Goal: Contribute content: Contribute content

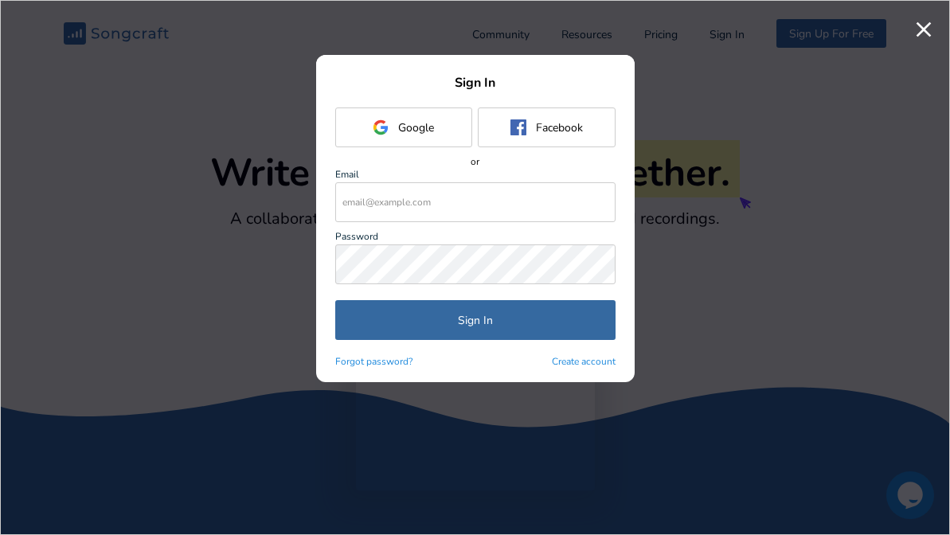
click at [423, 129] on div "Google" at bounding box center [416, 127] width 36 height 15
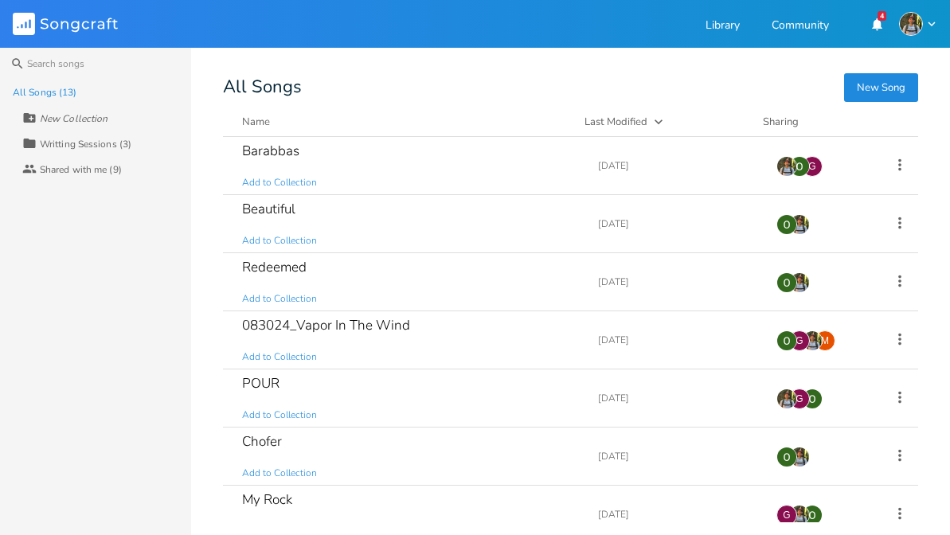
click at [921, 25] on img "button" at bounding box center [911, 24] width 24 height 24
click at [850, 102] on span "Sign Out" at bounding box center [834, 104] width 37 height 10
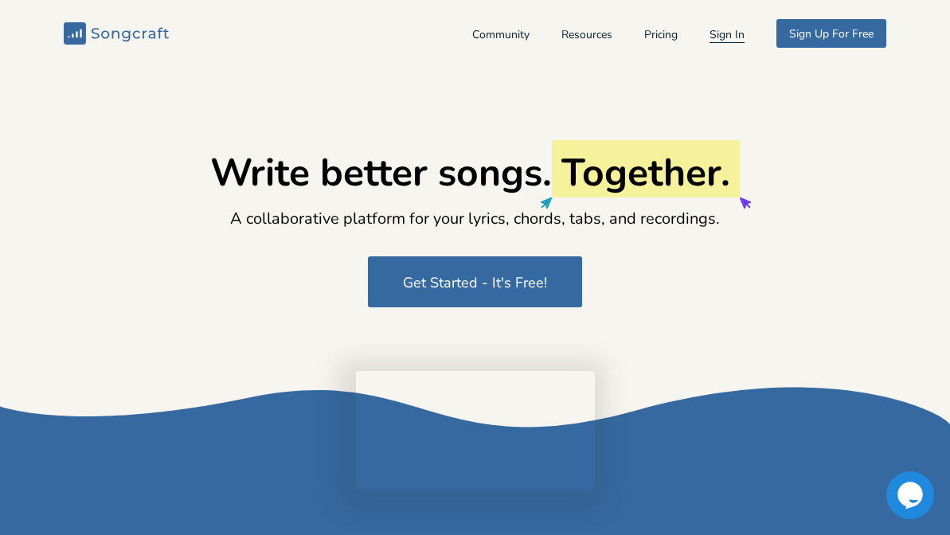
click at [712, 33] on button "Sign In" at bounding box center [726, 36] width 35 height 14
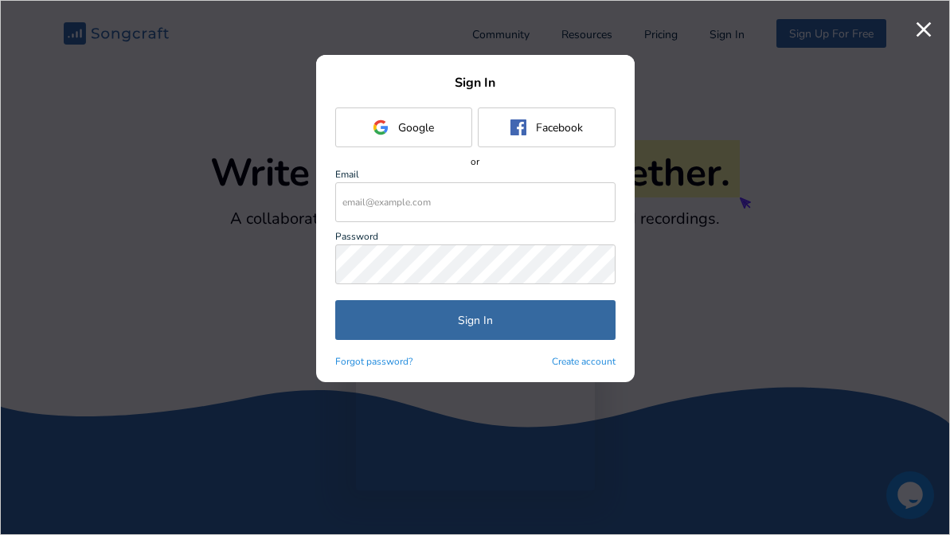
click at [369, 131] on button "Google" at bounding box center [403, 127] width 137 height 40
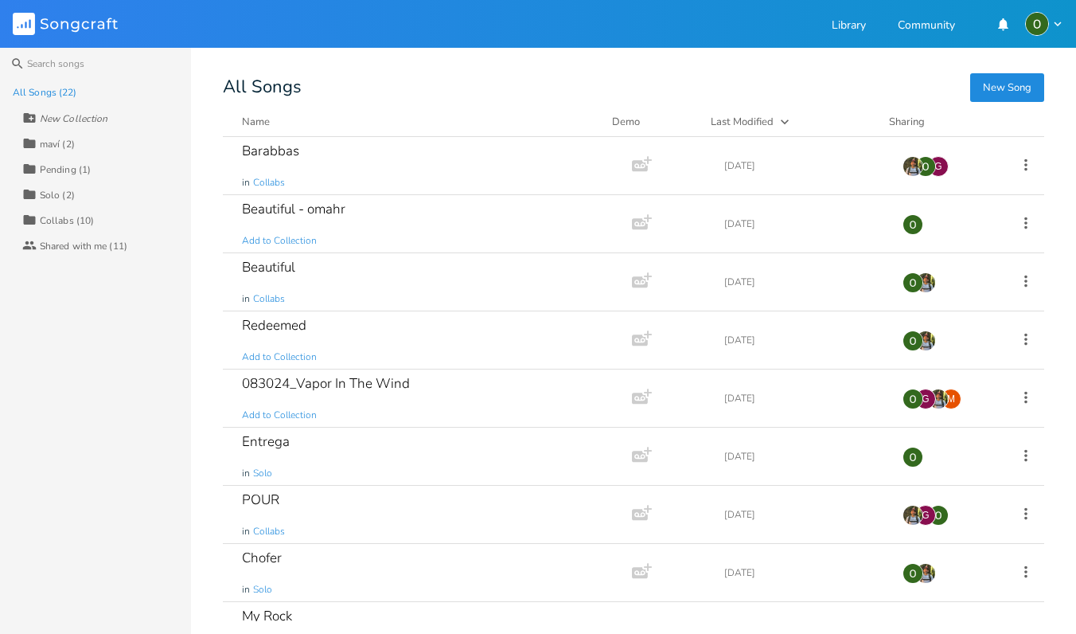
click at [786, 120] on icon "button" at bounding box center [785, 122] width 16 height 16
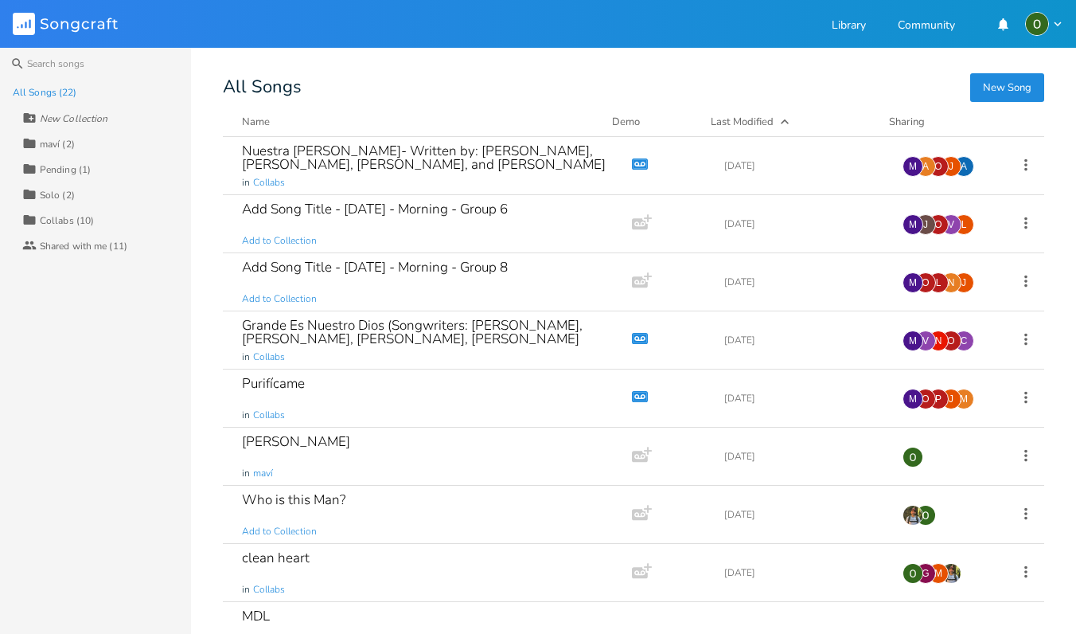
click at [786, 120] on icon "button" at bounding box center [785, 122] width 16 height 16
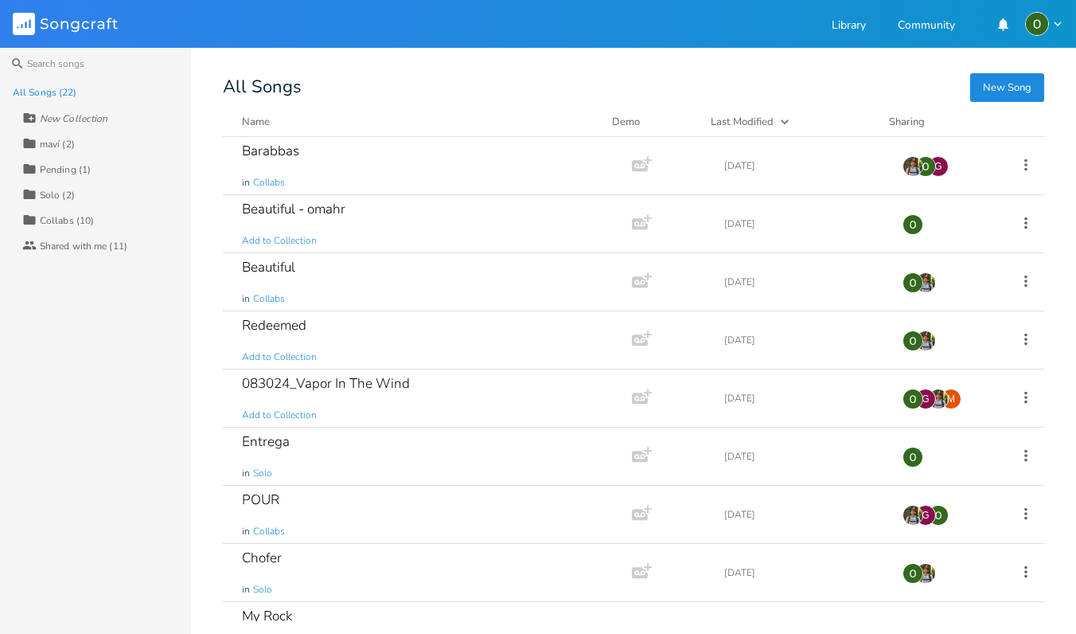
click at [490, 92] on div "All Songs" at bounding box center [633, 87] width 821 height 15
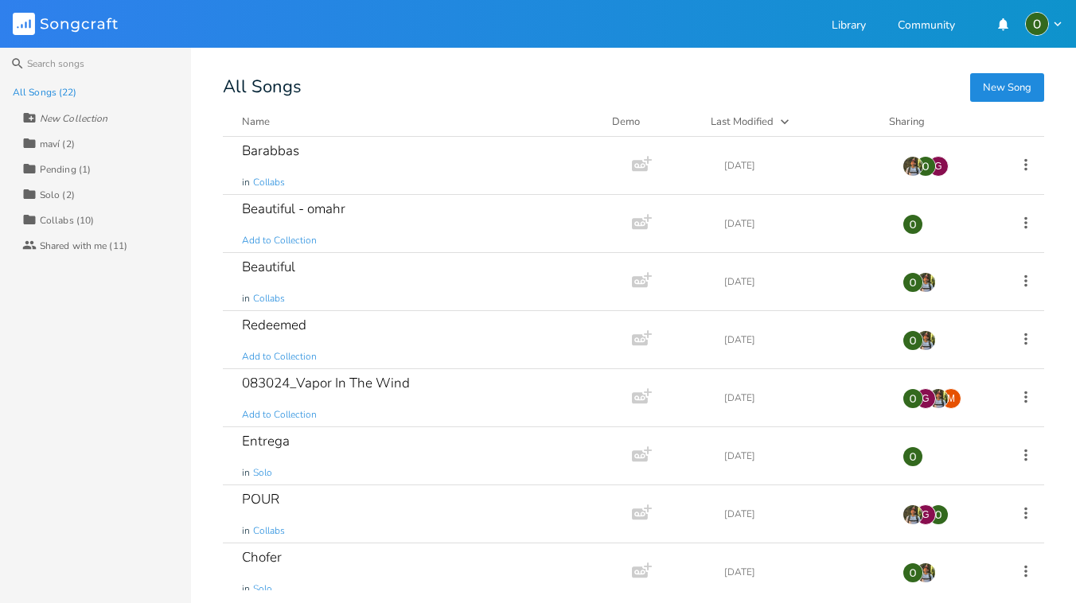
click at [615, 84] on div "All Songs" at bounding box center [633, 87] width 821 height 15
click at [546, 146] on div "Barabbas in Collabs" at bounding box center [424, 165] width 365 height 57
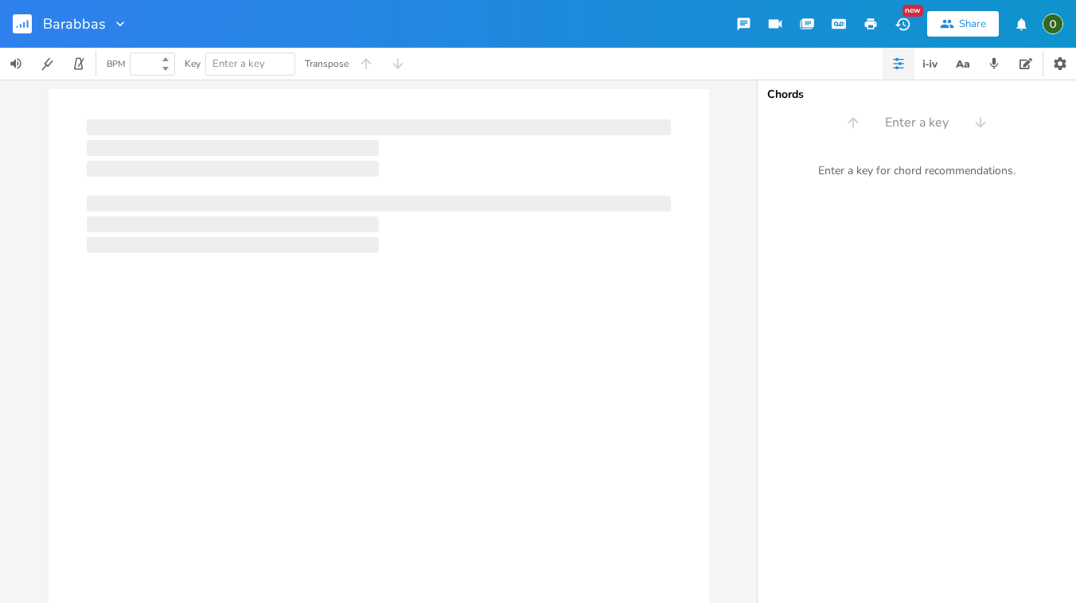
type input "116"
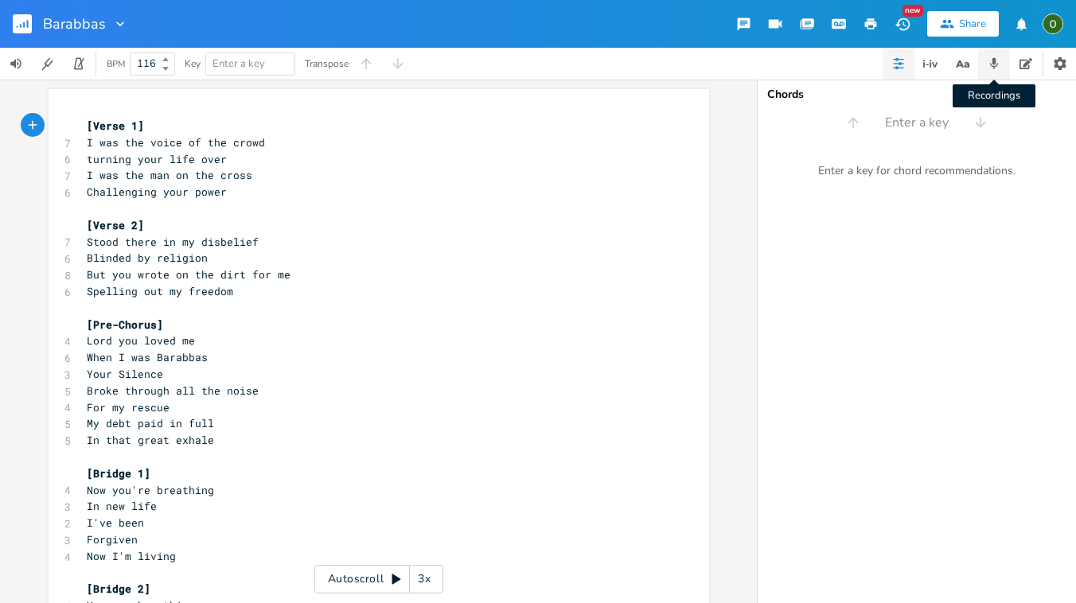
click at [949, 66] on icon "button" at bounding box center [994, 63] width 9 height 11
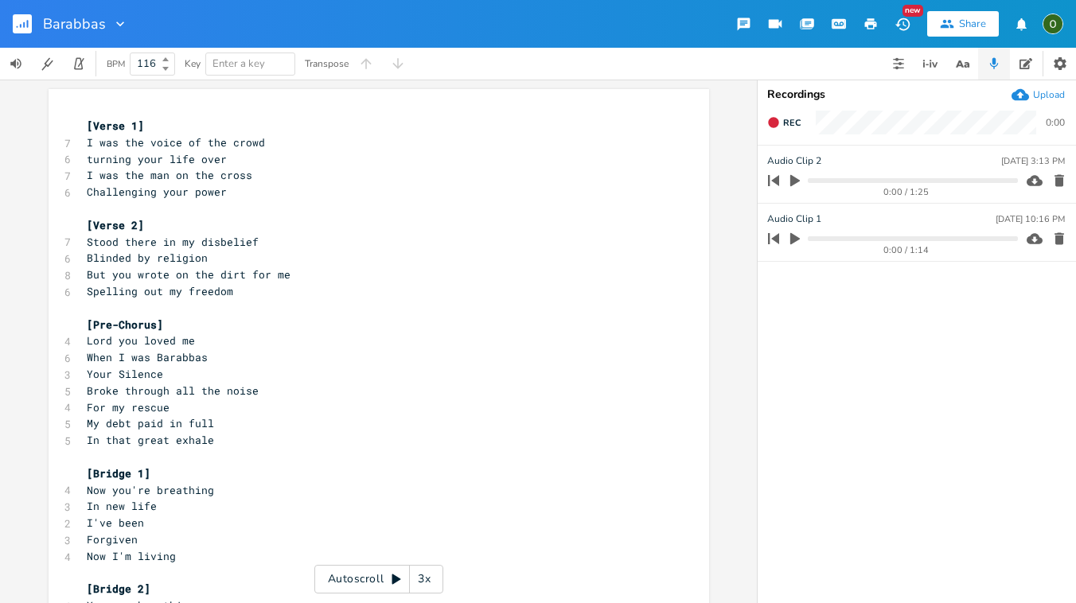
click at [741, 24] on icon "button" at bounding box center [743, 24] width 15 height 15
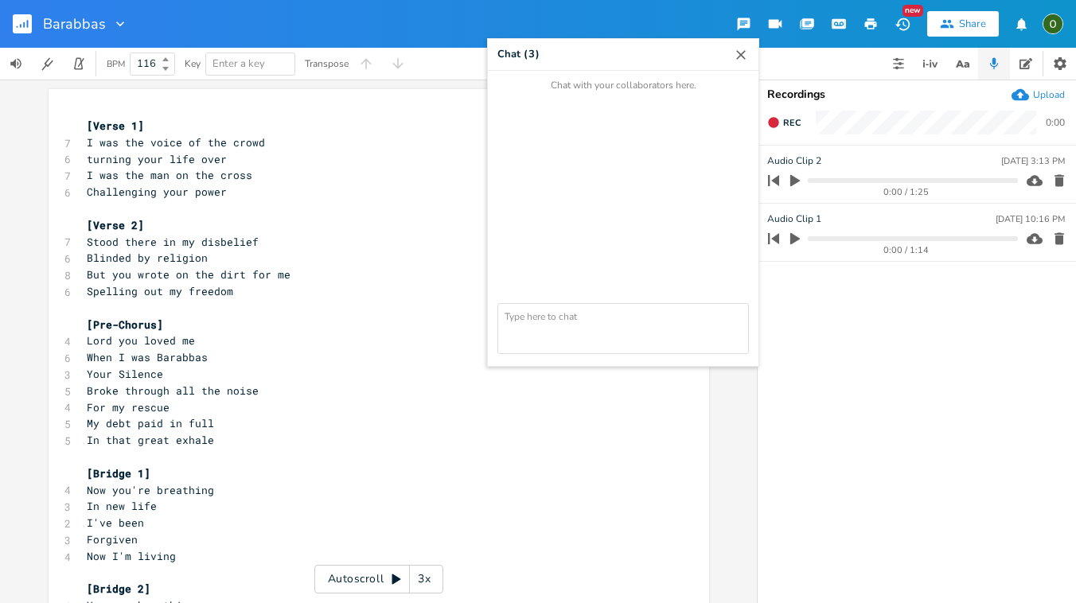
click at [741, 24] on icon "button" at bounding box center [743, 24] width 15 height 15
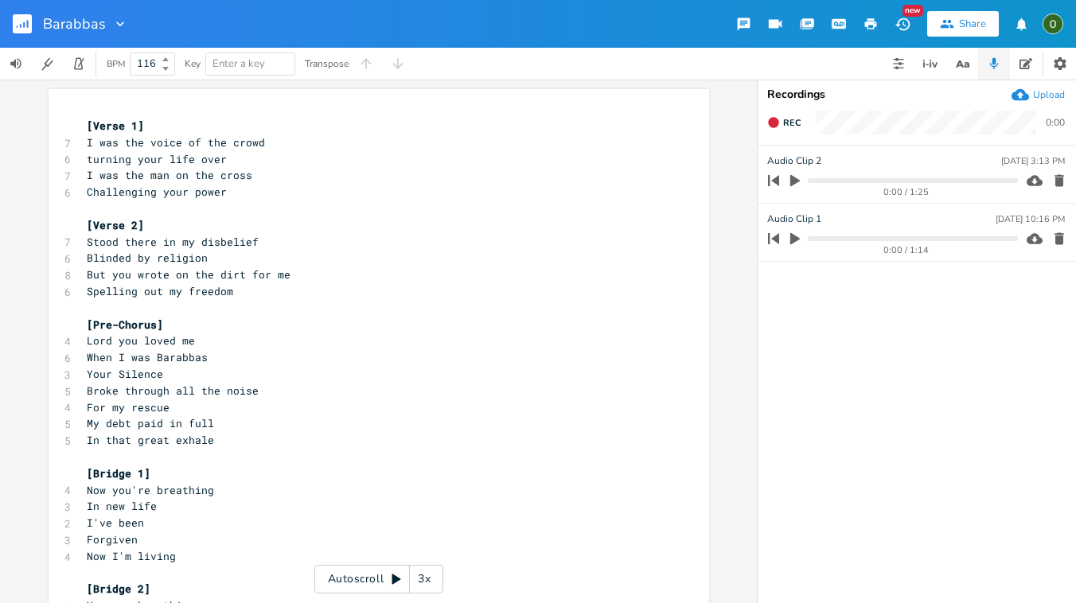
click at [741, 24] on icon "button" at bounding box center [743, 24] width 15 height 15
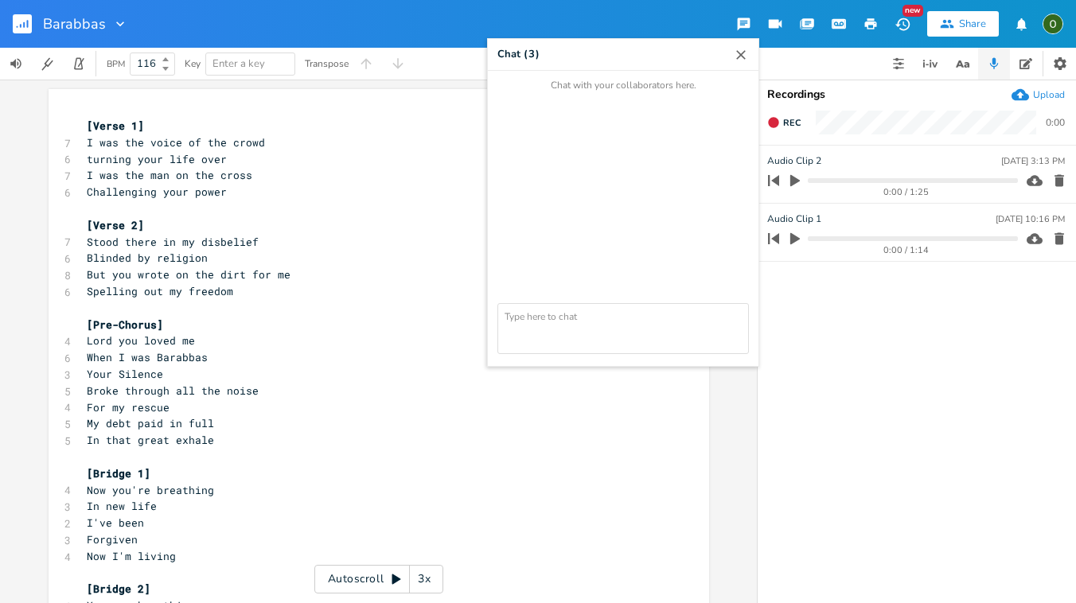
click at [524, 58] on div "( 3 )" at bounding box center [532, 54] width 17 height 10
click at [808, 21] on icon "button" at bounding box center [808, 22] width 12 height 9
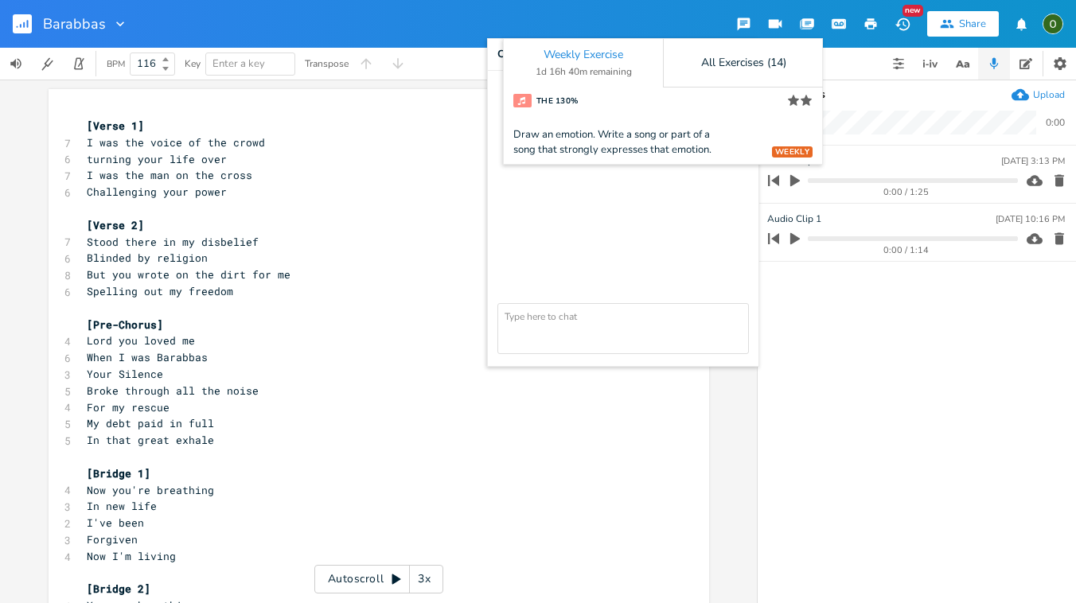
click at [808, 21] on icon "button" at bounding box center [808, 22] width 12 height 9
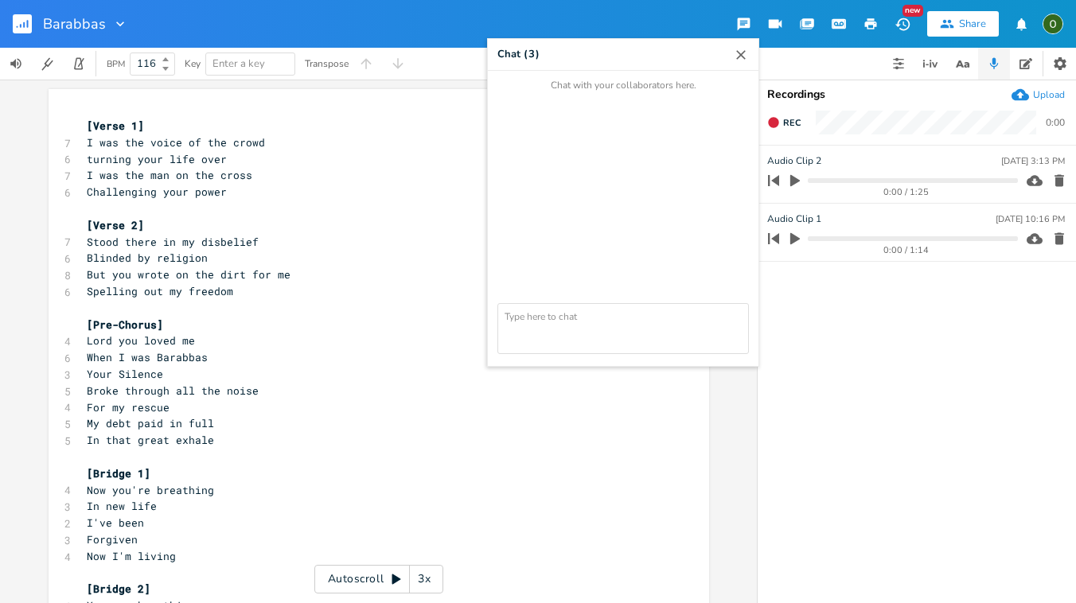
click at [744, 21] on icon "button" at bounding box center [743, 24] width 13 height 13
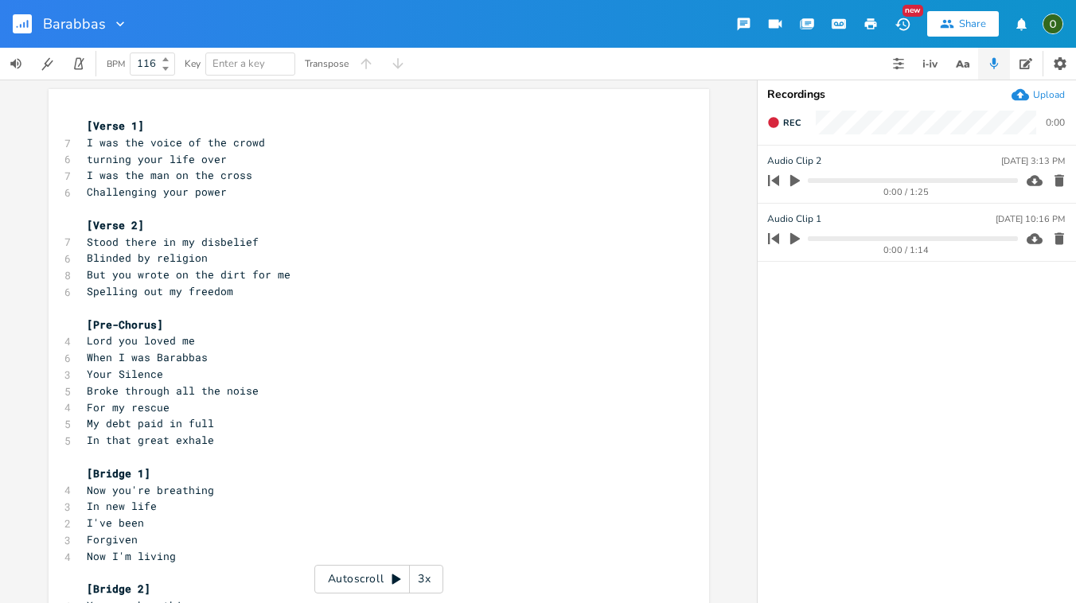
click at [849, 17] on button "button" at bounding box center [839, 24] width 32 height 29
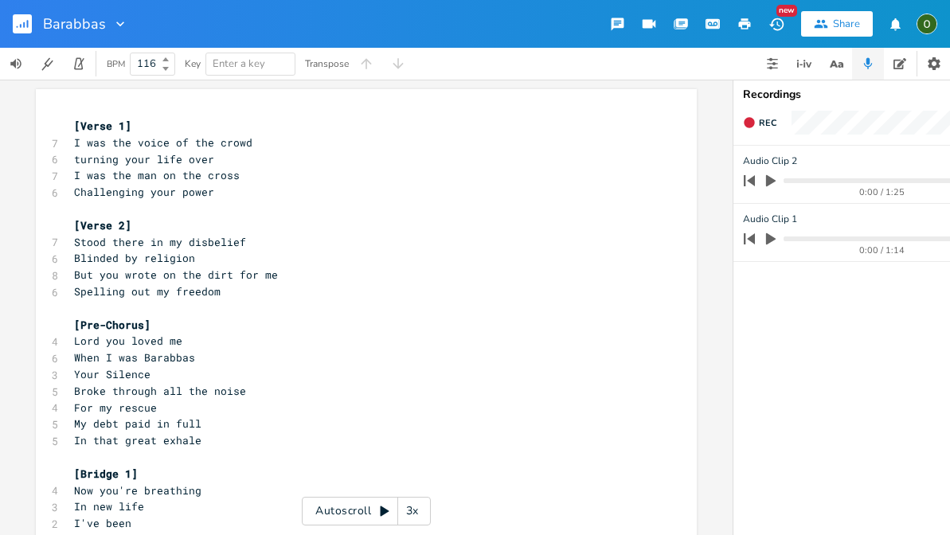
click at [712, 22] on icon "button" at bounding box center [712, 24] width 12 height 8
click at [750, 29] on icon "button" at bounding box center [744, 24] width 14 height 14
click at [780, 17] on icon "button" at bounding box center [776, 24] width 17 height 17
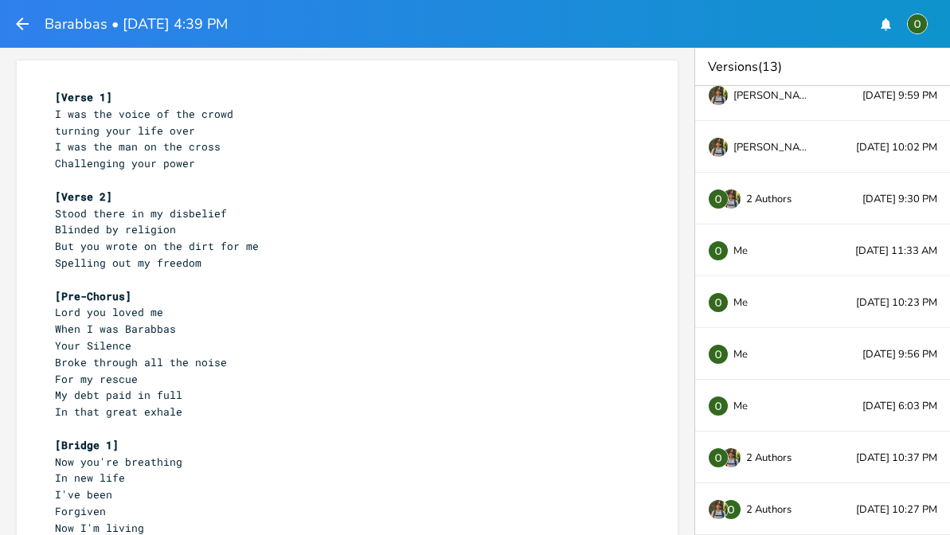
click at [25, 26] on icon "button" at bounding box center [22, 23] width 19 height 19
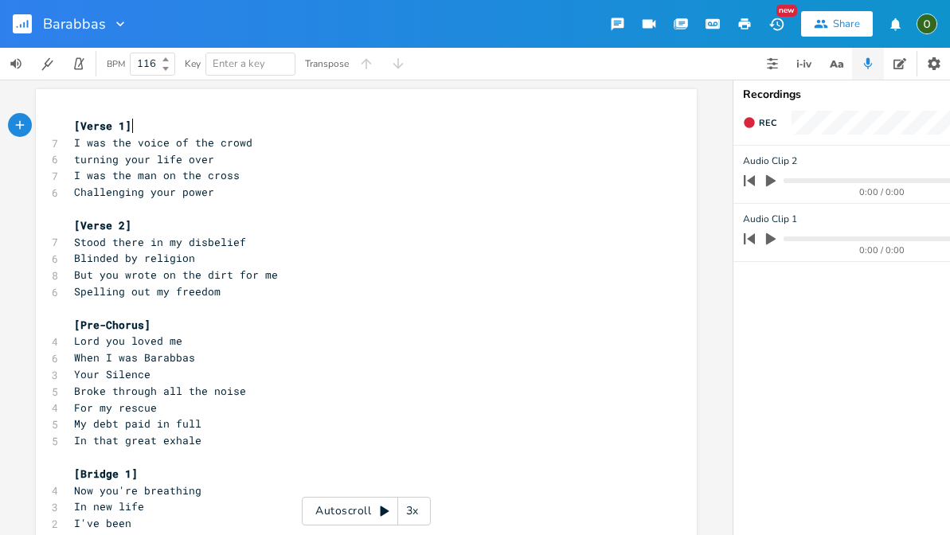
scroll to position [0, 1]
click at [25, 26] on rect "button" at bounding box center [22, 23] width 19 height 19
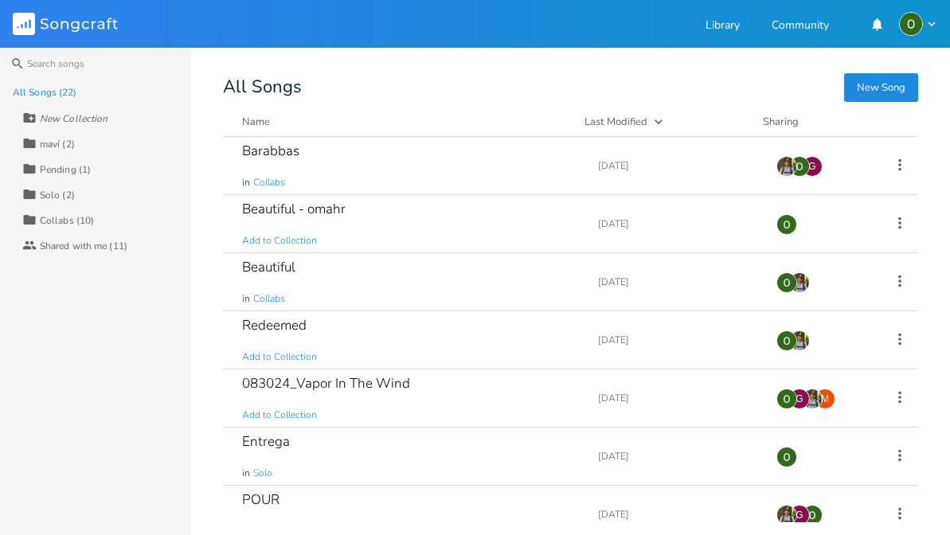
click at [881, 96] on button "New Song" at bounding box center [881, 87] width 74 height 29
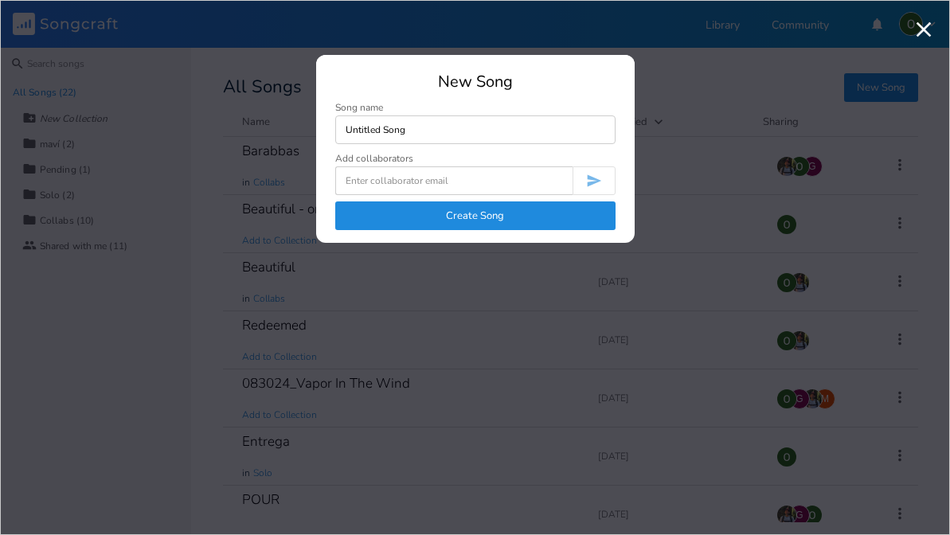
type input "Untitled Song"
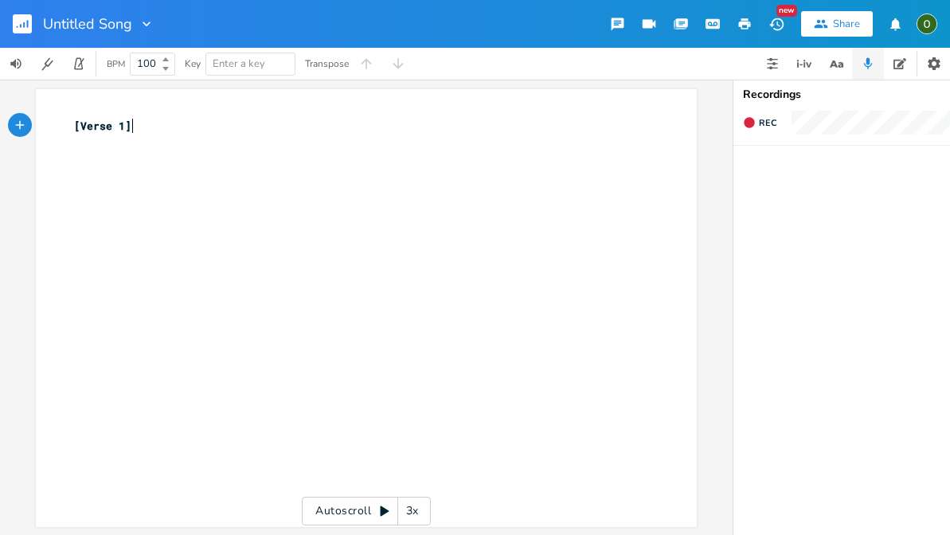
scroll to position [0, 1]
type textarea "The"
click at [363, 212] on div "xxxxxxxxxx [Verse 1] ​ ​ ​" at bounding box center [378, 323] width 614 height 417
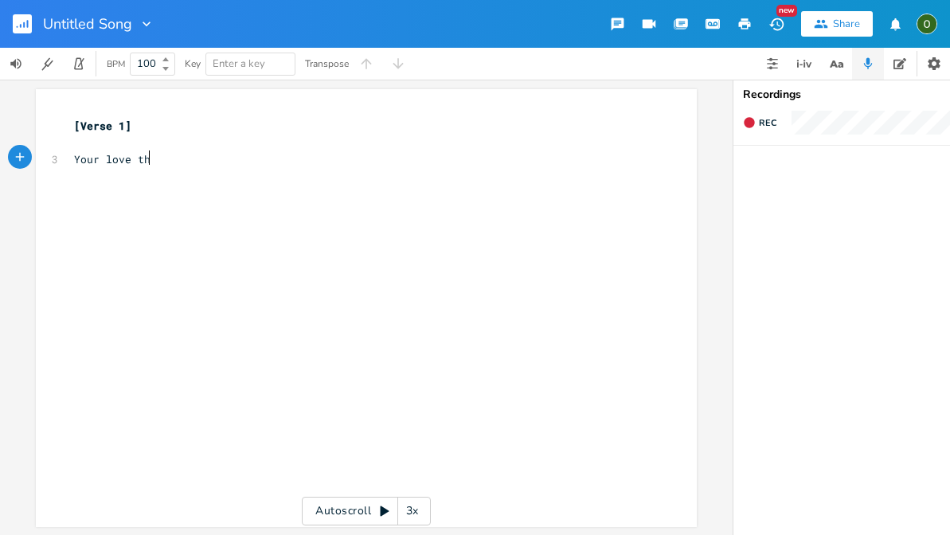
type textarea "Your love tht"
type textarea "at cleaned up my sins"
type textarea "D"
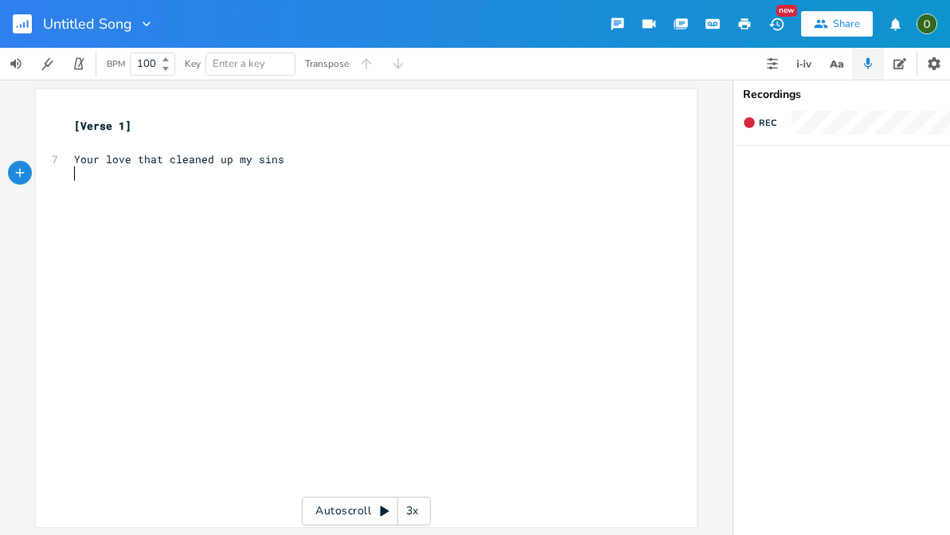
type textarea "f"
type textarea "F"
type textarea "g"
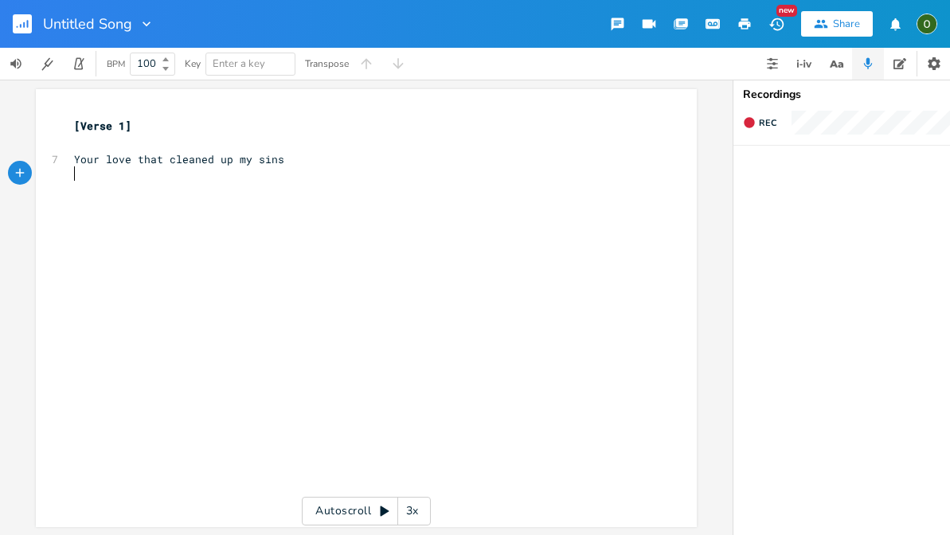
type textarea "H"
type textarea "adsfg"
type textarea "dafg"
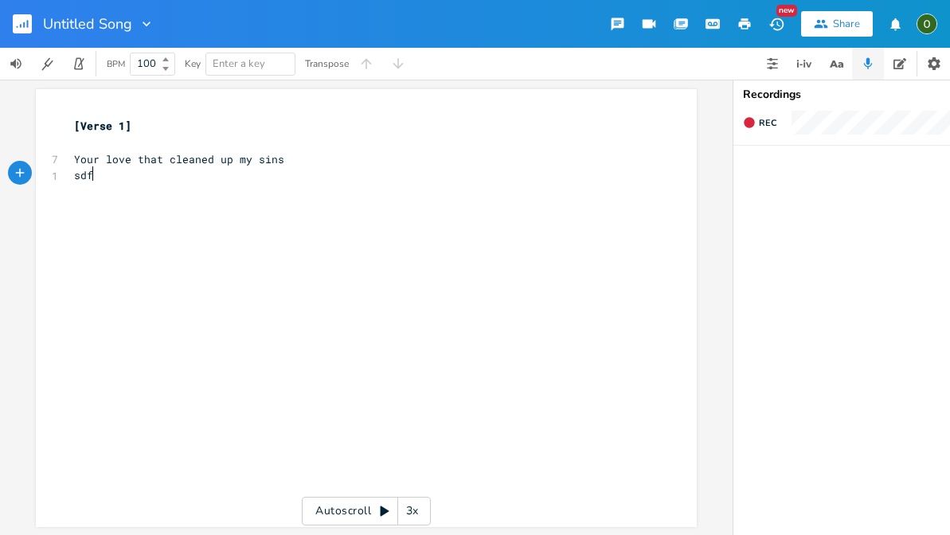
type textarea "sdfg"
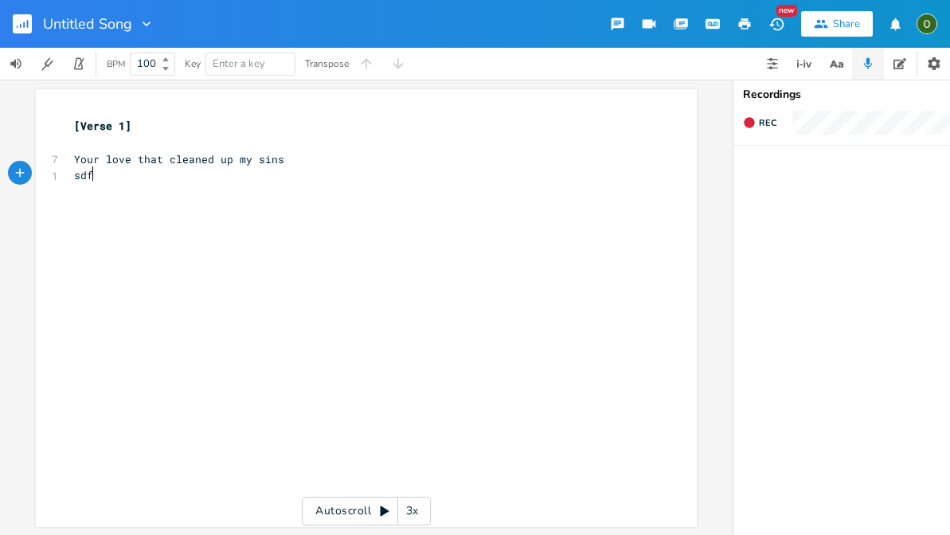
type textarea "sdfg"
type textarea "sfdg"
type textarea "D"
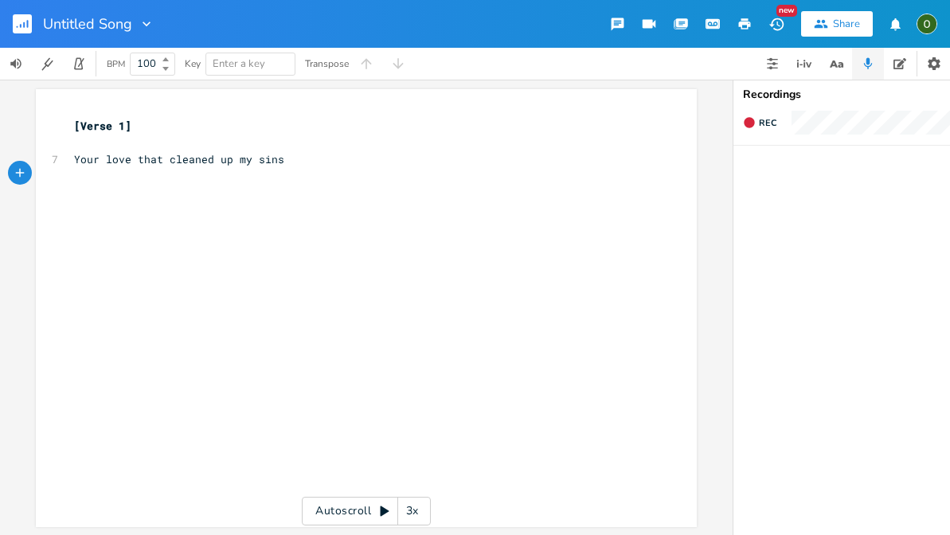
type textarea "d"
type textarea "dfg"
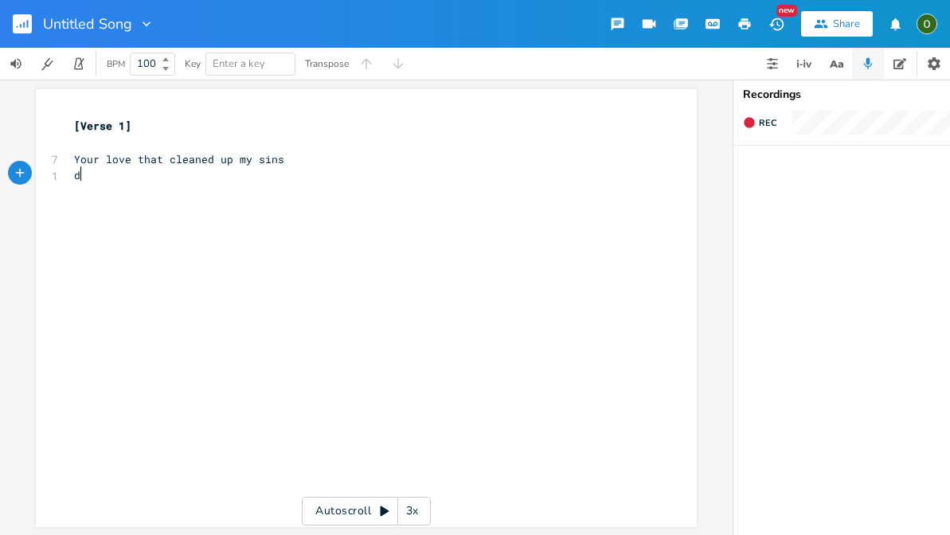
type textarea "dfg"
type textarea "hat cleaned up my sins"
drag, startPoint x: 291, startPoint y: 154, endPoint x: 136, endPoint y: 154, distance: 155.2
click at [136, 154] on pre "Your love that cleaned up my sins" at bounding box center [358, 159] width 575 height 17
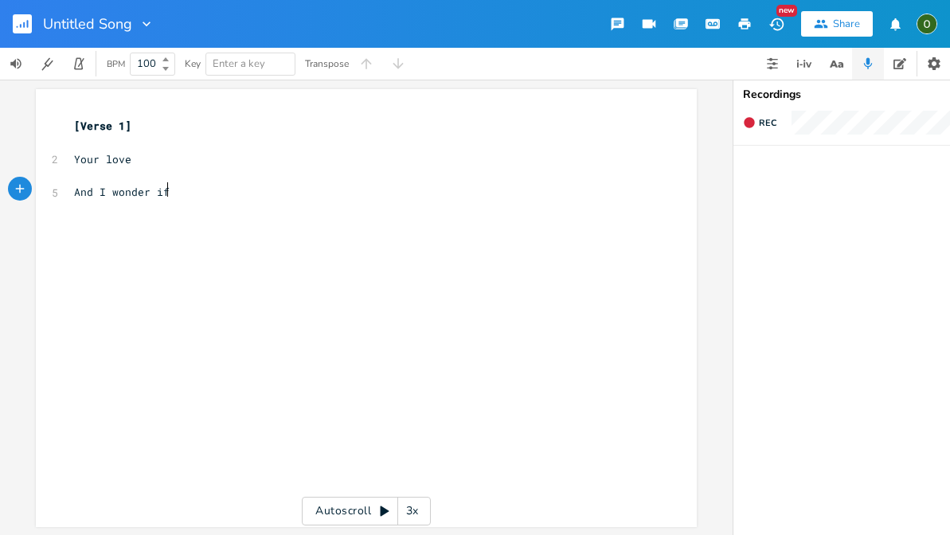
type textarea "And I wonder if"
type textarea "if"
type textarea "f fg"
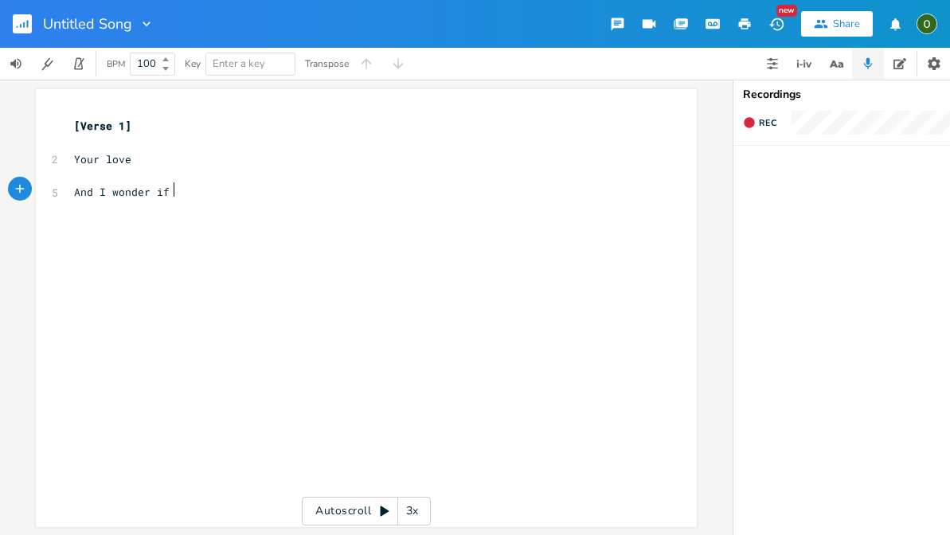
type textarea "s"
type textarea "dfg"
type textarea "sdgf"
type textarea "sdfg"
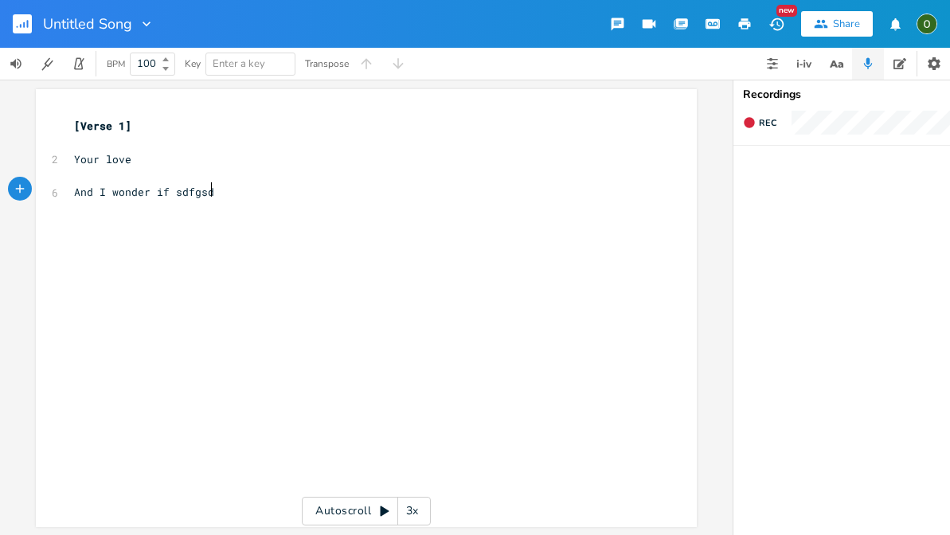
scroll to position [0, 37]
type textarea "sdfgsdfg"
type textarea "sdgf"
type textarea "sdfg"
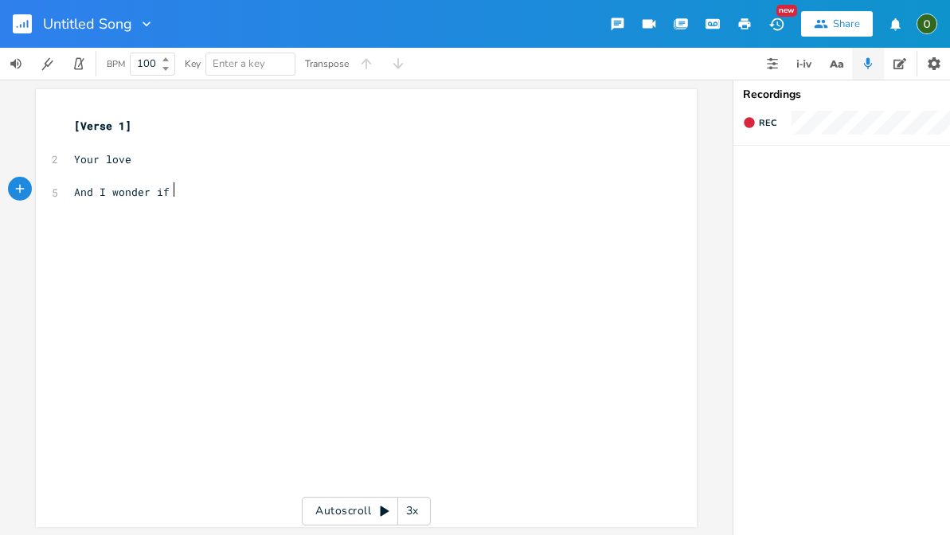
type textarea "sdf"
type textarea "f"
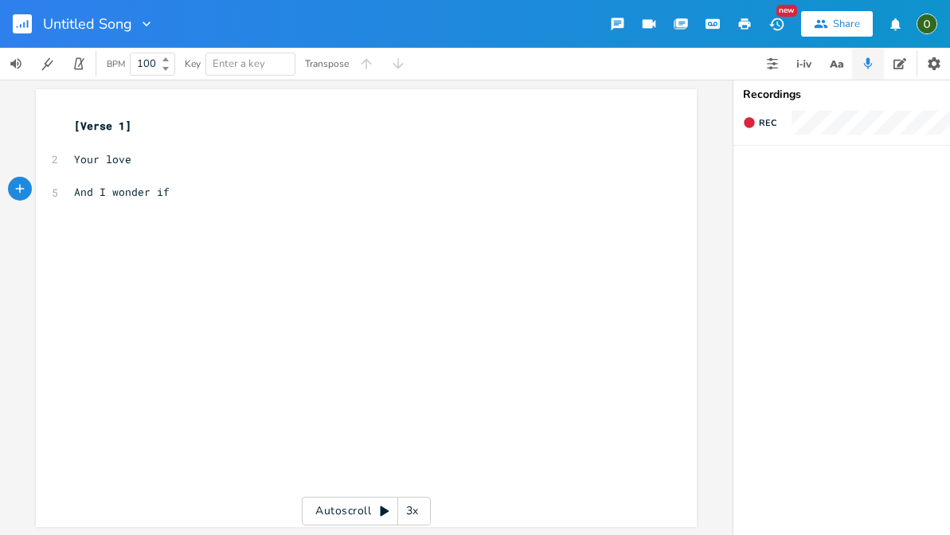
scroll to position [0, 2]
click at [145, 156] on pre "Your love" at bounding box center [358, 159] width 575 height 17
click at [186, 185] on pre "And I wonder if" at bounding box center [358, 192] width 575 height 17
type textarea "f"
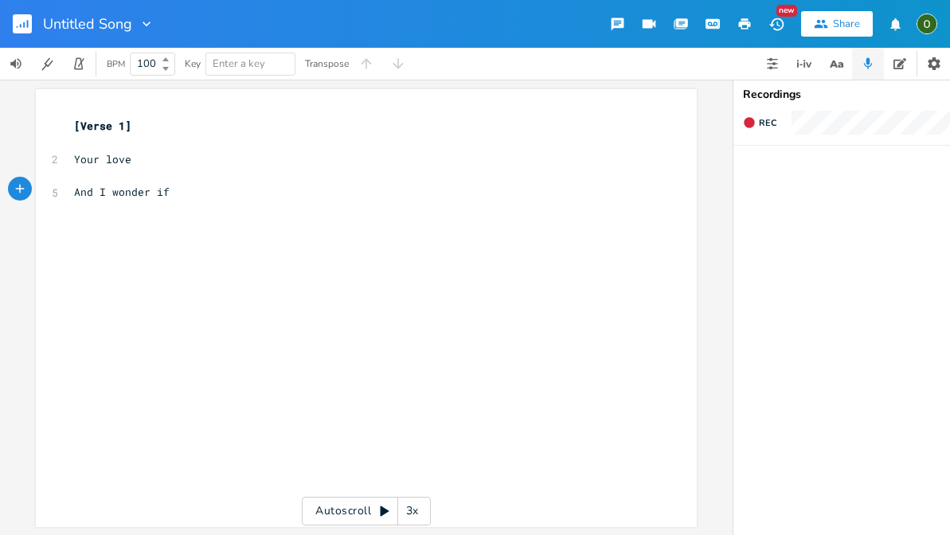
type textarea "df"
type textarea "dfg"
click at [139, 154] on pre "Your love" at bounding box center [358, 159] width 575 height 17
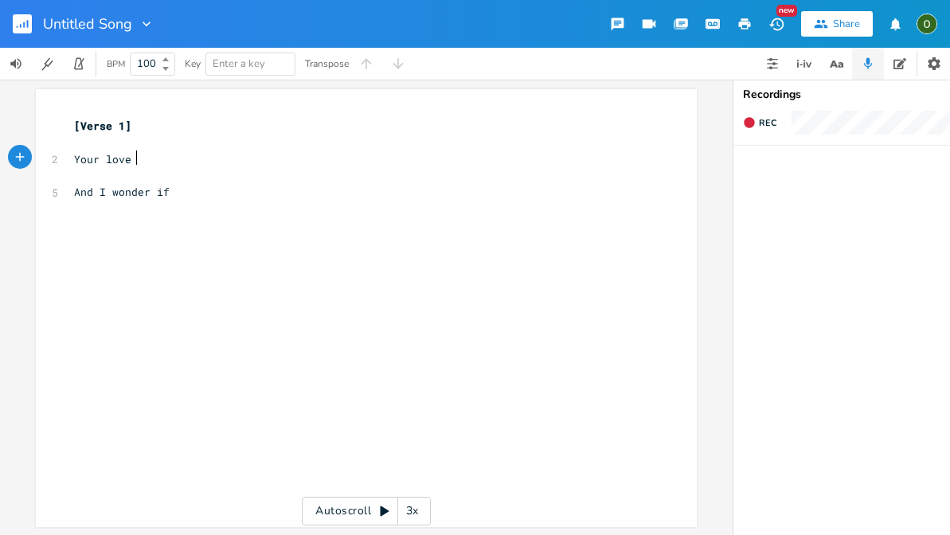
type textarea "dfg"
click at [177, 184] on pre "And I wonder if" at bounding box center [358, 192] width 575 height 17
click at [89, 179] on pre "​" at bounding box center [358, 175] width 575 height 17
click at [142, 159] on pre "Your love" at bounding box center [358, 159] width 575 height 17
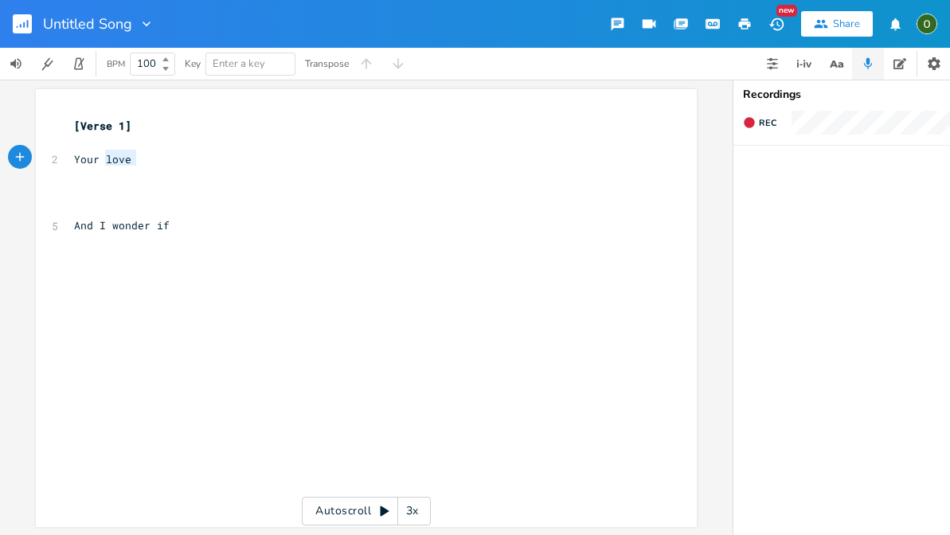
type textarea "Your love"
drag, startPoint x: 142, startPoint y: 159, endPoint x: 67, endPoint y: 160, distance: 75.6
click at [71, 160] on pre "Your love" at bounding box center [358, 159] width 575 height 17
type textarea "Y"
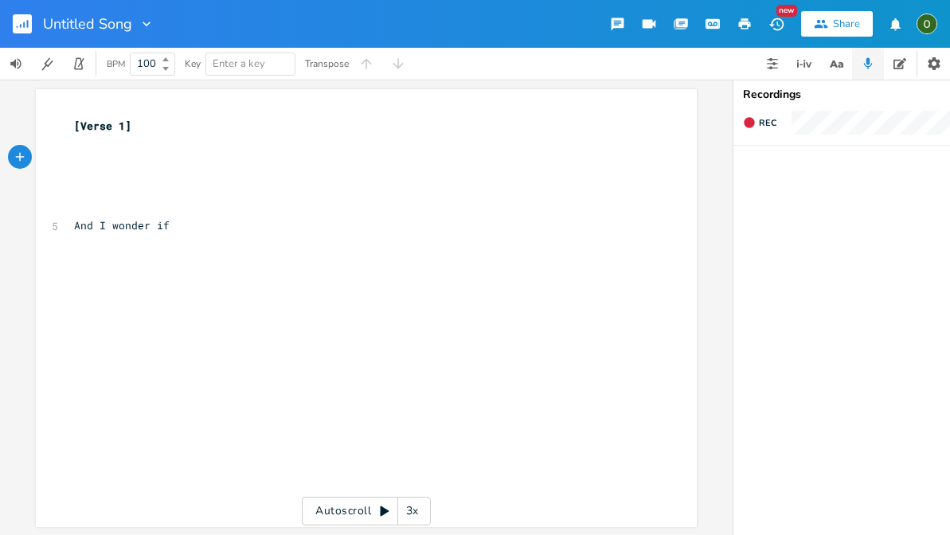
type textarea "D"
type textarea "This"
type textarea "e"
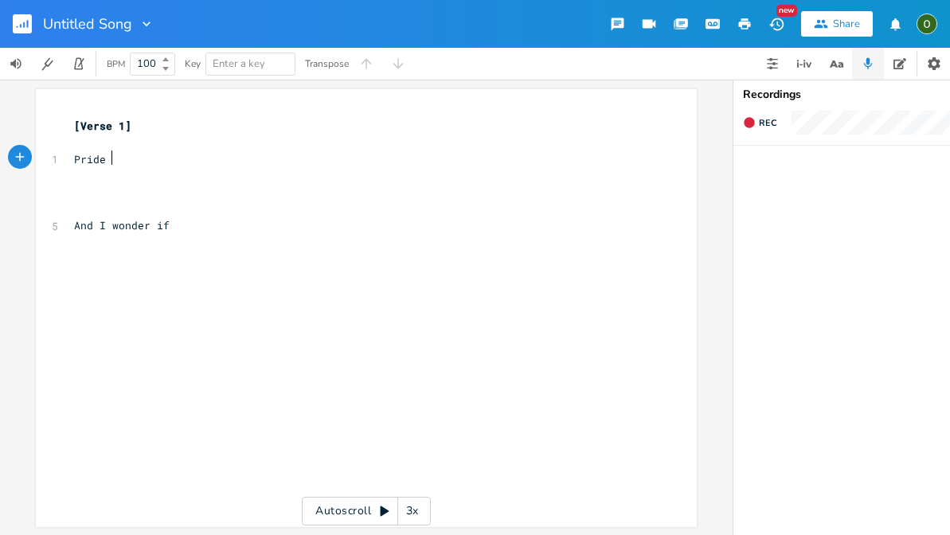
scroll to position [0, 22]
type textarea "Pride has wigh"
type textarea "weigh"
type textarea "Love"
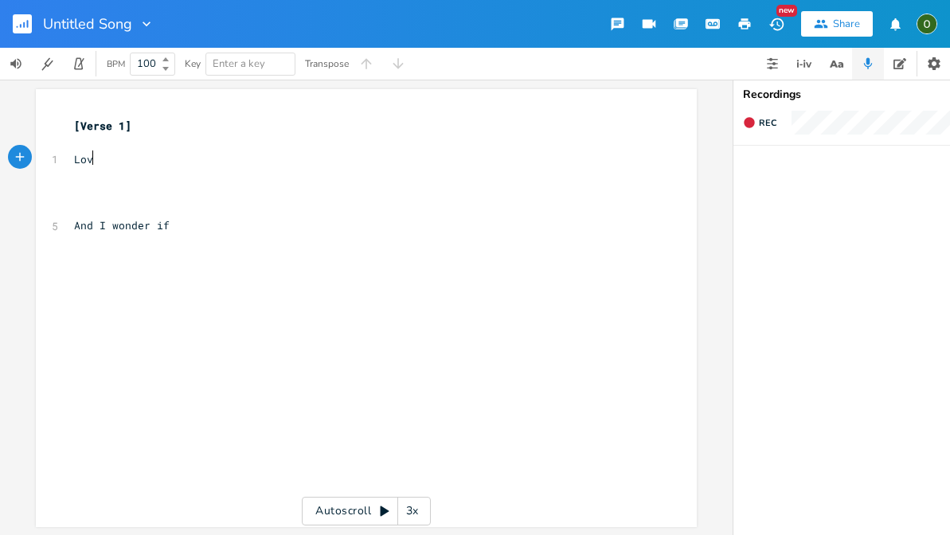
scroll to position [0, 19]
type textarea "Outwi"
click at [201, 225] on pre "And I wonder if" at bounding box center [358, 225] width 575 height 17
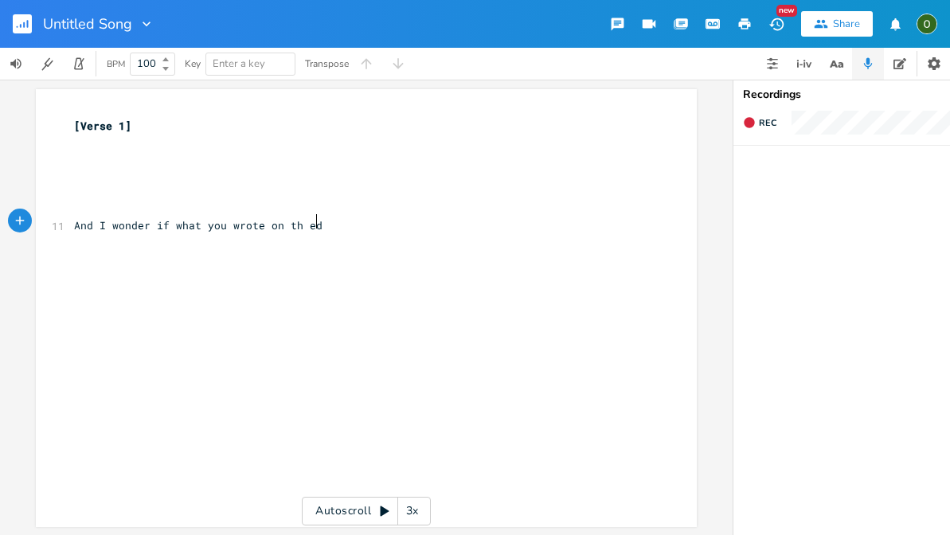
type textarea "what you wrote on th [PERSON_NAME]"
type textarea "e dirt"
type textarea "dfg"
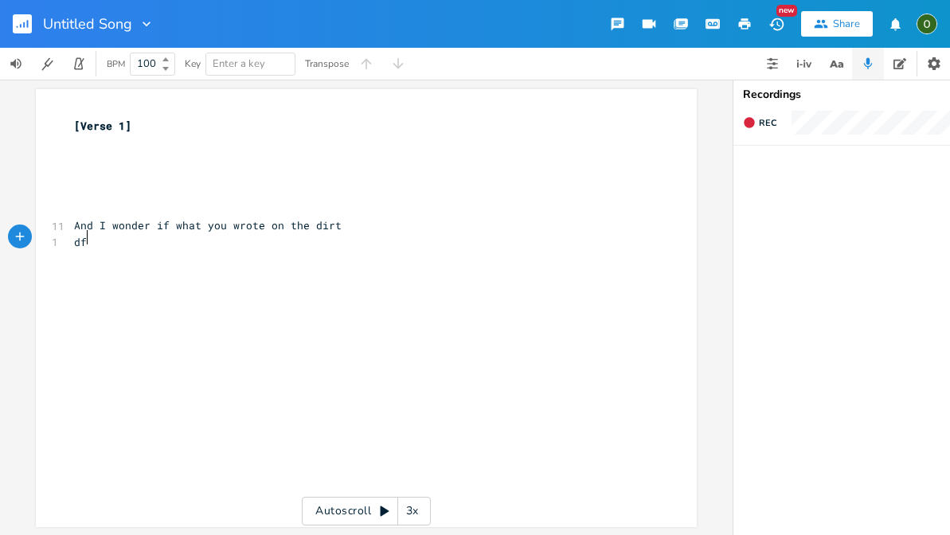
scroll to position [0, 14]
type textarea "dfg"
type textarea "df"
click at [94, 218] on span "And I wonder if what you wrote on the dirt" at bounding box center [207, 225] width 267 height 14
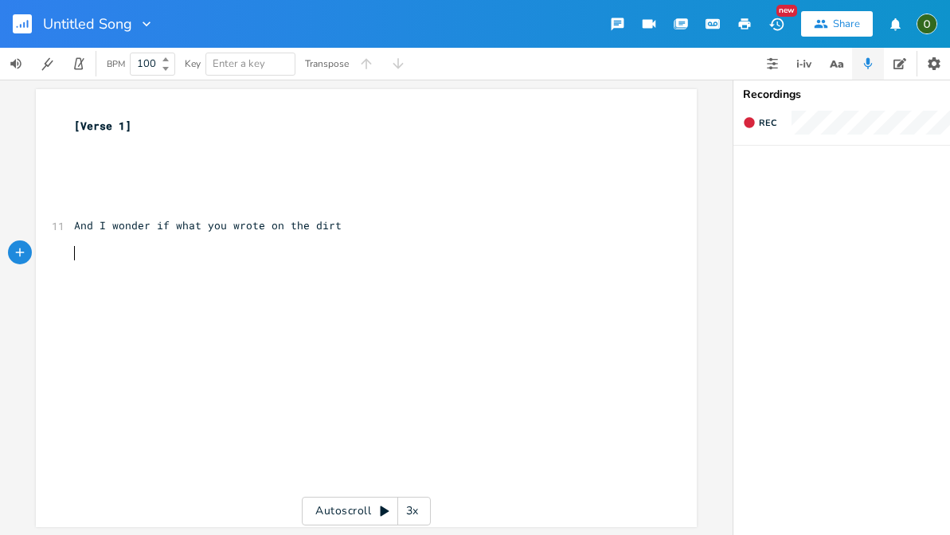
click at [74, 250] on pre "​" at bounding box center [358, 258] width 575 height 17
click at [77, 238] on pre "​" at bounding box center [358, 242] width 575 height 17
type textarea "dfv"
type textarea "sdf"
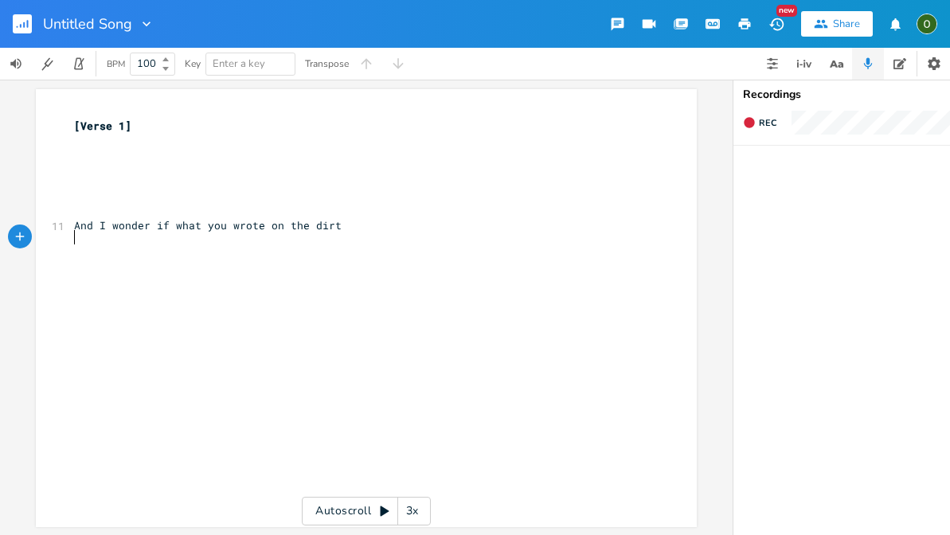
type textarea "sdf"
click at [158, 219] on span "And I wonder if what you wrote on the dirt" at bounding box center [207, 225] width 267 height 14
type textarea "if"
click at [158, 219] on span "And I wonder if what you wrote on the dirt" at bounding box center [207, 225] width 267 height 14
click at [88, 240] on pre "​" at bounding box center [358, 242] width 575 height 17
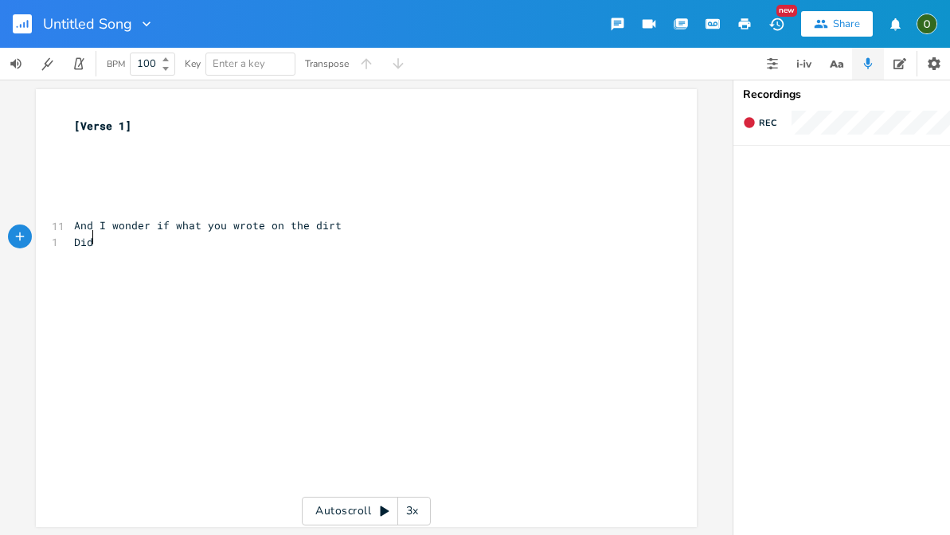
type textarea "Did"
type textarea "D"
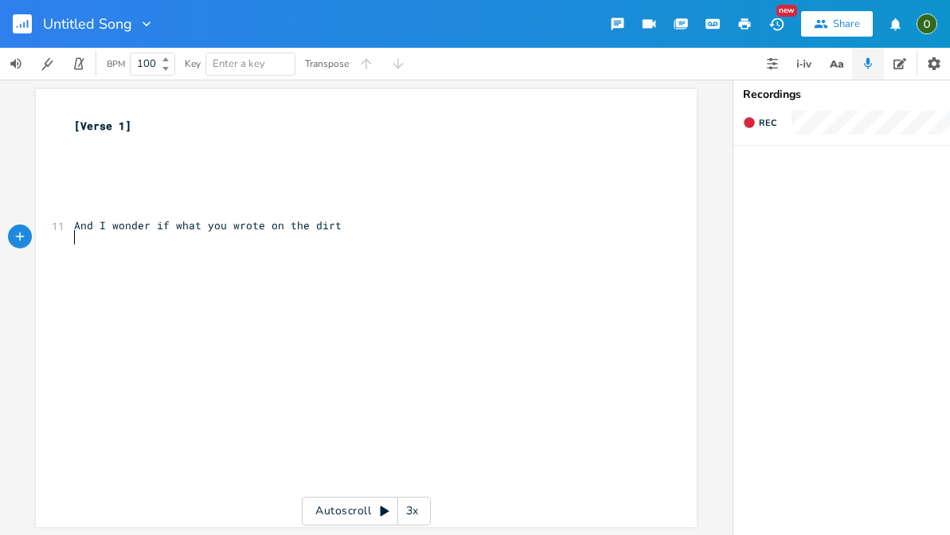
scroll to position [0, 6]
type textarea "D"
type textarea "Could swet"
type textarea "et me free"
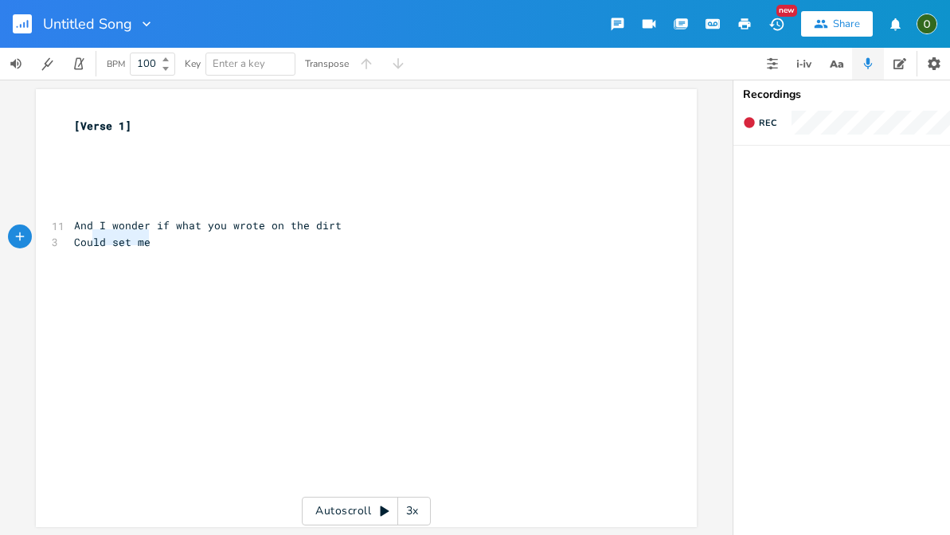
type textarea "ould set me"
drag, startPoint x: 149, startPoint y: 235, endPoint x: 72, endPoint y: 236, distance: 76.4
click at [72, 236] on pre "Could set me" at bounding box center [358, 242] width 575 height 17
type textarea "Could make the stones mount up"
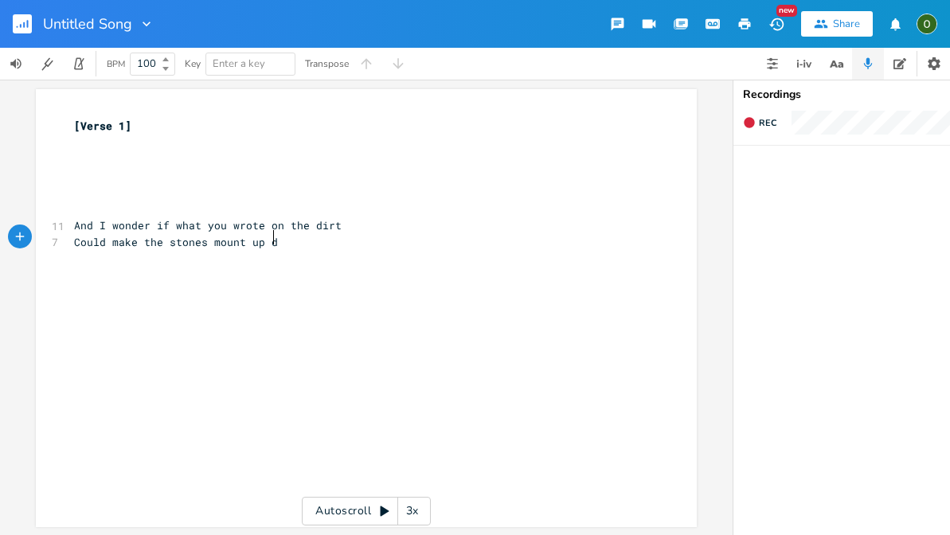
scroll to position [0, 15]
type textarea "dfg"
type textarea "uld make the stones mount up"
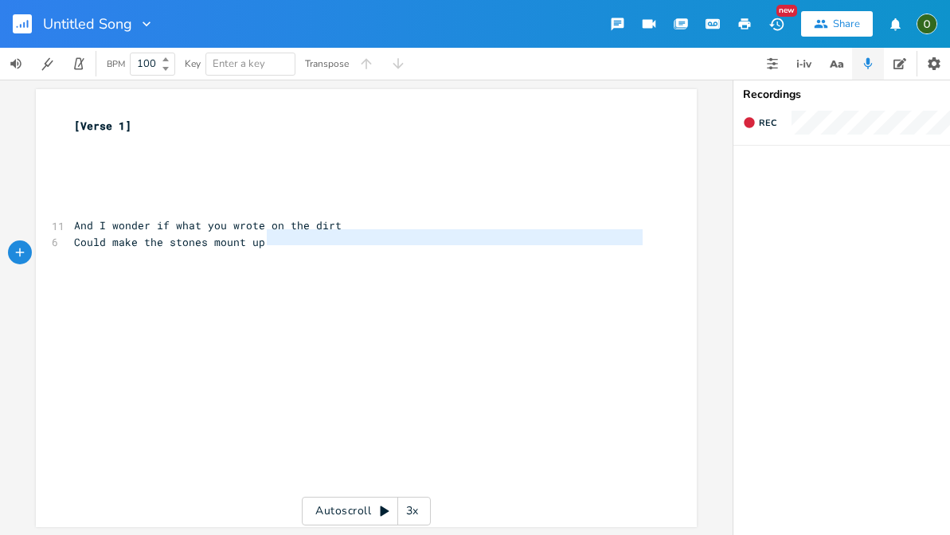
type textarea "Could make the stones mount up"
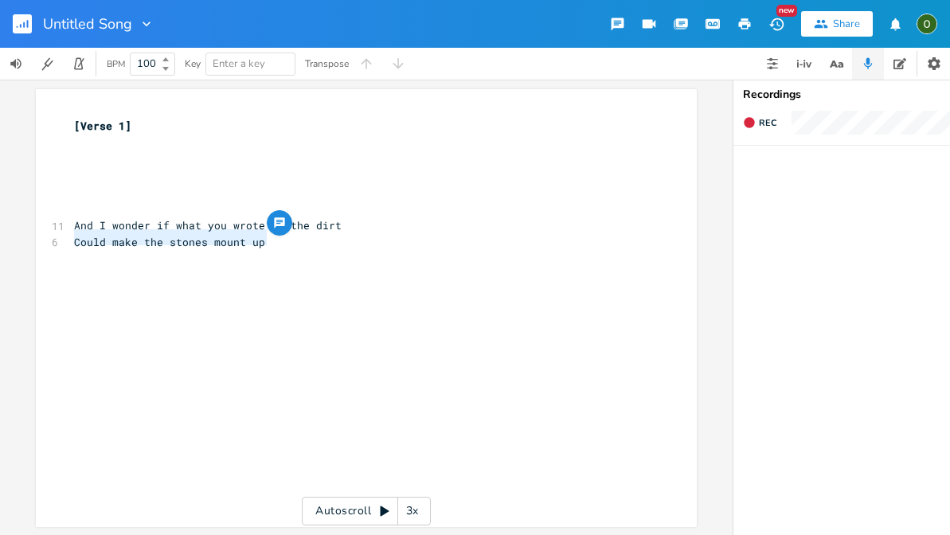
drag, startPoint x: 281, startPoint y: 240, endPoint x: 67, endPoint y: 236, distance: 214.1
click at [71, 236] on pre "Could make the stones mount up" at bounding box center [358, 242] width 575 height 17
type textarea "Dump"
type textarea "[Dump""
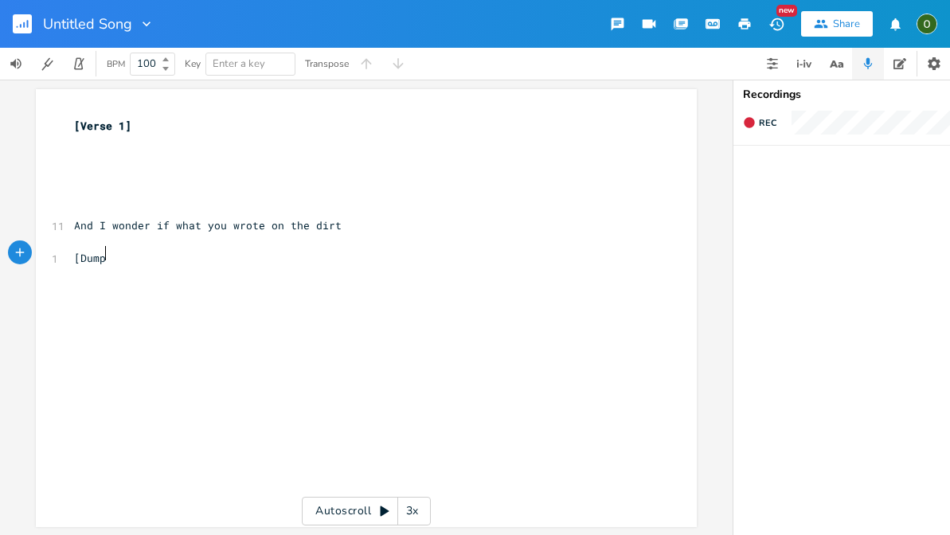
type textarea "]"
click at [60, 249] on div "x [Verse 1] ​ ​ ​ ​ ​ 11 And I wonder if what you wrote on the dirt ​ [Dump] ​ …" at bounding box center [366, 308] width 661 height 438
click at [74, 256] on span "[Dump]" at bounding box center [93, 258] width 38 height 14
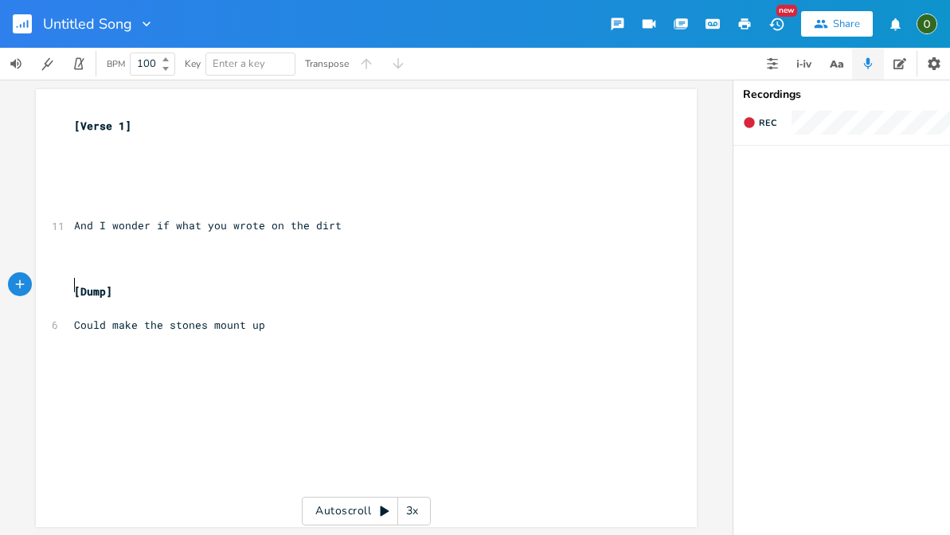
click at [72, 240] on pre "​" at bounding box center [358, 242] width 575 height 17
type textarea "C"
type textarea "W"
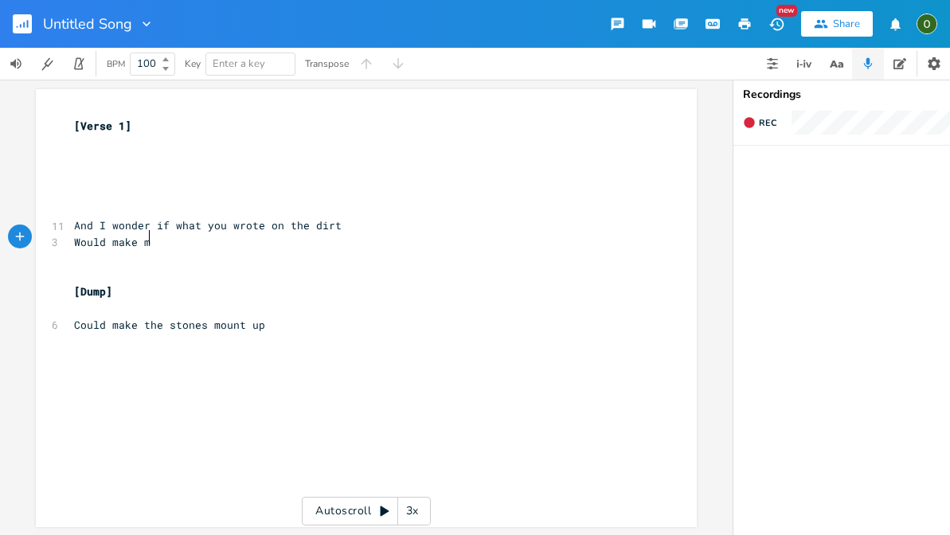
type textarea "Would make m"
type textarea "e reliaze"
type textarea "alize how"
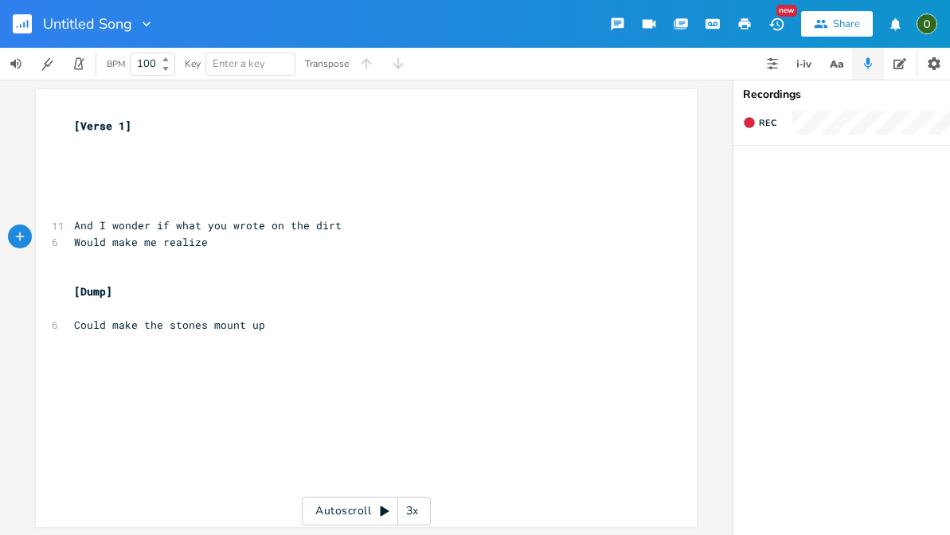
scroll to position [0, 2]
type textarea "f"
type textarea "df"
type textarea "dfg"
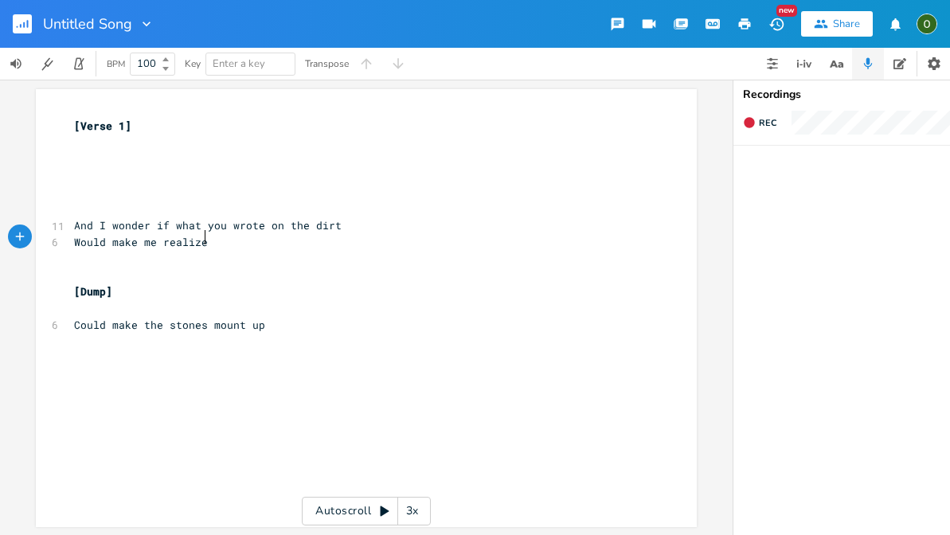
scroll to position [0, 2]
type textarea "df"
type textarea "open up my eyes to what you"
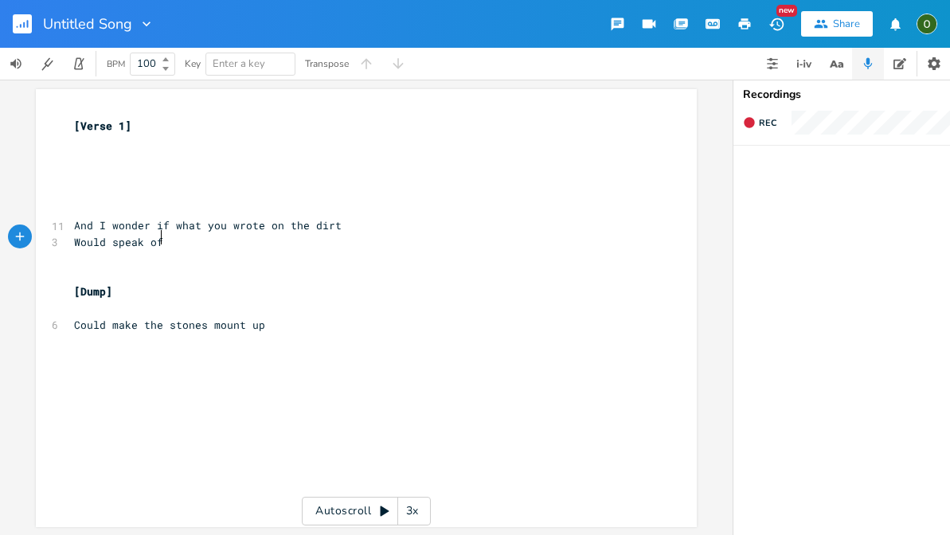
type textarea "speak ofa"
type textarea "all the wonders"
type textarea "you'd do to sabe th"
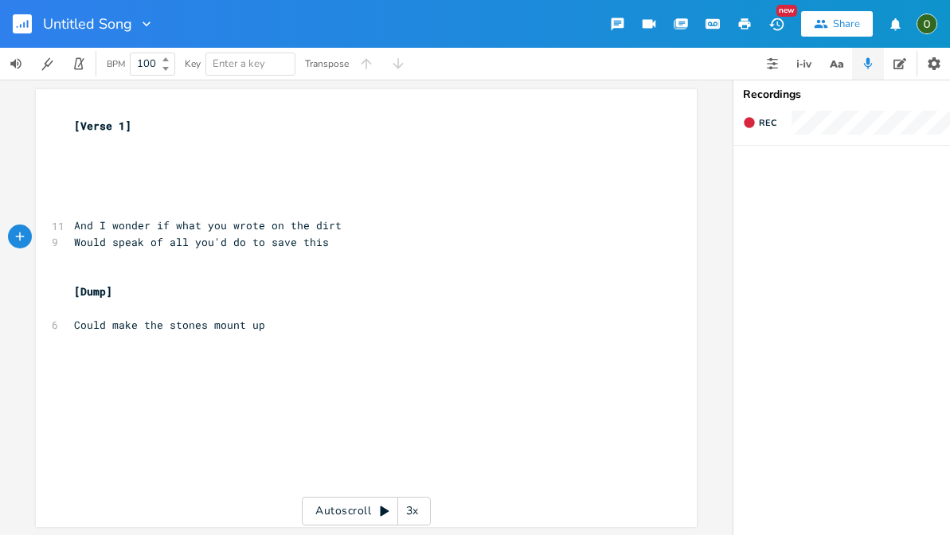
type textarea "ve this e"
type textarea "ak to all the shame"
type textarea "speak to all the shame"
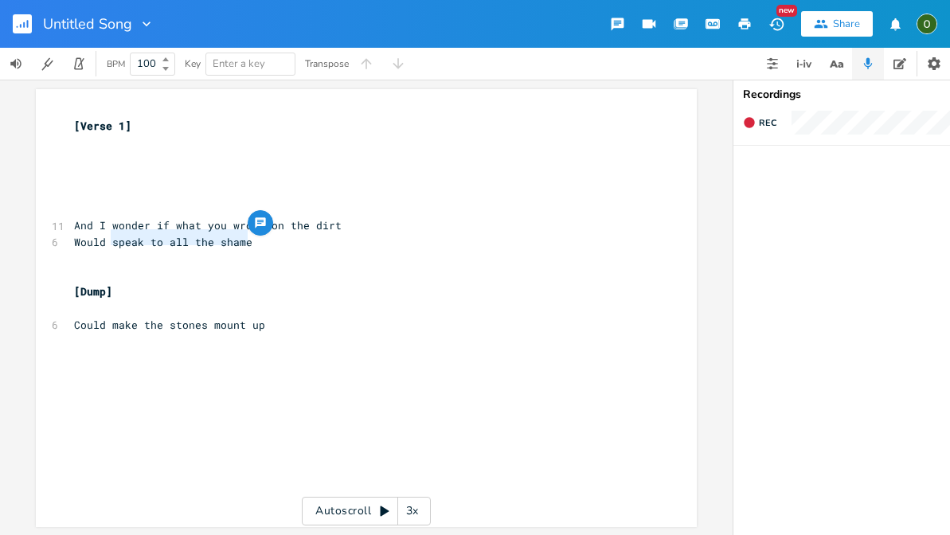
drag, startPoint x: 244, startPoint y: 236, endPoint x: 107, endPoint y: 240, distance: 137.0
click at [107, 240] on pre "Would speak to all the shame" at bounding box center [358, 242] width 575 height 17
type textarea "make all od"
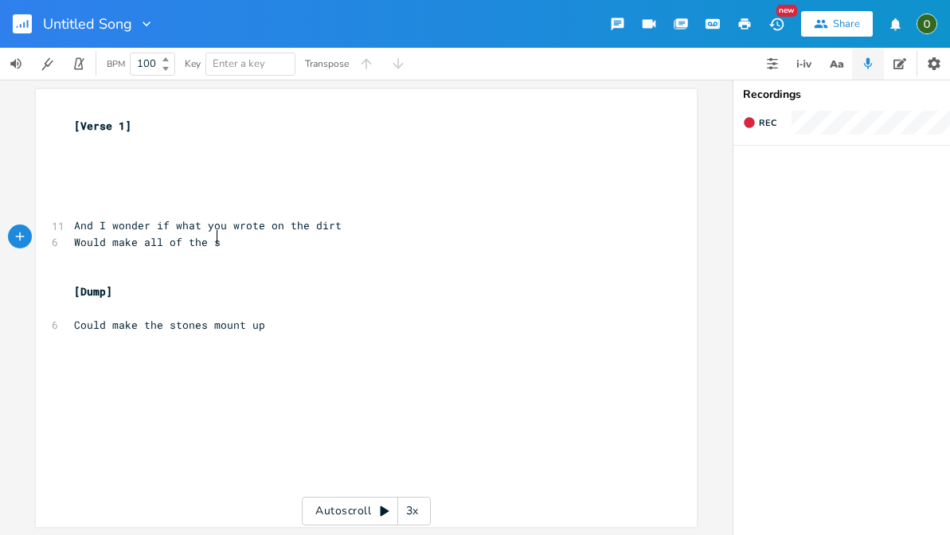
type textarea "f the sa"
type textarea "hame"
type textarea "e"
click at [251, 236] on pre "Would make all of the shame" at bounding box center [358, 242] width 575 height 17
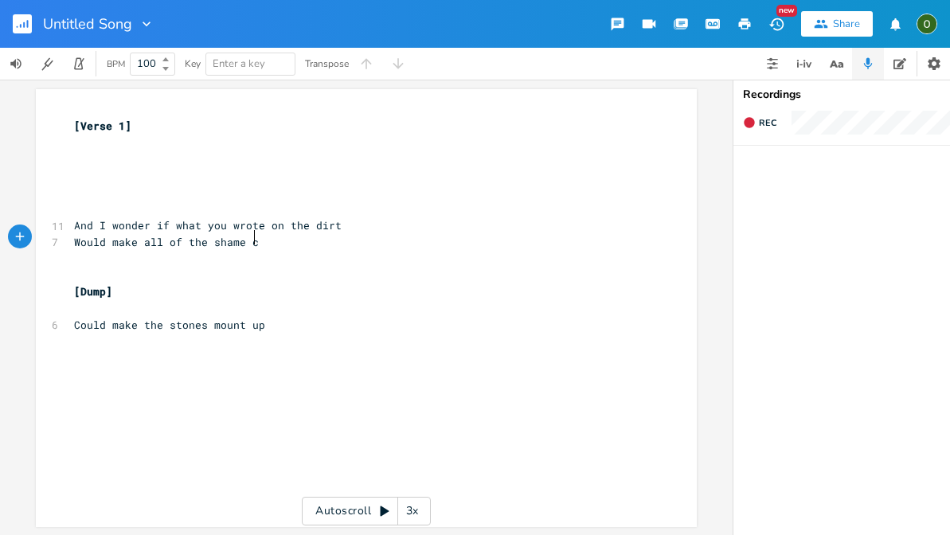
type textarea "casdf"
type textarea "s"
type textarea "sdf"
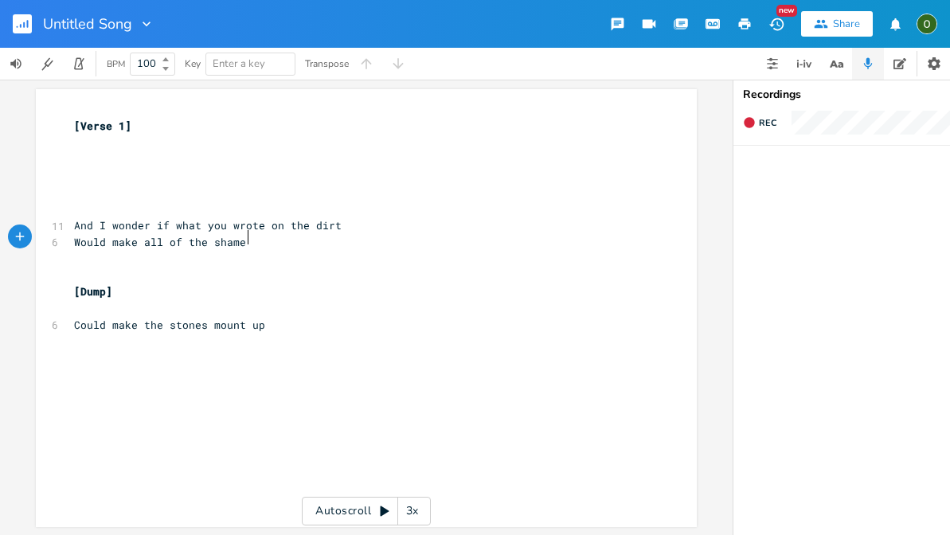
scroll to position [0, 2]
click at [782, 18] on icon "button" at bounding box center [776, 24] width 17 height 17
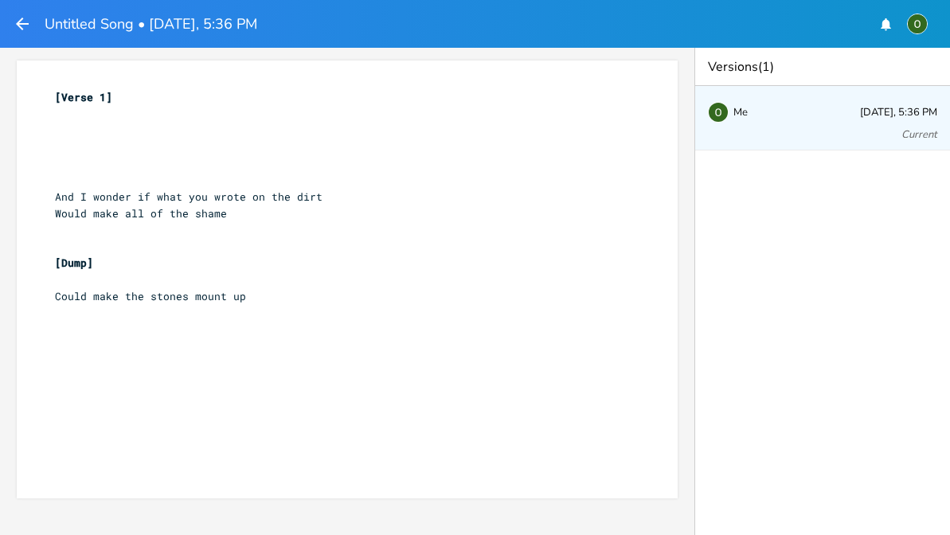
click at [31, 25] on div "Untitled Song • [DATE], 5:36 PM" at bounding box center [135, 24] width 244 height 29
click at [31, 25] on icon "button" at bounding box center [22, 23] width 19 height 19
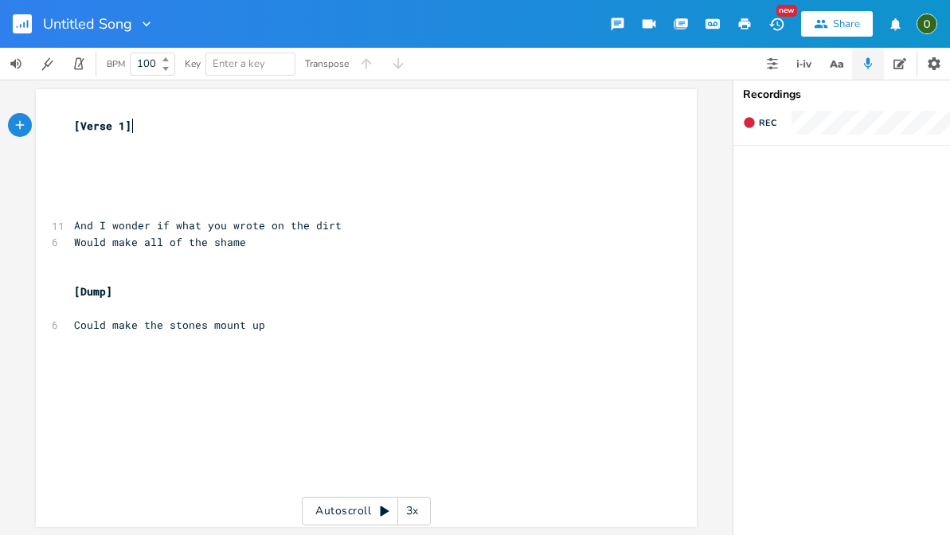
scroll to position [0, 1]
click at [778, 31] on icon "button" at bounding box center [776, 24] width 17 height 17
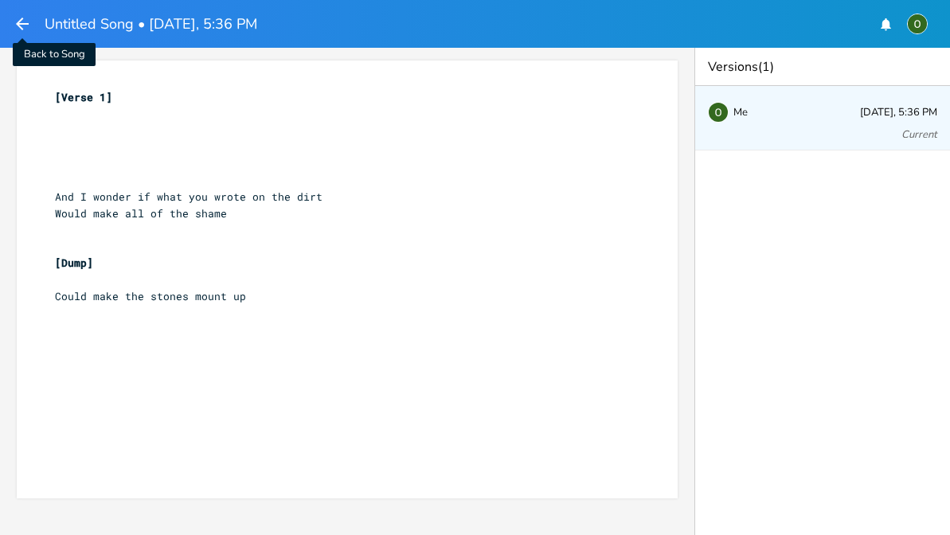
click at [25, 17] on icon "button" at bounding box center [22, 23] width 19 height 19
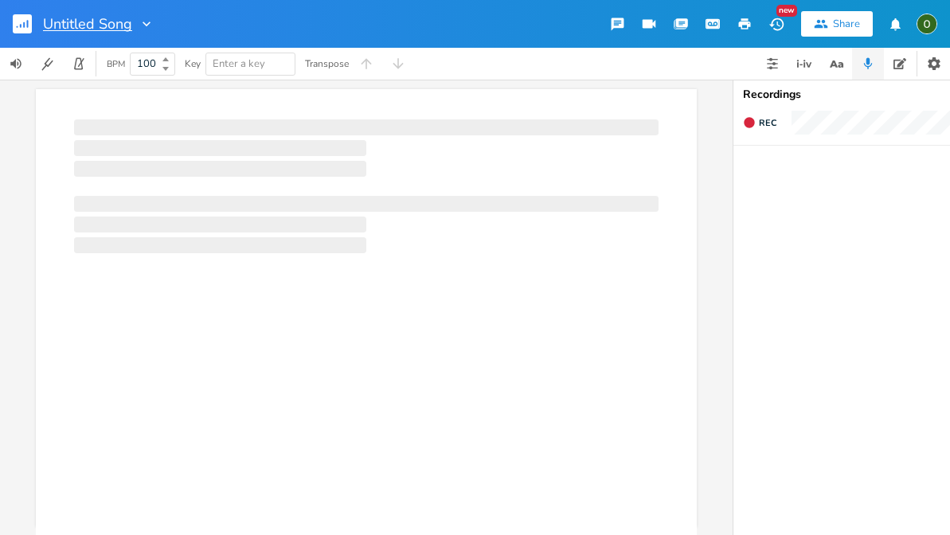
scroll to position [0, 1]
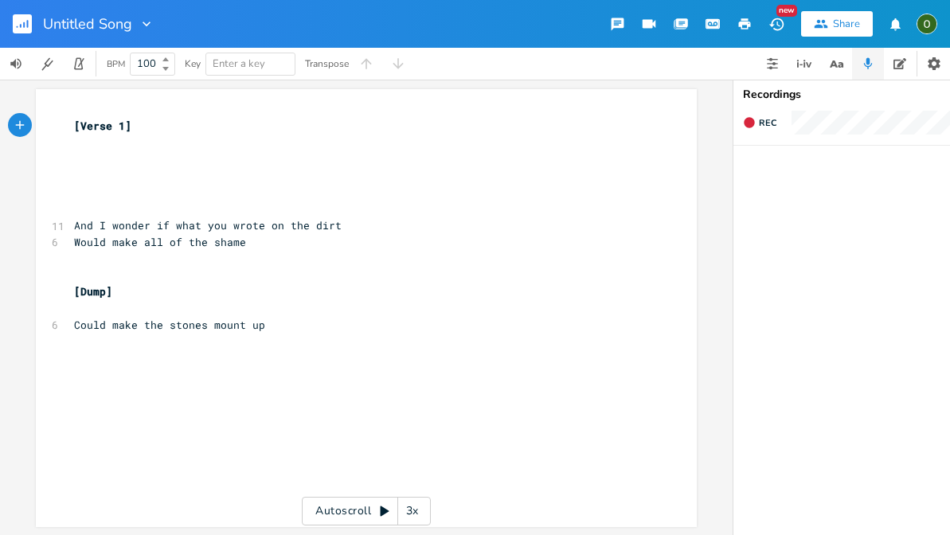
click at [281, 244] on pre "Would make all of the shame" at bounding box center [358, 242] width 575 height 17
type textarea "all of the shame"
drag, startPoint x: 256, startPoint y: 238, endPoint x: 139, endPoint y: 233, distance: 116.3
click at [139, 234] on pre "Would make all of the shame" at bounding box center [358, 242] width 575 height 17
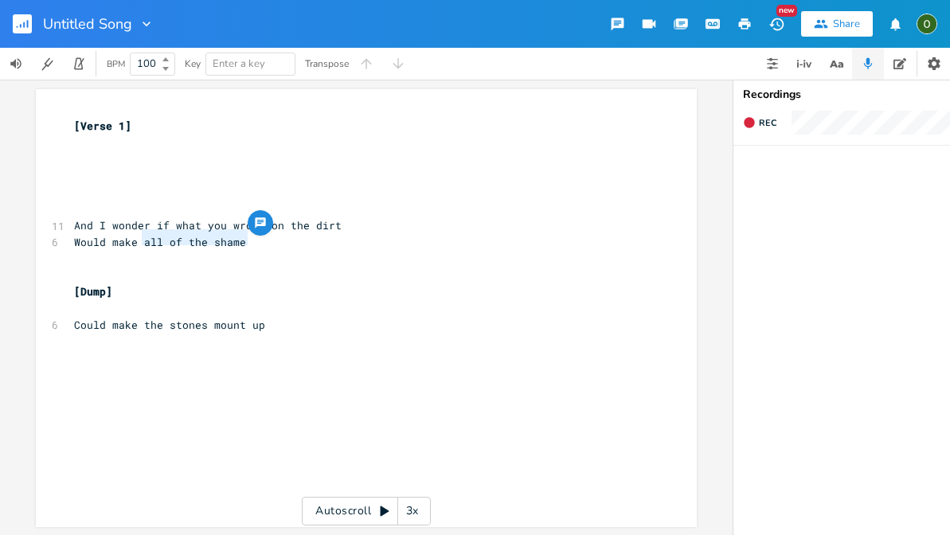
scroll to position [0, 65]
click at [224, 237] on span "Would make all of the shame" at bounding box center [160, 242] width 172 height 14
click at [244, 235] on pre "Would make all of the shame" at bounding box center [358, 242] width 575 height 17
type textarea "all of the shame"
drag, startPoint x: 256, startPoint y: 236, endPoint x: 138, endPoint y: 232, distance: 117.9
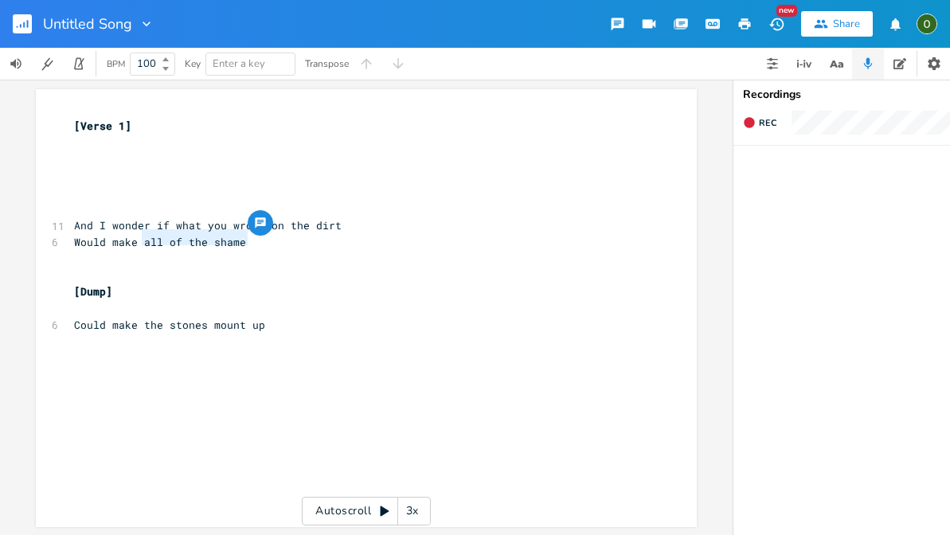
click at [138, 234] on pre "Would make all of the shame" at bounding box center [358, 242] width 575 height 17
type textarea "dsf"
type textarea "sdf"
type textarea "sd"
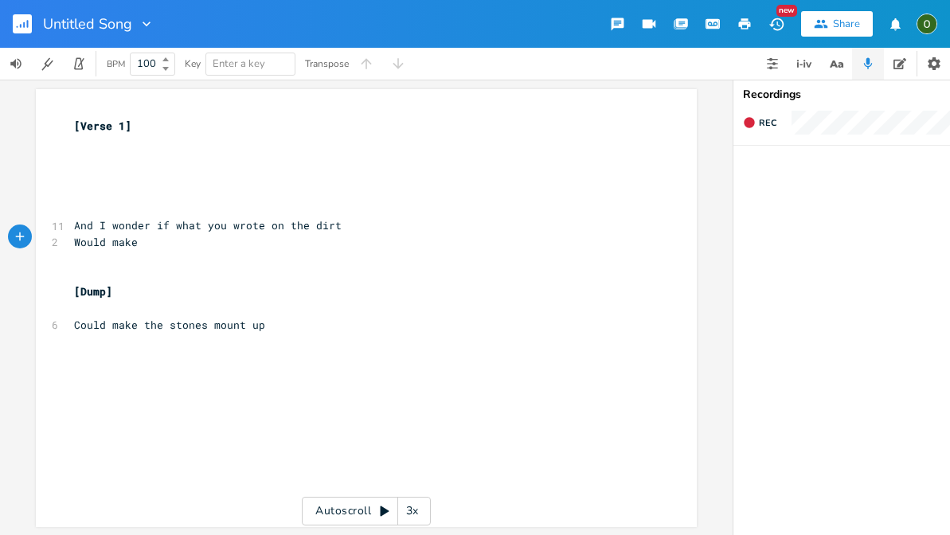
type textarea "sdf"
type textarea "e sdf"
type textarea "s"
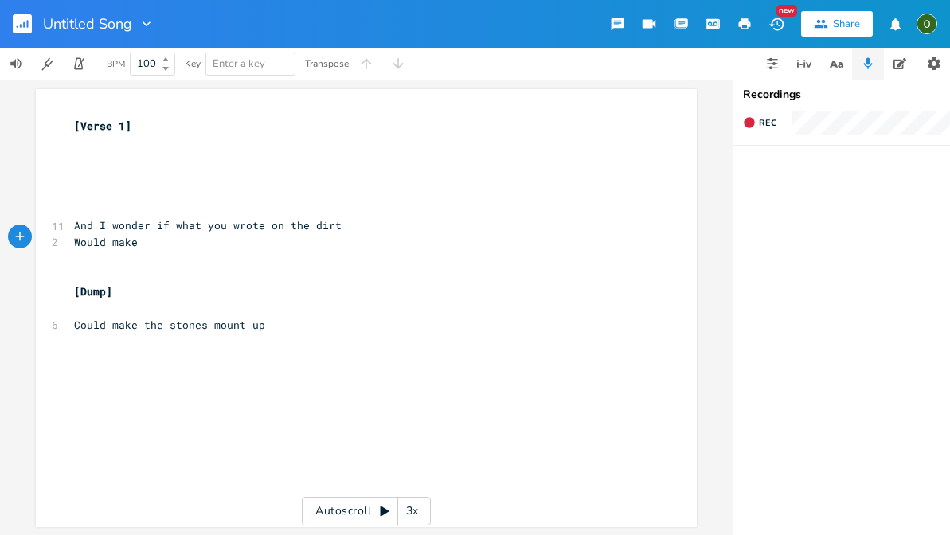
type textarea "sdf"
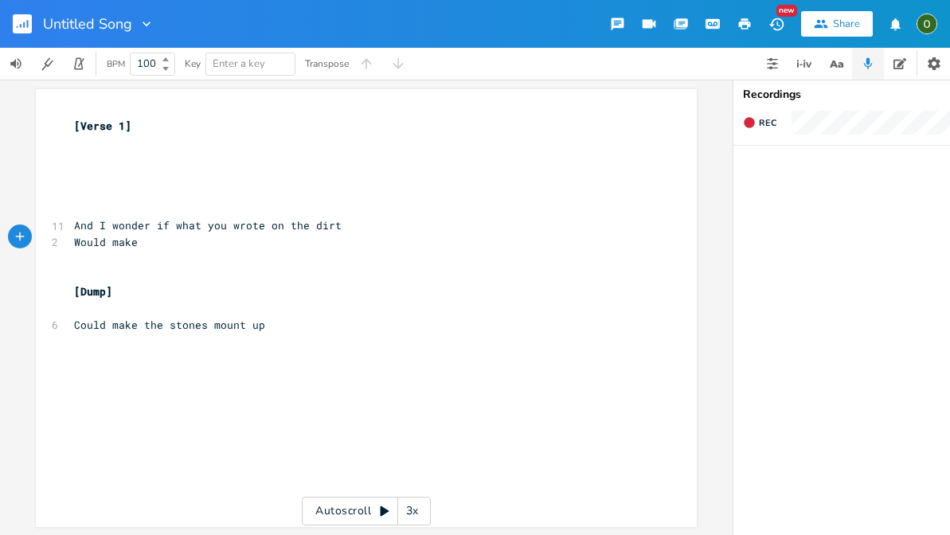
type textarea "sdf"
type textarea "dsfv"
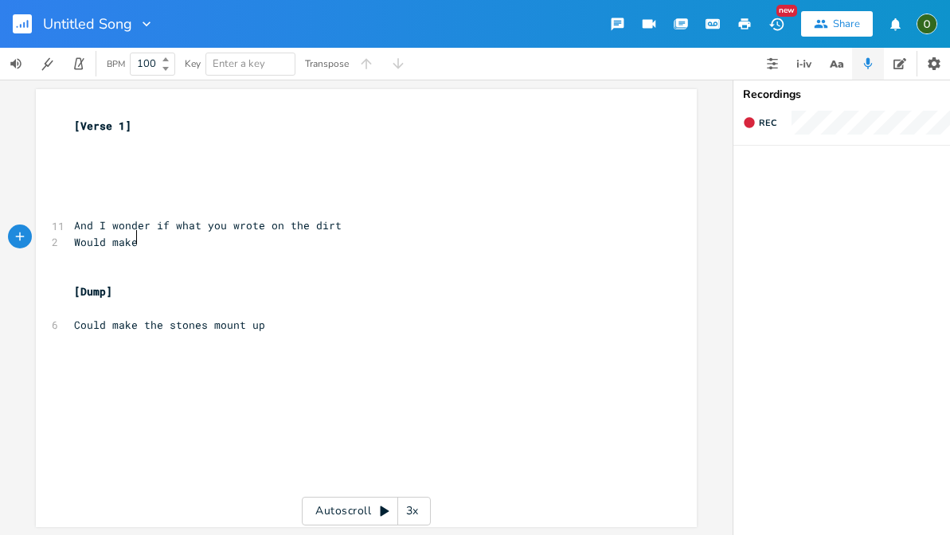
type textarea "dfg"
type textarea "fd"
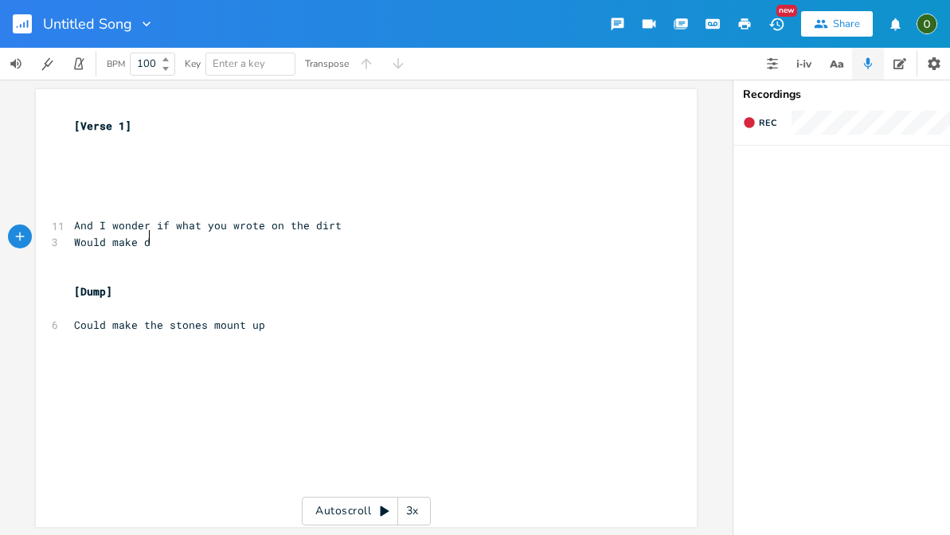
scroll to position [0, 15]
type textarea "dfg"
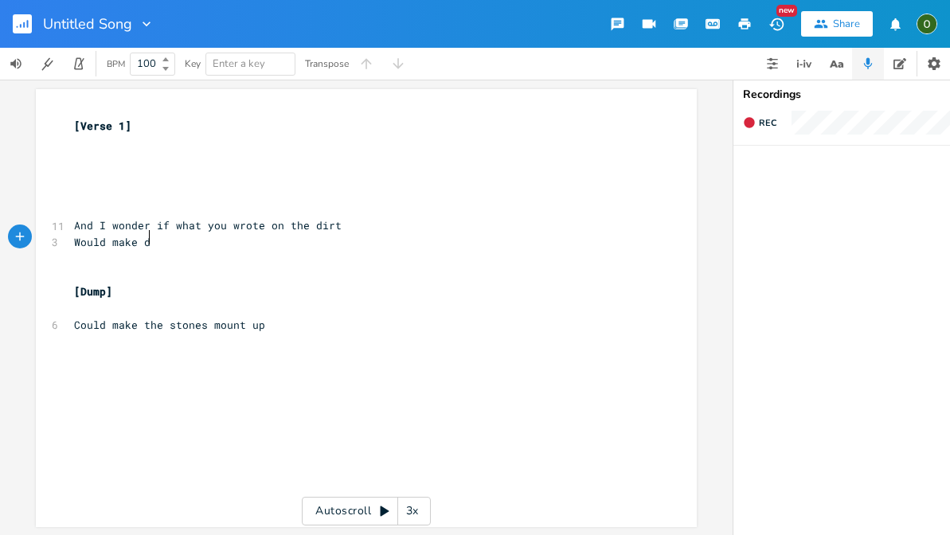
type textarea "dfg"
type textarea "e"
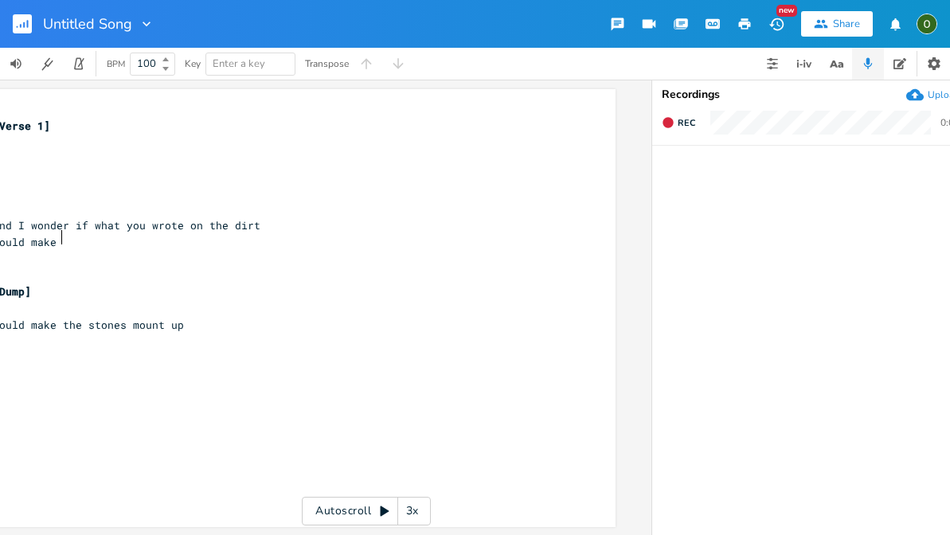
scroll to position [0, 0]
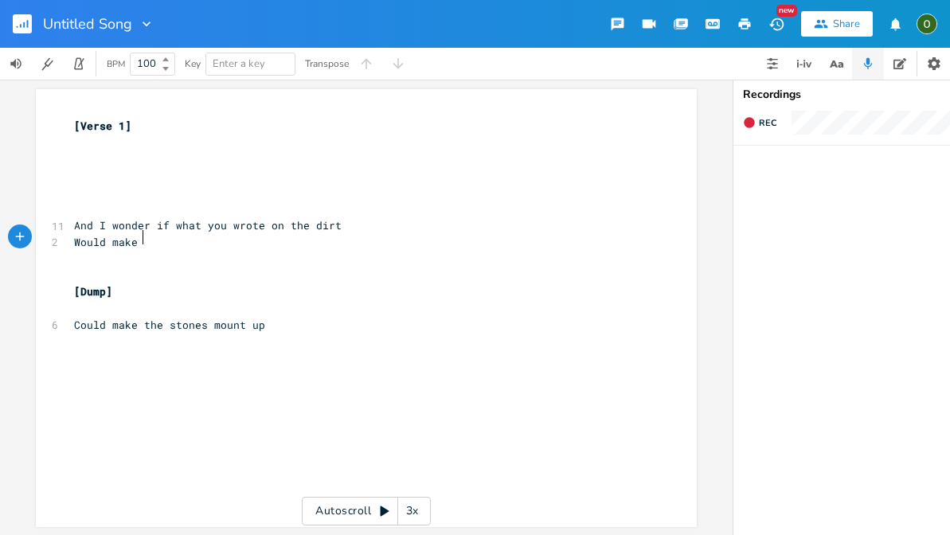
click at [865, 61] on icon "button" at bounding box center [867, 64] width 14 height 14
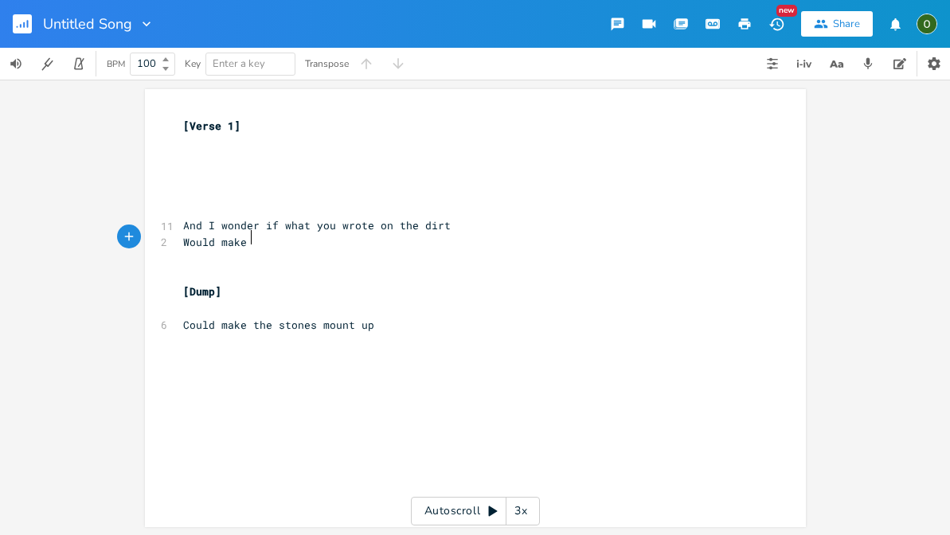
click at [281, 235] on pre "Would make" at bounding box center [467, 242] width 575 height 17
type textarea "this sham"
type textarea "e shame and guilt"
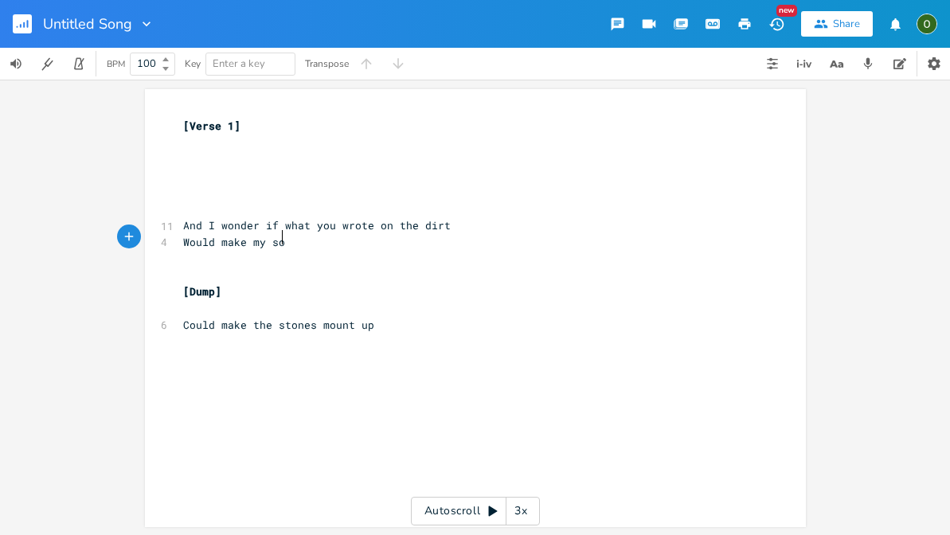
type textarea "my son"
type textarea "tones"
type textarea "these stones I gho"
type textarea "hold"
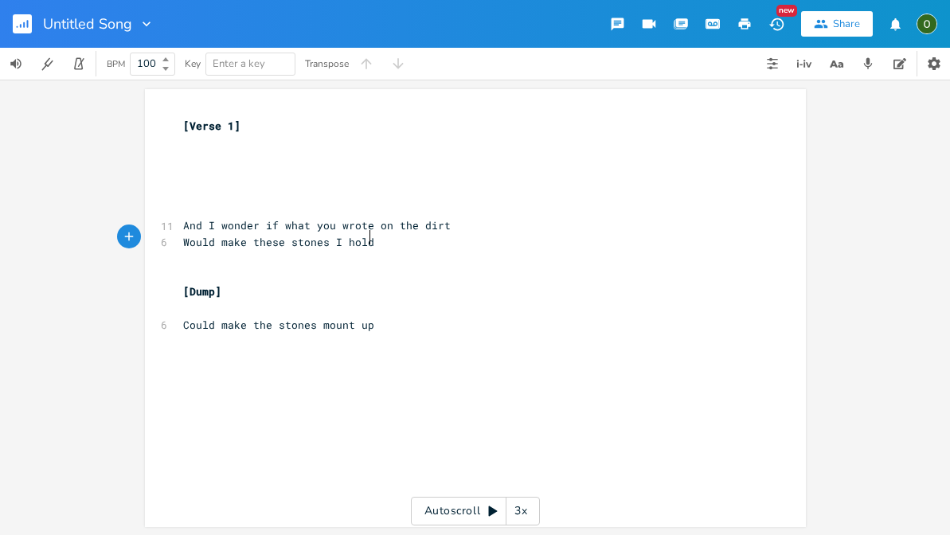
scroll to position [0, 2]
type textarea "f"
type textarea "hese stones I hold"
drag, startPoint x: 376, startPoint y: 236, endPoint x: 249, endPoint y: 236, distance: 126.6
click at [249, 236] on pre "Would make these stones I hold" at bounding box center [467, 242] width 575 height 17
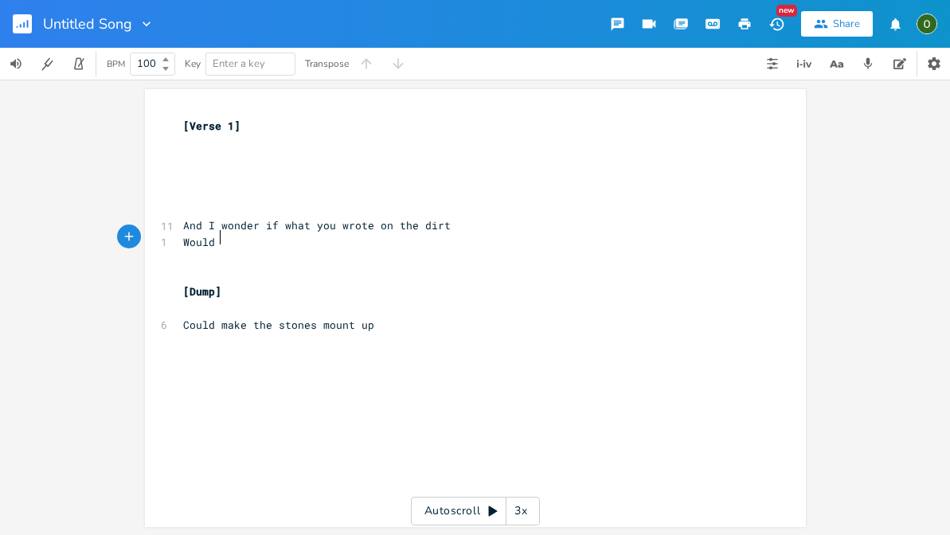
type textarea ";"
type textarea "loosen y"
type textarea "thid"
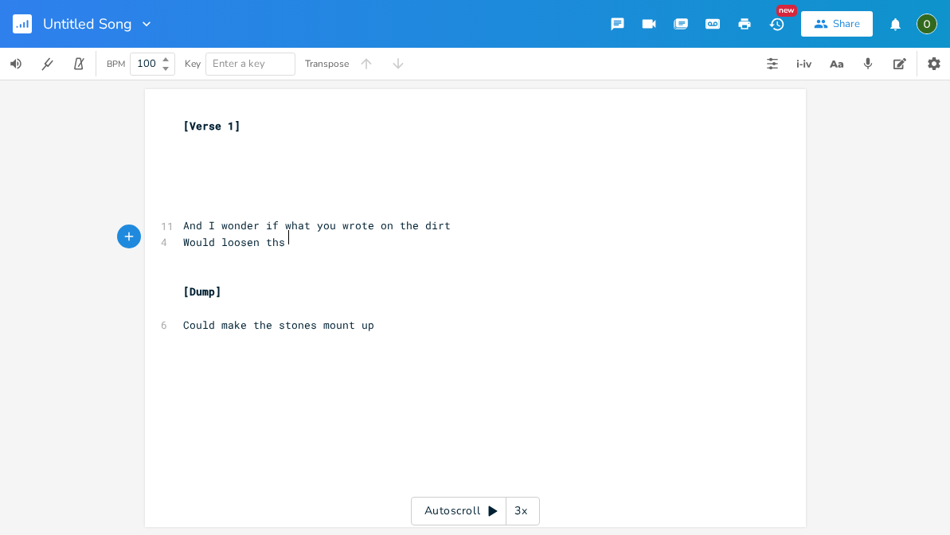
scroll to position [0, 14]
type textarea "s gr"
type textarea "is grip"
type textarea "up my hands to drpo"
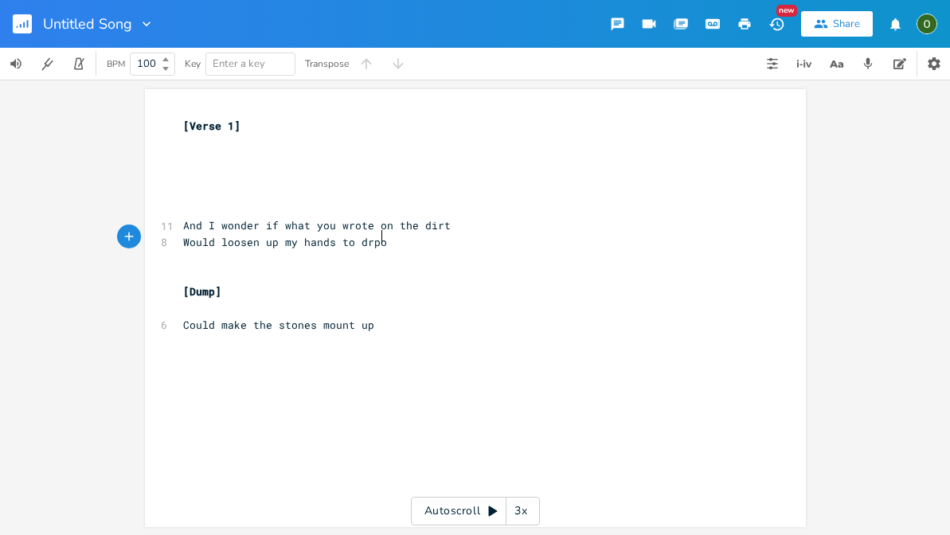
scroll to position [0, 85]
type textarea "op the stones"
drag, startPoint x: 447, startPoint y: 234, endPoint x: 215, endPoint y: 232, distance: 232.4
click at [215, 234] on pre "Would loosen up my hands to drop the stones" at bounding box center [467, 242] width 575 height 17
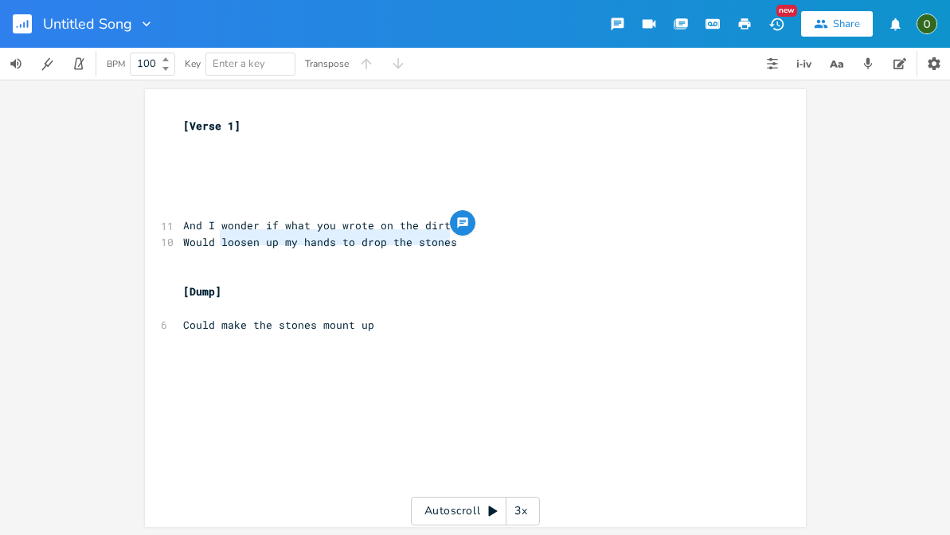
type textarea "d"
type textarea "reveal"
type textarea "make the grip"
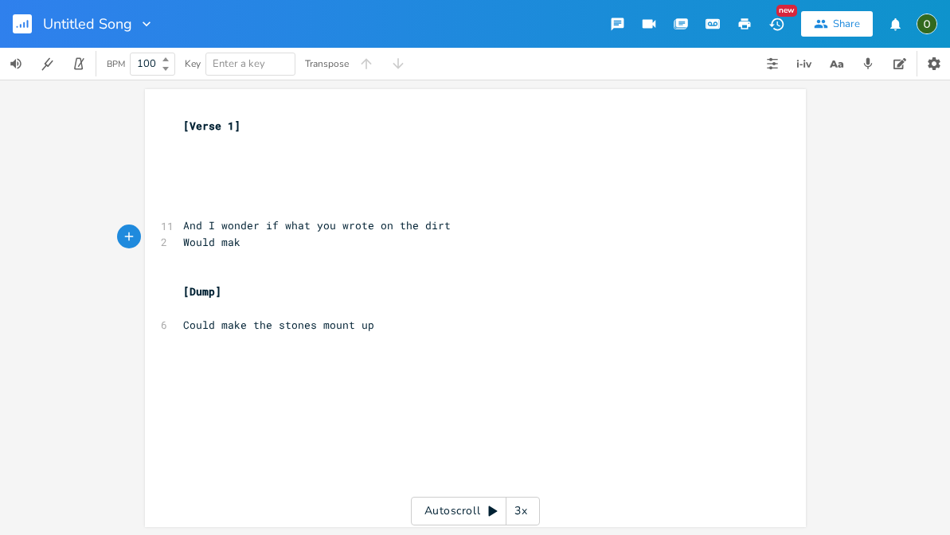
scroll to position [0, 7]
type textarea "e mt"
type textarea "Would speak loue"
type textarea "der than the stones I hold"
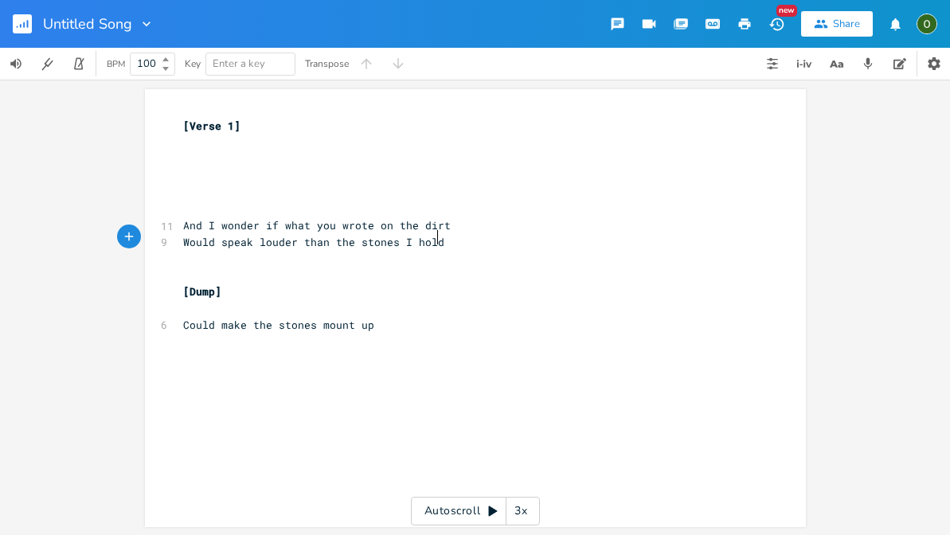
scroll to position [0, 103]
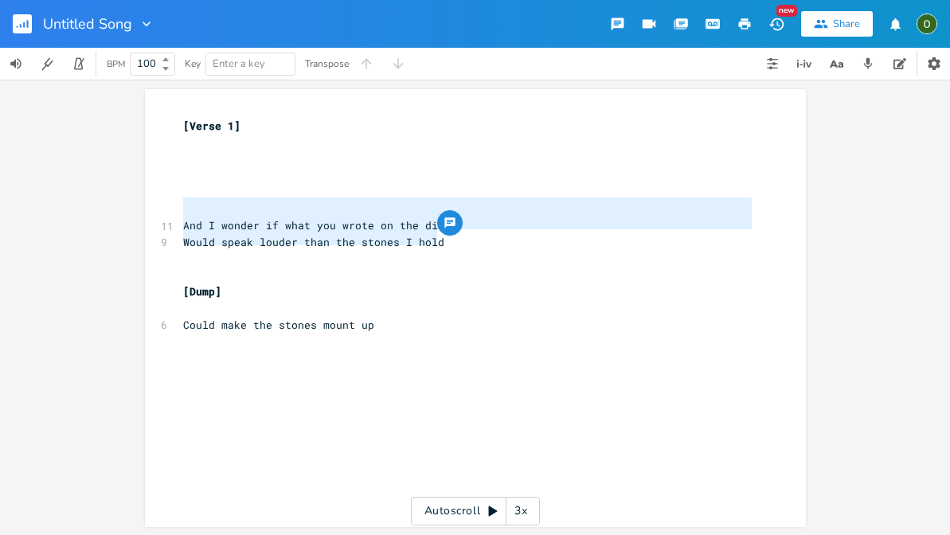
type textarea "And I wonder if what you wrote on the dirt Would speak louder than the stones I…"
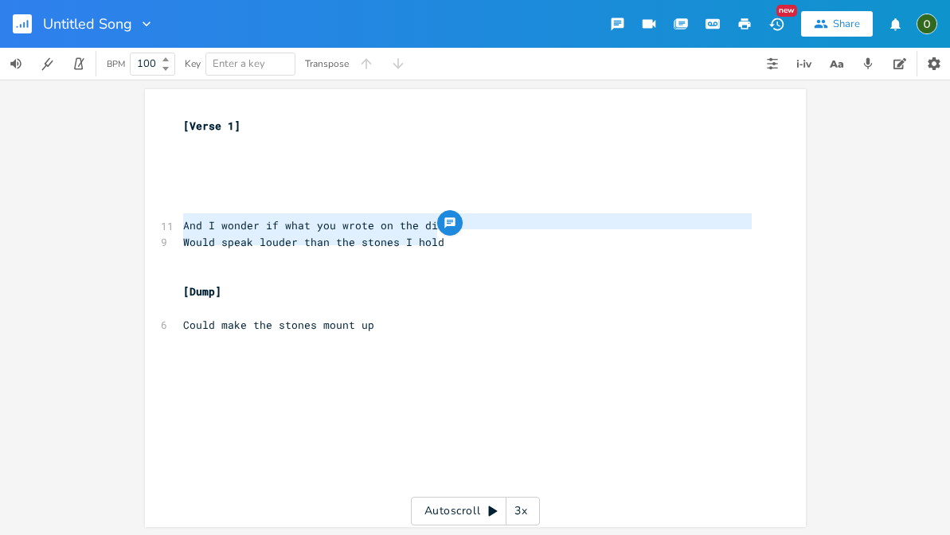
drag, startPoint x: 448, startPoint y: 234, endPoint x: 174, endPoint y: 223, distance: 274.8
click at [174, 223] on div "And I wonder if what you wrote on the dirt Would speak louder than the stones I…" at bounding box center [475, 308] width 661 height 438
click at [408, 235] on span "Would speak louder than the stones I hold" at bounding box center [313, 242] width 261 height 14
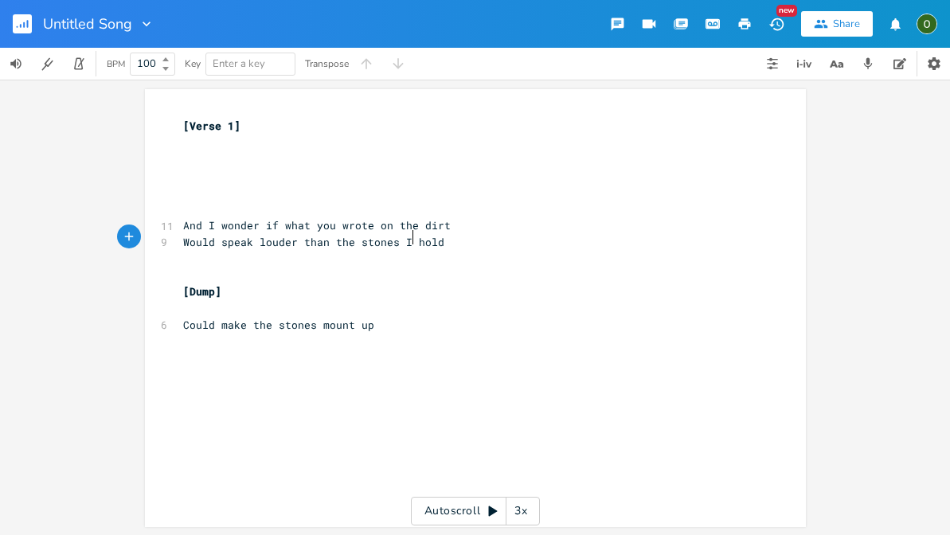
click at [443, 237] on pre "Would speak louder than the stones I hold" at bounding box center [467, 242] width 575 height 17
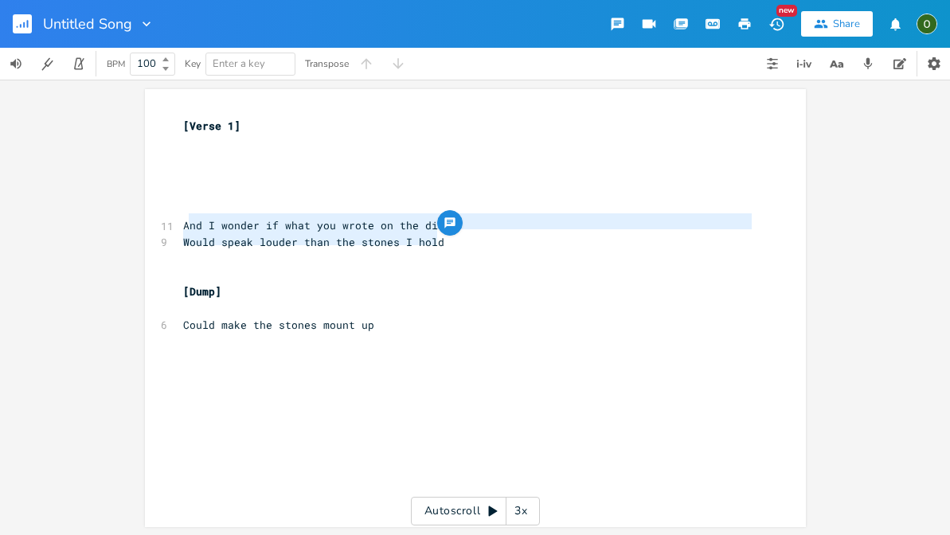
type textarea "And I wonder if what you wrote on the dirt Would speak louder than the stones I…"
drag, startPoint x: 443, startPoint y: 237, endPoint x: 177, endPoint y: 217, distance: 267.4
click at [180, 217] on div "[Verse 1] ​ ​ ​ ​ ​ 11 And I wonder if what you wrote on the dirt 9 Would speak…" at bounding box center [467, 234] width 575 height 232
click at [281, 235] on span "Would speak louder than the stones I hold" at bounding box center [313, 242] width 261 height 14
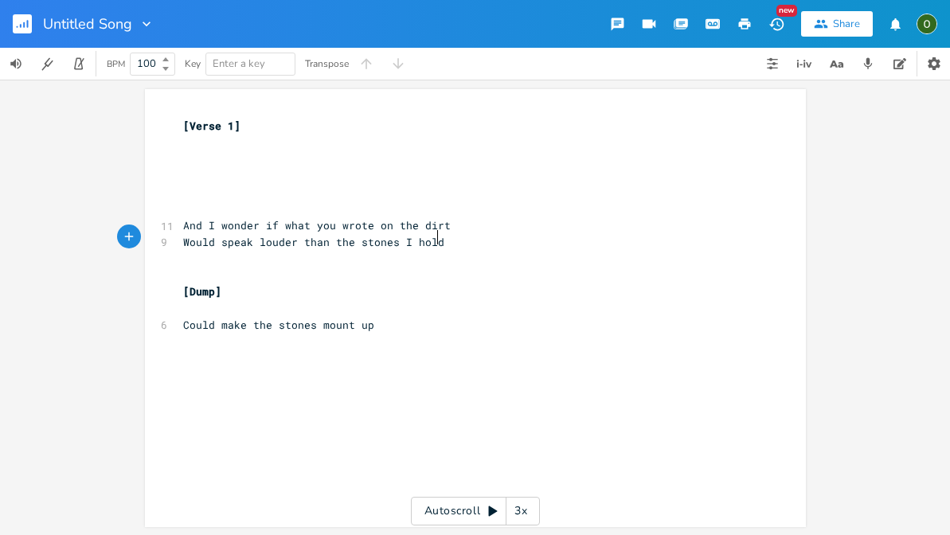
click at [439, 234] on pre "Would speak louder than the stones I hold" at bounding box center [467, 242] width 575 height 17
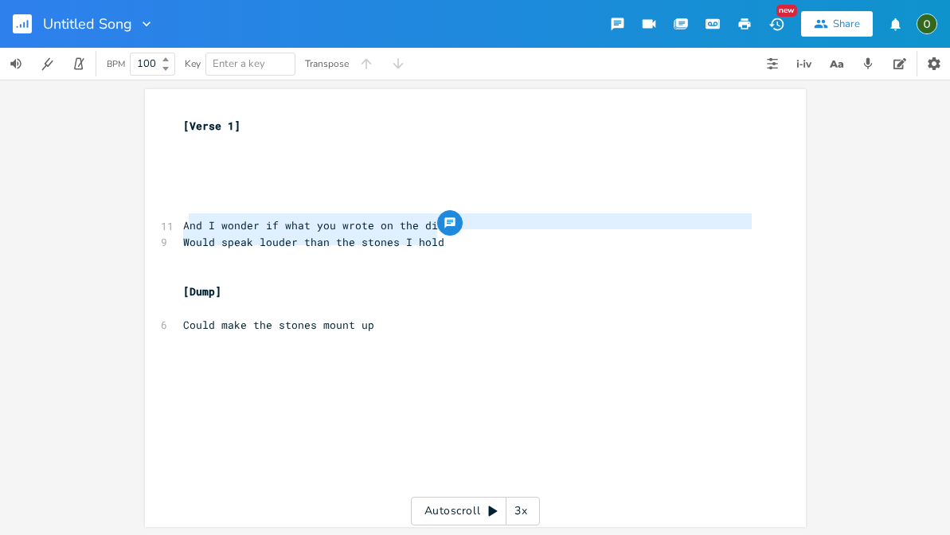
type textarea "And I wonder if what you wrote on the dirt Would speak louder than the stones I…"
drag, startPoint x: 441, startPoint y: 236, endPoint x: 180, endPoint y: 216, distance: 261.8
click at [180, 216] on div "[Verse 1] ​ ​ ​ ​ ​ 11 And I wonder if what you wrote on the dirt 9 Would speak…" at bounding box center [467, 234] width 575 height 232
click at [426, 238] on span "Would speak louder than the stones I hold" at bounding box center [313, 242] width 261 height 14
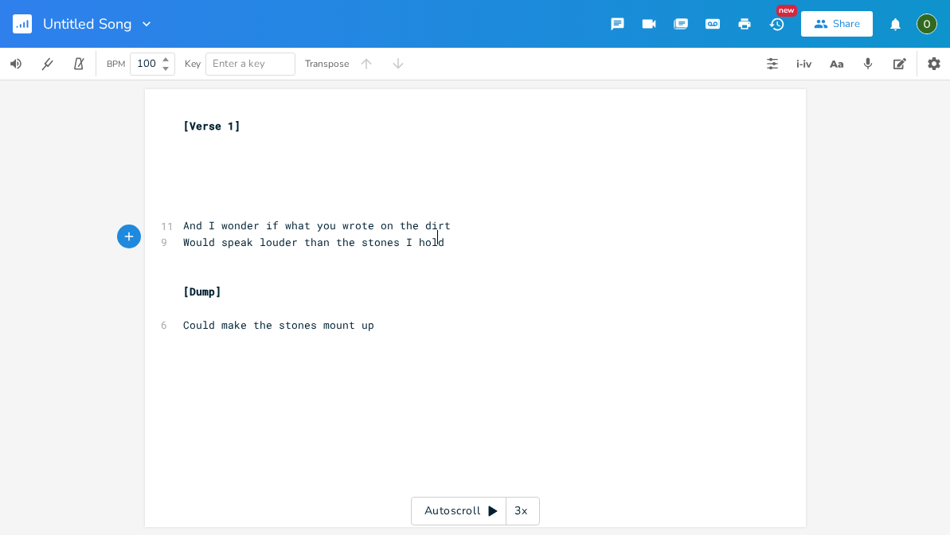
click at [439, 238] on pre "Would speak louder than the stones I hold" at bounding box center [467, 242] width 575 height 17
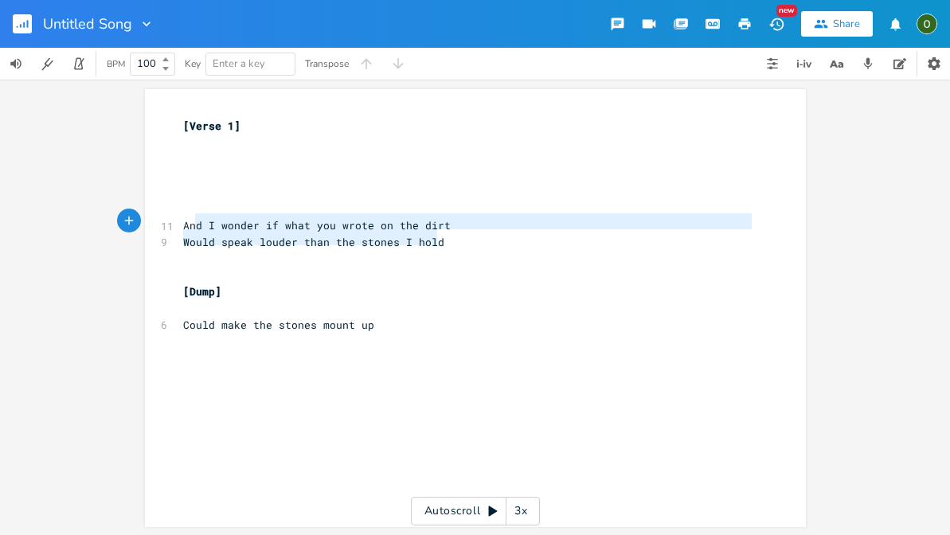
type textarea "And I wonder if what you wrote on the dirt Would speak louder than the stones I…"
drag, startPoint x: 439, startPoint y: 238, endPoint x: 179, endPoint y: 219, distance: 261.0
click at [180, 219] on div "[Verse 1] ​ ​ ​ ​ ​ 11 And I wonder if what you wrote on the dirt 9 Would speak…" at bounding box center [467, 234] width 575 height 232
click at [238, 240] on span "Would speak louder than the stones I hold" at bounding box center [313, 242] width 261 height 14
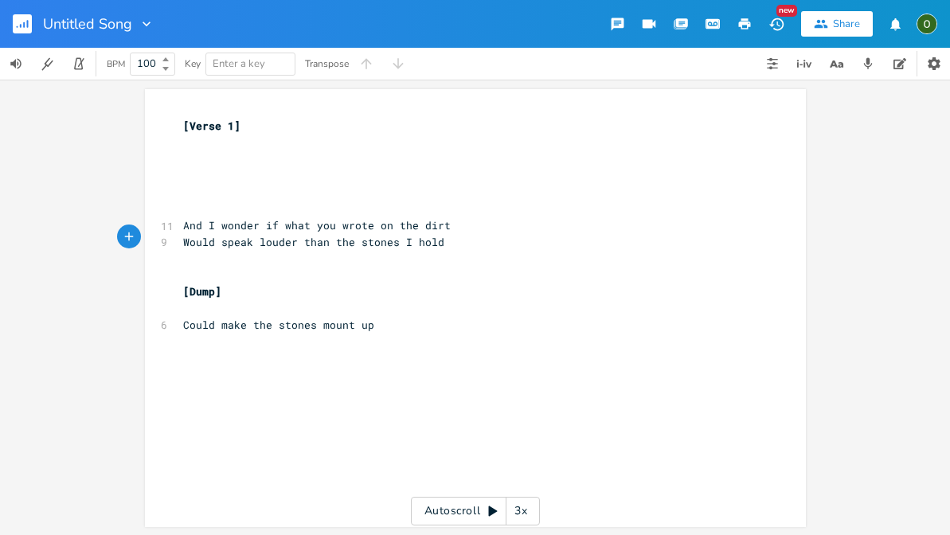
click at [363, 236] on span "Would speak louder than the stones I hold" at bounding box center [313, 242] width 261 height 14
click at [440, 235] on pre "Would speak louder than the stones I hold" at bounding box center [467, 242] width 575 height 17
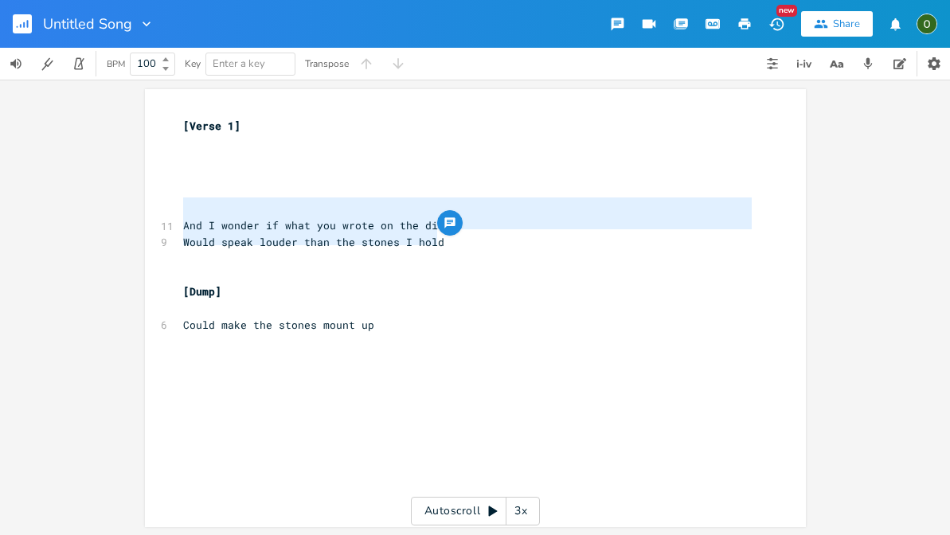
type textarea "nd I wonder if what you wrote on the dirt Would speak louder than the stones I …"
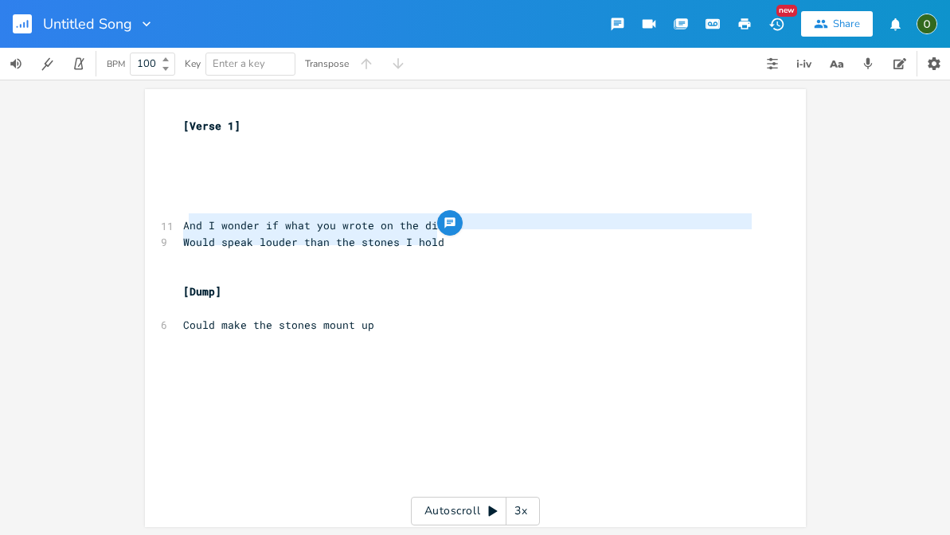
drag, startPoint x: 440, startPoint y: 235, endPoint x: 181, endPoint y: 218, distance: 259.2
click at [181, 218] on div "[Verse 1] ​ ​ ​ ​ ​ 11 And I wonder if what you wrote on the dirt 9 Would speak…" at bounding box center [467, 234] width 575 height 232
click at [291, 227] on span "And I wonder if what you wrote on the dirt" at bounding box center [316, 225] width 267 height 14
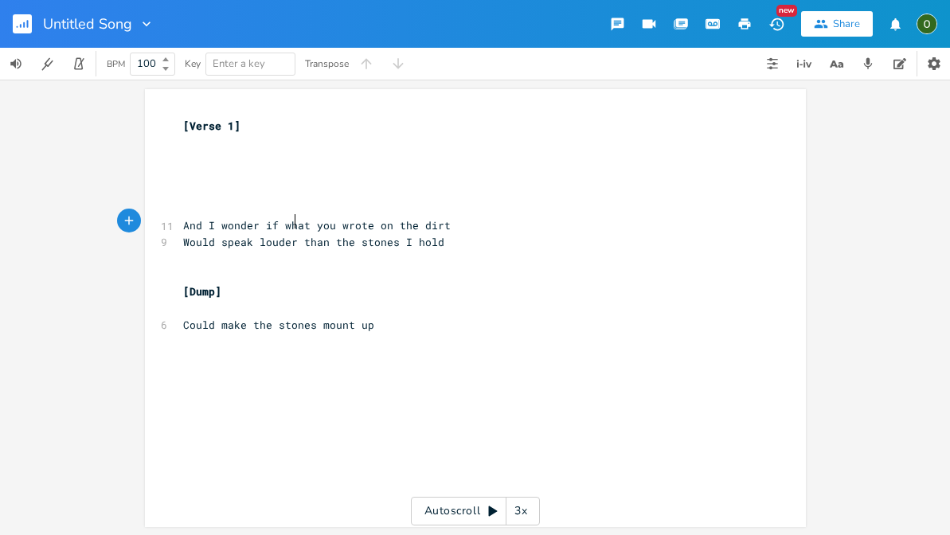
scroll to position [0, 166]
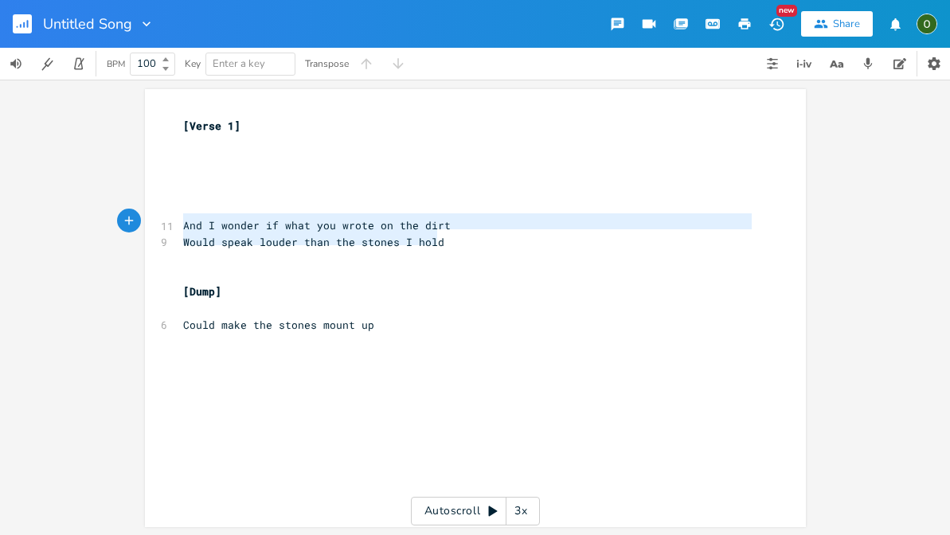
type textarea "And I wonder if what you wrote on the dirt Would speak louder than the stones I…"
drag, startPoint x: 445, startPoint y: 240, endPoint x: 166, endPoint y: 220, distance: 279.2
click at [180, 220] on div "[Verse 1] ​ ​ ​ ​ ​ 11 And I wonder if what you wrote on the dirt 9 Would speak…" at bounding box center [467, 234] width 575 height 232
click at [328, 236] on span "Would speak louder than the stones I hold" at bounding box center [313, 242] width 261 height 14
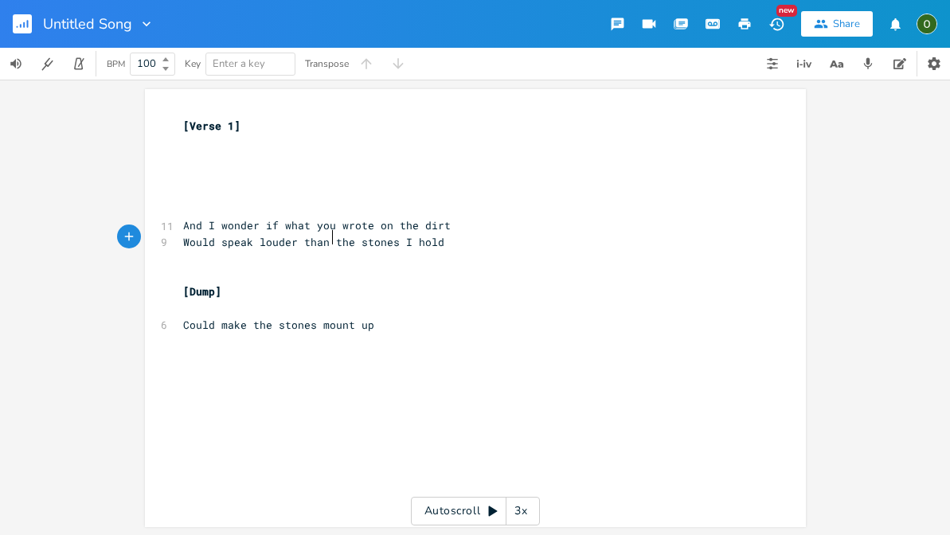
scroll to position [3, 0]
type textarea "Would speak louder than the stones I hold"
drag, startPoint x: 433, startPoint y: 237, endPoint x: 181, endPoint y: 235, distance: 252.3
click at [181, 235] on pre "Would speak louder than the stones I hold" at bounding box center [467, 242] width 575 height 17
click at [186, 252] on pre "​" at bounding box center [467, 258] width 575 height 17
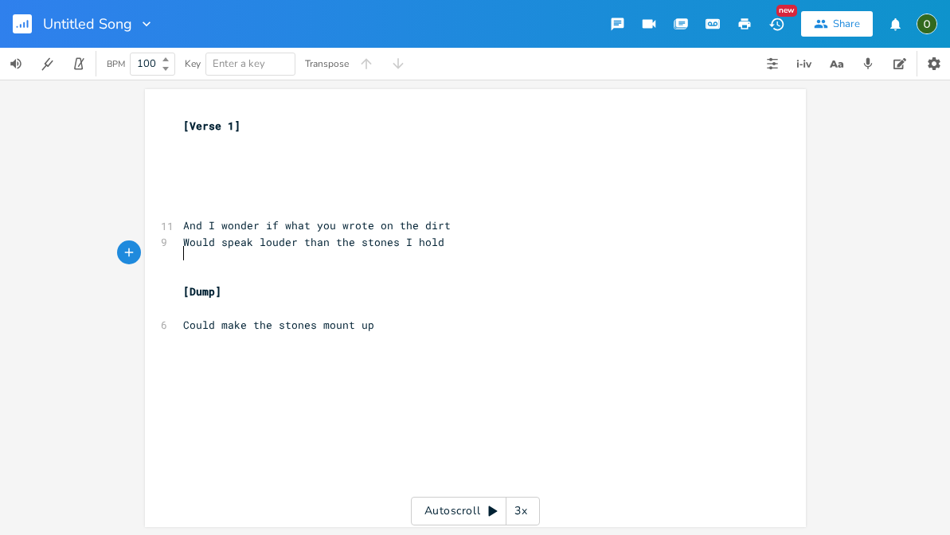
click at [443, 220] on pre "And I wonder if what you wrote on the dirt" at bounding box center [467, 225] width 575 height 17
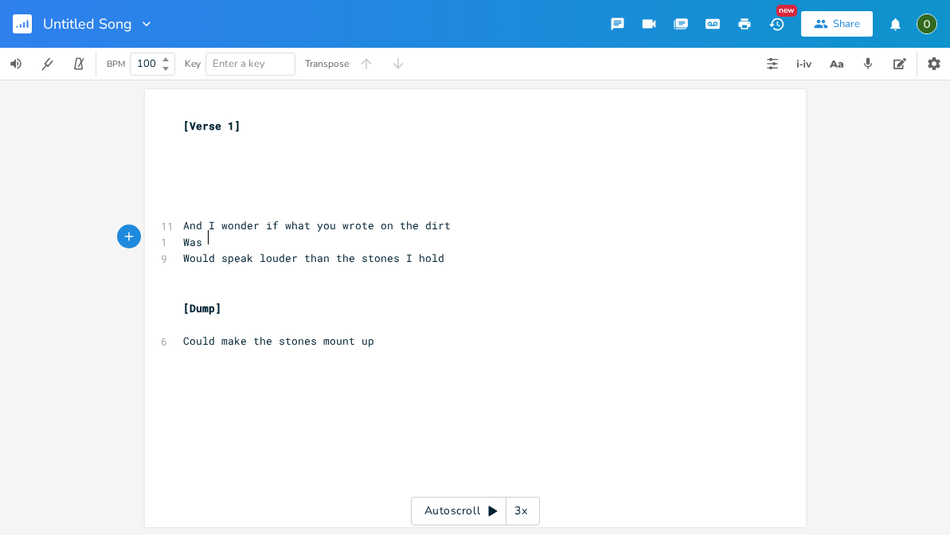
type textarea "Was h"
type textarea "the answer to all of my shame"
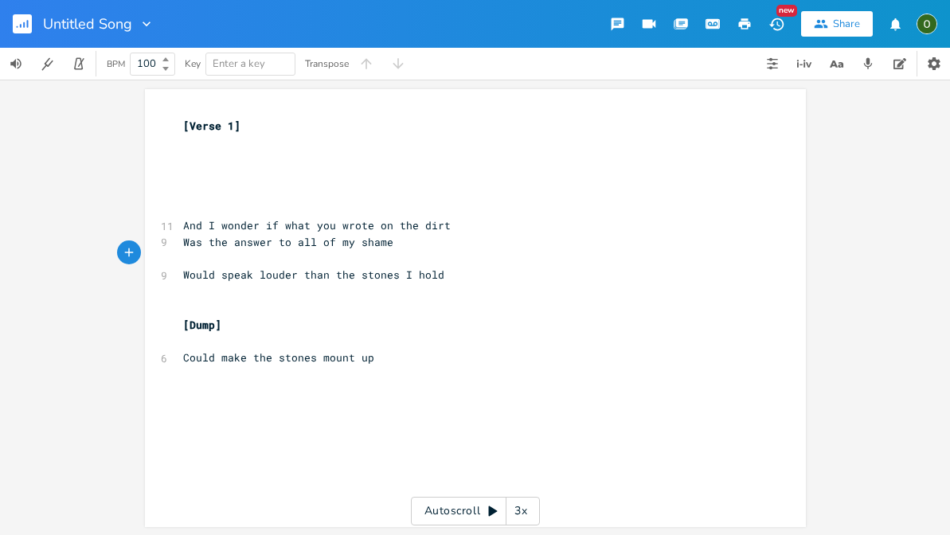
click at [410, 235] on pre "Was the answer to all of my shame" at bounding box center [467, 242] width 575 height 17
type textarea "Caus"
type textarea "Cuase"
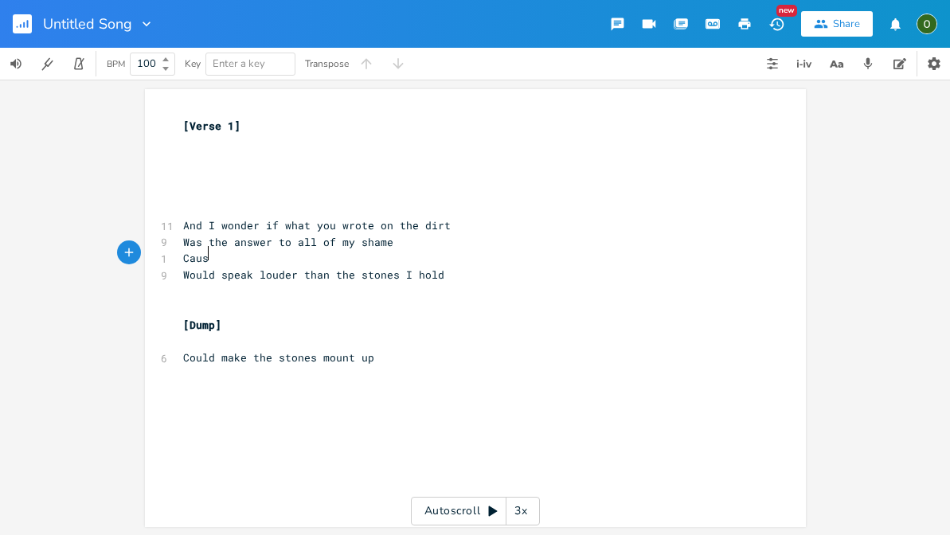
type textarea "ause"
type textarea "all of"
type textarea "t"
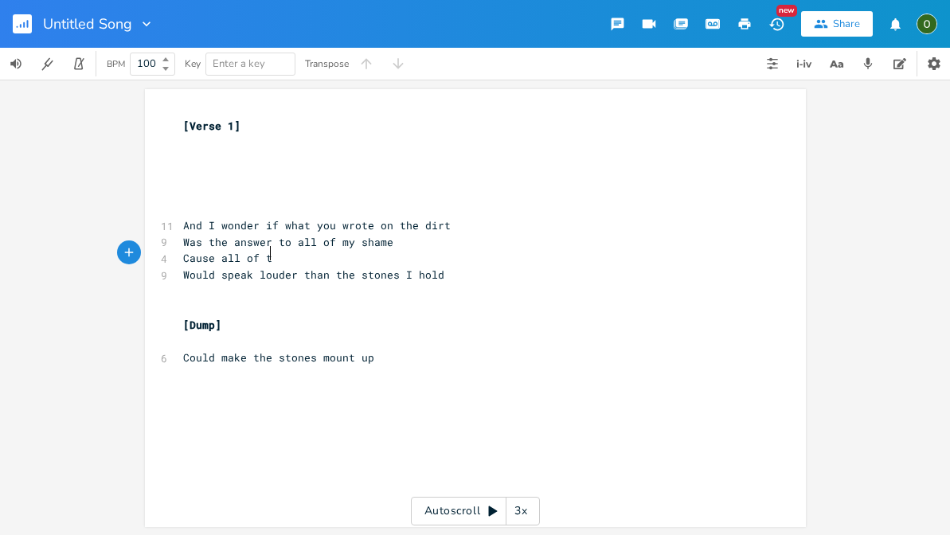
scroll to position [0, 5]
type textarea "this"
click at [408, 250] on pre "​" at bounding box center [467, 258] width 575 height 17
click at [391, 236] on pre "Was the answer to all of my shame" at bounding box center [467, 242] width 575 height 17
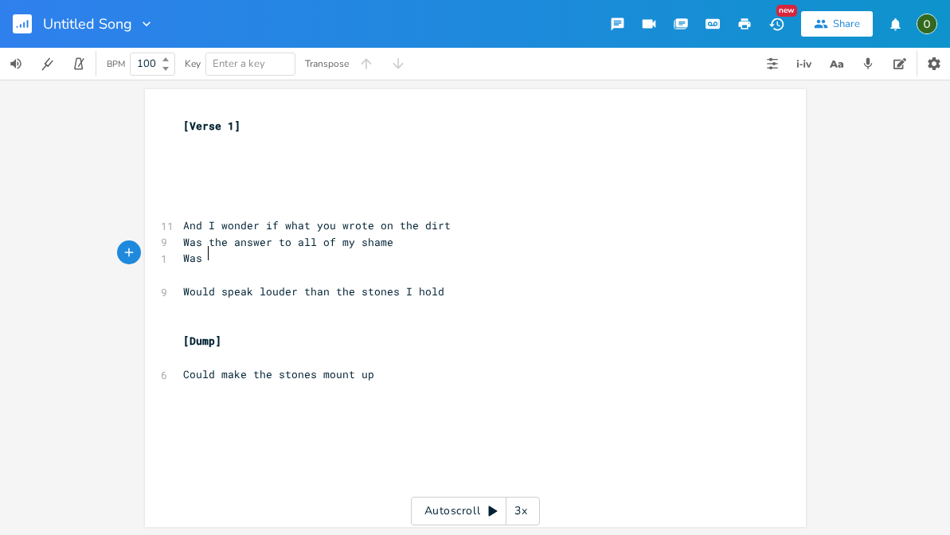
scroll to position [0, 20]
type textarea "Was the answer to the liues"
type textarea "es I ale"
type textarea "ways heard"
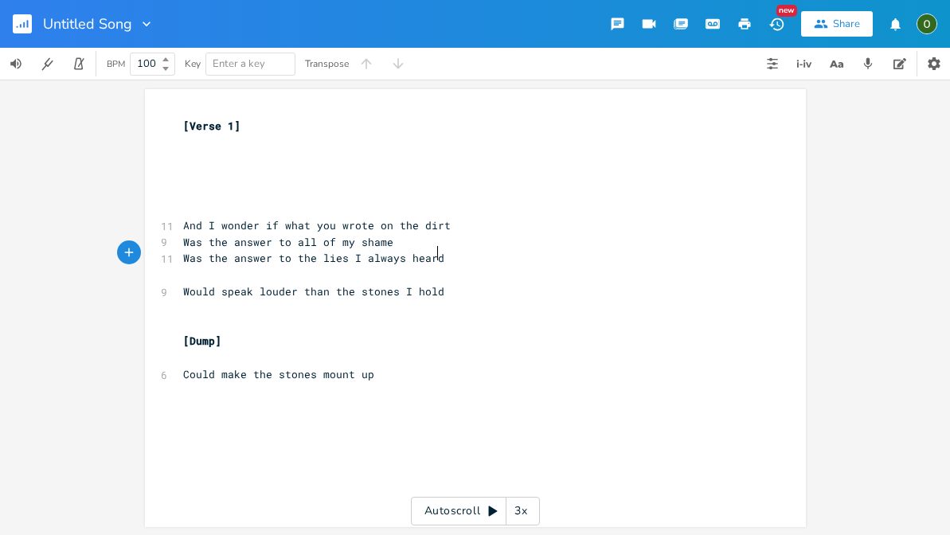
scroll to position [0, 45]
type textarea "W"
type textarea "Was the answer to all of my shame"
drag, startPoint x: 395, startPoint y: 236, endPoint x: 166, endPoint y: 240, distance: 228.5
click at [166, 240] on div "Was the answer to all of my shame x [Verse 1] ​ ​ ​ ​ ​ 11 And I wonder if what…" at bounding box center [475, 308] width 661 height 438
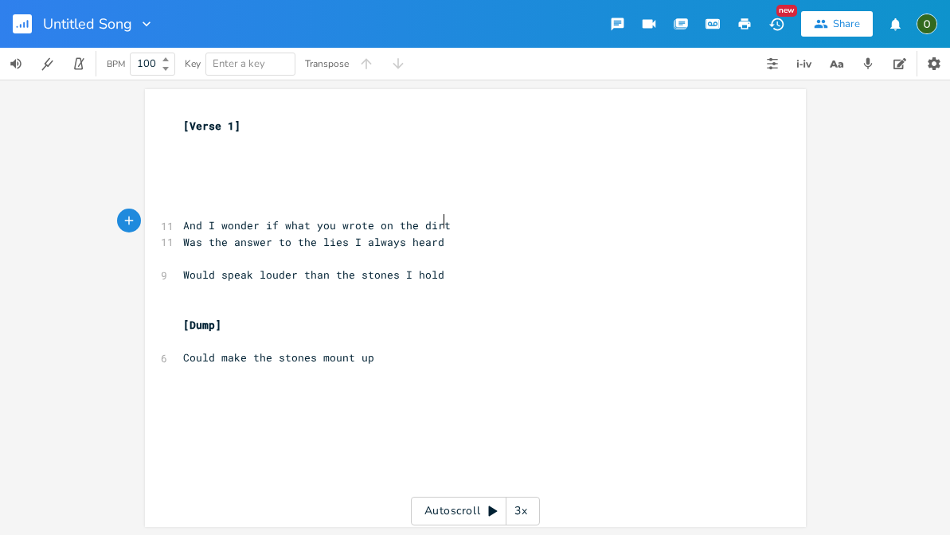
click at [220, 253] on pre "​" at bounding box center [467, 258] width 575 height 17
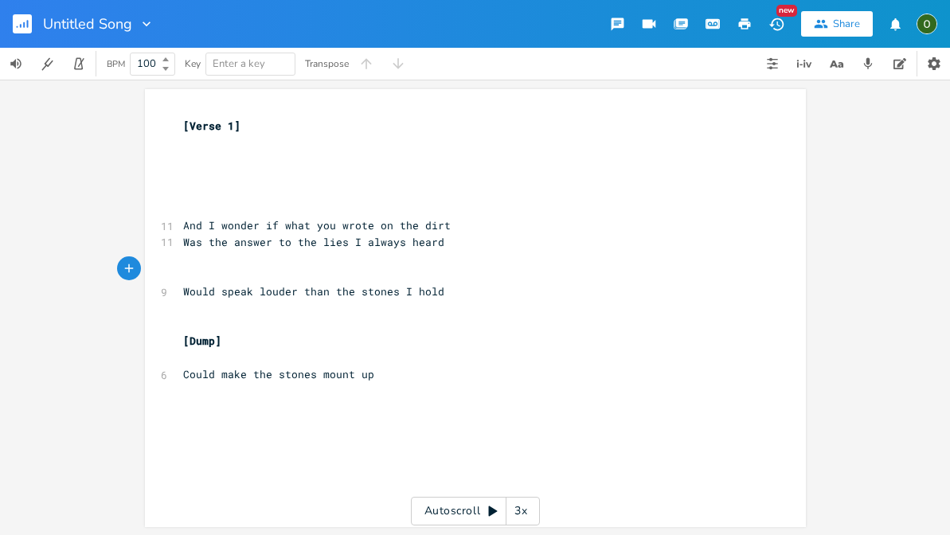
click at [272, 235] on span "Was the answer to the lies I always heard" at bounding box center [313, 242] width 261 height 14
click at [223, 255] on pre "​" at bounding box center [467, 258] width 575 height 17
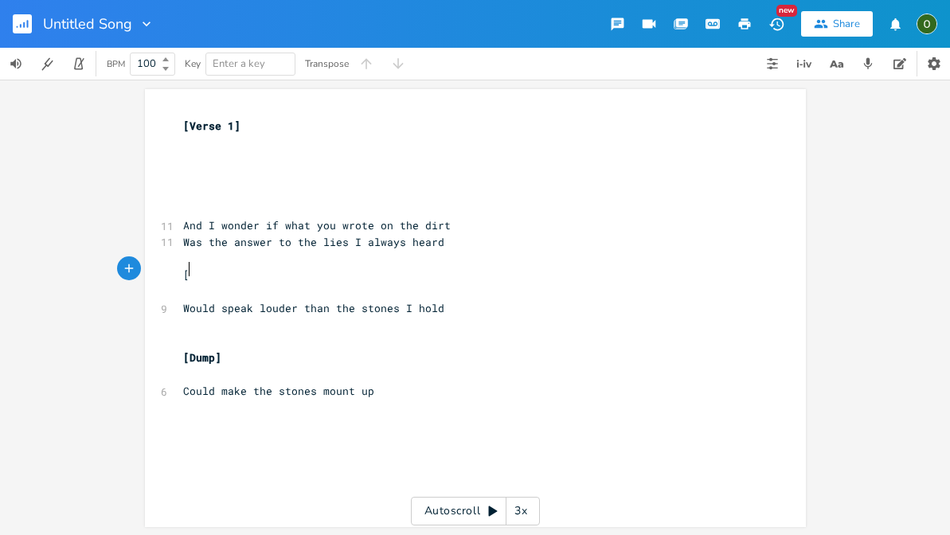
scroll to position [0, 3]
type textarea "[Chorus]"
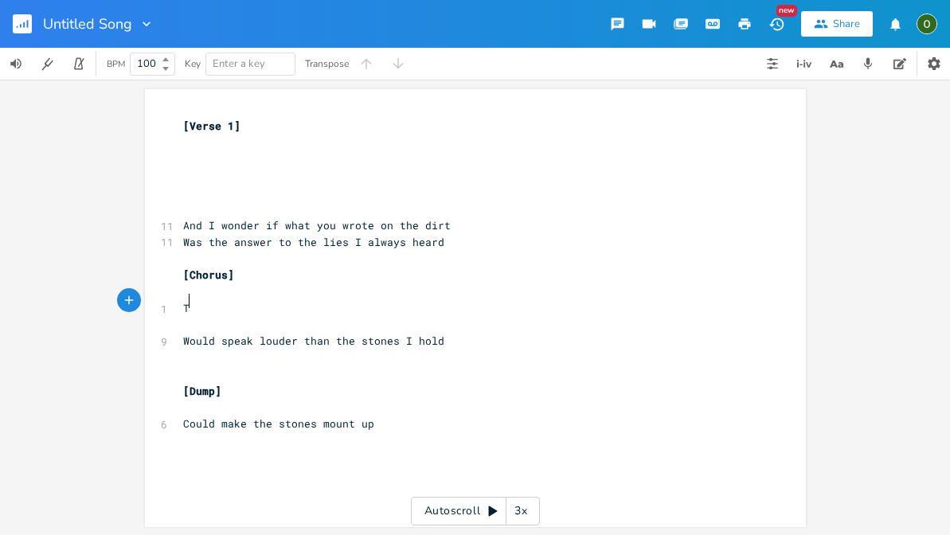
type textarea "Th"
type textarea "TH"
type textarea "Oh what a love"
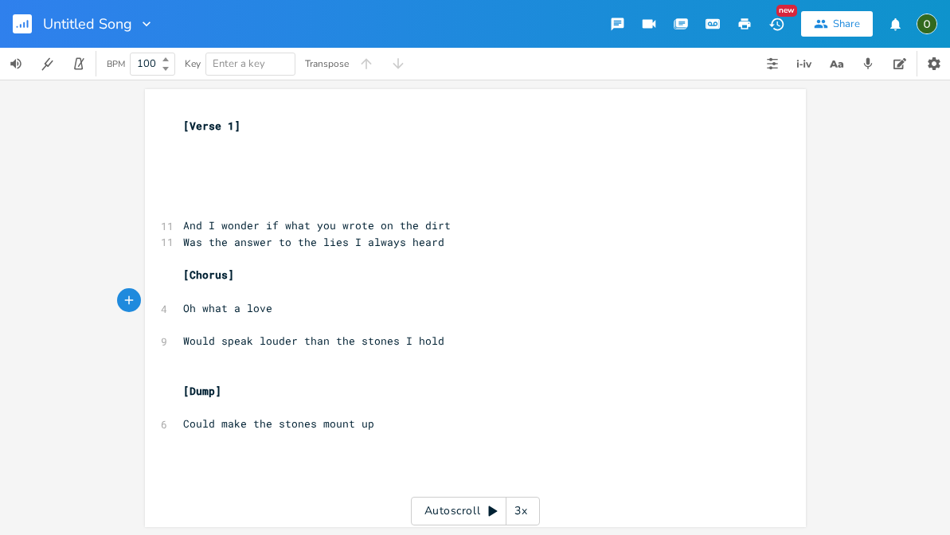
scroll to position [0, 2]
type textarea "you offer us"
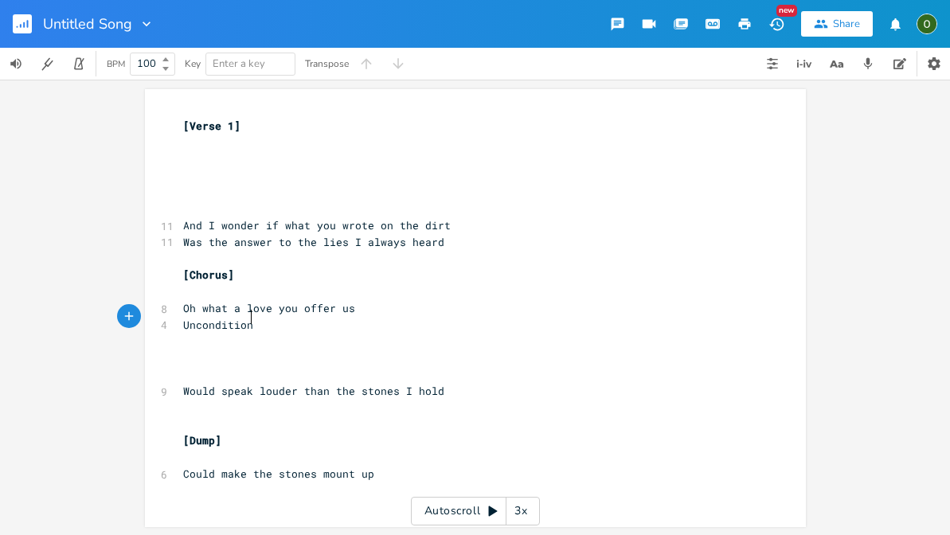
type textarea "Unconditional"
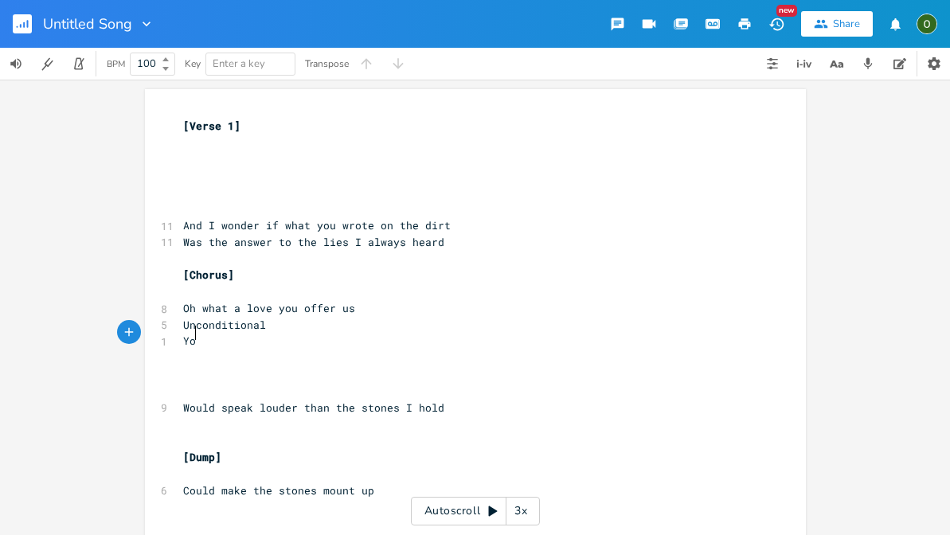
type textarea "You"
type textarea "u"
type textarea "sdf"
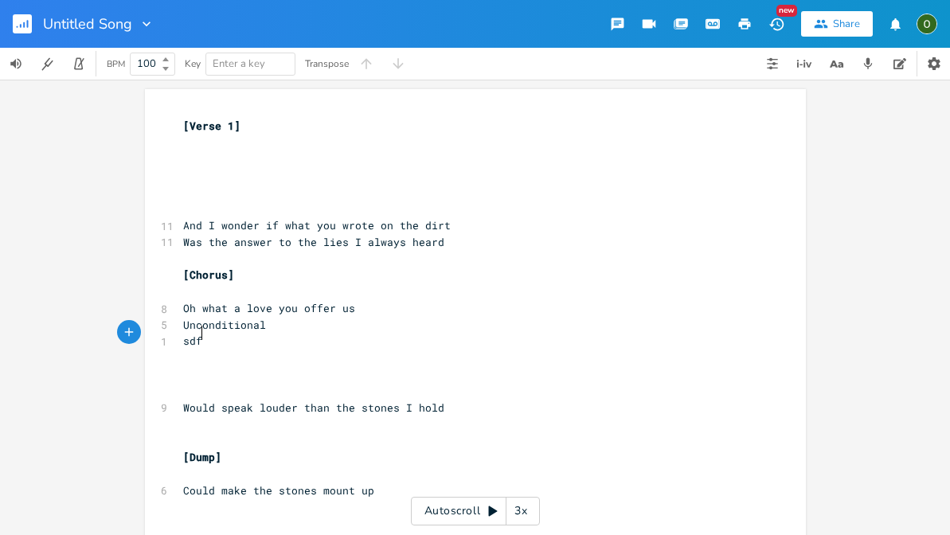
scroll to position [0, 12]
type textarea "S"
type textarea "I"
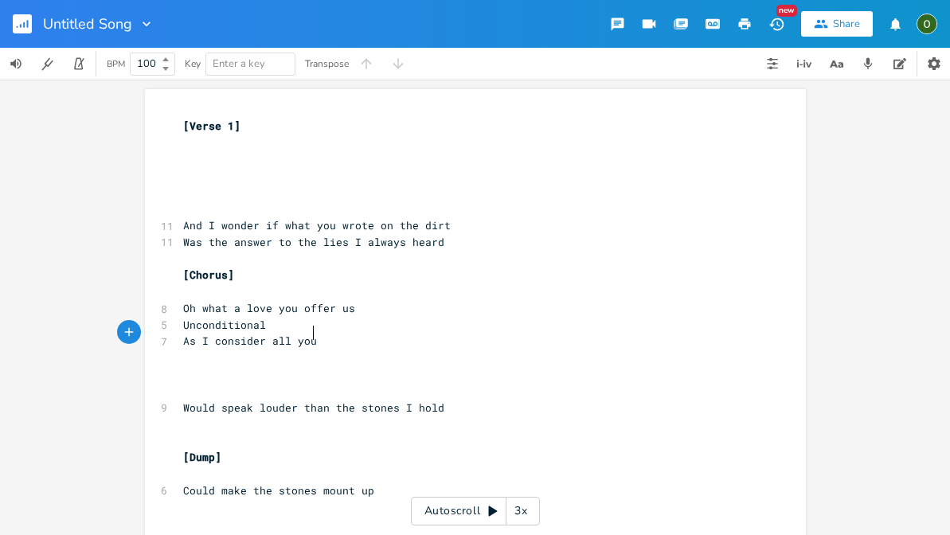
type textarea "As I consider all you"
type textarea "'ve done"
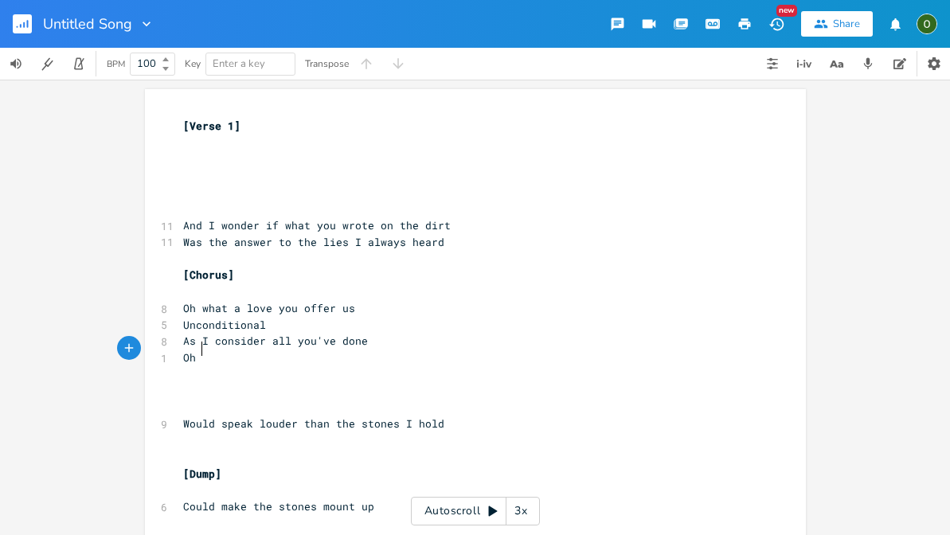
scroll to position [0, 14]
type textarea "Oh I can't help"
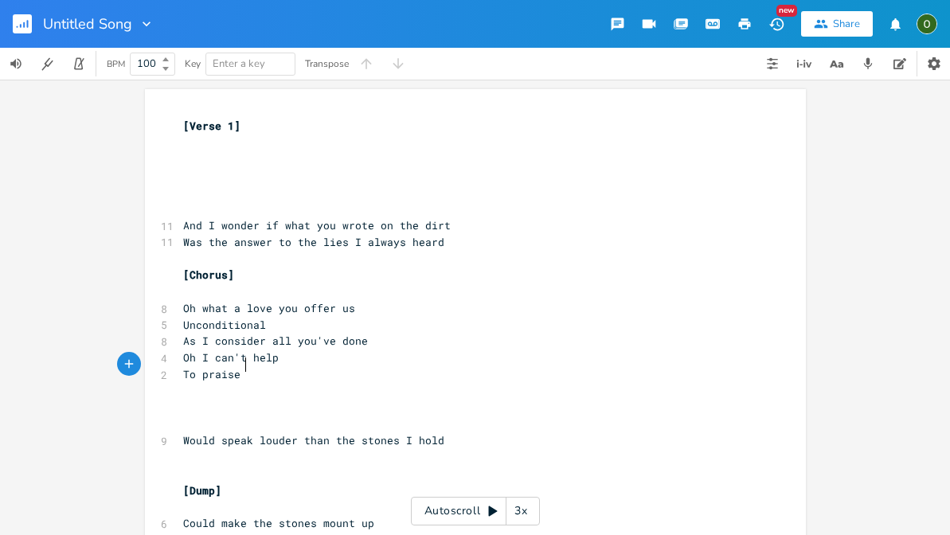
type textarea "To praise o"
type textarea "your name"
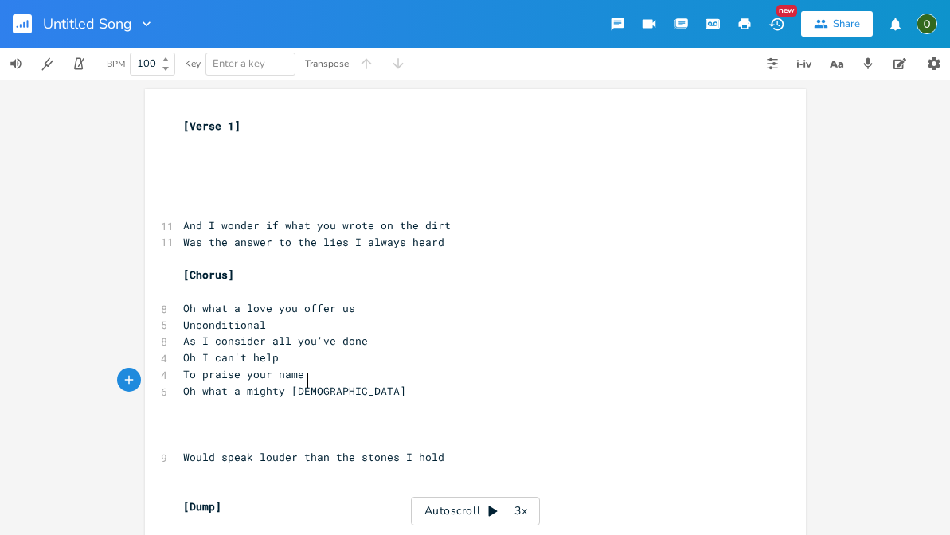
scroll to position [0, 92]
type textarea "Oh what a mighty [DEMOGRAPHIC_DATA] n"
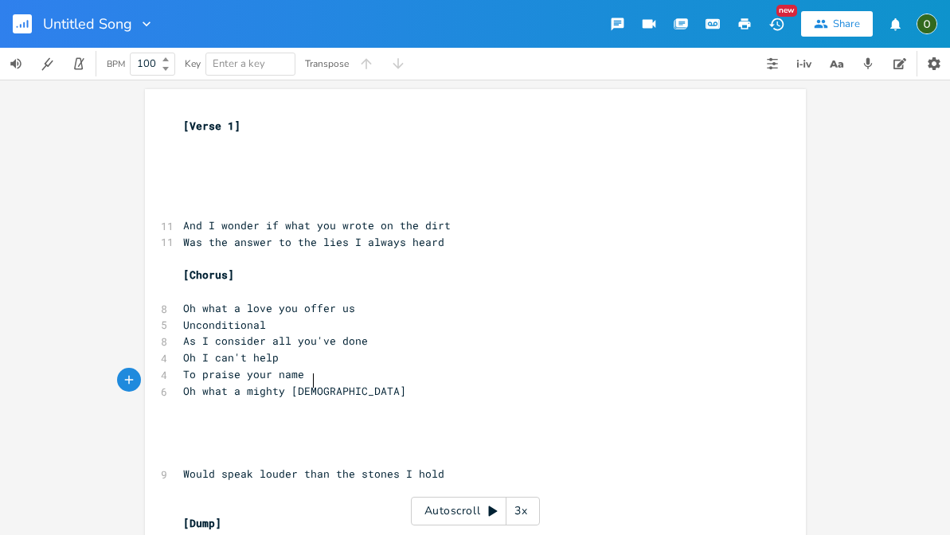
click at [318, 383] on pre "Oh what a mighty [DEMOGRAPHIC_DATA]" at bounding box center [467, 391] width 575 height 17
click at [185, 367] on span "To praise your name" at bounding box center [243, 374] width 121 height 14
type textarea "Bu"
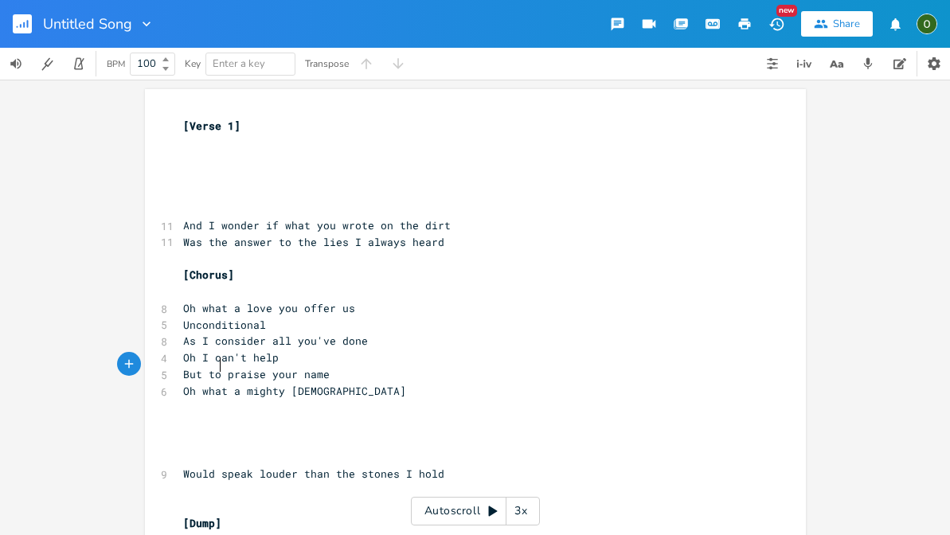
type textarea "t to"
click at [330, 383] on pre "Oh what a mighty [DEMOGRAPHIC_DATA]" at bounding box center [467, 391] width 575 height 17
type textarea "sd"
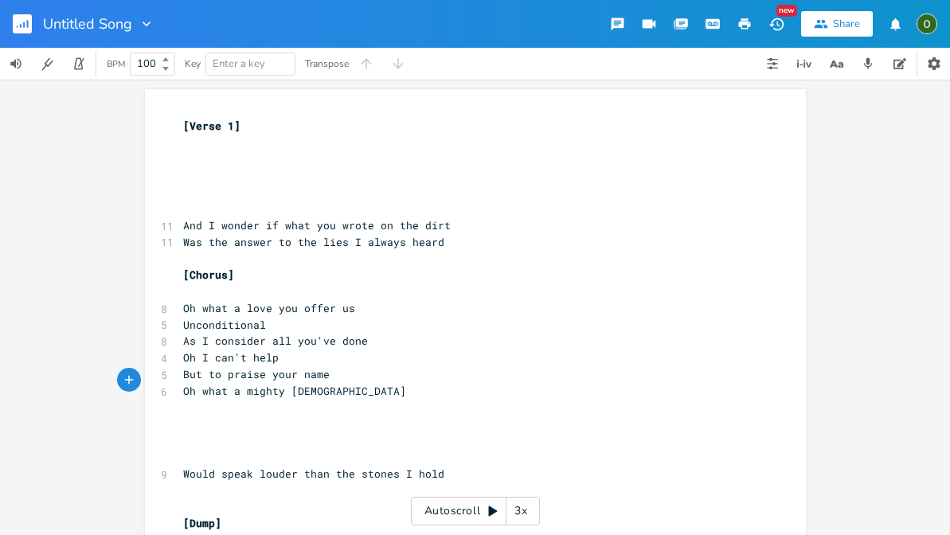
scroll to position [0, 11]
type textarea "d"
type textarea "Speak of the wonders"
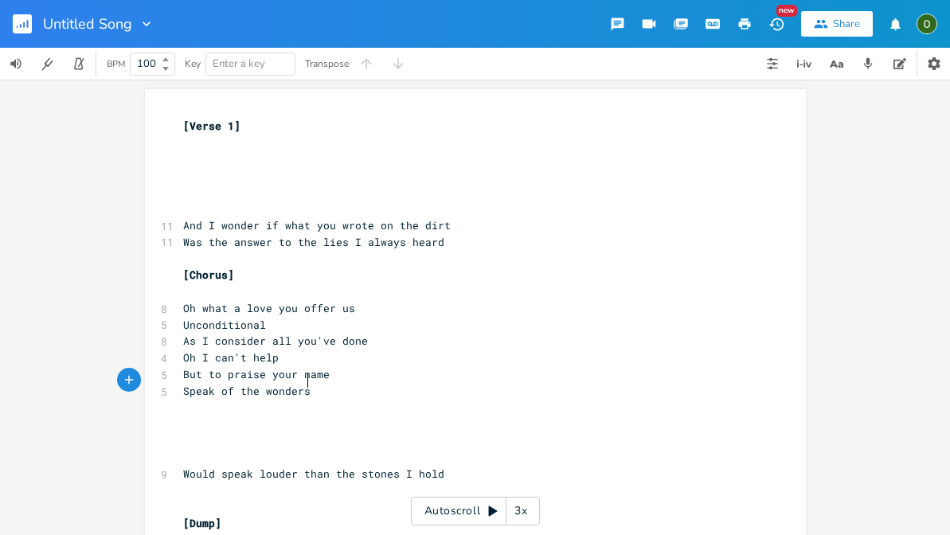
click at [198, 384] on span "Speak of the wonders" at bounding box center [246, 391] width 127 height 14
type textarea "And speak"
click at [246, 384] on span "And speak of the wonders" at bounding box center [259, 391] width 153 height 14
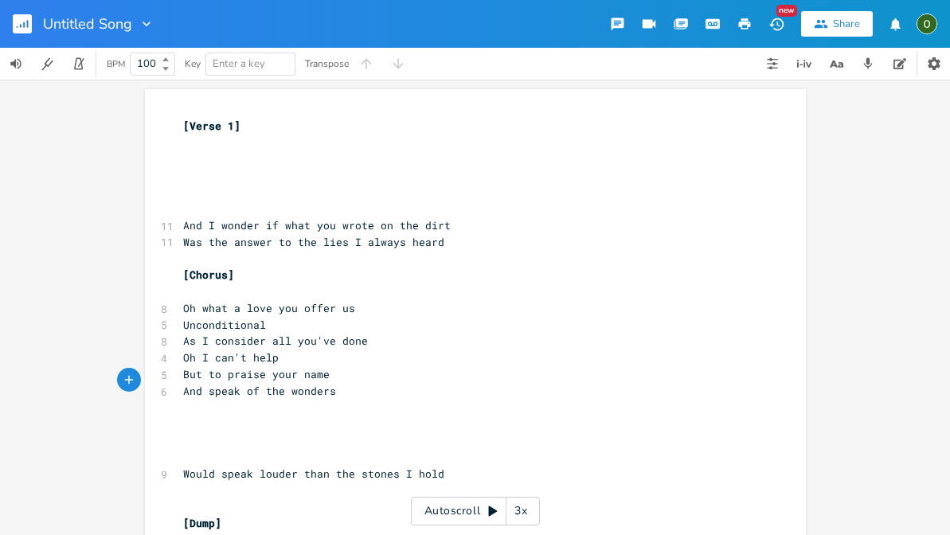
click at [352, 386] on pre "And speak of the wonders" at bounding box center [467, 391] width 575 height 17
type textarea "you have made"
click at [298, 384] on span "And speak of the wonders you have made" at bounding box center [304, 391] width 242 height 14
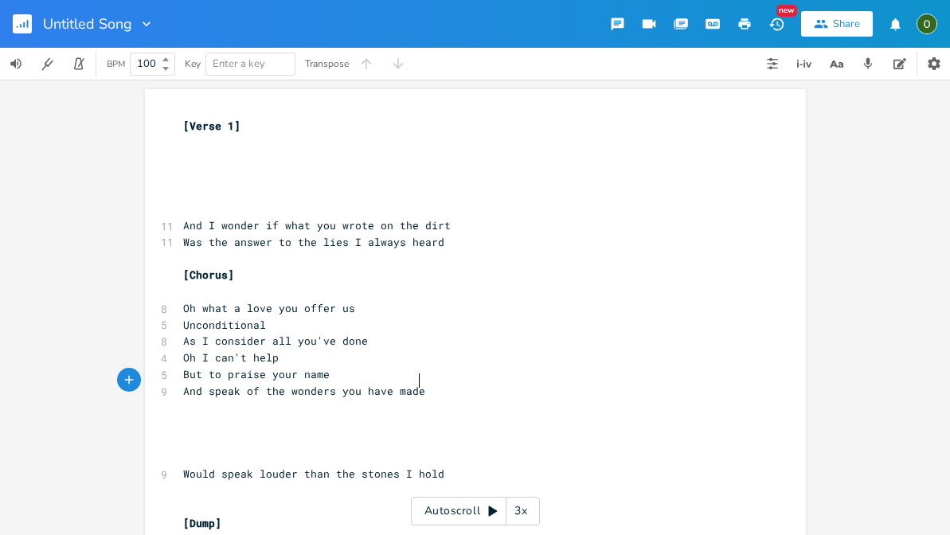
type textarea "wonders"
click at [298, 384] on span "And speak of the wonders you have made" at bounding box center [304, 391] width 242 height 14
type textarea "And speak you have made"
drag, startPoint x: 332, startPoint y: 379, endPoint x: 178, endPoint y: 384, distance: 153.7
click at [180, 384] on pre "And speak you have made" at bounding box center [467, 391] width 575 height 17
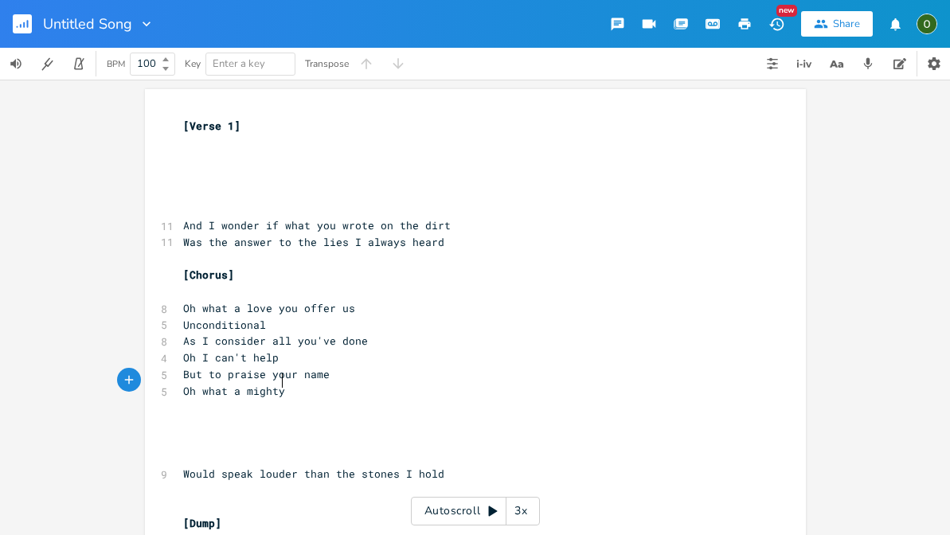
scroll to position [0, 73]
type textarea "Oh what a mighty [DEMOGRAPHIC_DATA] I praise"
drag, startPoint x: 260, startPoint y: 364, endPoint x: 222, endPoint y: 364, distance: 38.2
click at [222, 367] on span "But to praise your name" at bounding box center [256, 374] width 146 height 14
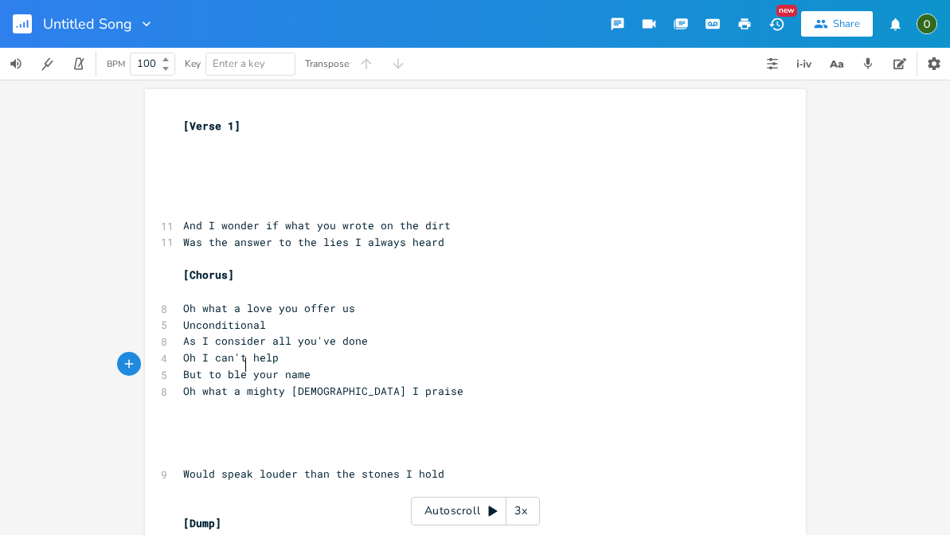
type textarea "bless"
click at [351, 384] on span "Oh what a mighty [DEMOGRAPHIC_DATA] I praise" at bounding box center [323, 391] width 280 height 14
click at [371, 383] on pre "Oh what a mighty [DEMOGRAPHIC_DATA] I praise" at bounding box center [467, 391] width 575 height 17
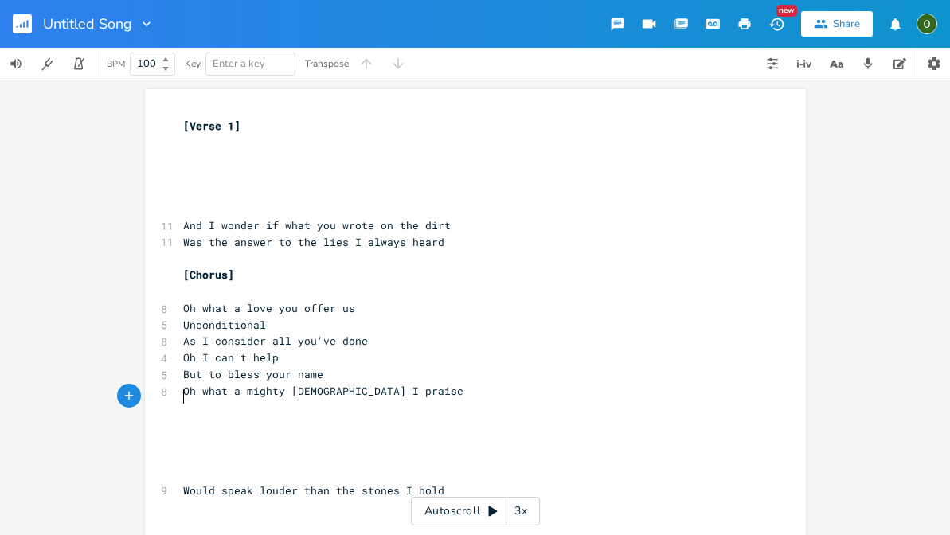
type textarea "D"
type textarea "T"
type textarea "sdf"
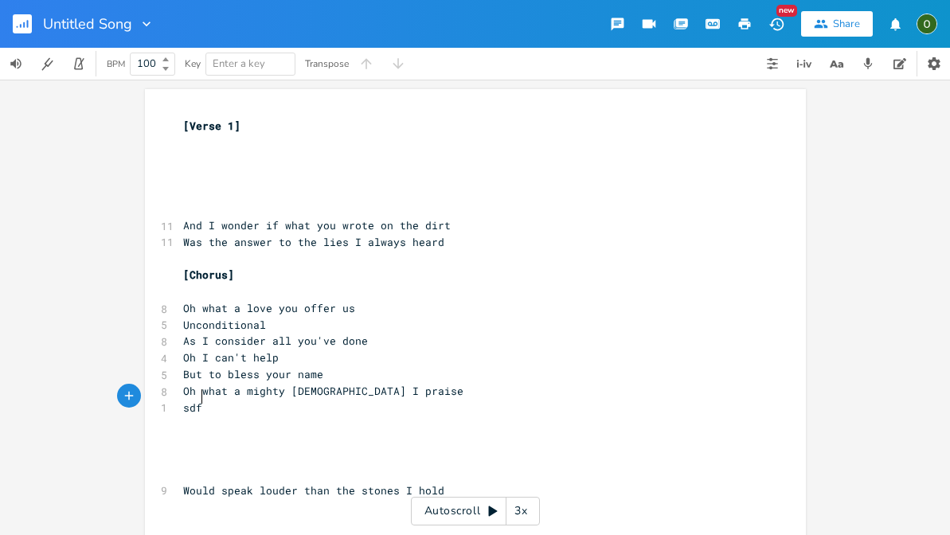
scroll to position [0, 12]
type textarea "dsf"
type textarea "sdf"
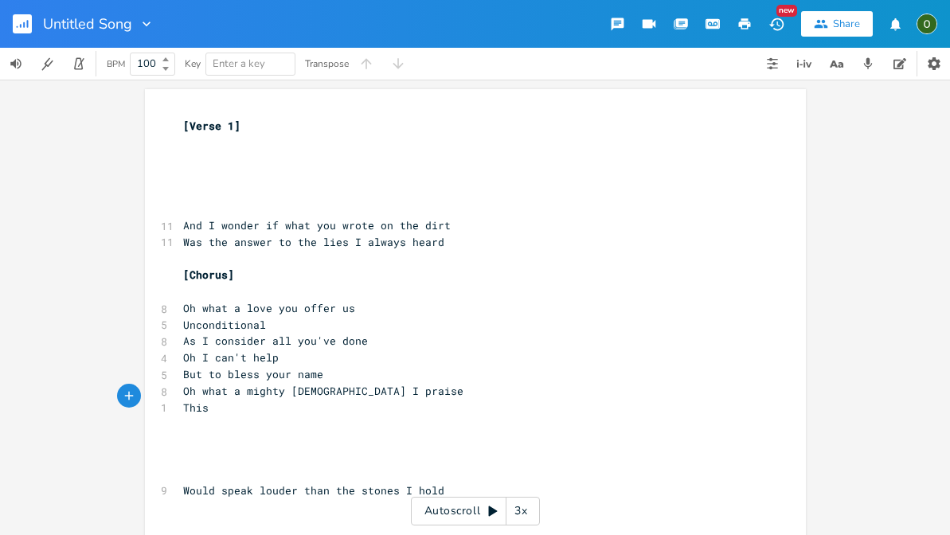
click at [209, 151] on pre "​" at bounding box center [467, 159] width 575 height 17
click at [229, 415] on pre "​" at bounding box center [467, 423] width 575 height 17
click at [232, 400] on pre "This" at bounding box center [467, 408] width 575 height 17
click at [312, 384] on span "Oh what a mighty [DEMOGRAPHIC_DATA] I praise" at bounding box center [323, 391] width 280 height 14
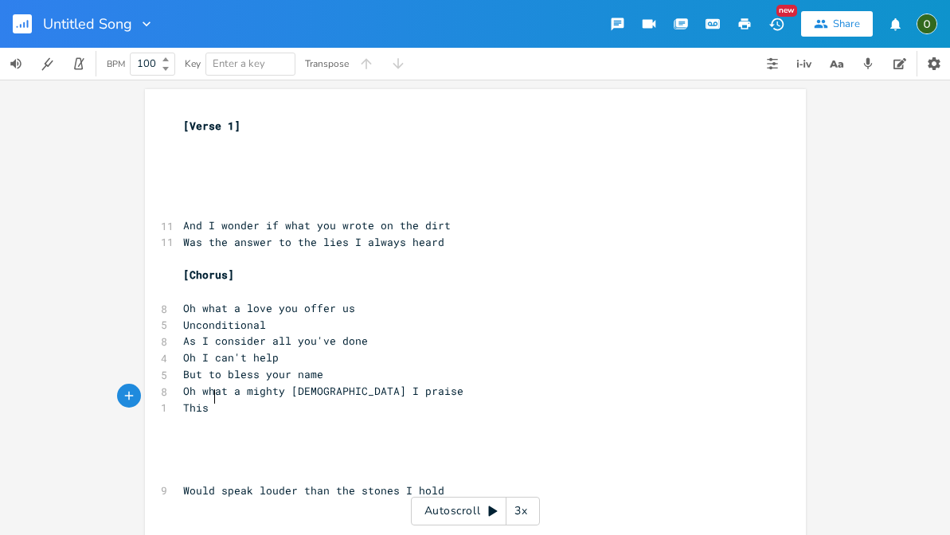
click at [312, 384] on span "Oh what a mighty [DEMOGRAPHIC_DATA] I praise" at bounding box center [323, 391] width 280 height 14
click at [253, 400] on pre "This" at bounding box center [467, 408] width 575 height 17
click at [323, 366] on pre "But to bless your name" at bounding box center [467, 374] width 575 height 17
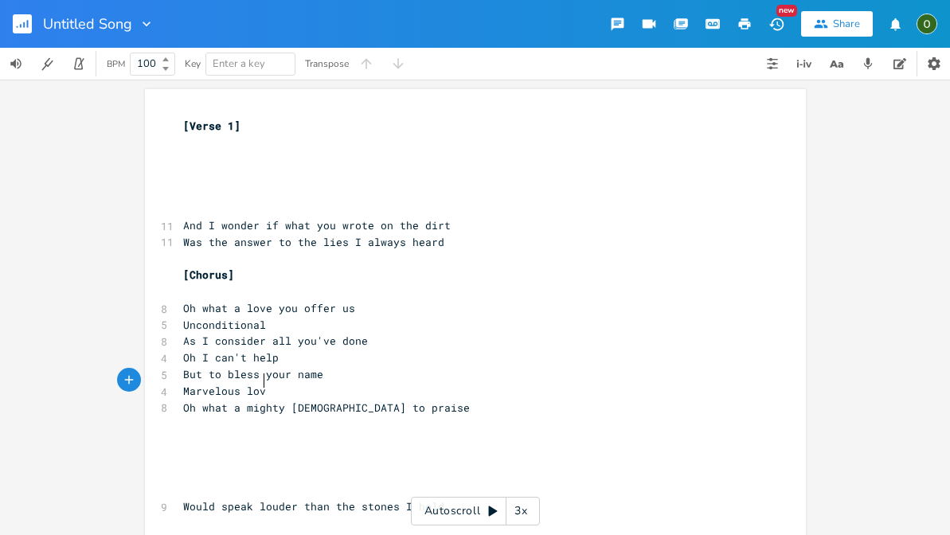
scroll to position [0, 59]
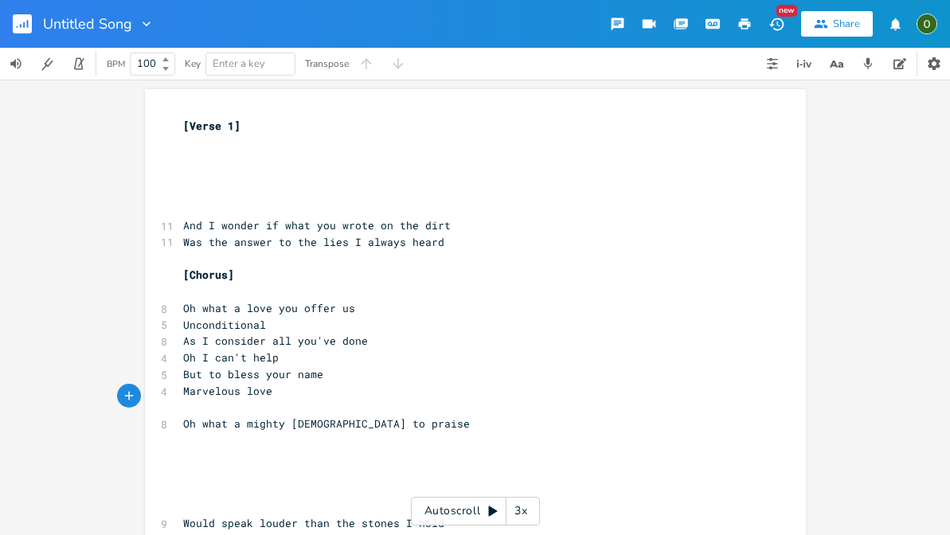
click at [316, 416] on span "Oh what a mighty [DEMOGRAPHIC_DATA] to praise" at bounding box center [326, 423] width 287 height 14
click at [211, 400] on pre "​" at bounding box center [467, 408] width 575 height 17
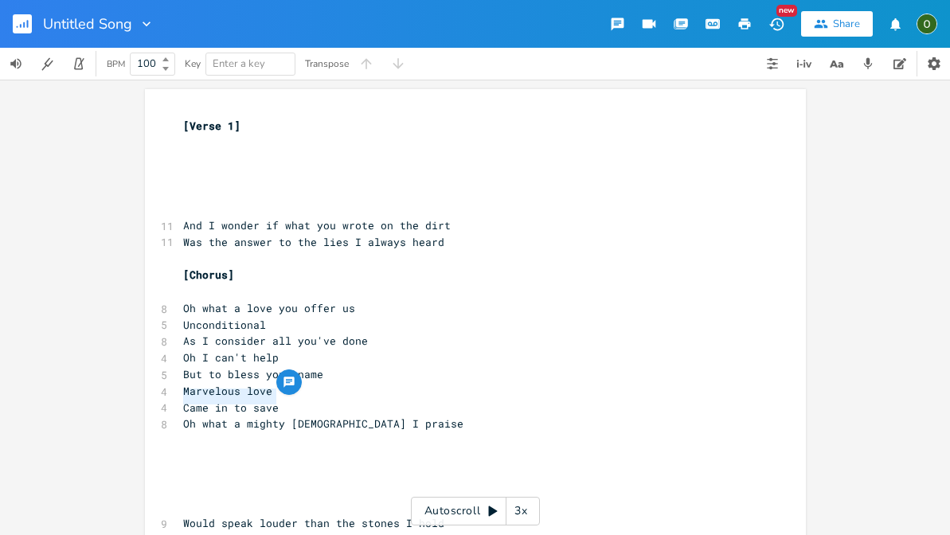
drag, startPoint x: 279, startPoint y: 397, endPoint x: 173, endPoint y: 396, distance: 105.9
click at [173, 396] on div "Came in to save x [Verse 1] ​ ​ ​ ​ ​ 11 And I wonder if what you wrote on the …" at bounding box center [475, 371] width 661 height 564
click at [239, 403] on span "Came in to save" at bounding box center [231, 407] width 96 height 14
click at [271, 400] on span "Came in to save" at bounding box center [231, 407] width 96 height 14
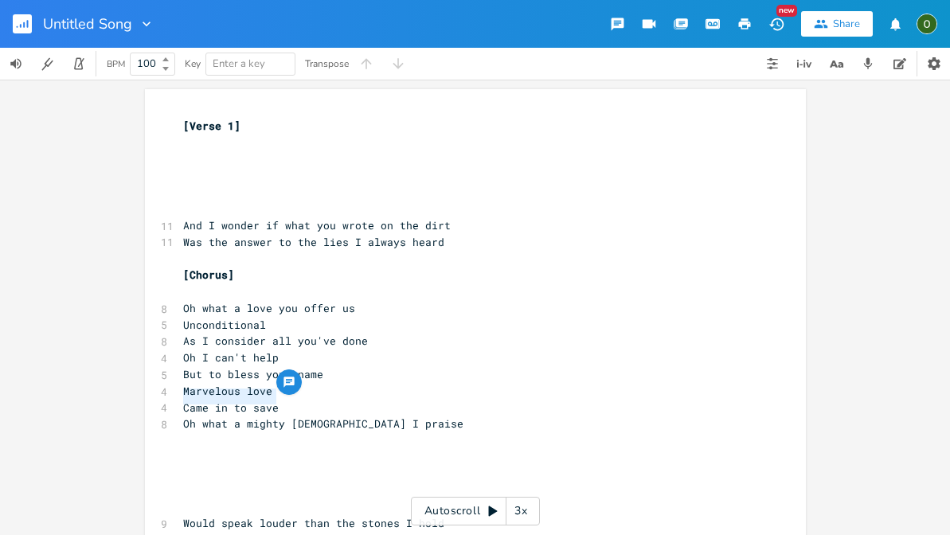
drag, startPoint x: 271, startPoint y: 398, endPoint x: 180, endPoint y: 396, distance: 90.8
click at [183, 400] on span "Came in to save" at bounding box center [231, 407] width 96 height 14
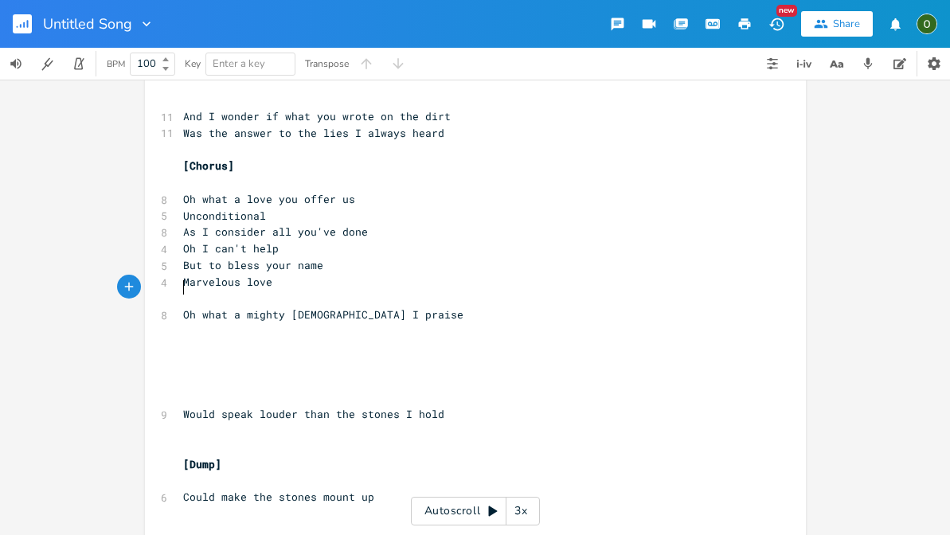
scroll to position [108, 0]
click at [368, 490] on span "Could make the stones mount up" at bounding box center [278, 497] width 191 height 14
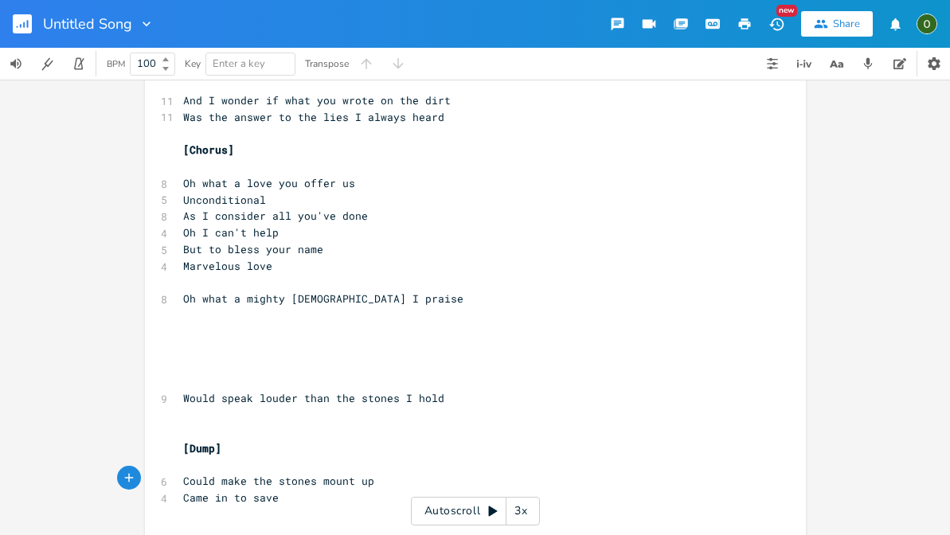
scroll to position [99, 0]
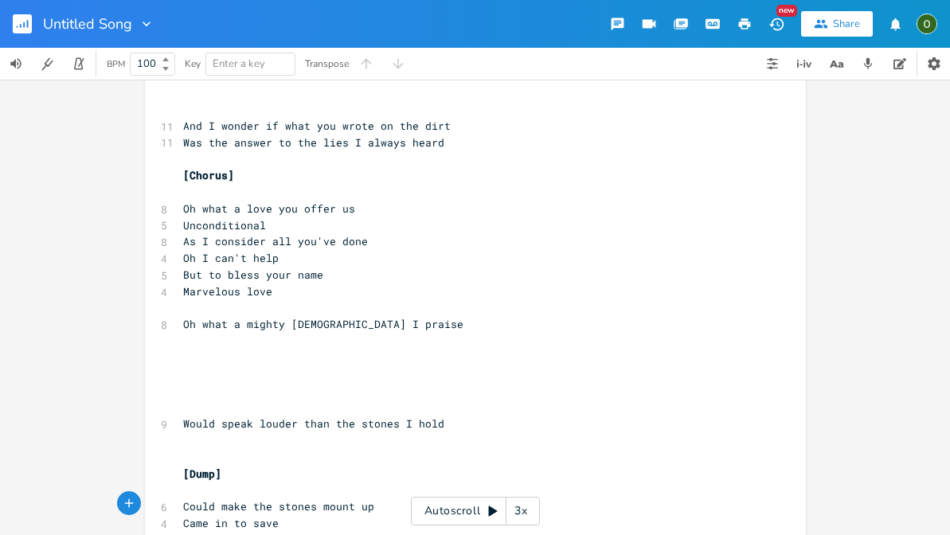
click at [242, 317] on span "Oh what a mighty [DEMOGRAPHIC_DATA] I praise" at bounding box center [323, 324] width 280 height 14
click at [216, 300] on pre "​" at bounding box center [467, 308] width 575 height 17
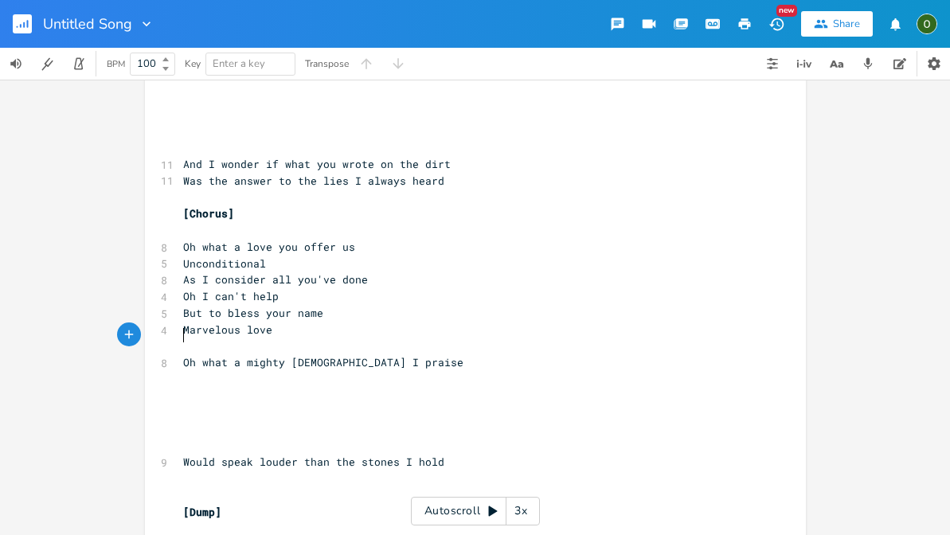
scroll to position [37, 0]
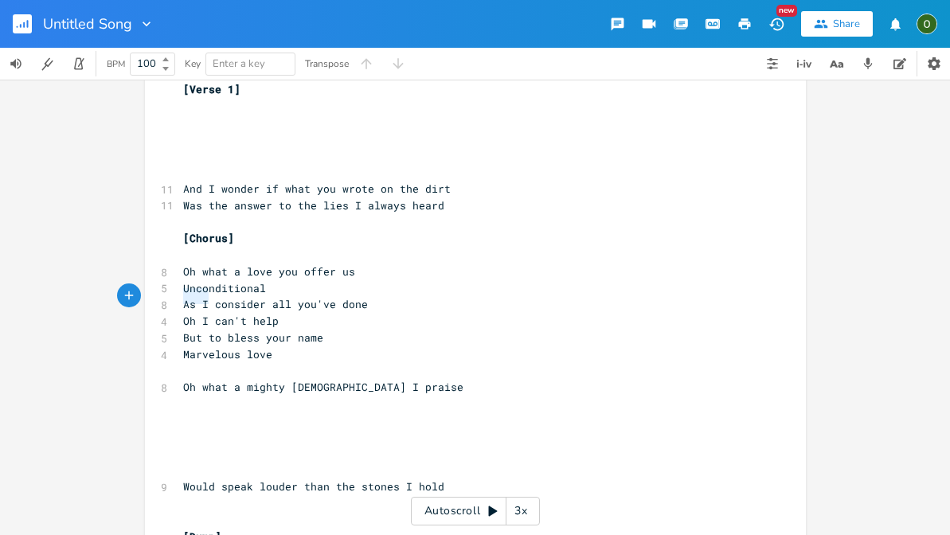
drag, startPoint x: 203, startPoint y: 297, endPoint x: 180, endPoint y: 296, distance: 23.1
click at [183, 297] on span "As I consider all you've done" at bounding box center [275, 304] width 185 height 14
click at [278, 346] on pre "Marvelous love" at bounding box center [467, 354] width 575 height 17
click at [212, 367] on pre "​" at bounding box center [467, 371] width 575 height 17
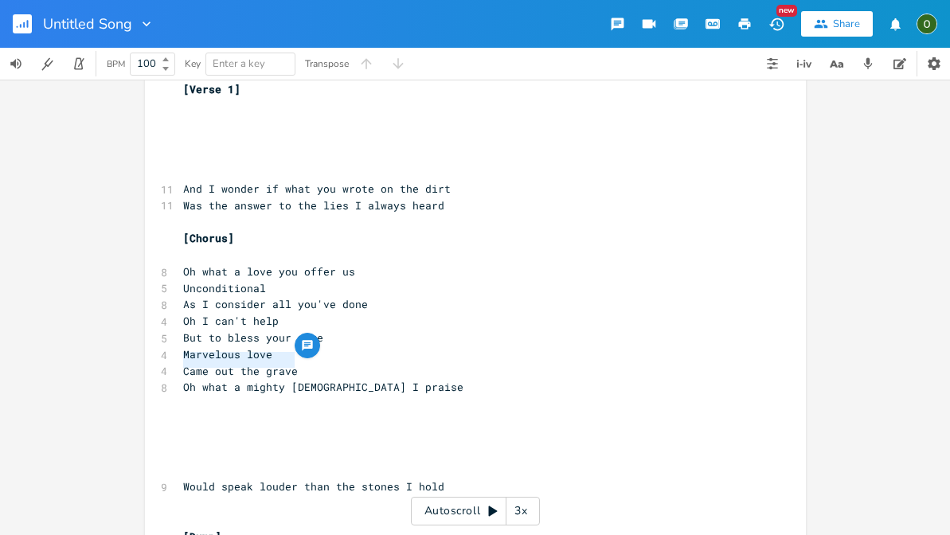
drag, startPoint x: 300, startPoint y: 360, endPoint x: 179, endPoint y: 357, distance: 121.0
click at [180, 363] on pre "Came out the grave" at bounding box center [467, 371] width 575 height 17
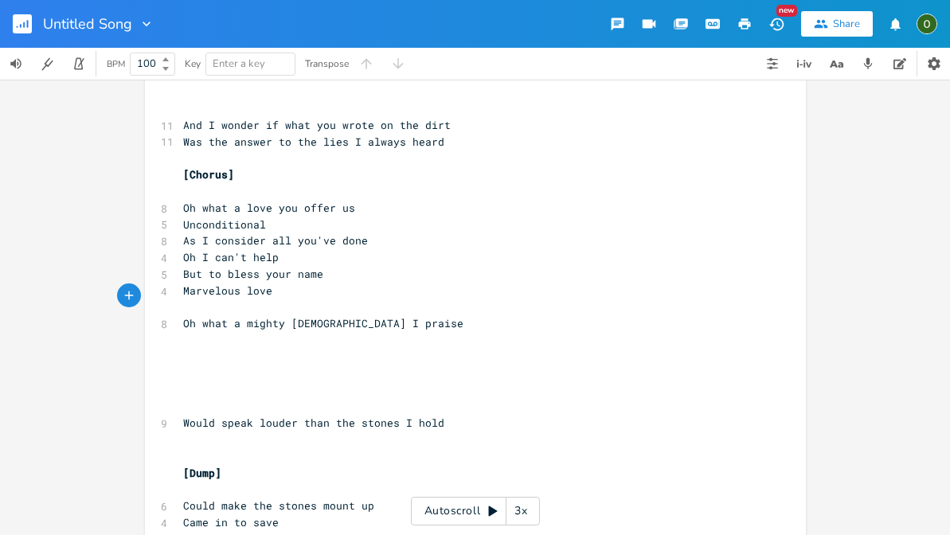
scroll to position [110, 0]
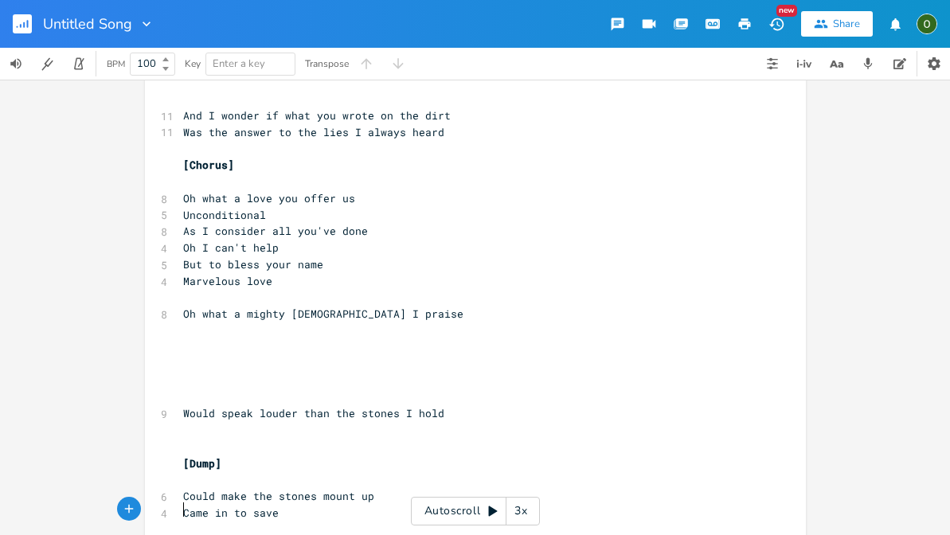
click at [279, 521] on pre "​" at bounding box center [467, 529] width 575 height 17
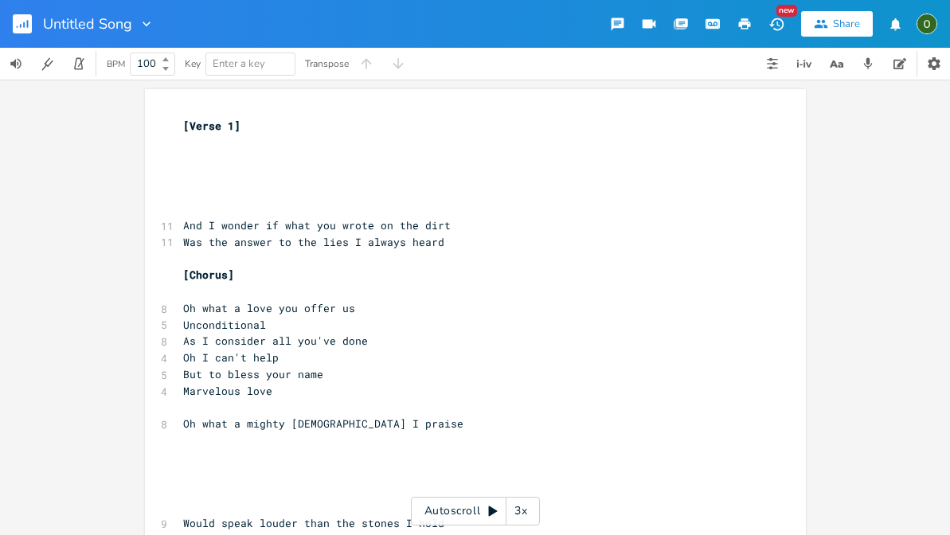
scroll to position [0, 0]
click at [184, 400] on pre "​" at bounding box center [467, 408] width 575 height 17
click at [139, 24] on icon "button" at bounding box center [146, 24] width 16 height 16
click at [259, 400] on pre "​" at bounding box center [467, 408] width 575 height 17
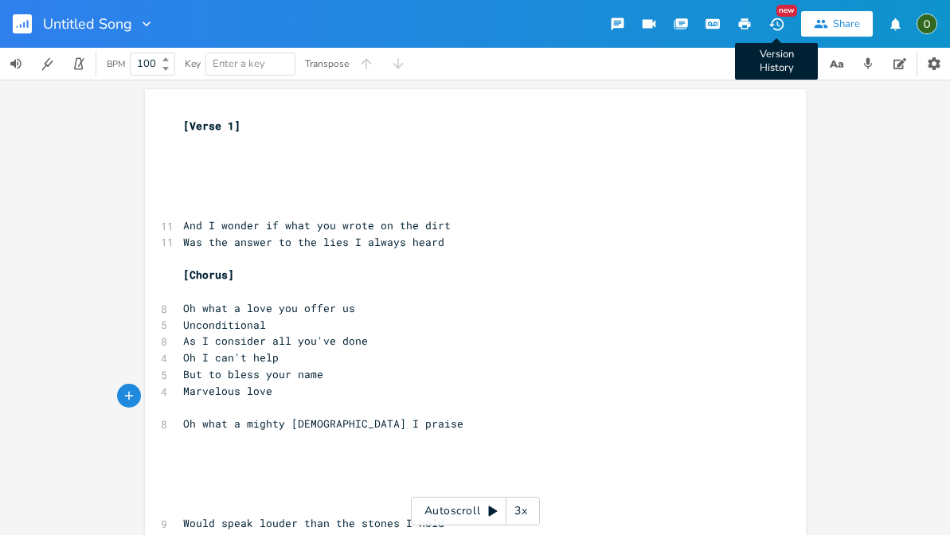
click at [782, 20] on icon "button" at bounding box center [775, 24] width 14 height 13
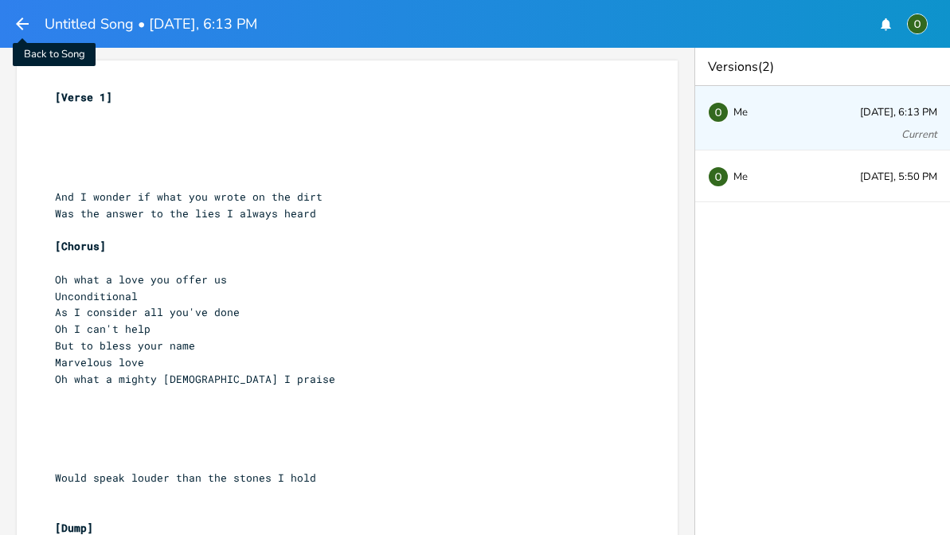
click at [22, 24] on icon "button" at bounding box center [22, 24] width 13 height 13
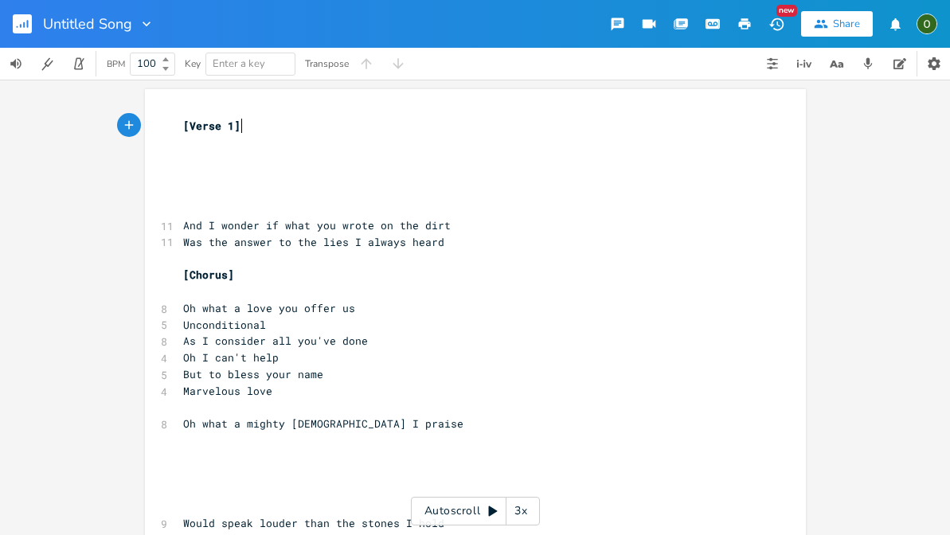
click at [226, 400] on pre "​" at bounding box center [467, 408] width 575 height 17
click at [183, 350] on span "Oh I can't help" at bounding box center [231, 357] width 96 height 14
click at [231, 400] on pre "​" at bounding box center [467, 408] width 575 height 17
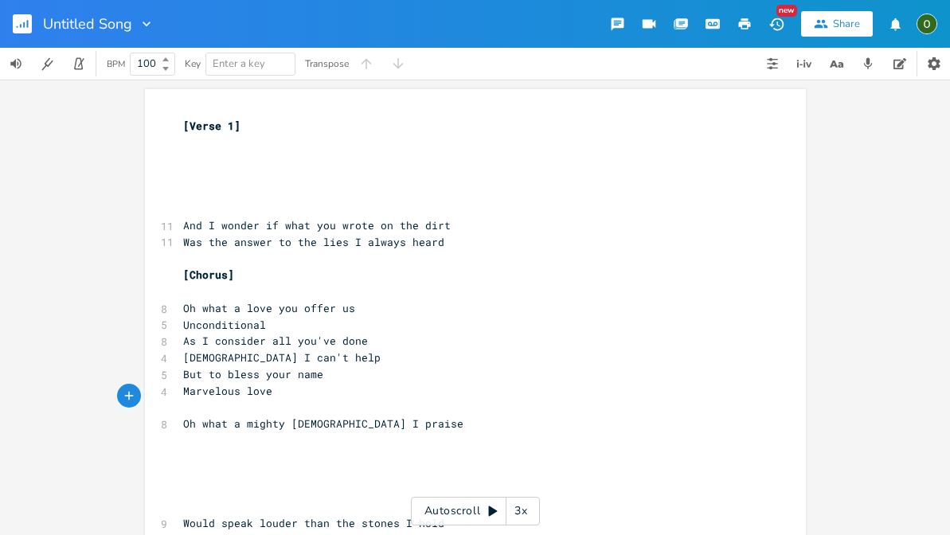
scroll to position [0, 6]
click at [182, 157] on pre "​" at bounding box center [467, 159] width 575 height 17
click at [187, 143] on pre "​" at bounding box center [467, 143] width 575 height 17
click at [194, 164] on pre "​" at bounding box center [467, 159] width 575 height 17
click at [417, 400] on pre "​" at bounding box center [467, 408] width 575 height 17
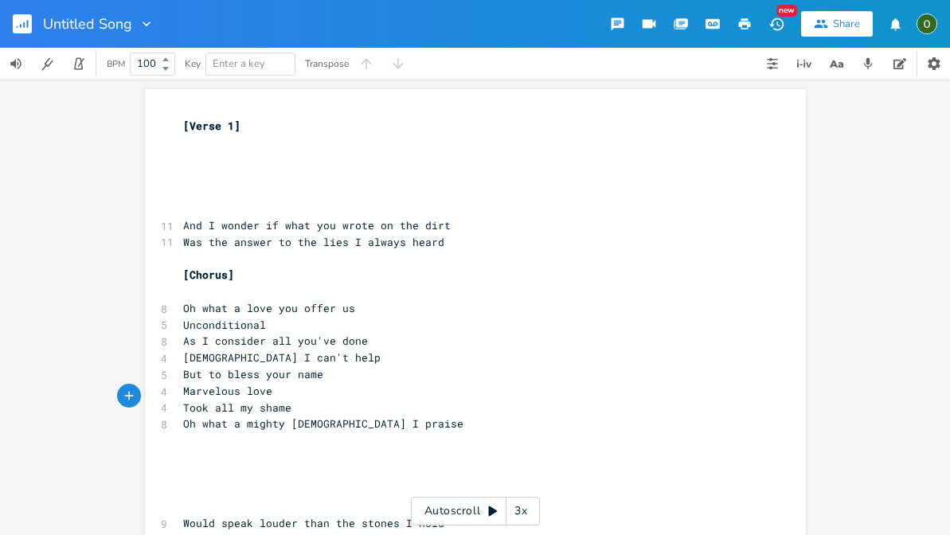
scroll to position [0, 0]
click at [314, 416] on span "Oh what a mighty [DEMOGRAPHIC_DATA] I praise" at bounding box center [323, 423] width 280 height 14
click at [397, 322] on pre "Unconditional" at bounding box center [467, 325] width 575 height 17
click at [182, 158] on pre "​" at bounding box center [467, 159] width 575 height 17
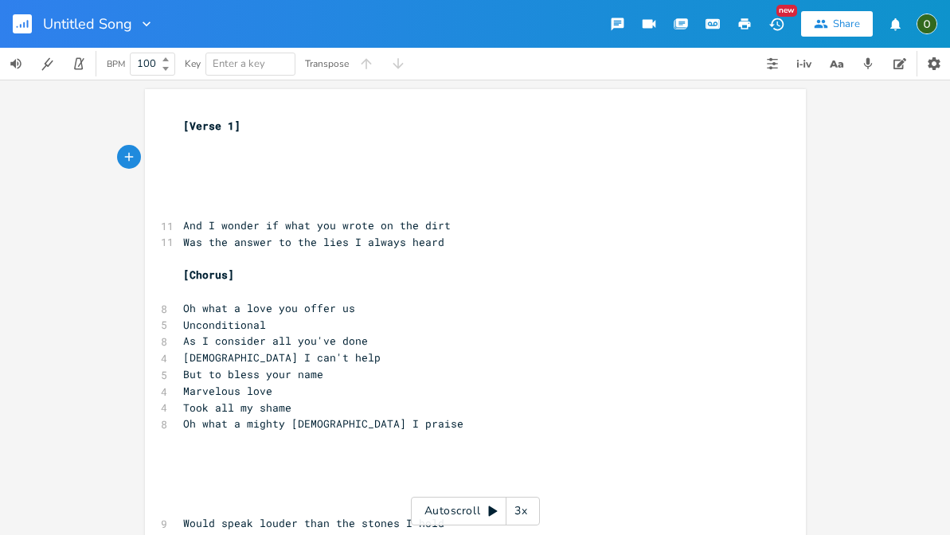
click at [183, 171] on span "​" at bounding box center [183, 175] width 0 height 14
click at [183, 162] on span "​" at bounding box center [183, 159] width 0 height 14
click at [194, 203] on pre "​" at bounding box center [467, 209] width 575 height 17
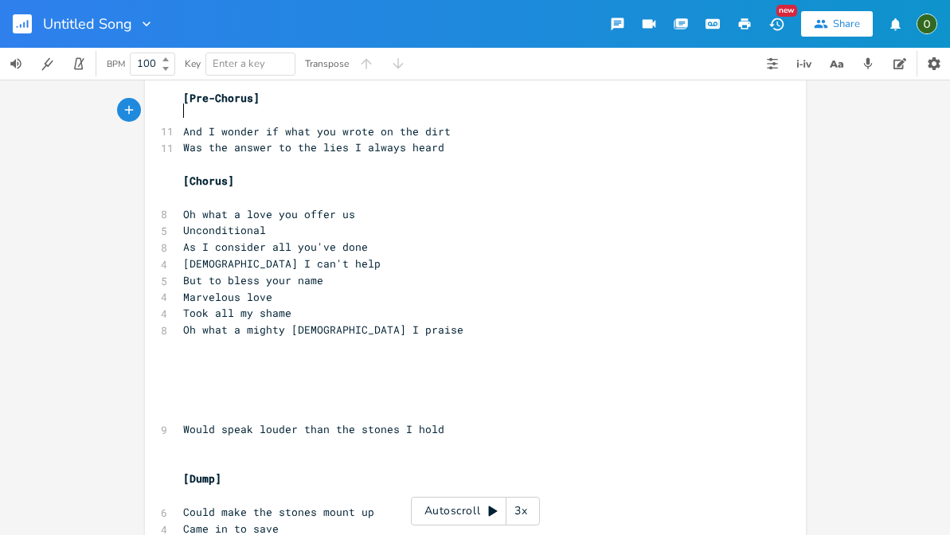
scroll to position [121, 0]
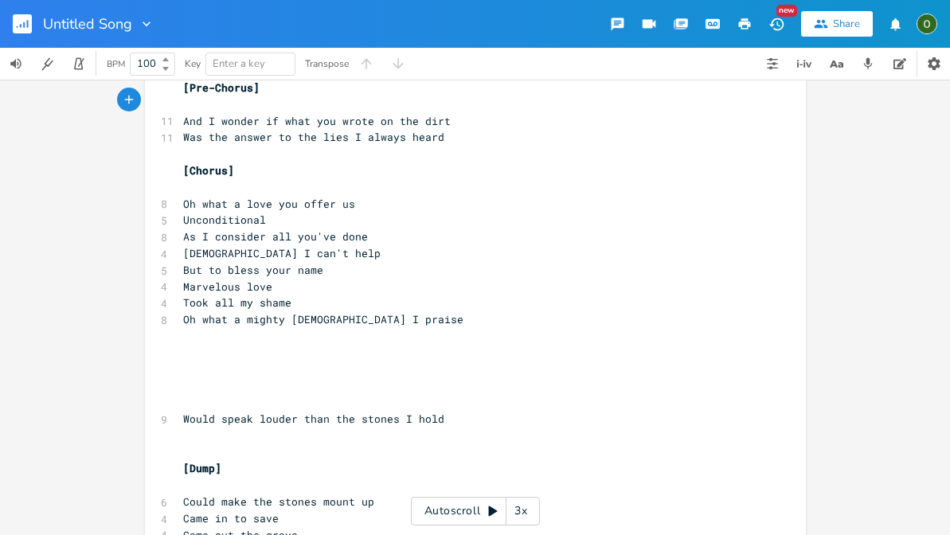
click at [209, 361] on pre "​" at bounding box center [467, 369] width 575 height 17
click at [189, 345] on pre "​" at bounding box center [467, 353] width 575 height 17
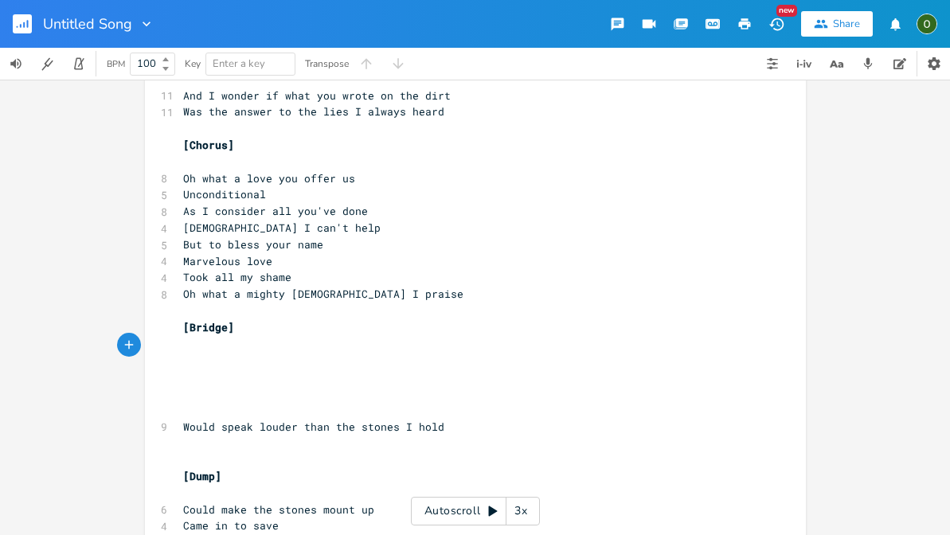
scroll to position [0, 5]
click at [215, 352] on pre "​" at bounding box center [467, 360] width 575 height 17
click at [199, 336] on pre "​" at bounding box center [467, 344] width 575 height 17
click at [193, 352] on pre "​" at bounding box center [467, 360] width 575 height 17
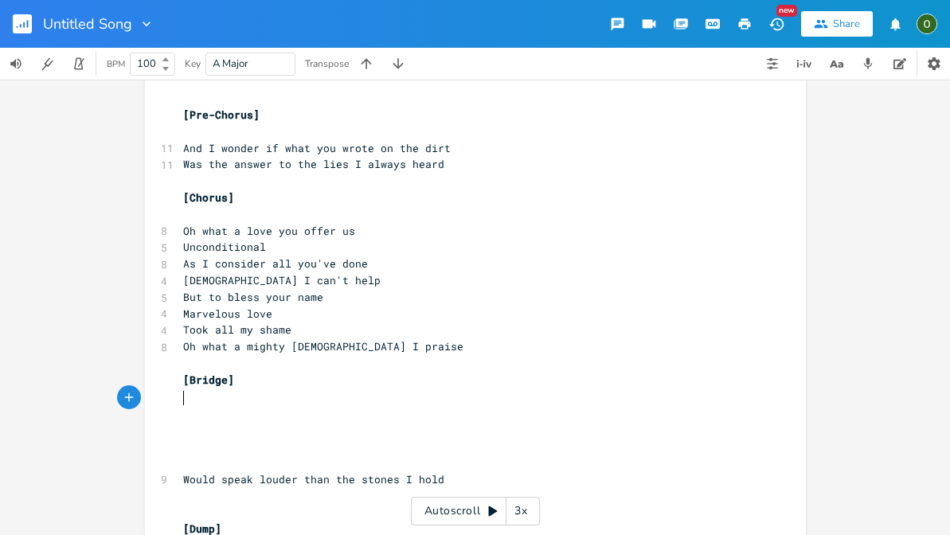
scroll to position [138, 0]
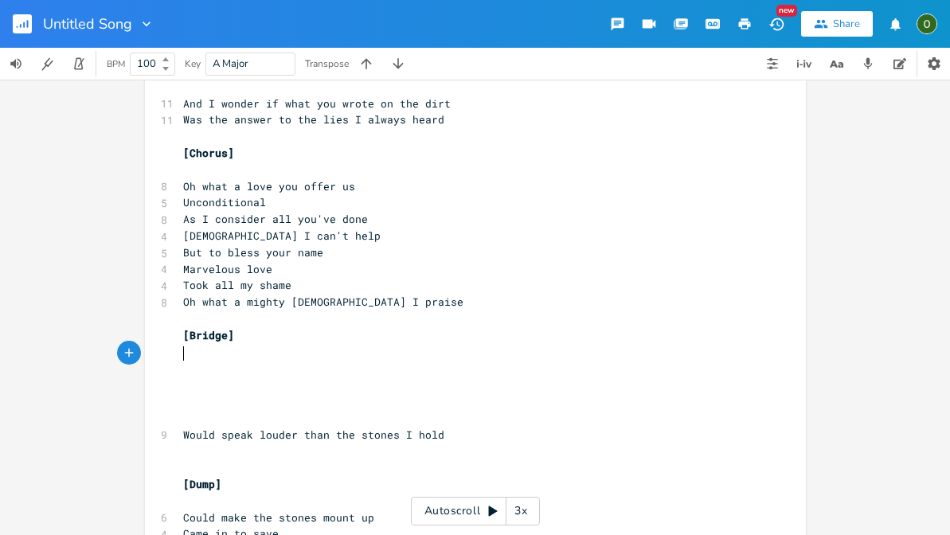
click at [200, 360] on pre "​" at bounding box center [467, 368] width 575 height 17
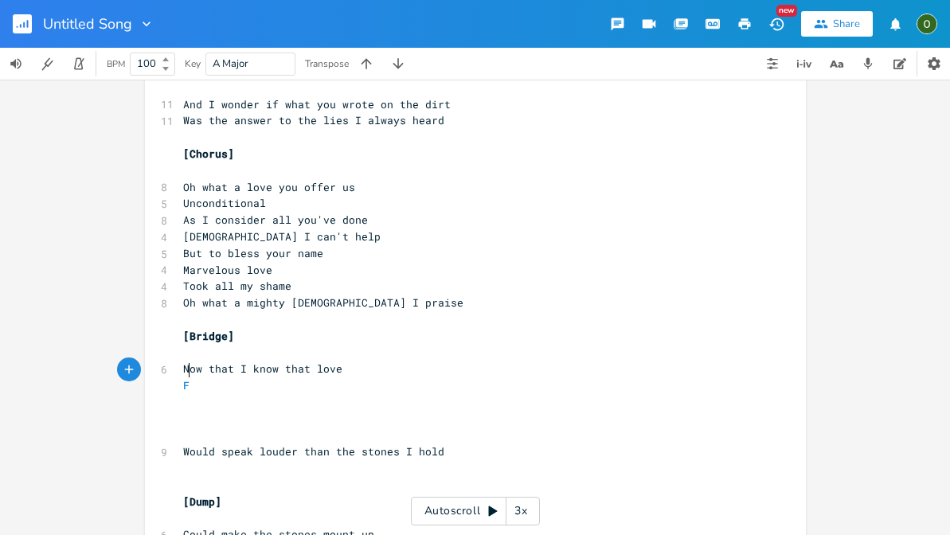
scroll to position [0, 5]
click at [294, 361] on span "Now that I know that love" at bounding box center [262, 368] width 159 height 14
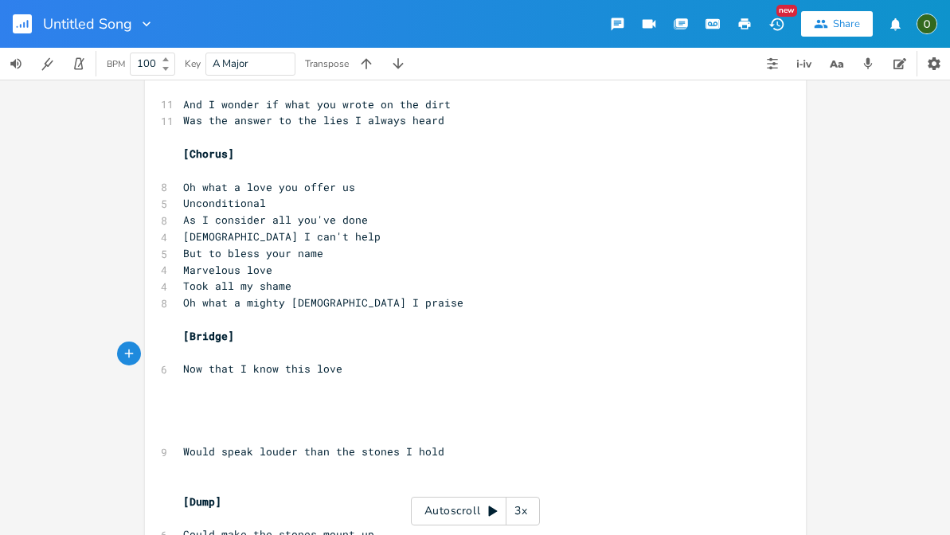
click at [204, 377] on pre "​" at bounding box center [467, 385] width 575 height 17
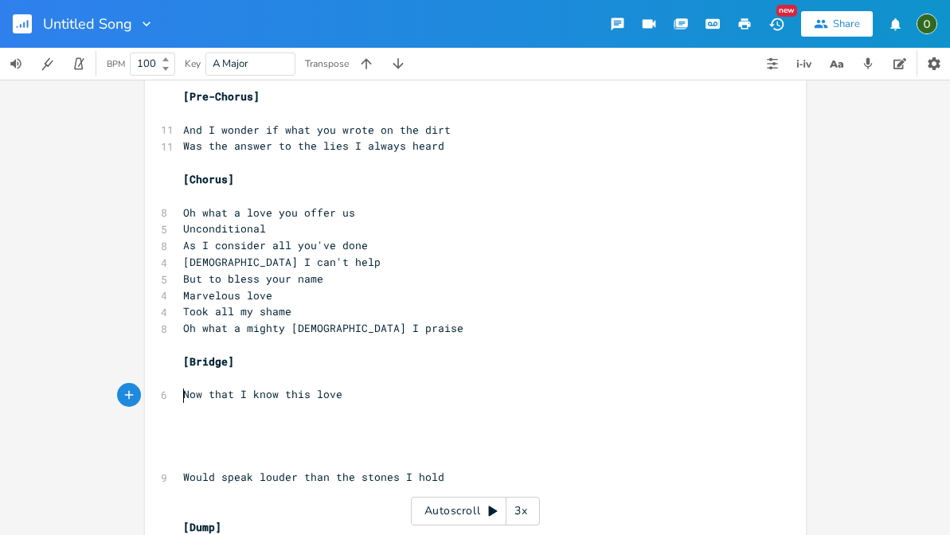
scroll to position [120, 0]
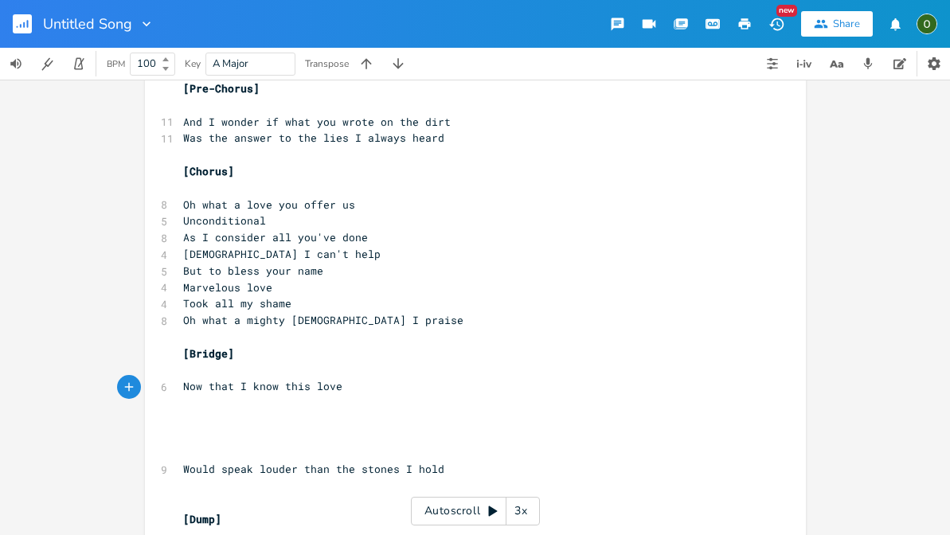
click at [151, 61] on input "100" at bounding box center [143, 64] width 25 height 14
click at [77, 58] on icon "button" at bounding box center [78, 64] width 9 height 12
click at [82, 68] on icon "button" at bounding box center [78, 64] width 9 height 12
click at [154, 61] on input "140" at bounding box center [143, 64] width 25 height 14
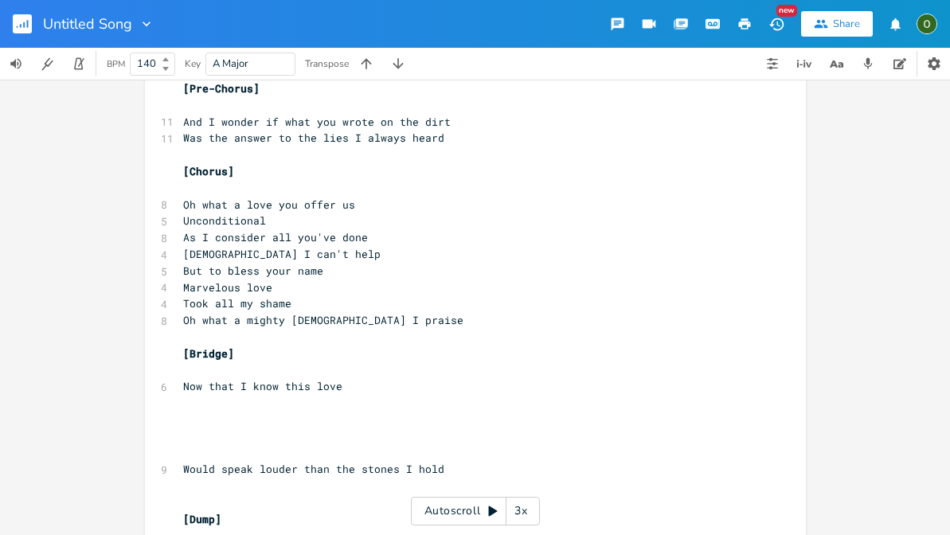
click at [154, 61] on input "140" at bounding box center [143, 64] width 25 height 14
click at [86, 64] on icon "button" at bounding box center [79, 64] width 14 height 14
click at [150, 64] on input "150" at bounding box center [143, 64] width 25 height 14
click at [80, 64] on icon "button" at bounding box center [81, 62] width 6 height 9
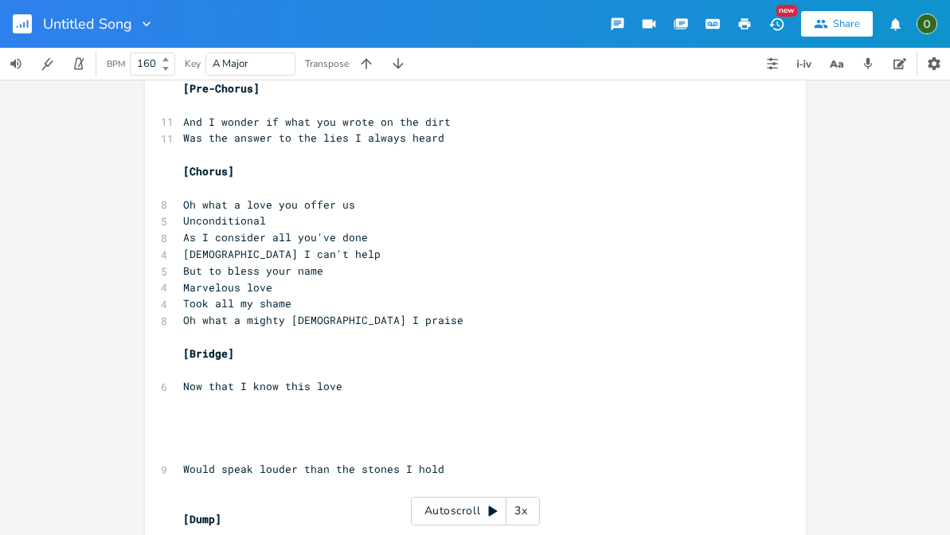
click at [337, 378] on pre "Now that I know this love" at bounding box center [467, 386] width 575 height 17
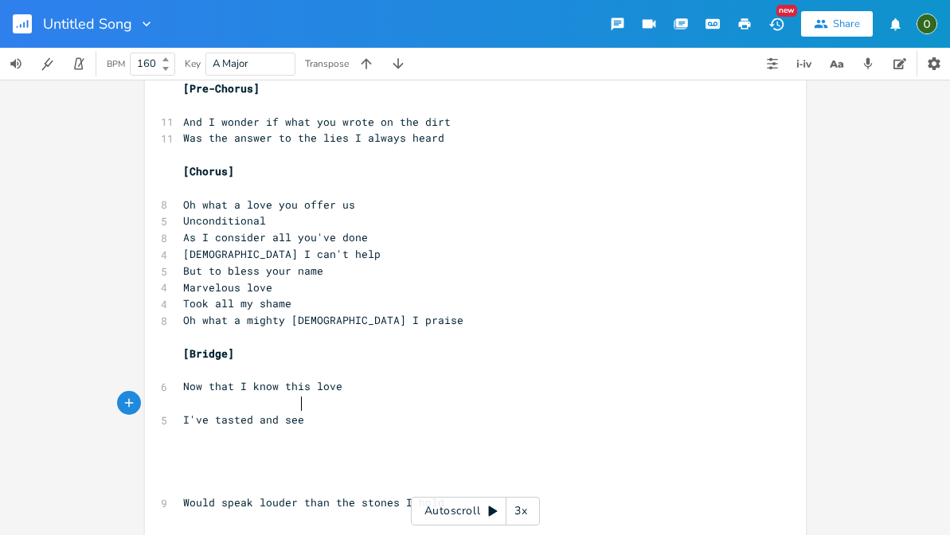
scroll to position [0, 75]
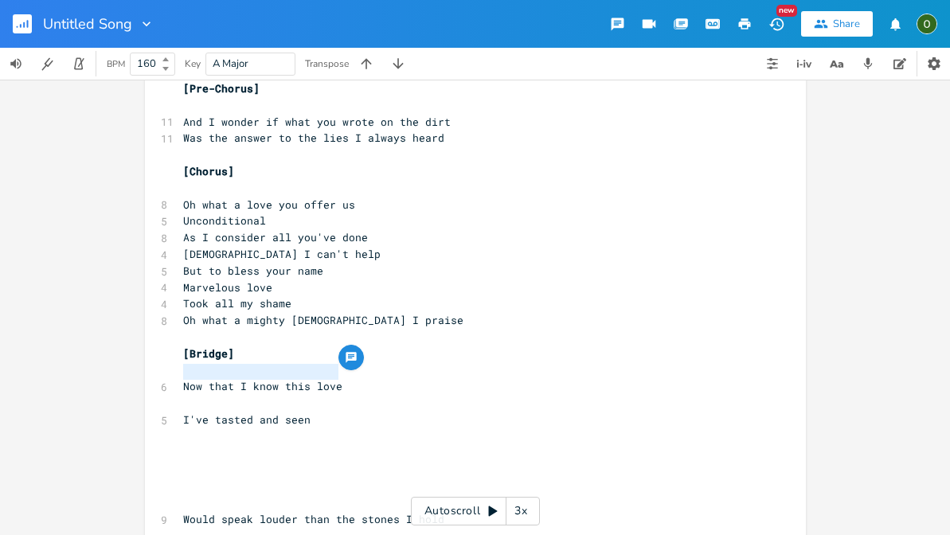
drag, startPoint x: 337, startPoint y: 368, endPoint x: 168, endPoint y: 370, distance: 169.6
click at [168, 370] on div "Now that I know this love x [Verse 1] ​ ​ ​ ​ [Pre-Chorus] ​ 11 And I wonder if…" at bounding box center [475, 317] width 661 height 696
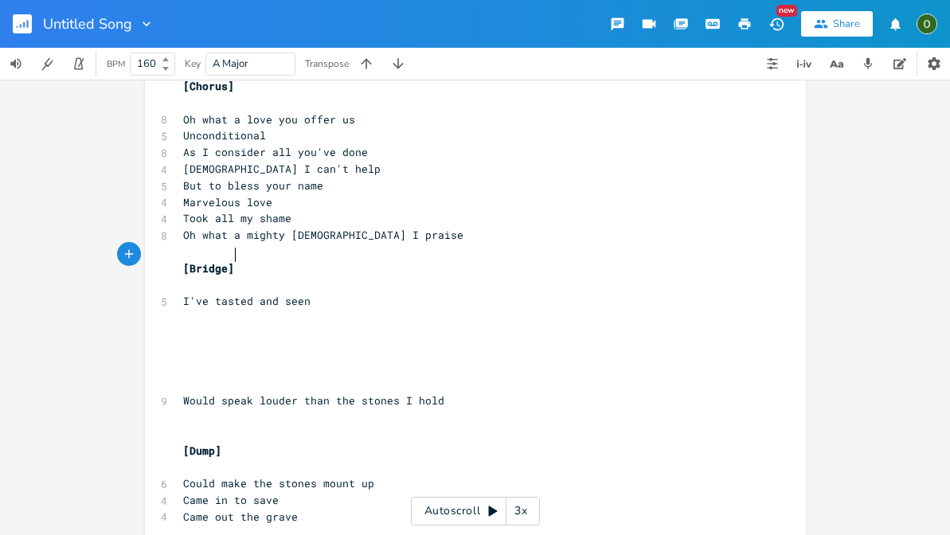
scroll to position [204, 0]
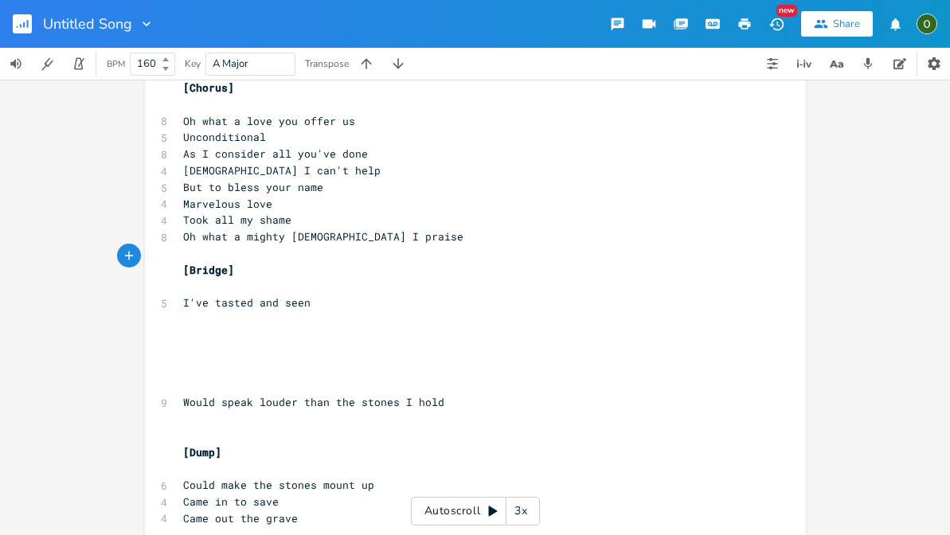
click at [316, 510] on pre "Came out the grave" at bounding box center [467, 518] width 575 height 17
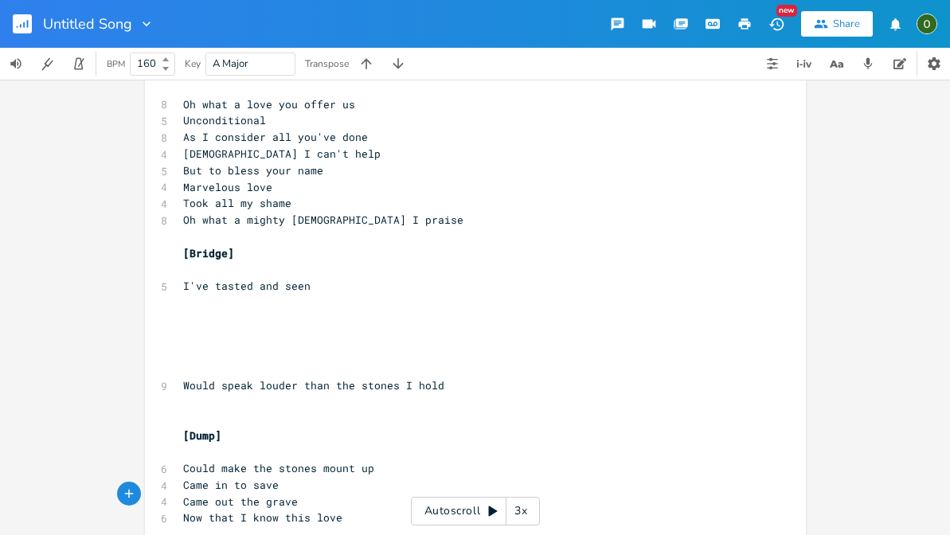
scroll to position [193, 0]
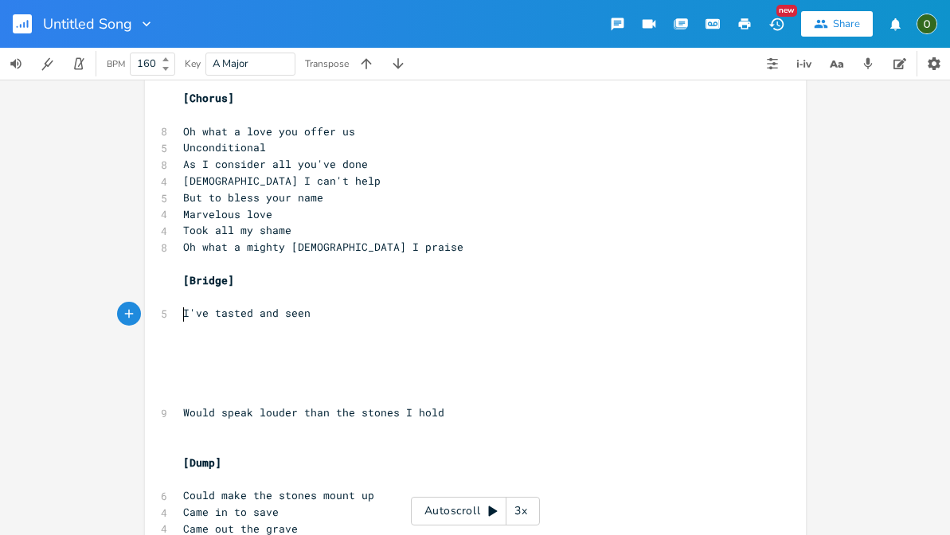
click at [185, 322] on pre "​" at bounding box center [467, 330] width 575 height 17
click at [282, 322] on pre "Unshakable love" at bounding box center [467, 330] width 575 height 17
click at [226, 355] on pre "Save d" at bounding box center [467, 363] width 575 height 17
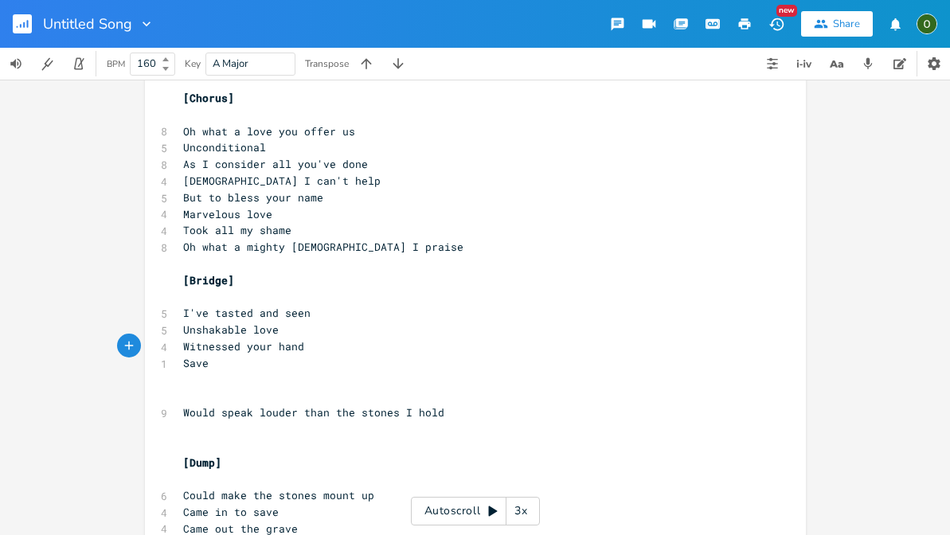
click at [316, 305] on pre "I've tasted and seen" at bounding box center [467, 313] width 575 height 17
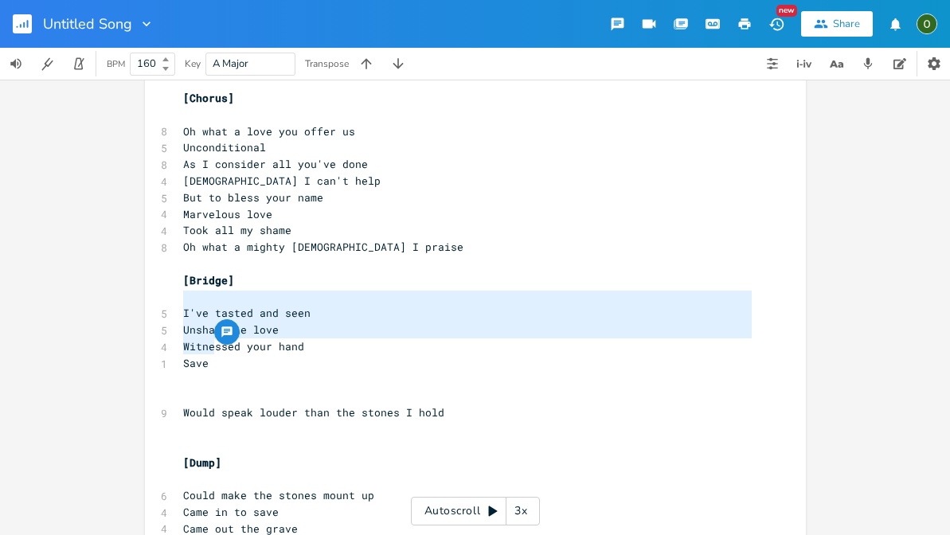
drag, startPoint x: 220, startPoint y: 341, endPoint x: 179, endPoint y: 296, distance: 60.3
click at [180, 296] on div "[Verse 1] ​ ​ ​ ​ [Pre-Chorus] ​ 11 And I wonder if what you wrote on the dirt …" at bounding box center [467, 238] width 575 height 629
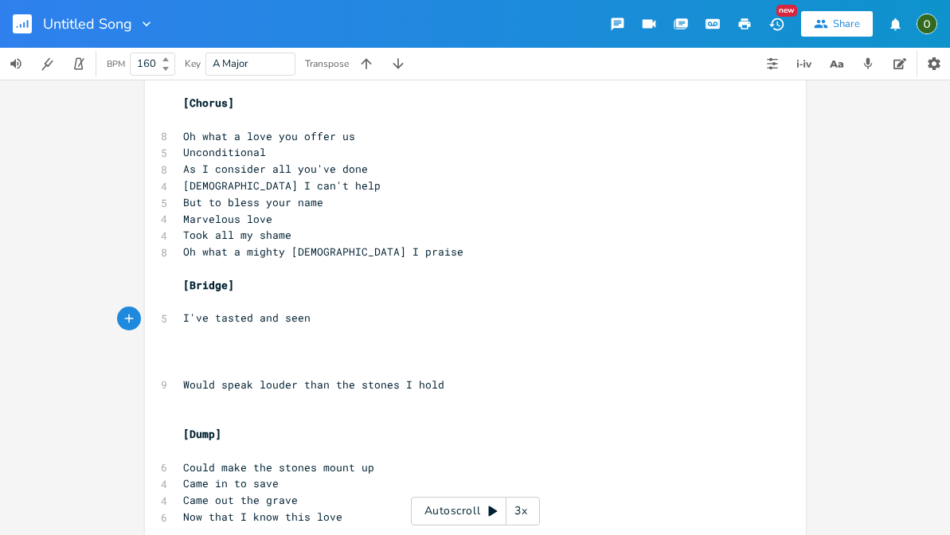
scroll to position [188, 0]
click at [337, 509] on pre "Now that I know this love" at bounding box center [467, 517] width 575 height 17
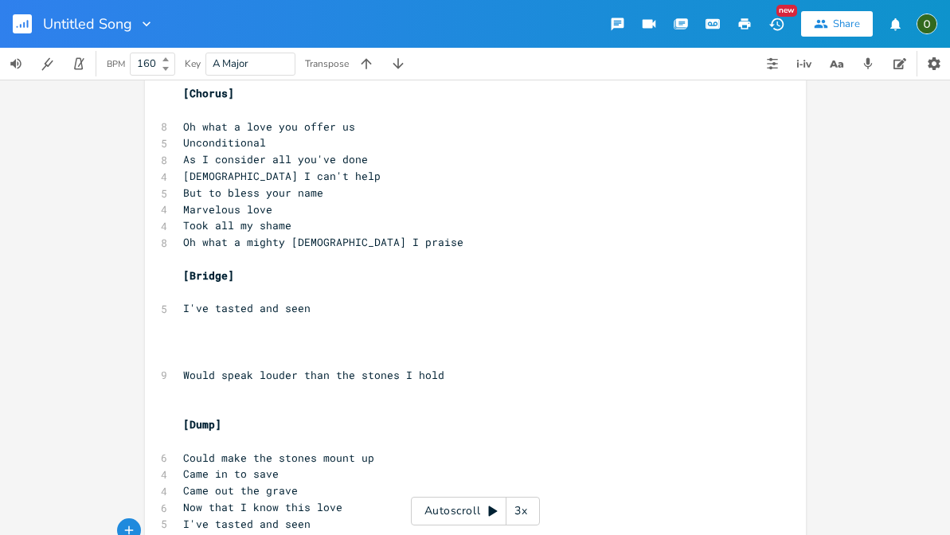
scroll to position [185, 0]
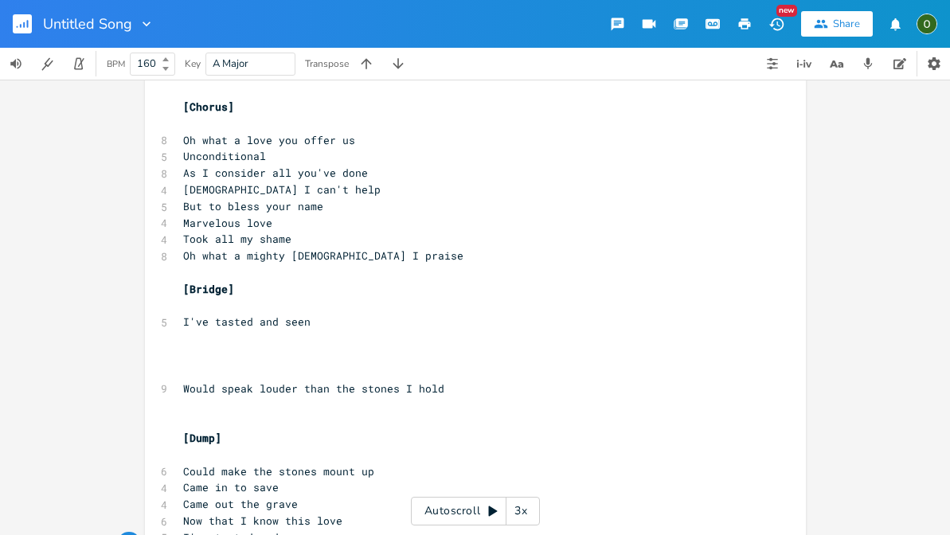
click at [203, 330] on pre "​" at bounding box center [467, 338] width 575 height 17
click at [278, 314] on span "I've tasted and seen" at bounding box center [246, 321] width 127 height 14
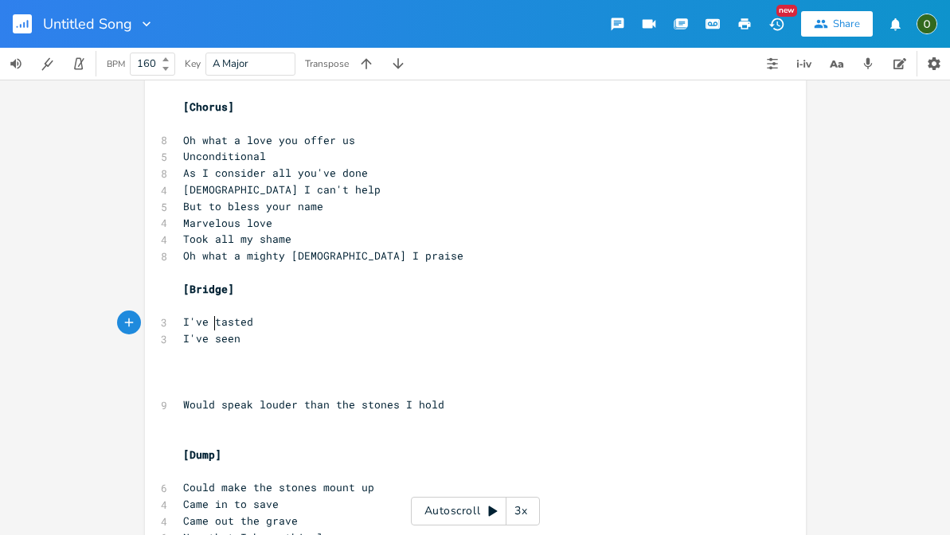
scroll to position [0, 16]
click at [183, 331] on span "I've seen" at bounding box center [211, 338] width 57 height 14
click at [284, 330] on pre "And I've seen" at bounding box center [467, 338] width 575 height 17
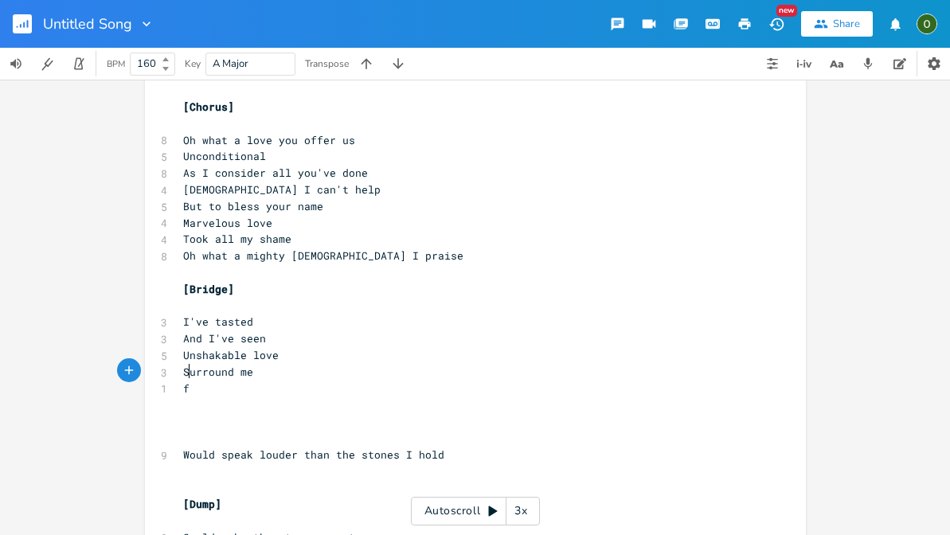
scroll to position [0, 3]
drag, startPoint x: 228, startPoint y: 350, endPoint x: 177, endPoint y: 349, distance: 51.8
click at [180, 364] on pre "Surround me" at bounding box center [467, 372] width 575 height 17
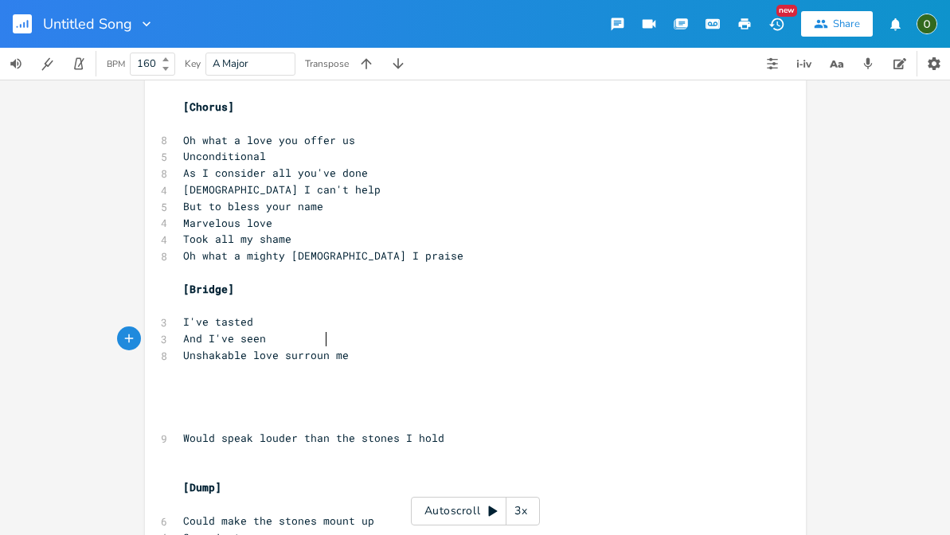
scroll to position [0, 37]
click at [257, 364] on pre "​" at bounding box center [467, 372] width 575 height 17
click at [202, 364] on pre "​" at bounding box center [467, 372] width 575 height 17
click at [196, 348] on span "Unshakable love surround me" at bounding box center [269, 355] width 172 height 14
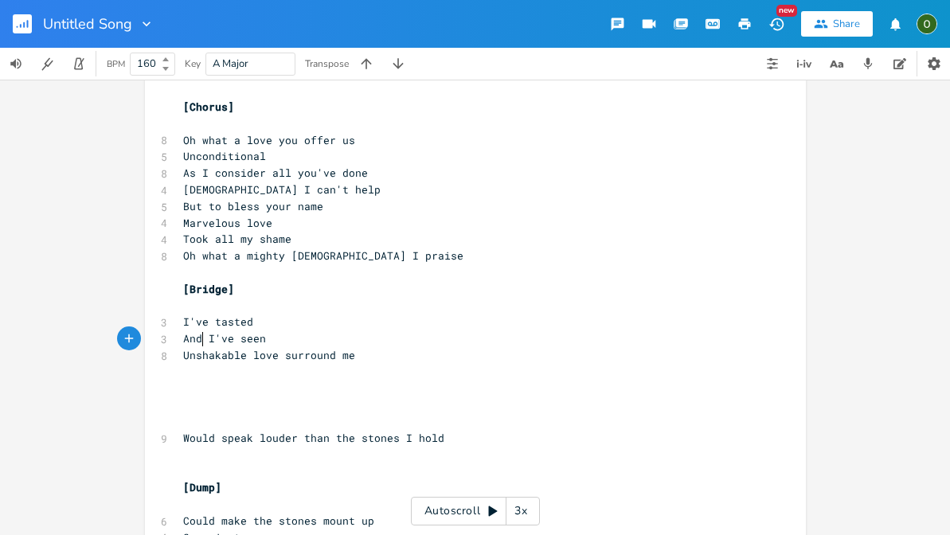
click at [196, 348] on span "Unshakable love surround me" at bounding box center [269, 355] width 172 height 14
click at [279, 328] on icon "button" at bounding box center [286, 324] width 19 height 19
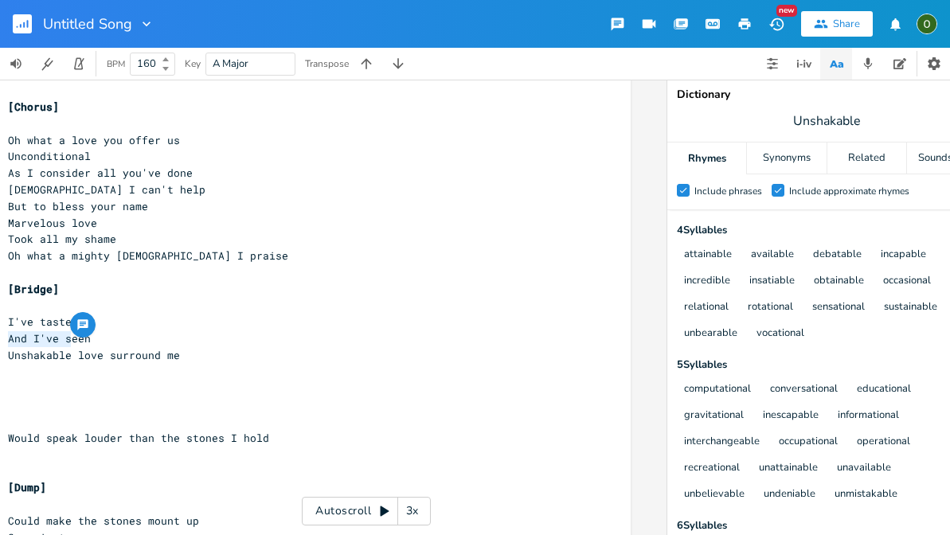
scroll to position [60, 0]
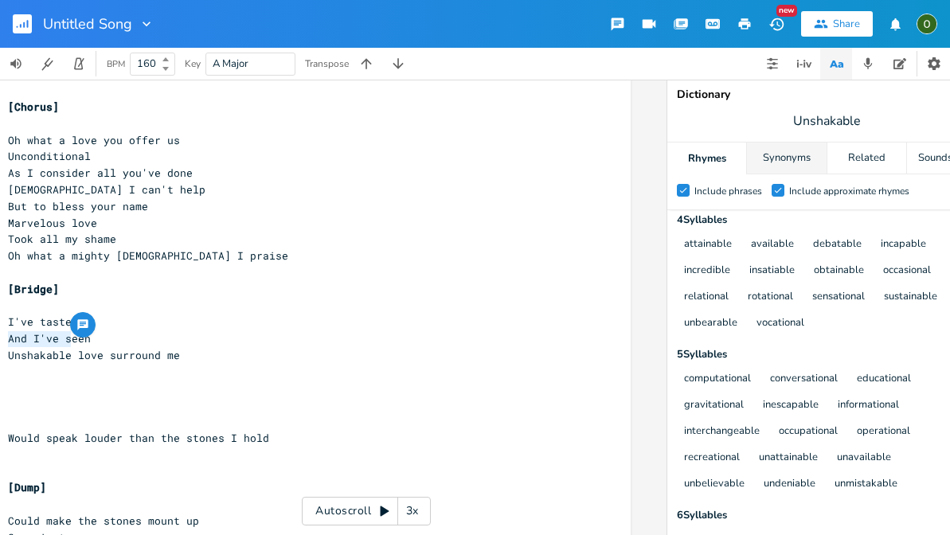
click at [804, 163] on div "Synonyms" at bounding box center [786, 158] width 79 height 32
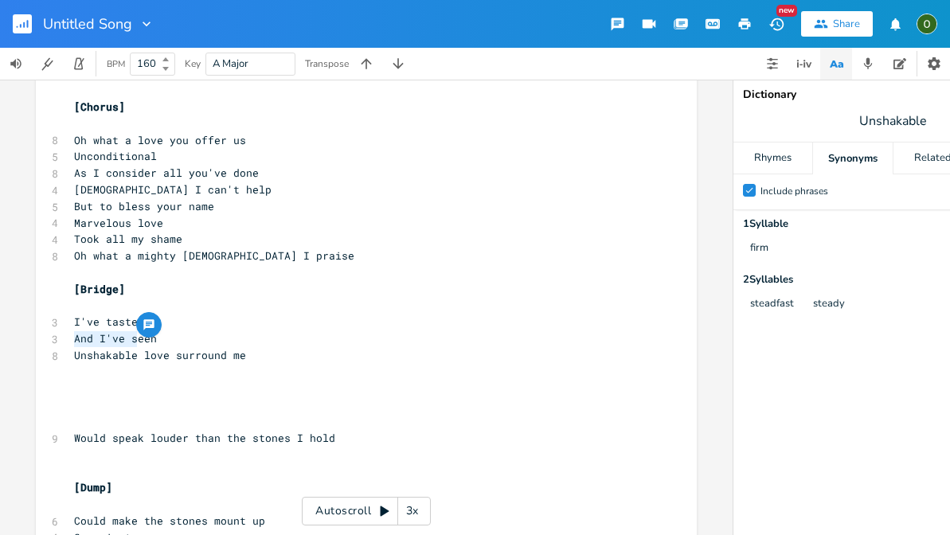
scroll to position [0, 0]
click at [220, 348] on span "Unshakable love surround me" at bounding box center [160, 355] width 172 height 14
drag, startPoint x: 131, startPoint y: 338, endPoint x: 69, endPoint y: 337, distance: 62.1
click at [74, 348] on span "Unshakable love surrounds me" at bounding box center [163, 355] width 178 height 14
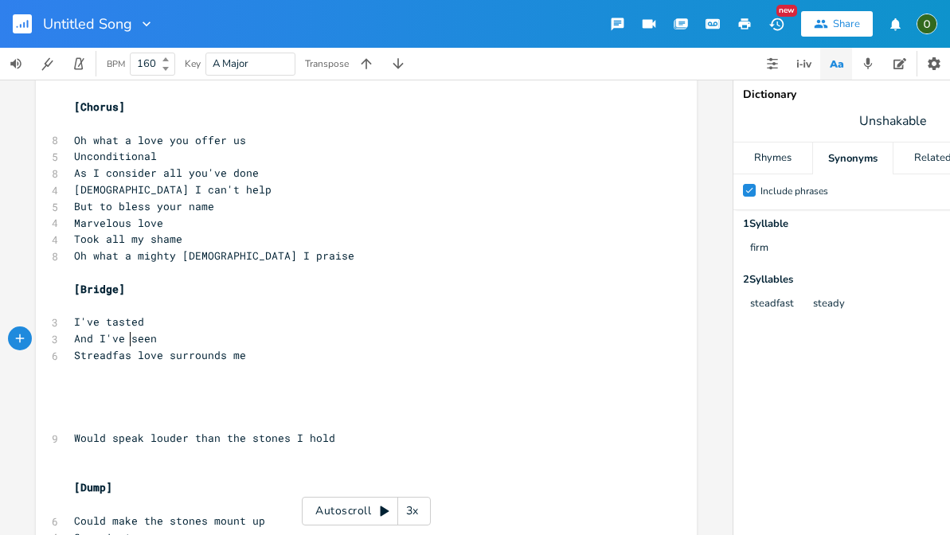
scroll to position [0, 41]
click at [256, 347] on pre "Streadfast love surrounds me" at bounding box center [358, 355] width 575 height 17
click at [199, 348] on span "Streadfast love surrounds me" at bounding box center [163, 355] width 178 height 14
click at [267, 323] on icon "button" at bounding box center [270, 324] width 19 height 19
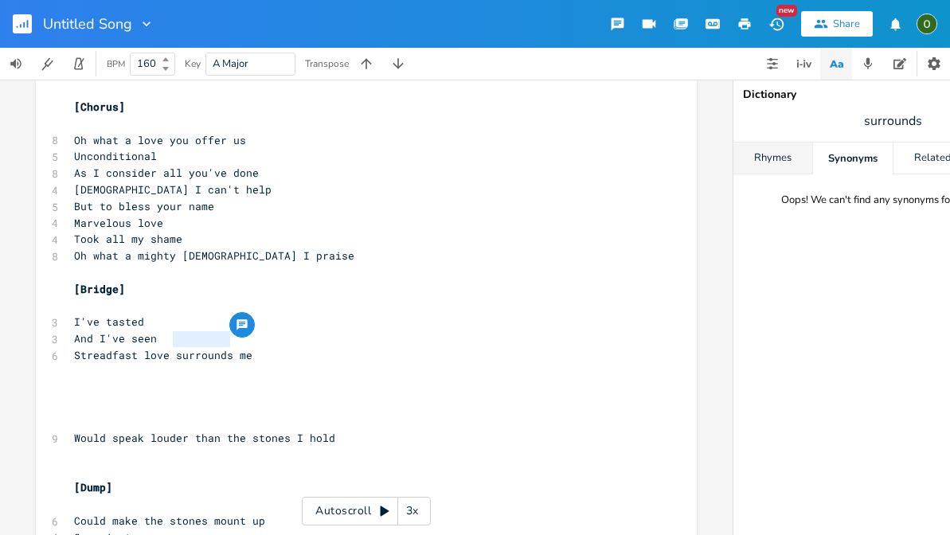
click at [758, 160] on div "Rhymes" at bounding box center [772, 158] width 79 height 32
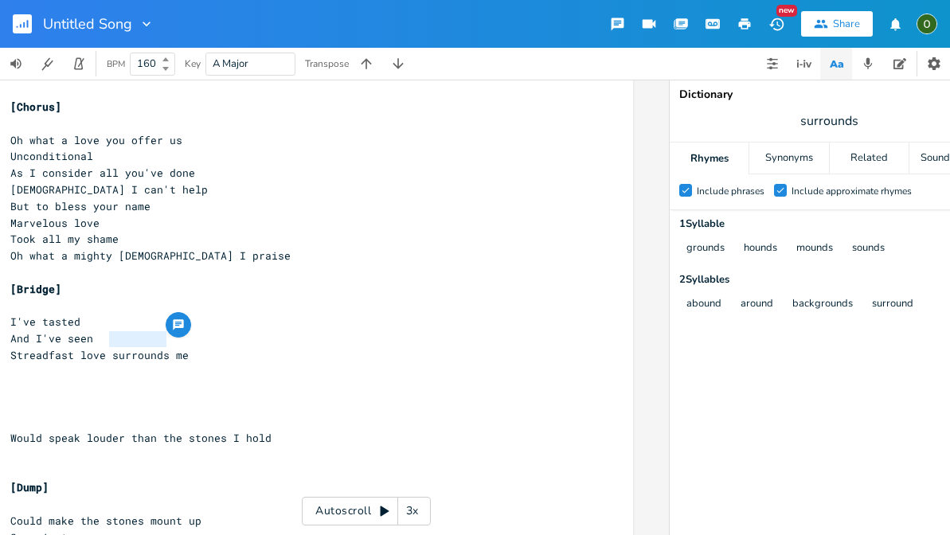
scroll to position [0, 54]
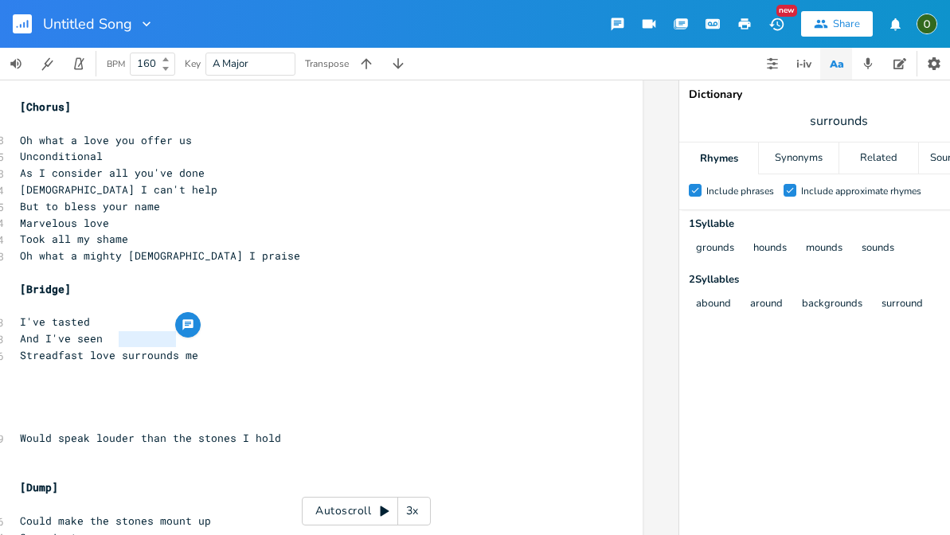
click at [102, 330] on pre "And I've seen" at bounding box center [304, 338] width 575 height 17
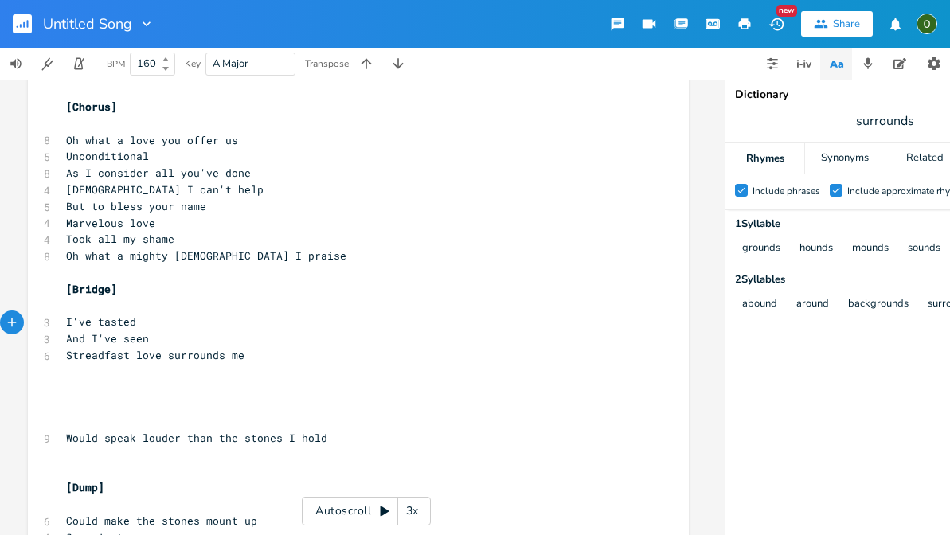
scroll to position [0, 1]
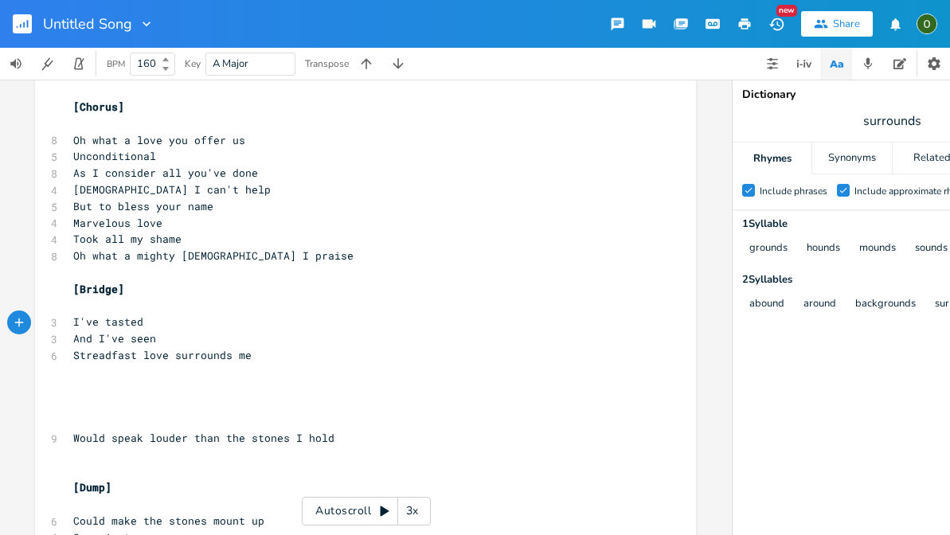
click at [256, 347] on pre "Streadfast love surrounds me" at bounding box center [357, 355] width 575 height 17
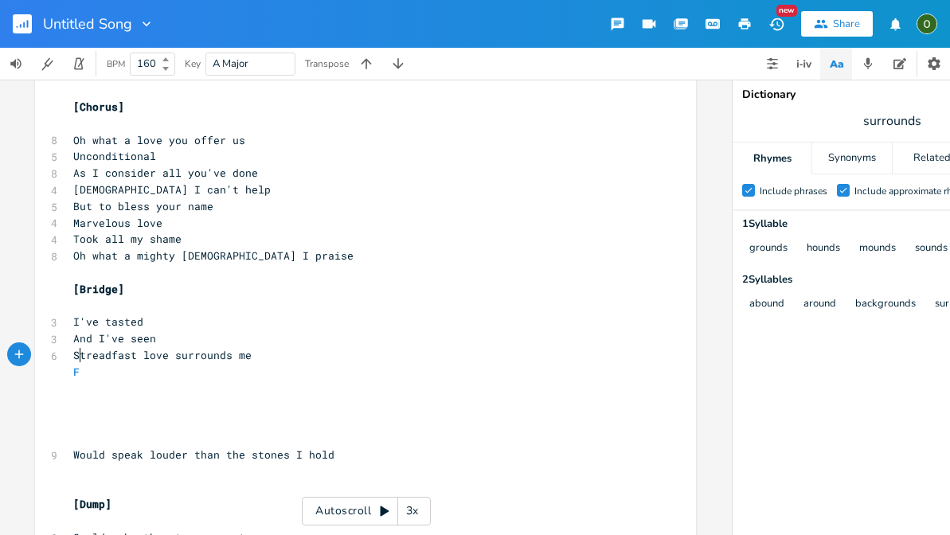
scroll to position [0, 4]
click at [827, 68] on icon "button" at bounding box center [836, 64] width 20 height 20
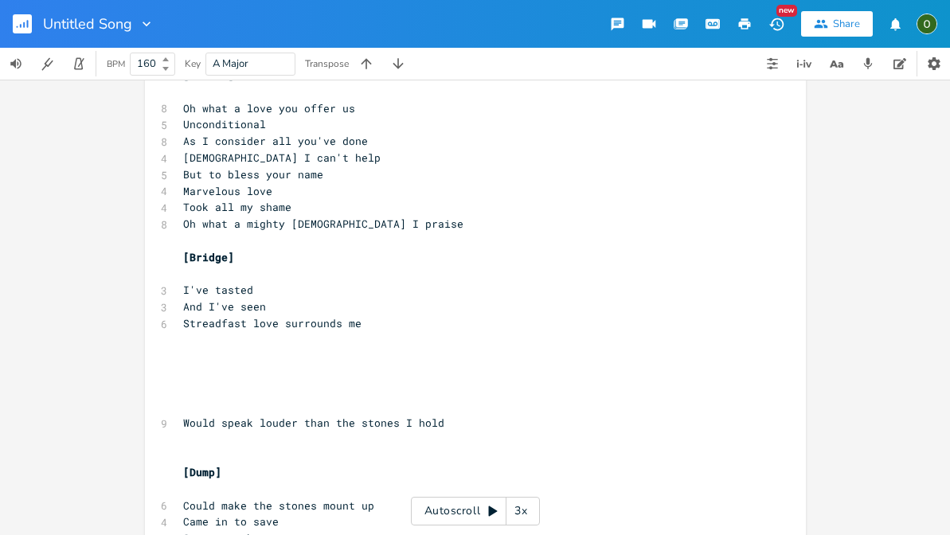
scroll to position [219, 0]
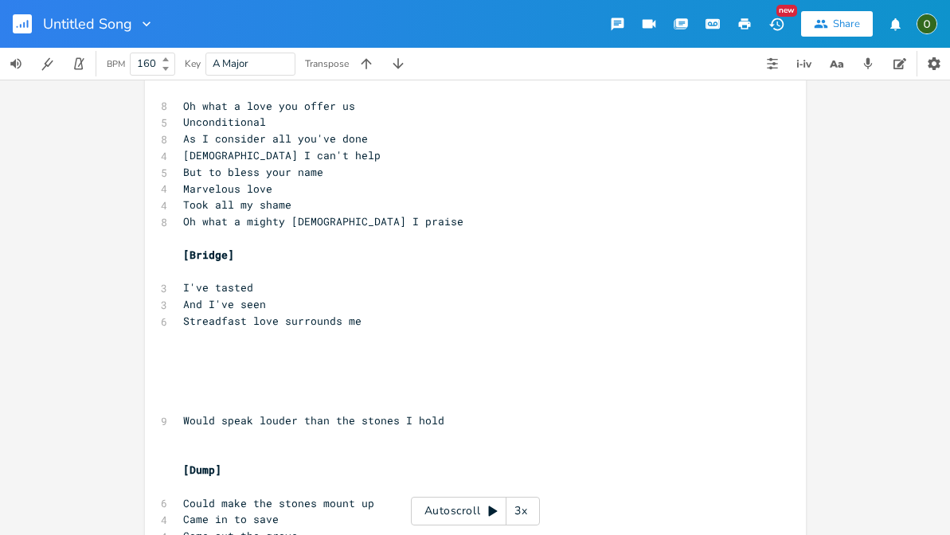
click at [252, 346] on pre "​" at bounding box center [467, 354] width 575 height 17
click at [199, 330] on pre "​" at bounding box center [467, 338] width 575 height 17
click at [209, 314] on span "Streadfast love surrounds me" at bounding box center [272, 321] width 178 height 14
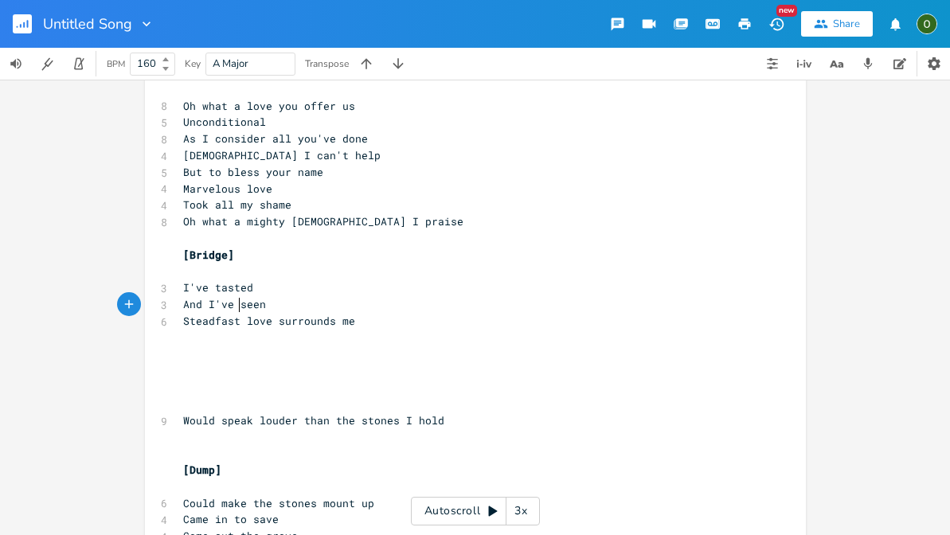
scroll to position [0, 20]
click at [329, 314] on span "Steadfast love surrounds me" at bounding box center [269, 321] width 172 height 14
click at [258, 330] on pre "​" at bounding box center [467, 338] width 575 height 17
click at [183, 314] on span "Steadfast love surround me" at bounding box center [266, 321] width 166 height 14
click at [193, 330] on pre "​" at bounding box center [467, 338] width 575 height 17
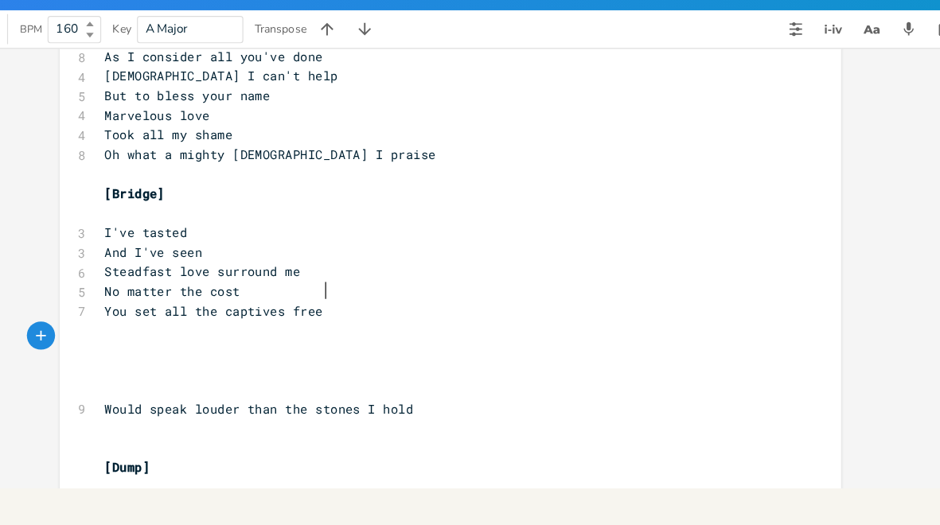
scroll to position [0, 110]
drag, startPoint x: 267, startPoint y: 245, endPoint x: 81, endPoint y: 244, distance: 186.3
click at [175, 295] on pre "You set all the captives free" at bounding box center [462, 303] width 575 height 17
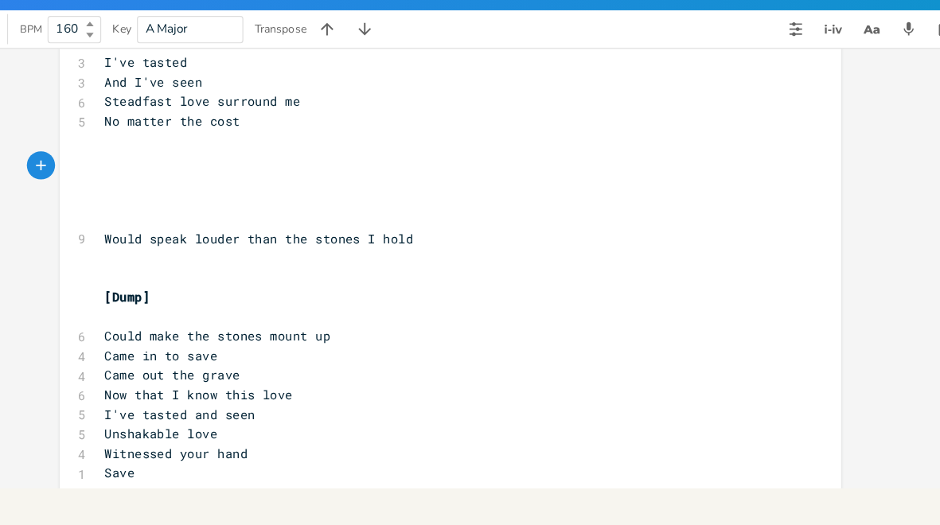
scroll to position [414, 0]
click at [177, 432] on pre "Save" at bounding box center [462, 440] width 575 height 17
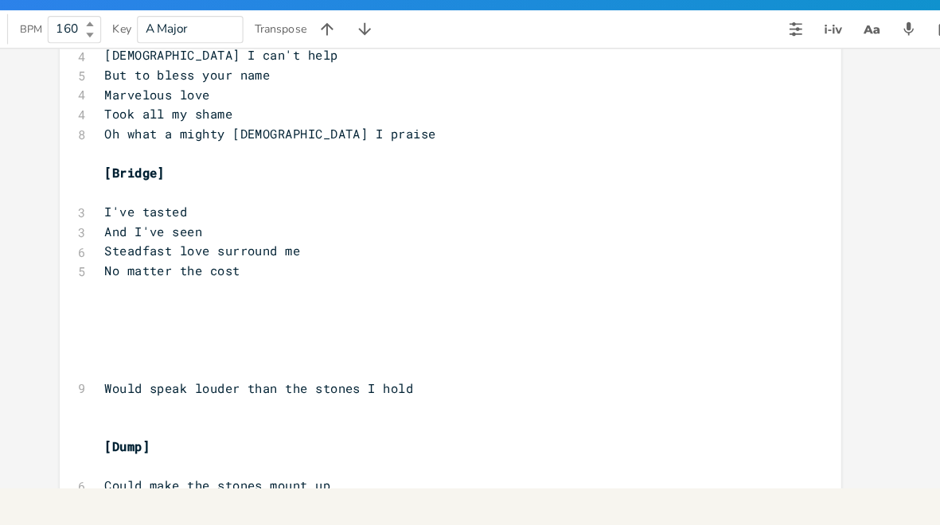
scroll to position [292, 0]
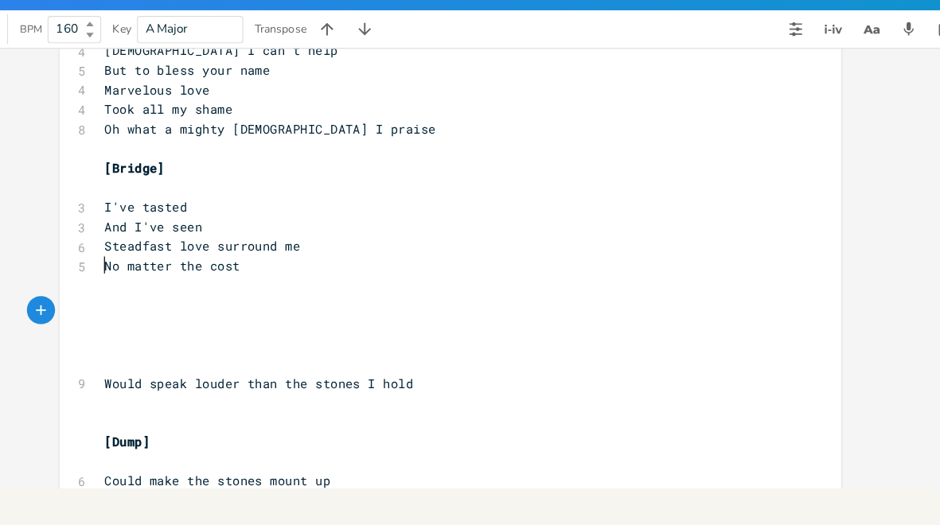
click at [175, 273] on pre "​" at bounding box center [462, 281] width 575 height 17
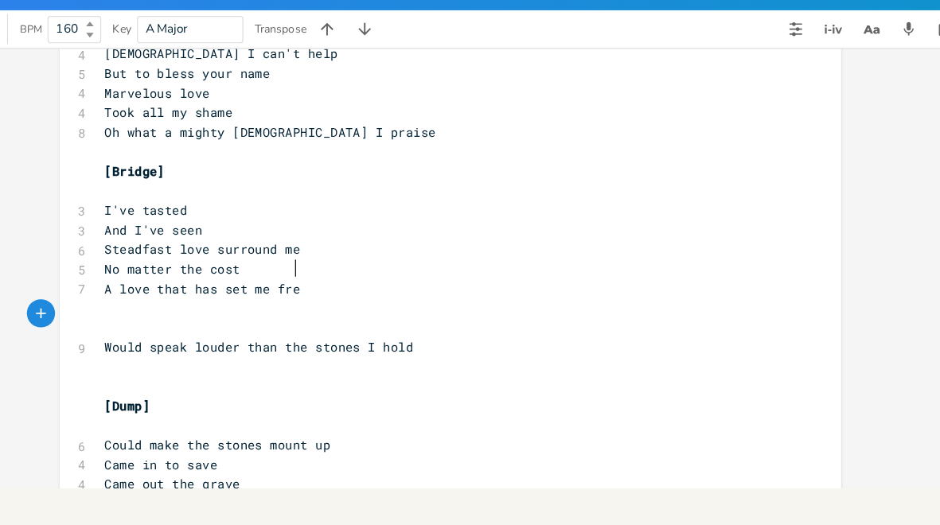
scroll to position [0, 17]
drag, startPoint x: 263, startPoint y: 223, endPoint x: 82, endPoint y: 232, distance: 181.7
click at [175, 275] on pre "A love that has set me free" at bounding box center [462, 283] width 575 height 17
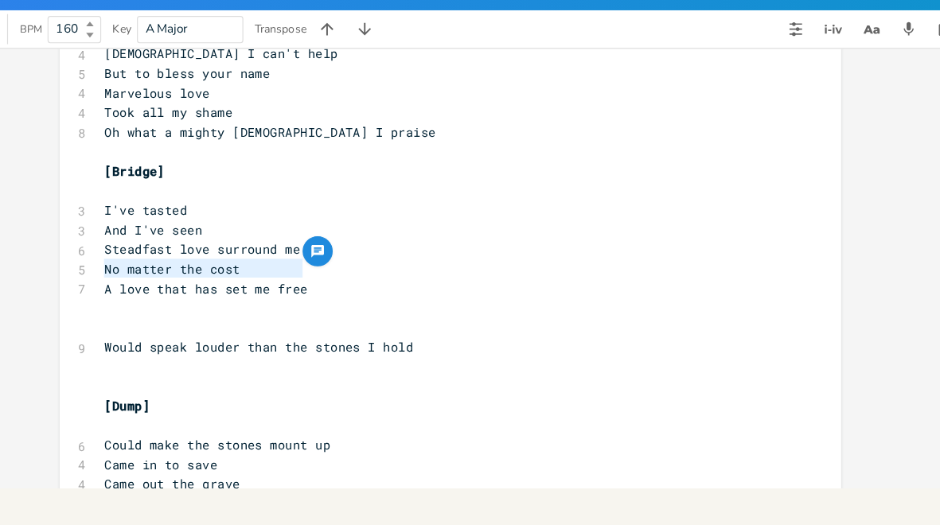
click at [175, 291] on pre "​" at bounding box center [462, 299] width 575 height 17
drag, startPoint x: 255, startPoint y: 227, endPoint x: 58, endPoint y: 226, distance: 196.6
click at [140, 226] on div "A love that has set me free x [Verse 1] ​ ​ ​ ​ [Pre-Chorus] ​ 11 And I wonder …" at bounding box center [470, 188] width 661 height 779
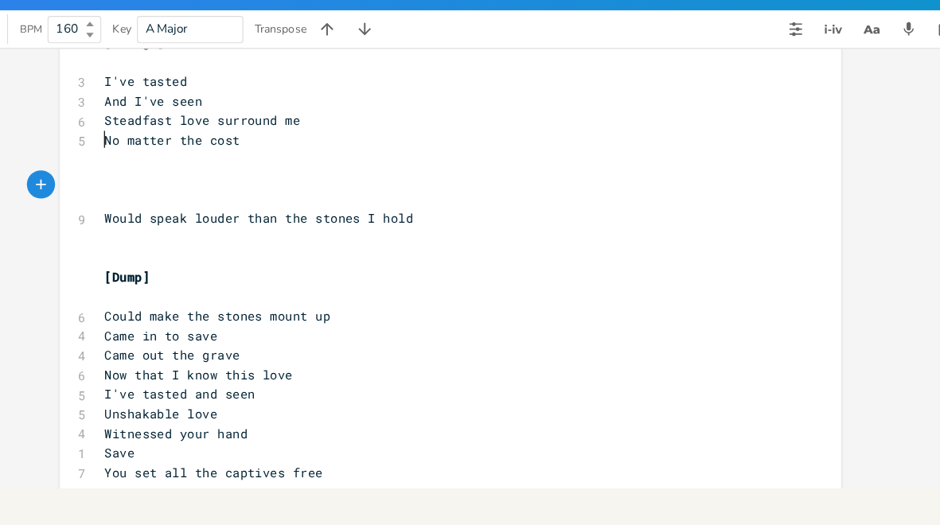
scroll to position [398, 0]
click at [279, 431] on pre "You set all the captives free" at bounding box center [462, 439] width 575 height 17
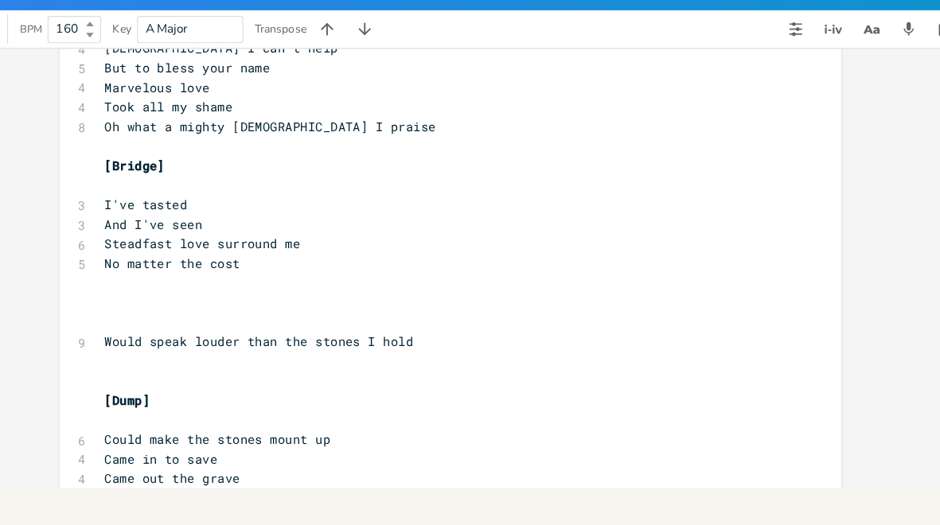
scroll to position [289, 0]
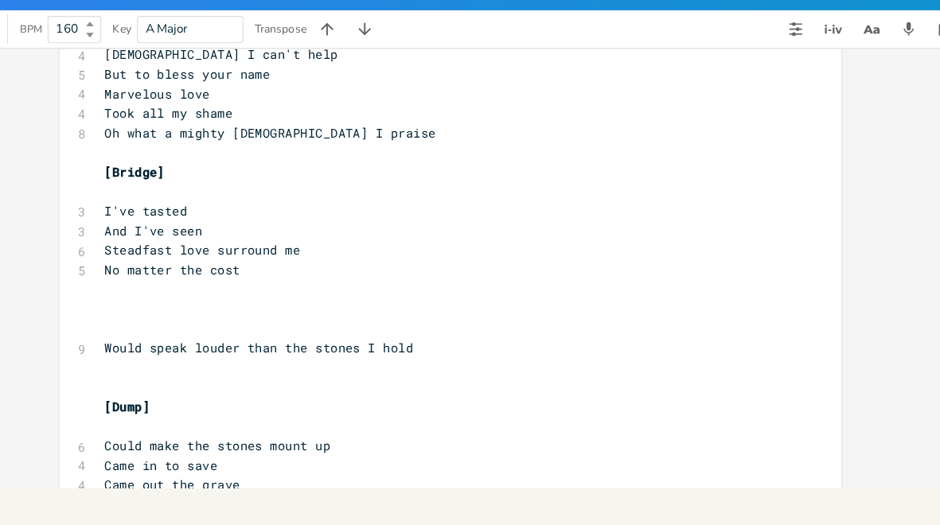
click at [175, 276] on pre "​" at bounding box center [462, 284] width 575 height 17
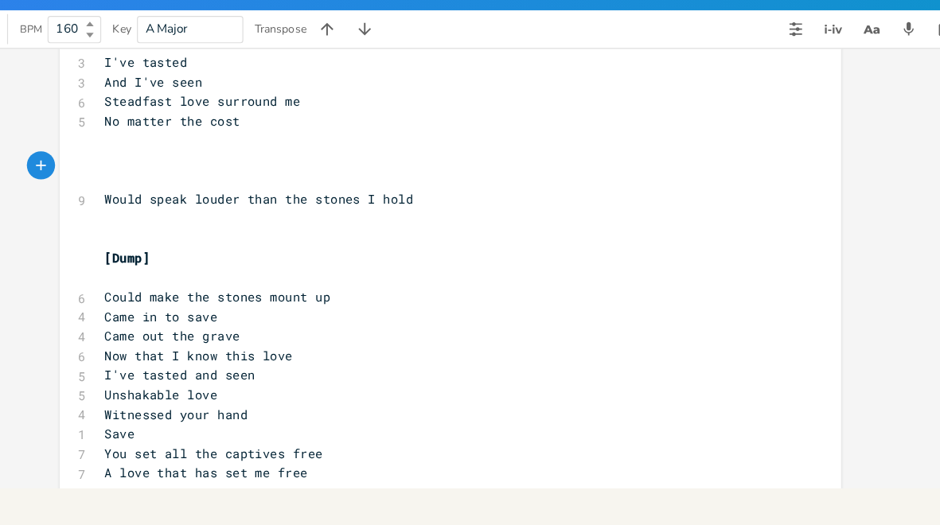
scroll to position [414, 0]
click at [178, 251] on span "[Dump]" at bounding box center [197, 258] width 38 height 14
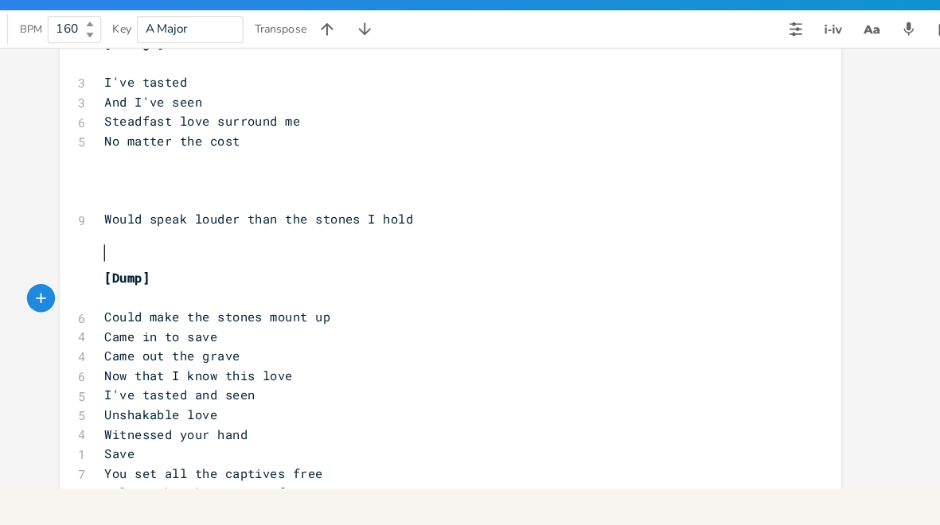
click at [178, 267] on span "[Dump]" at bounding box center [197, 274] width 38 height 14
click at [250, 349] on pre "Now that I know this love" at bounding box center [462, 357] width 575 height 17
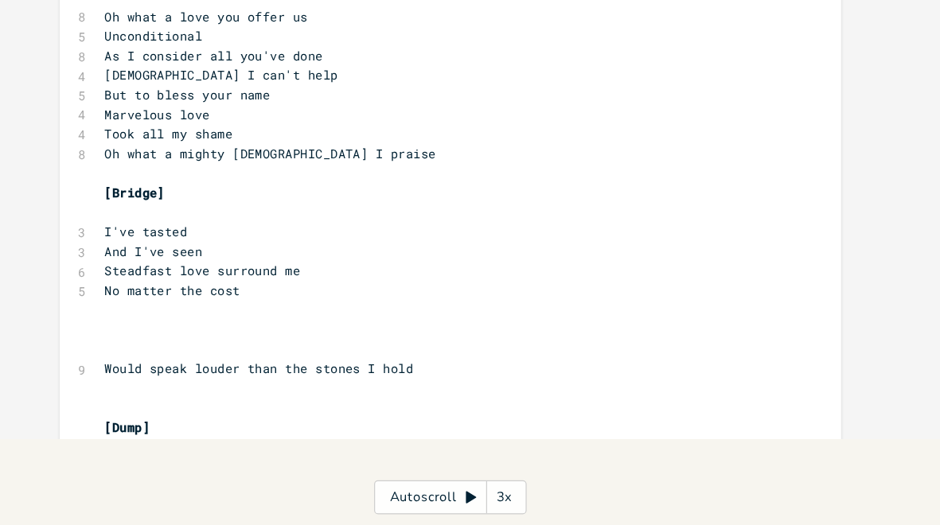
scroll to position [245, 0]
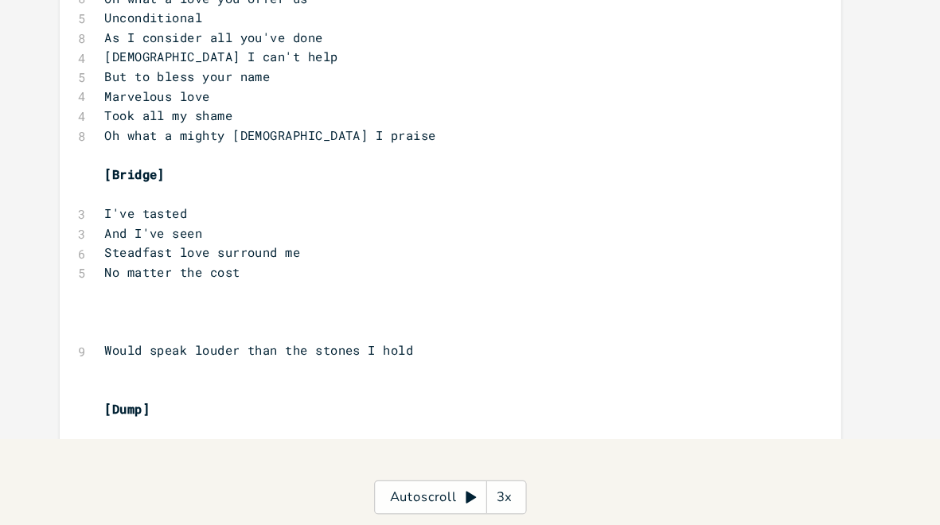
click at [175, 320] on pre "​" at bounding box center [462, 328] width 575 height 17
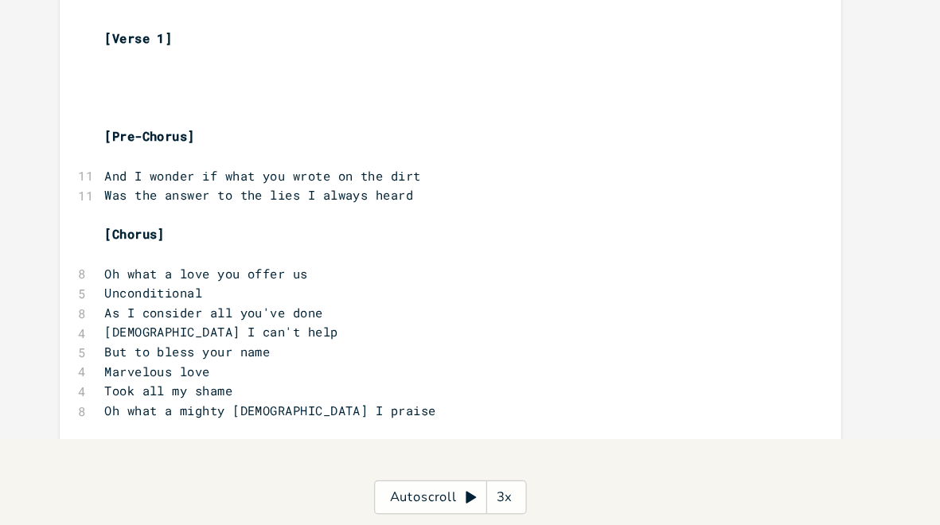
scroll to position [9, 0]
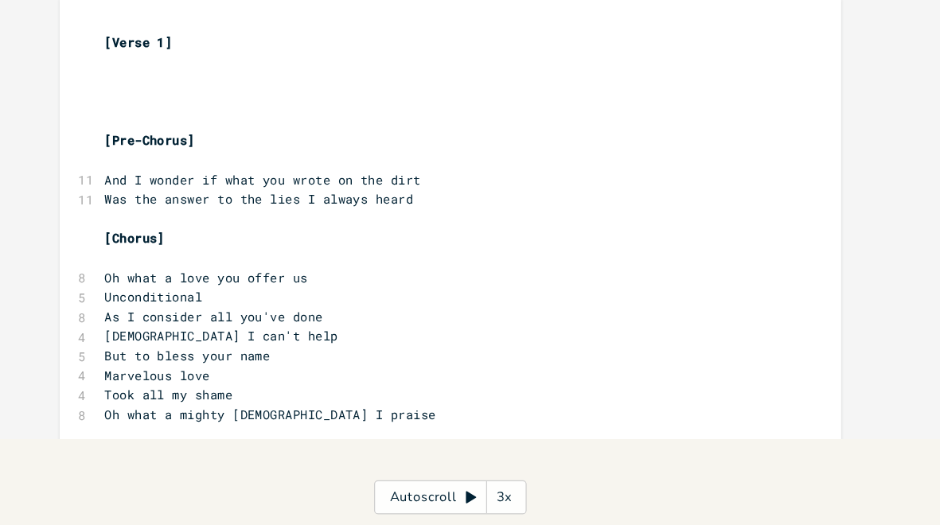
click at [175, 126] on pre "​" at bounding box center [462, 134] width 575 height 17
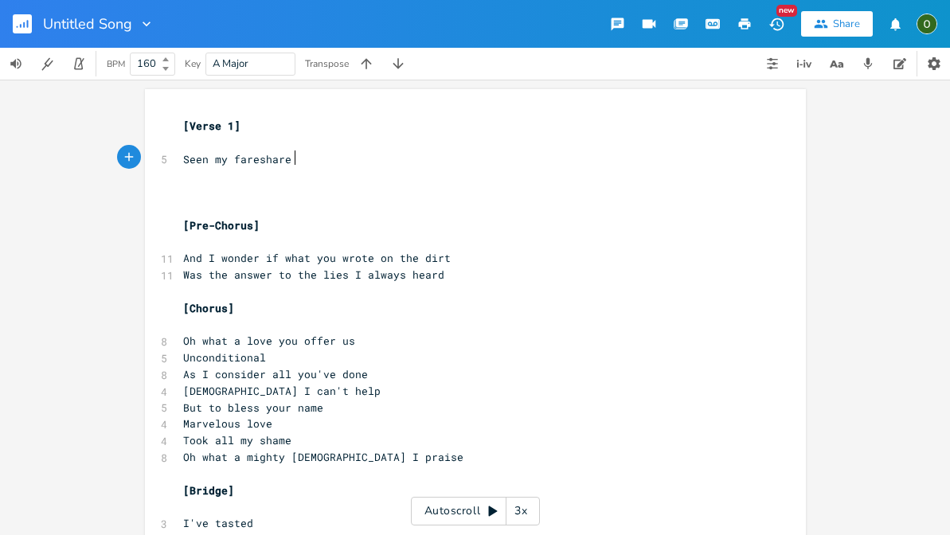
scroll to position [0, 36]
drag, startPoint x: 287, startPoint y: 158, endPoint x: 179, endPoint y: 158, distance: 108.3
click at [180, 158] on pre "Seen my fareshare" at bounding box center [467, 159] width 575 height 17
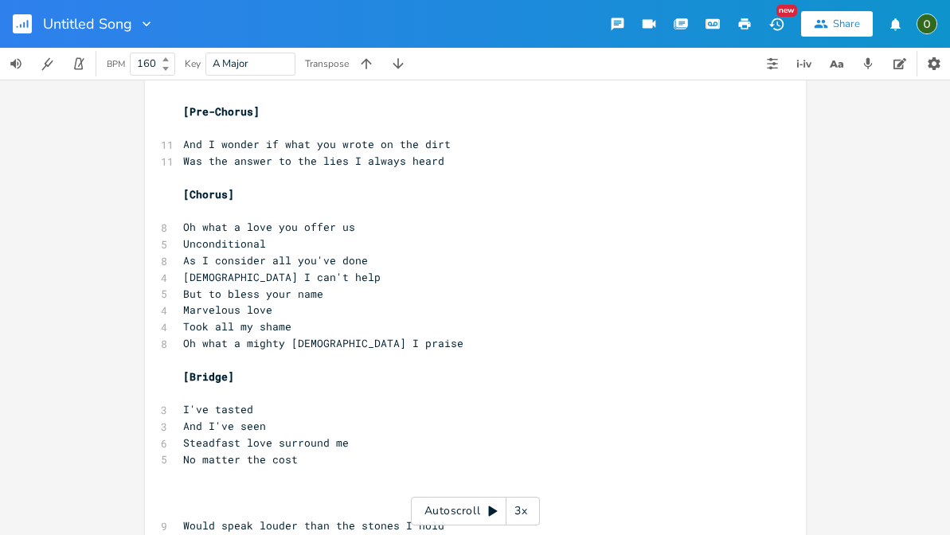
scroll to position [114, 0]
click at [208, 435] on span "Steadfast love surround me" at bounding box center [266, 442] width 166 height 14
click at [213, 240] on span "Unconditional" at bounding box center [224, 243] width 83 height 14
click at [223, 302] on span "Marvelous love" at bounding box center [227, 309] width 89 height 14
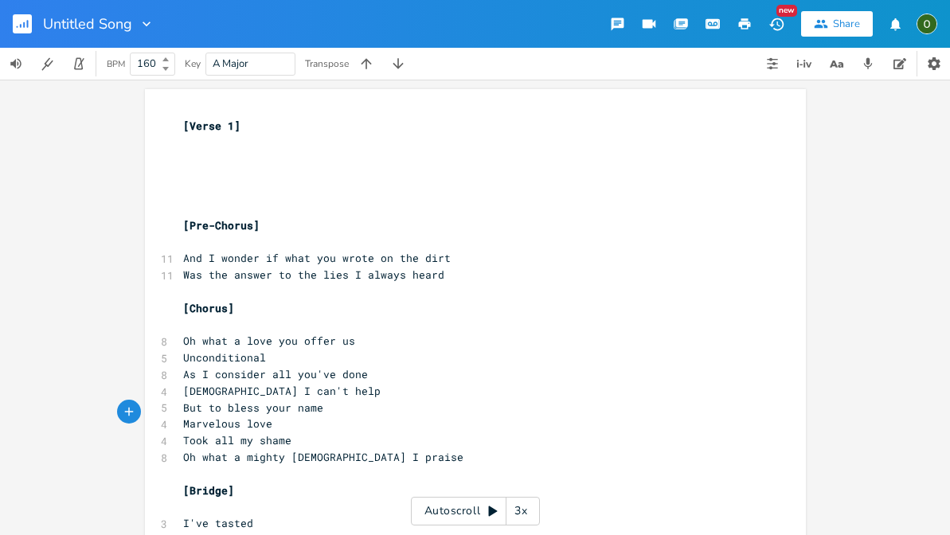
scroll to position [0, 0]
click at [201, 143] on pre "​" at bounding box center [467, 143] width 575 height 17
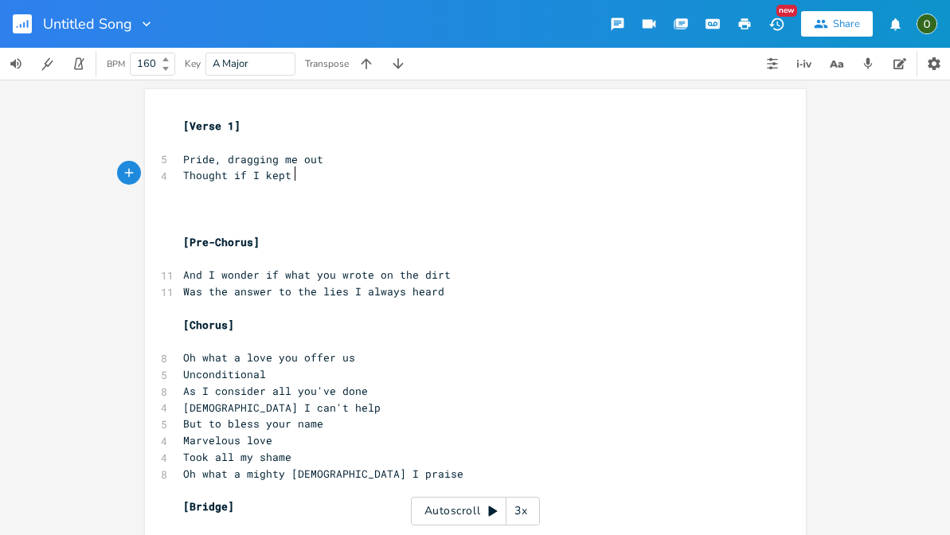
scroll to position [0, 66]
click at [307, 152] on span "Pride, dragging me out" at bounding box center [253, 159] width 140 height 14
click at [272, 171] on pre "Thought if I" at bounding box center [467, 175] width 575 height 17
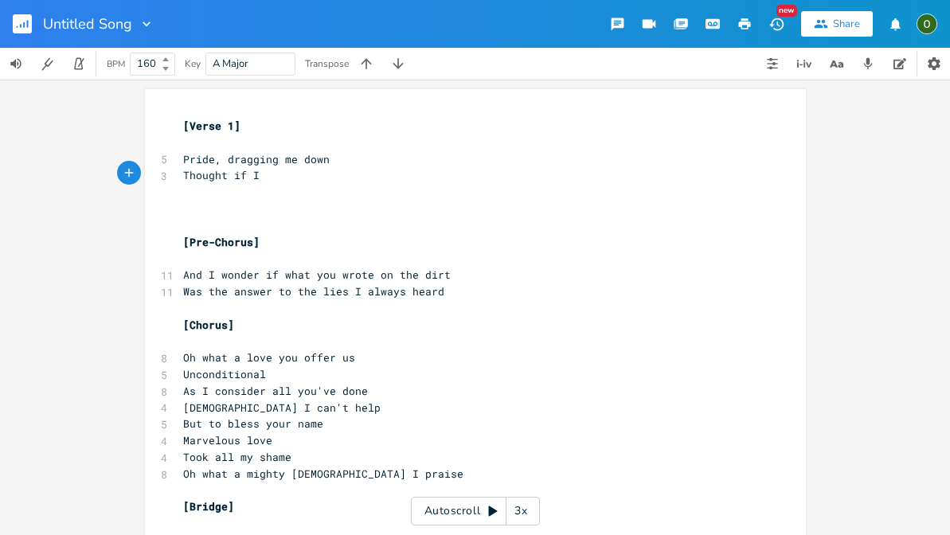
click at [248, 155] on span "Pride, dragging me down" at bounding box center [256, 159] width 146 height 14
click at [271, 174] on pre "Thought if I" at bounding box center [467, 175] width 575 height 17
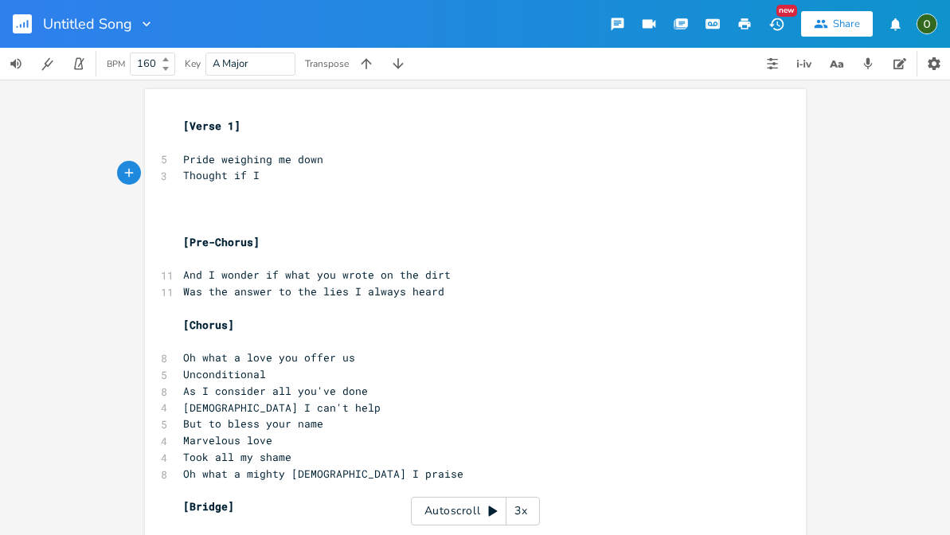
click at [157, 65] on b at bounding box center [164, 69] width 14 height 10
click at [167, 60] on icon at bounding box center [165, 59] width 6 height 4
click at [282, 174] on pre "Thought if I" at bounding box center [467, 175] width 575 height 17
click at [778, 22] on icon "button" at bounding box center [775, 24] width 14 height 13
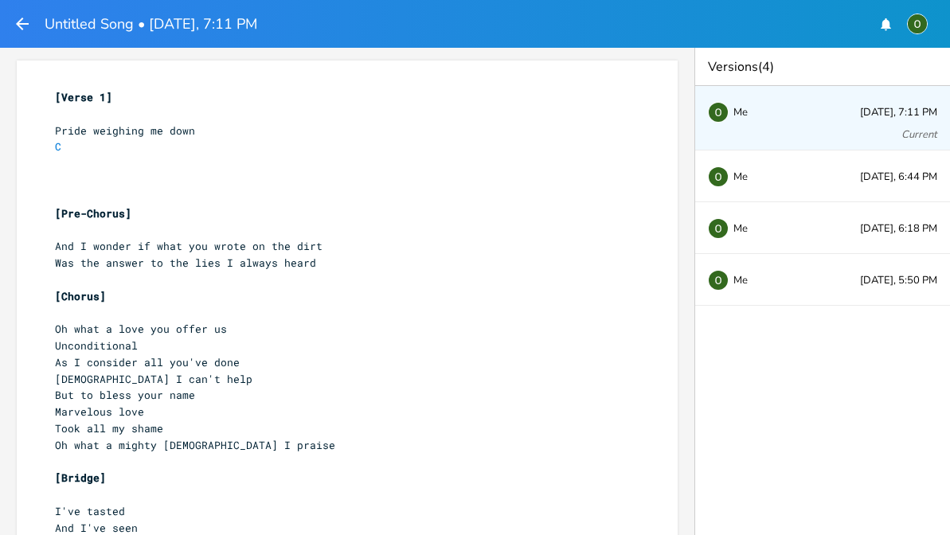
click at [20, 21] on icon "button" at bounding box center [22, 24] width 13 height 13
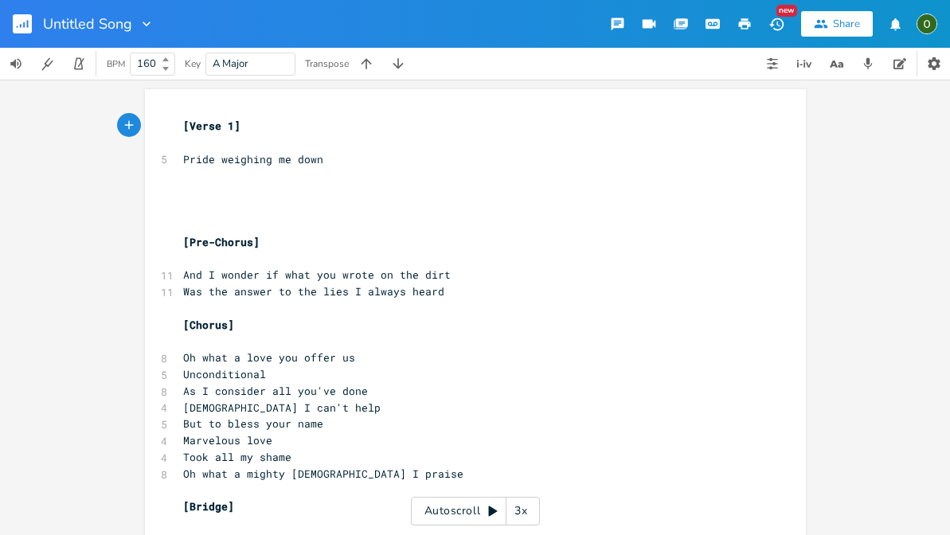
click at [837, 25] on div "Share" at bounding box center [846, 24] width 27 height 14
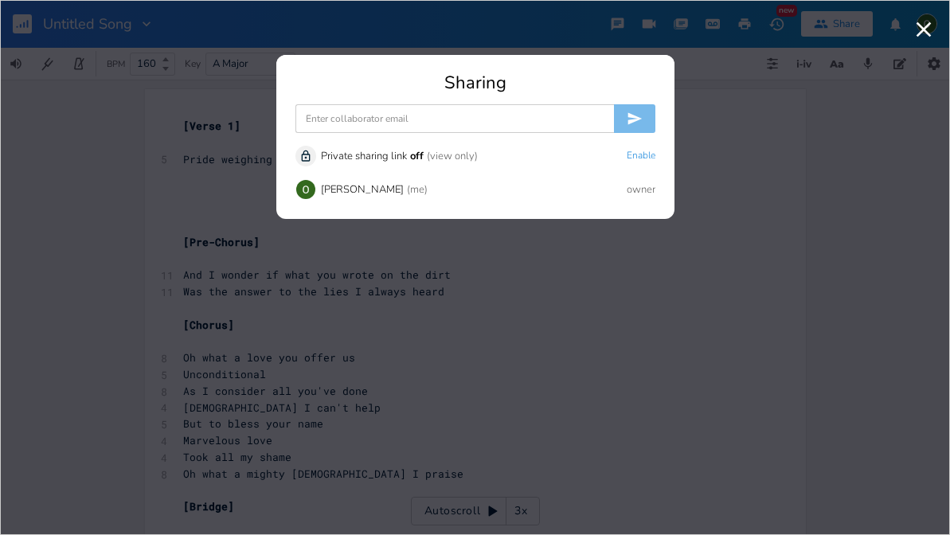
click at [490, 115] on input at bounding box center [454, 118] width 318 height 29
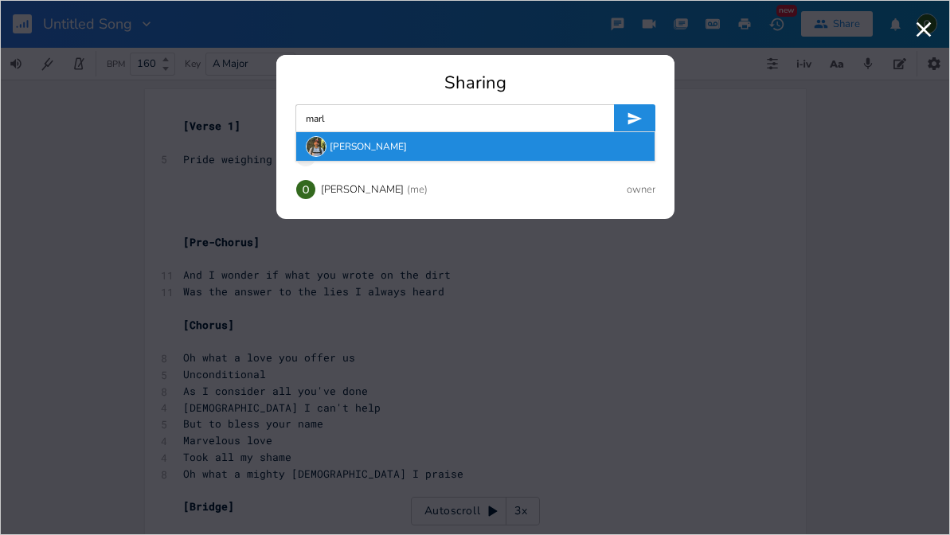
click at [513, 149] on div "[PERSON_NAME]" at bounding box center [475, 146] width 358 height 29
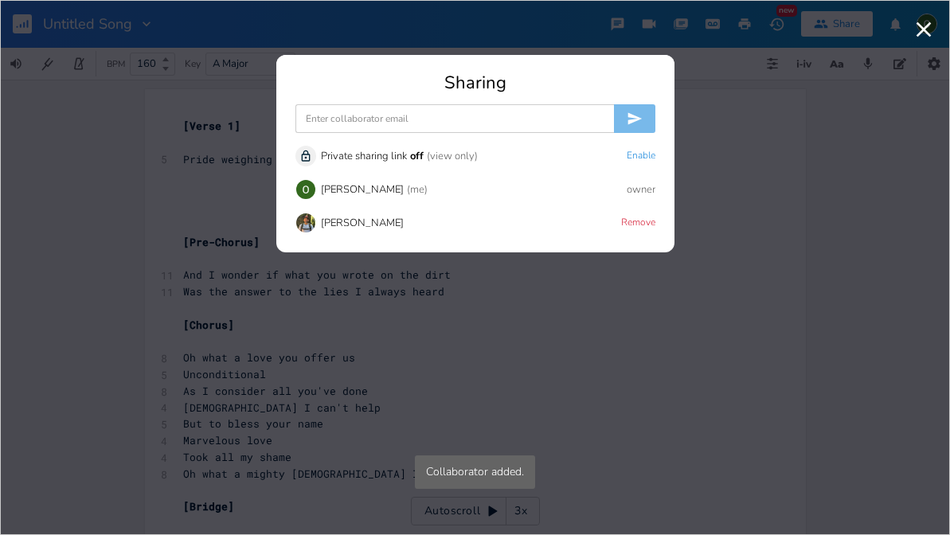
click at [435, 115] on input at bounding box center [454, 118] width 318 height 29
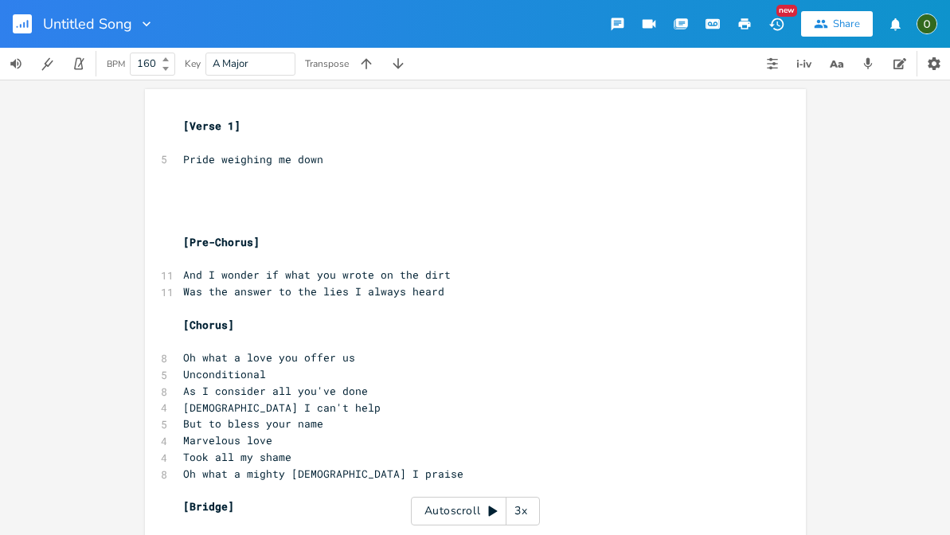
click at [264, 184] on pre "​" at bounding box center [467, 192] width 575 height 17
click at [218, 174] on pre "​" at bounding box center [467, 175] width 575 height 17
click at [194, 157] on span "Pride weighing me down" at bounding box center [253, 159] width 140 height 14
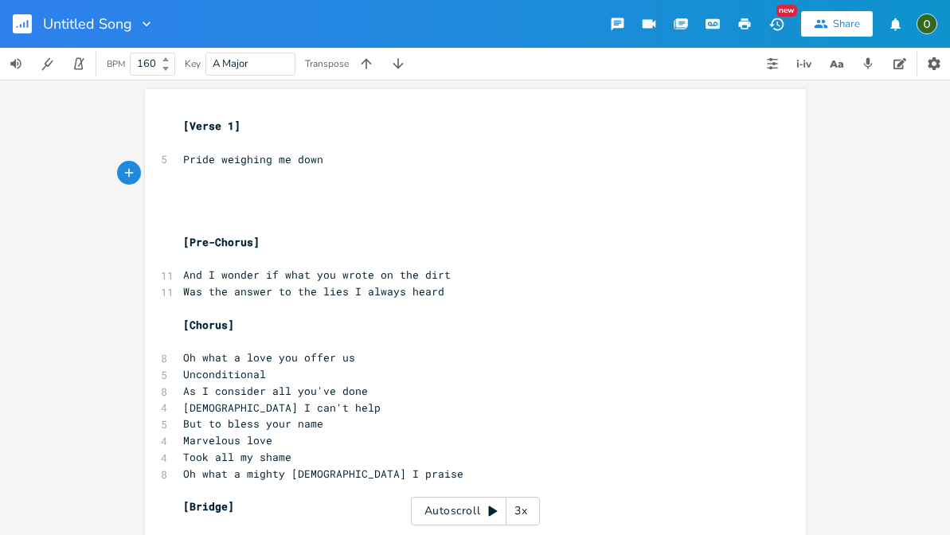
click at [194, 157] on span "Pride weighing me down" at bounding box center [253, 159] width 140 height 14
click at [203, 159] on span "Shame weighing me down" at bounding box center [253, 159] width 140 height 14
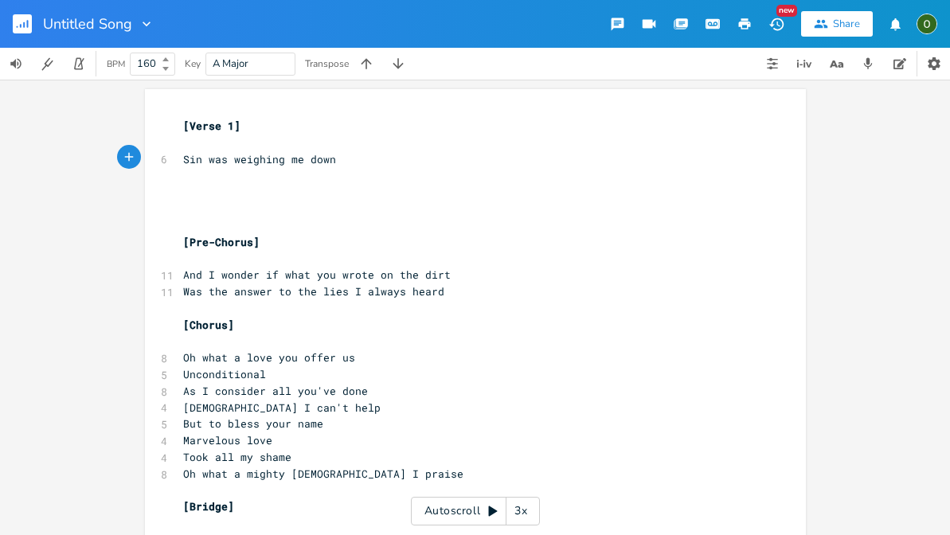
click at [196, 174] on pre "​" at bounding box center [467, 175] width 575 height 17
click at [239, 174] on span "As thought circled around" at bounding box center [262, 175] width 159 height 14
click at [241, 187] on pre "​" at bounding box center [467, 192] width 575 height 17
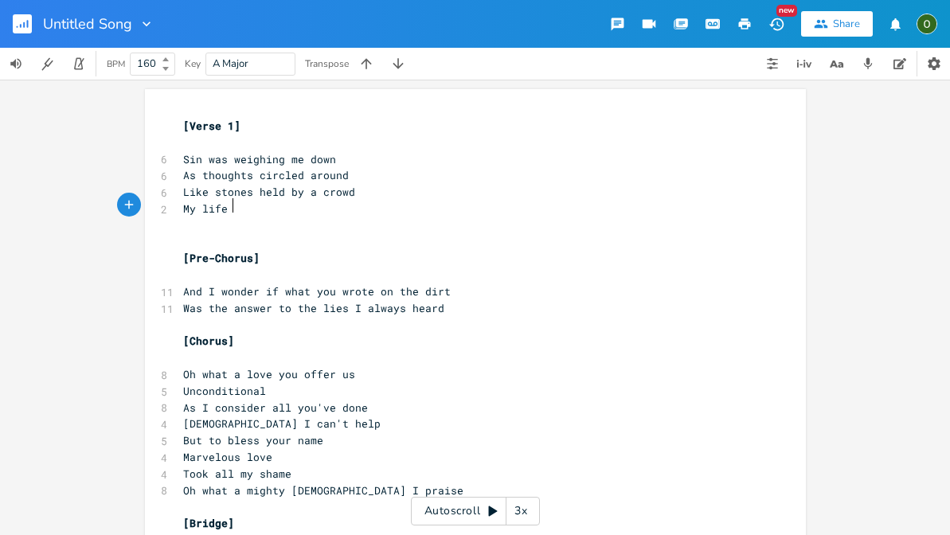
scroll to position [0, 2]
click at [350, 174] on pre "As thoughts circled around" at bounding box center [467, 175] width 575 height 17
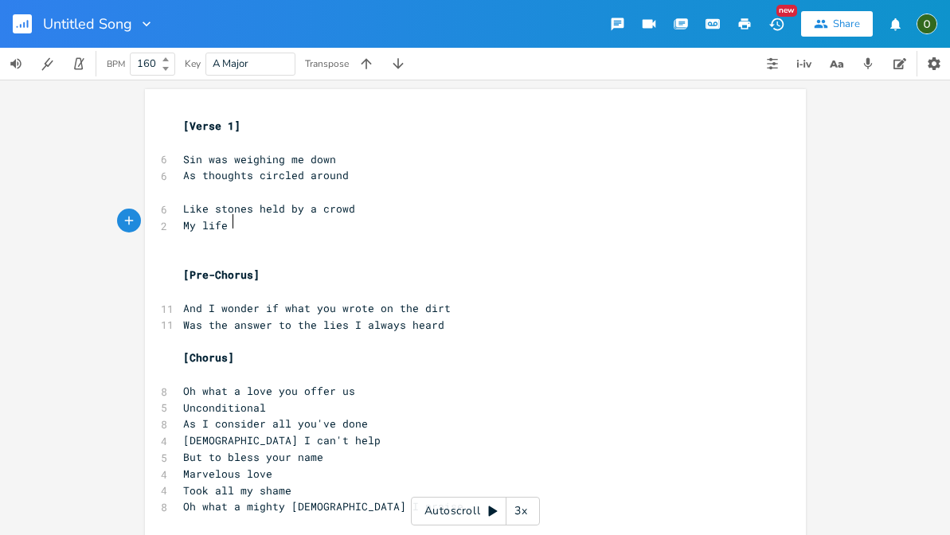
click at [285, 223] on pre "My life" at bounding box center [467, 225] width 575 height 17
click at [306, 211] on span "Like stones held by a crowd" at bounding box center [269, 208] width 172 height 14
click at [231, 221] on pre "My life" at bounding box center [467, 225] width 575 height 17
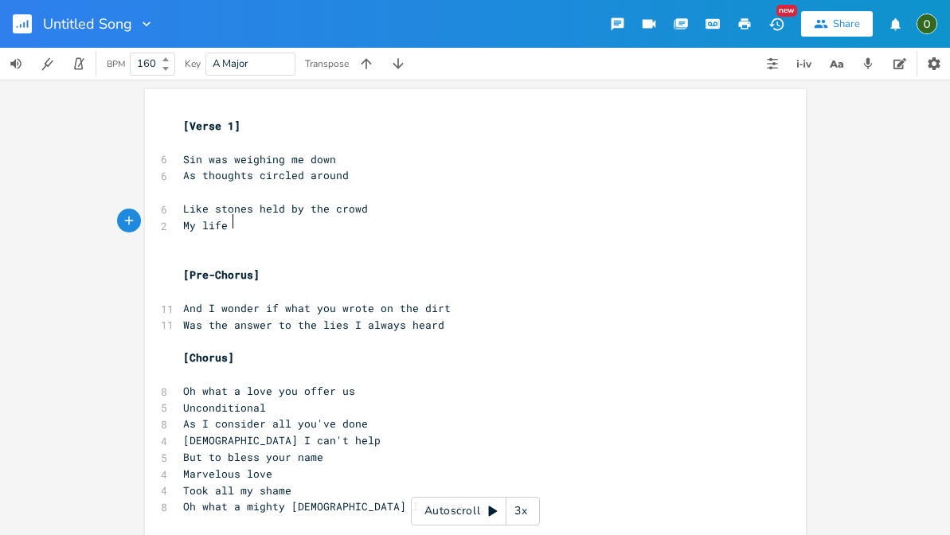
scroll to position [0, 0]
click at [202, 170] on span "As thoughts circled around" at bounding box center [266, 175] width 166 height 14
click at [237, 171] on span "Thoughts circled around" at bounding box center [256, 175] width 146 height 14
click at [224, 210] on span "Like stones held by the crowd" at bounding box center [275, 208] width 185 height 14
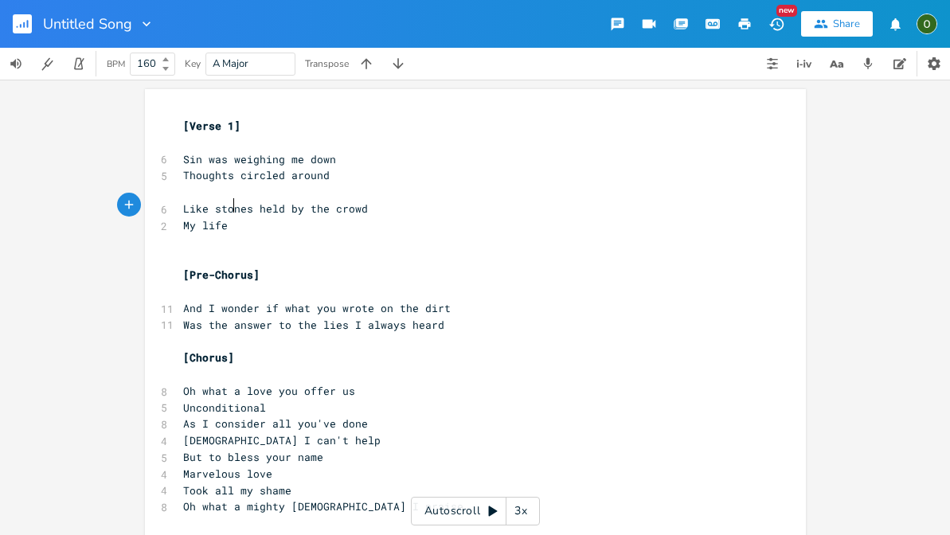
click at [217, 201] on span "Like stones held by the crowd" at bounding box center [275, 208] width 185 height 14
click at [183, 174] on span "Thoughts circled around" at bounding box center [256, 175] width 146 height 14
click at [257, 224] on pre "My life" at bounding box center [467, 225] width 575 height 17
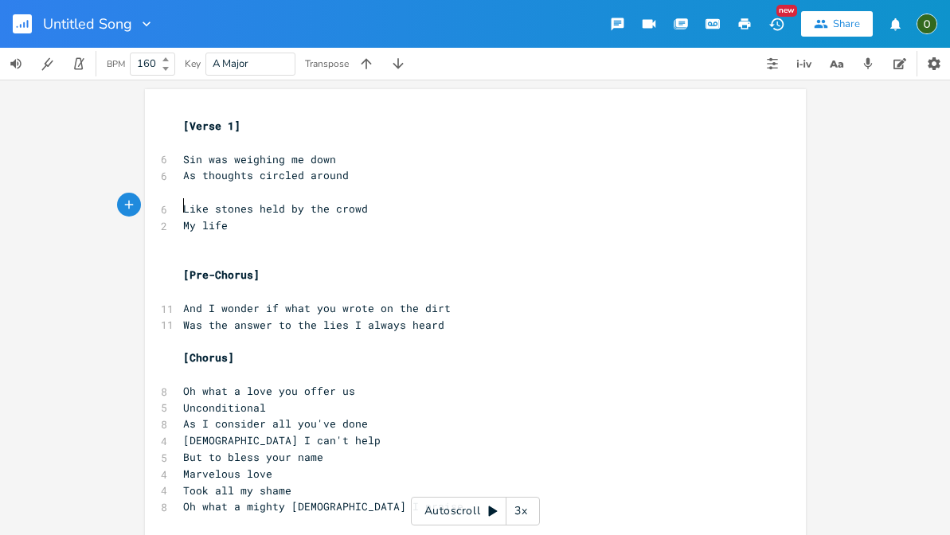
click at [183, 201] on span "Like stones held by the crowd" at bounding box center [275, 208] width 185 height 14
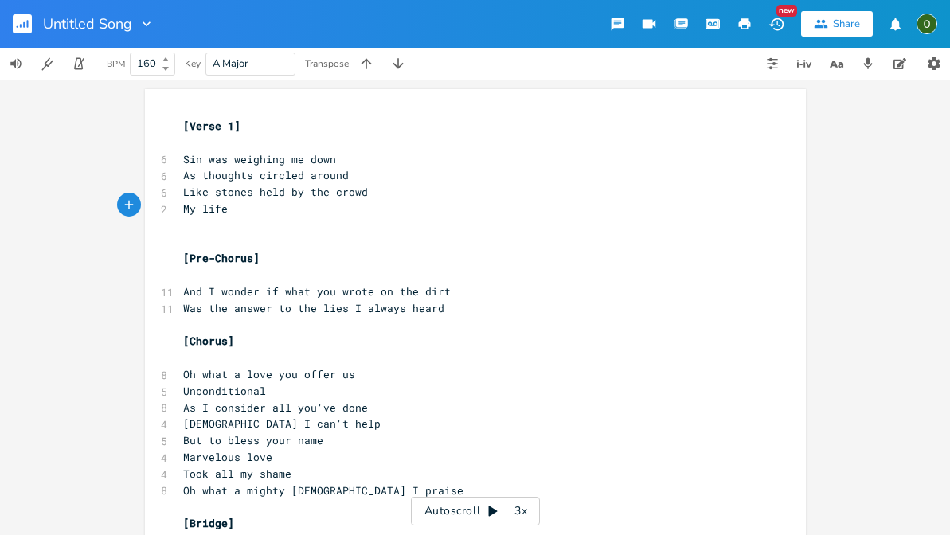
click at [249, 201] on pre "My life" at bounding box center [467, 209] width 575 height 17
click at [184, 208] on span "My life" at bounding box center [205, 208] width 45 height 14
click at [183, 207] on span "My life" at bounding box center [205, 208] width 45 height 14
click at [224, 205] on span "My life" at bounding box center [205, 208] width 45 height 14
drag, startPoint x: 225, startPoint y: 202, endPoint x: 178, endPoint y: 203, distance: 47.0
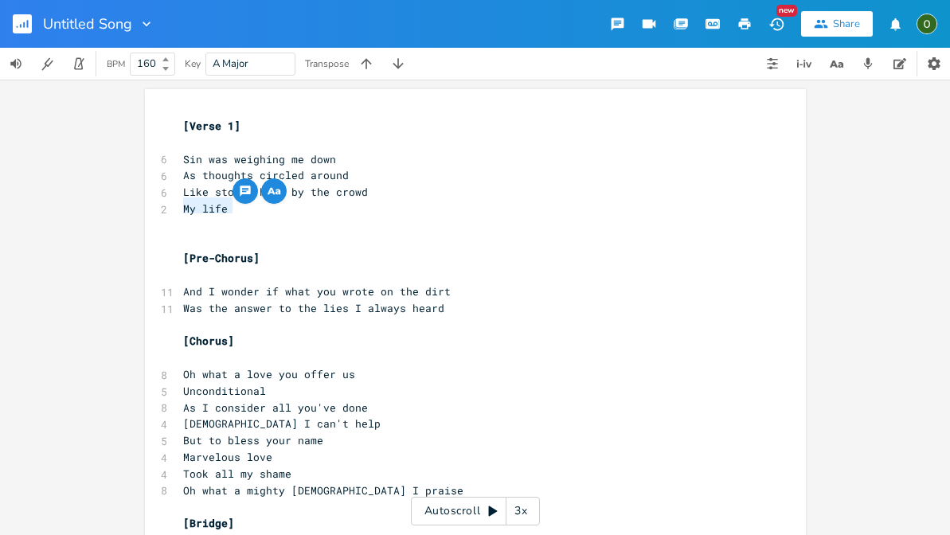
click at [183, 203] on span "My life" at bounding box center [205, 208] width 45 height 14
drag, startPoint x: 315, startPoint y: 208, endPoint x: 178, endPoint y: 207, distance: 136.9
click at [180, 207] on pre "My guilt was so loud" at bounding box center [467, 209] width 575 height 17
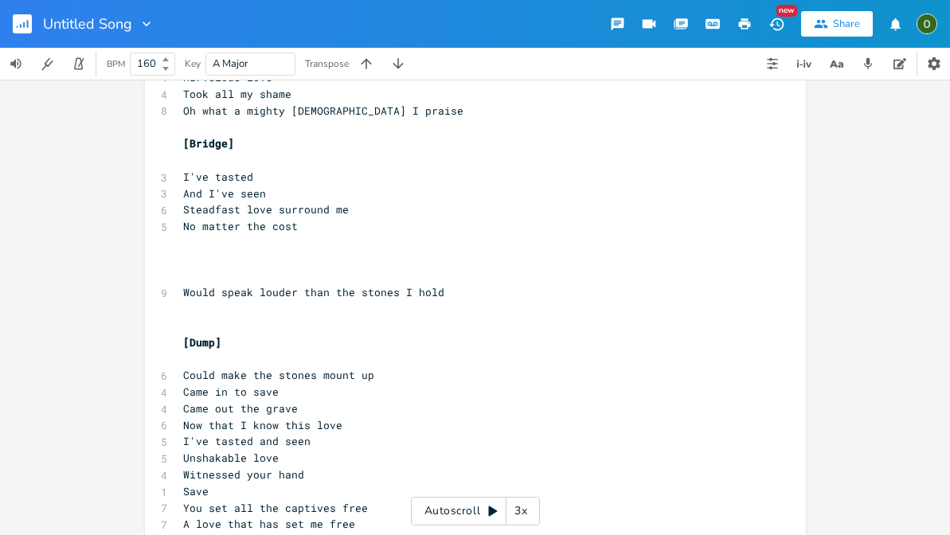
scroll to position [379, 0]
click at [365, 517] on pre "A love that has set me free" at bounding box center [467, 525] width 575 height 17
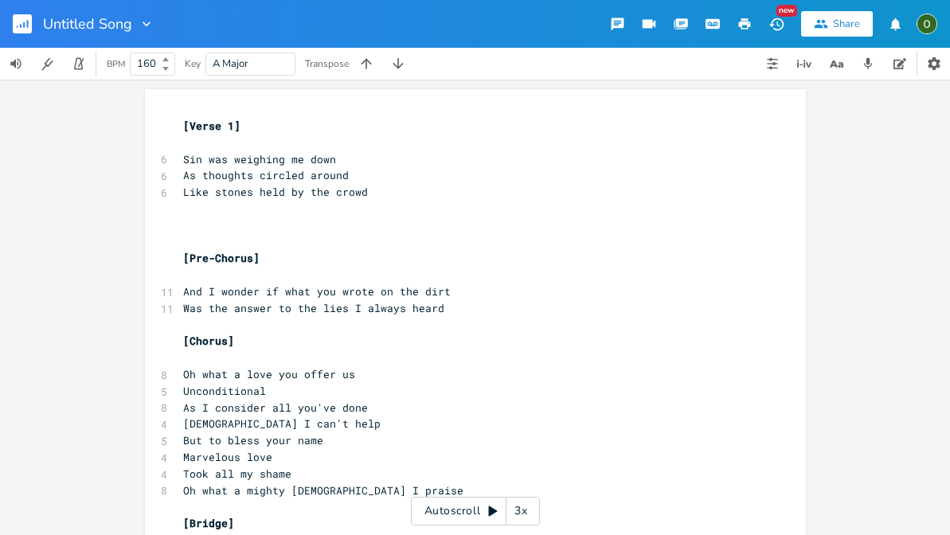
scroll to position [0, 0]
click at [185, 204] on pre "​" at bounding box center [467, 209] width 575 height 17
click at [183, 208] on span "Till you came around" at bounding box center [246, 208] width 127 height 14
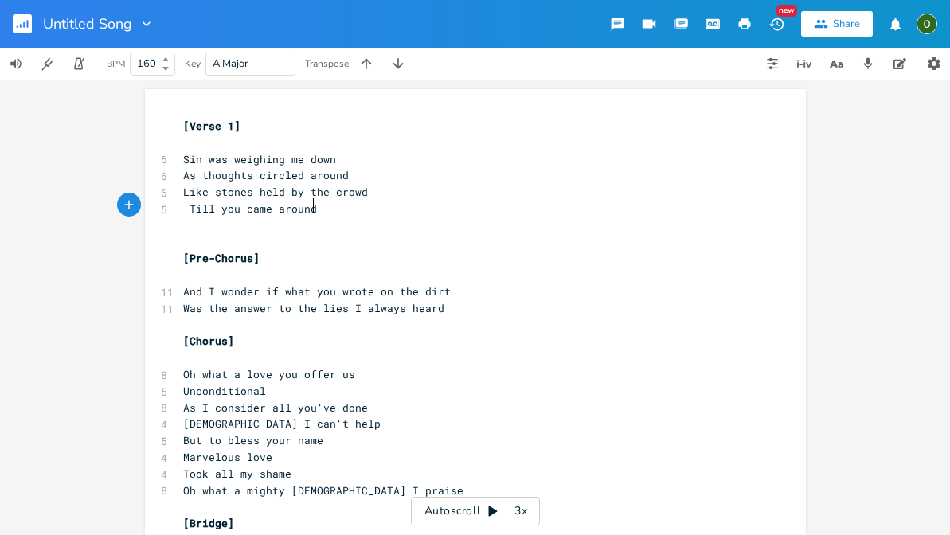
click at [326, 211] on pre "'Till you came around" at bounding box center [467, 209] width 575 height 17
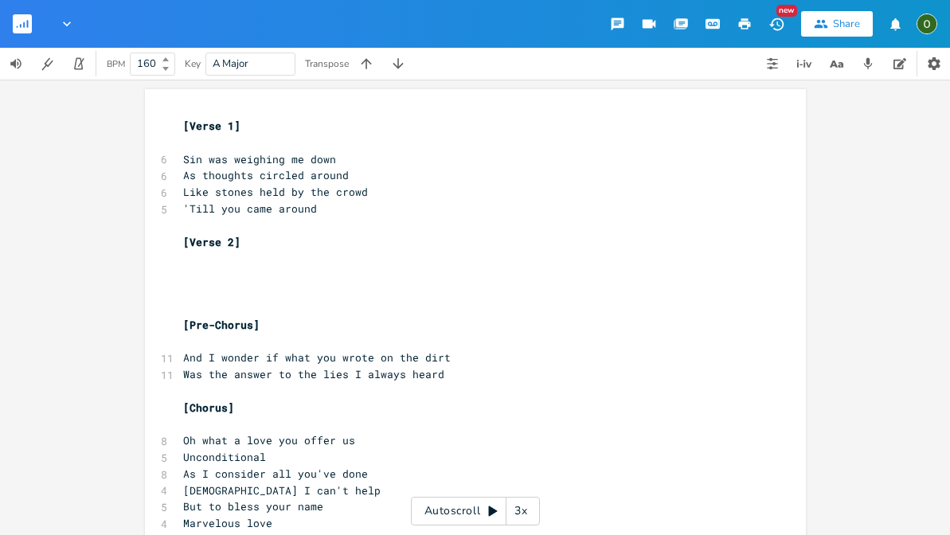
scroll to position [0, 0]
click at [257, 228] on pre "​" at bounding box center [467, 225] width 575 height 17
click at [203, 256] on pre "​" at bounding box center [467, 258] width 575 height 17
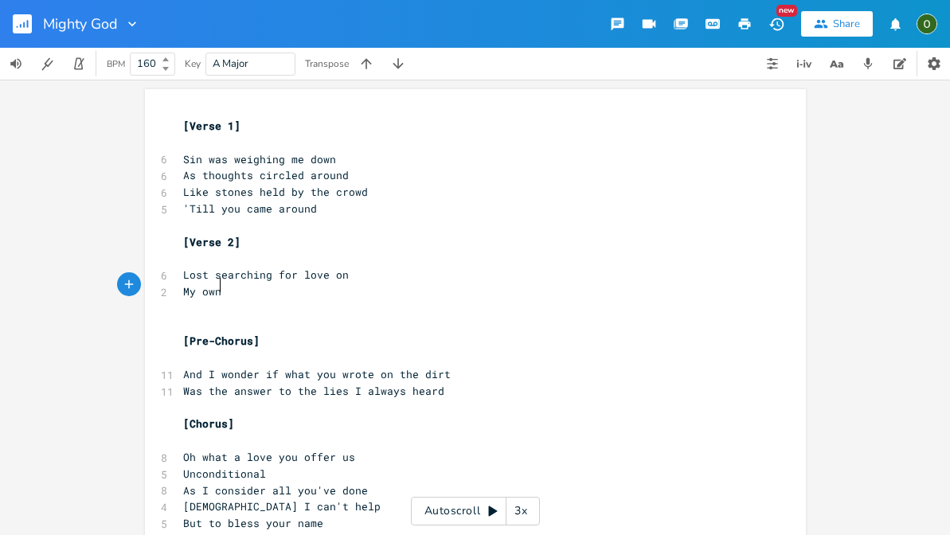
scroll to position [0, 34]
click at [341, 271] on pre "Lost searching for love on" at bounding box center [467, 275] width 575 height 17
click at [269, 283] on pre "My own" at bounding box center [467, 291] width 575 height 17
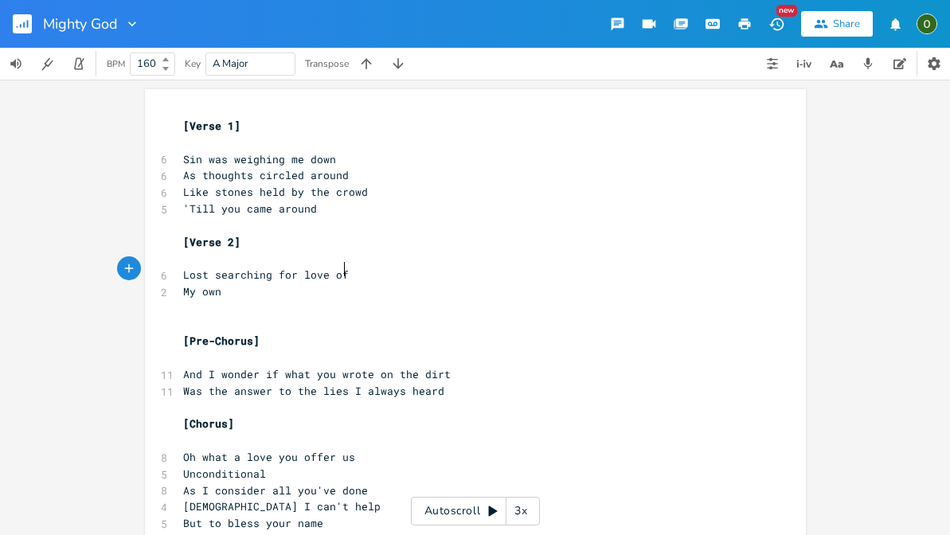
click at [340, 269] on pre "Lost searching for love of" at bounding box center [467, 275] width 575 height 17
click at [258, 283] on pre "My own" at bounding box center [467, 291] width 575 height 17
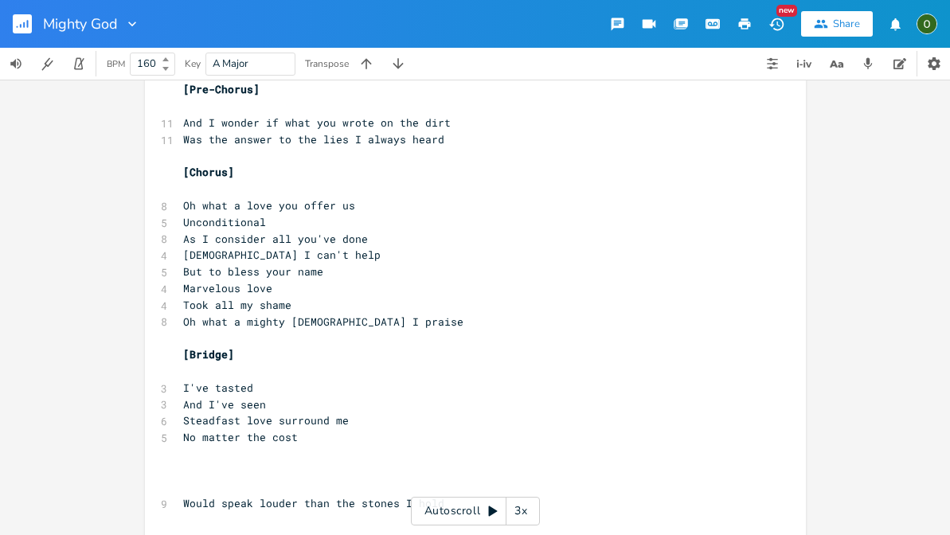
scroll to position [252, 0]
click at [380, 280] on pre "Marvelous love" at bounding box center [467, 288] width 575 height 17
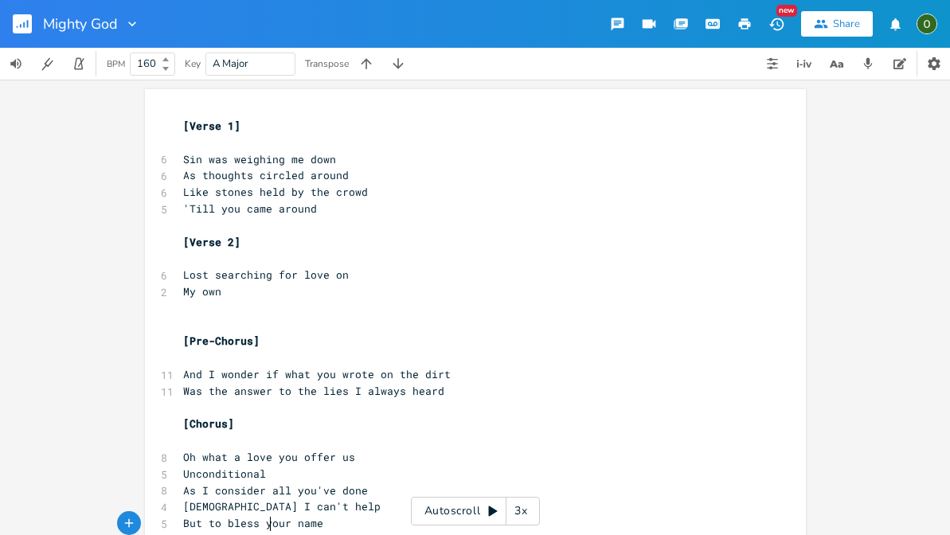
scroll to position [0, 0]
click at [340, 210] on pre "'Till you came around" at bounding box center [467, 209] width 575 height 17
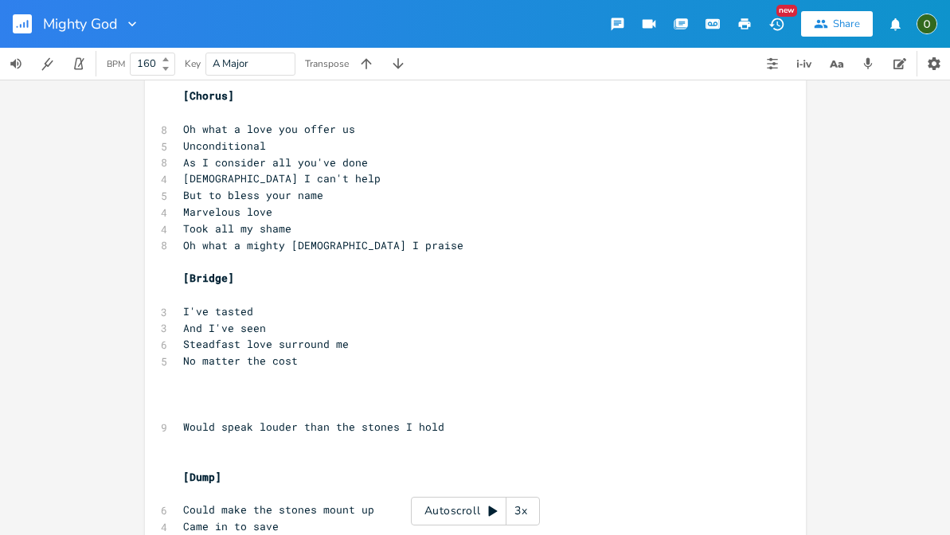
scroll to position [345, 0]
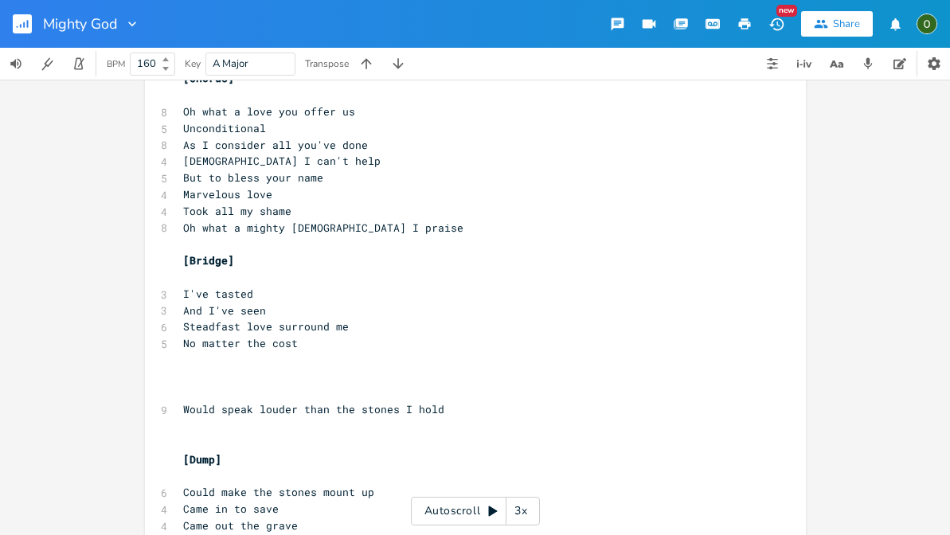
click at [223, 335] on pre "No matter the cost" at bounding box center [467, 343] width 575 height 17
click at [209, 352] on pre "​" at bounding box center [467, 360] width 575 height 17
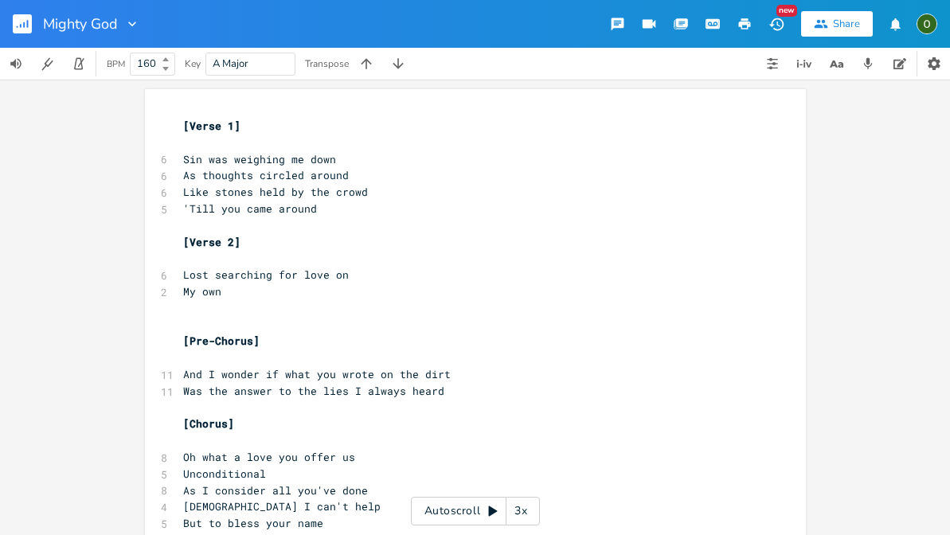
scroll to position [0, 0]
click at [267, 275] on span "Lost searching for love on" at bounding box center [266, 274] width 166 height 14
click at [252, 286] on pre "My own" at bounding box center [467, 291] width 575 height 17
click at [310, 202] on pre "'Till you came around" at bounding box center [467, 209] width 575 height 17
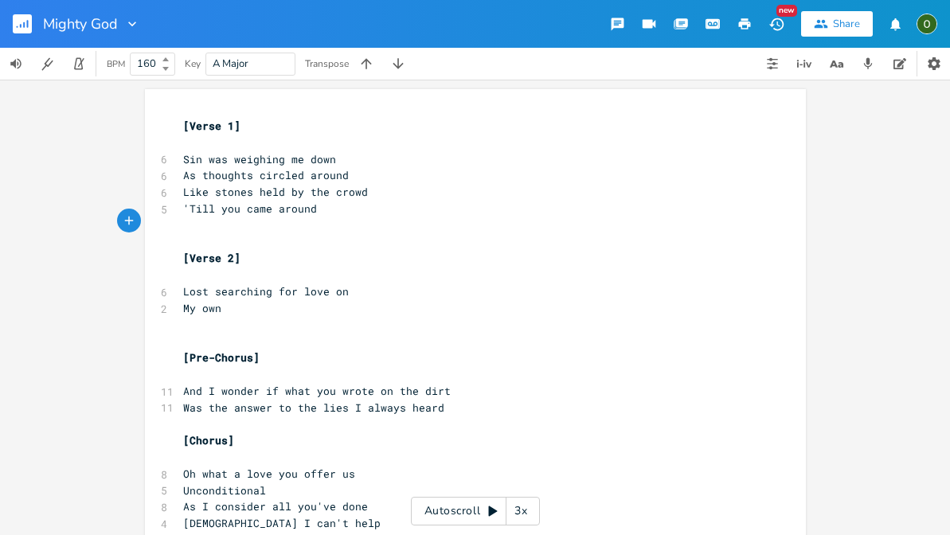
click at [322, 204] on pre "'Till you came around" at bounding box center [467, 209] width 575 height 17
click at [315, 181] on pre "As thoughts circled around" at bounding box center [467, 175] width 575 height 17
click at [325, 209] on pre "'Till you came around" at bounding box center [467, 209] width 575 height 17
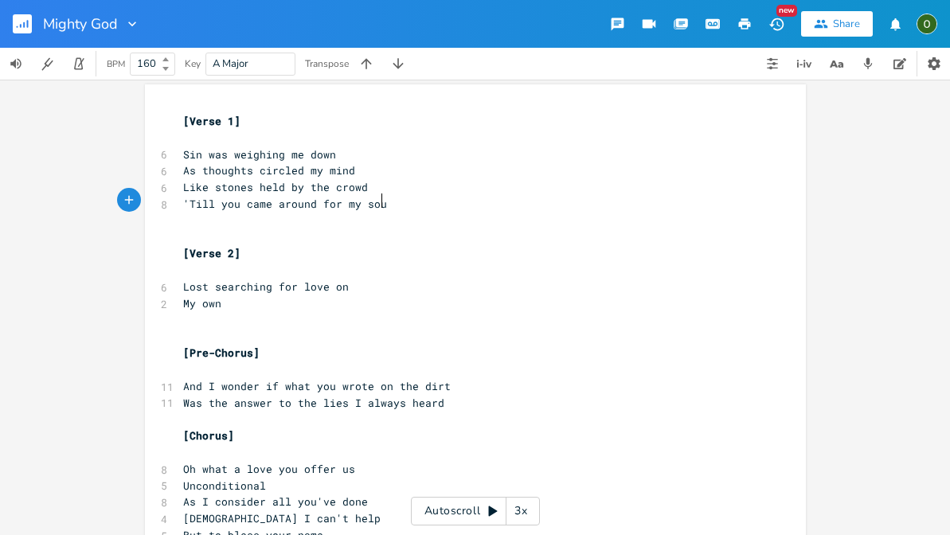
scroll to position [0, 43]
click at [294, 200] on span "'Till you came around for my soul" at bounding box center [288, 204] width 210 height 14
click at [412, 199] on pre "'Till you came and rescued my soul" at bounding box center [467, 204] width 575 height 17
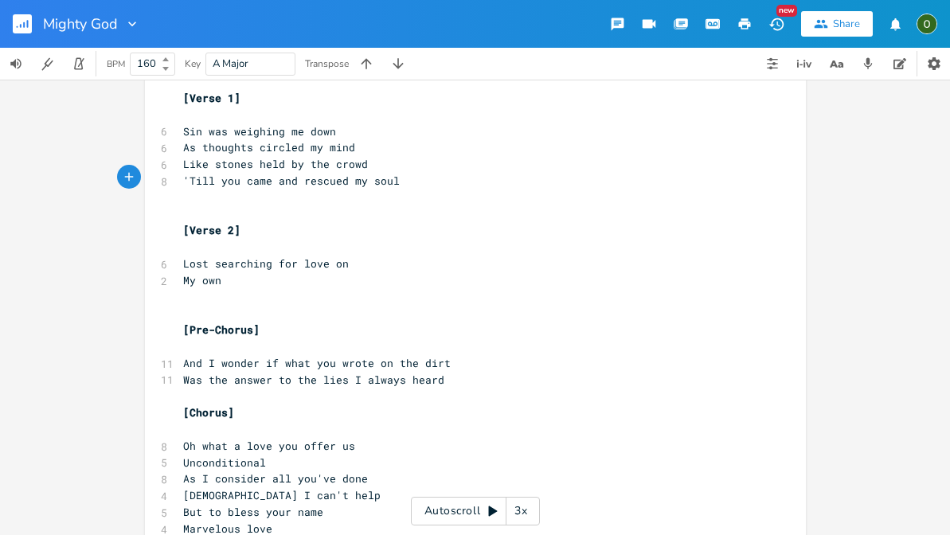
scroll to position [7, 0]
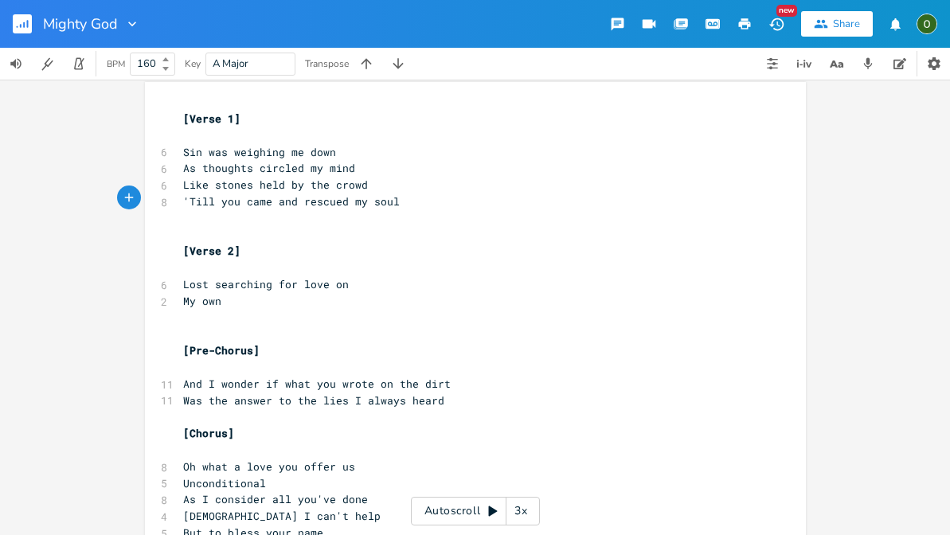
click at [347, 163] on pre "As thoughts circled my mind" at bounding box center [467, 168] width 575 height 17
click at [414, 210] on pre "​" at bounding box center [467, 218] width 575 height 17
click at [401, 200] on pre "'Till you came and rescued my soul" at bounding box center [467, 201] width 575 height 17
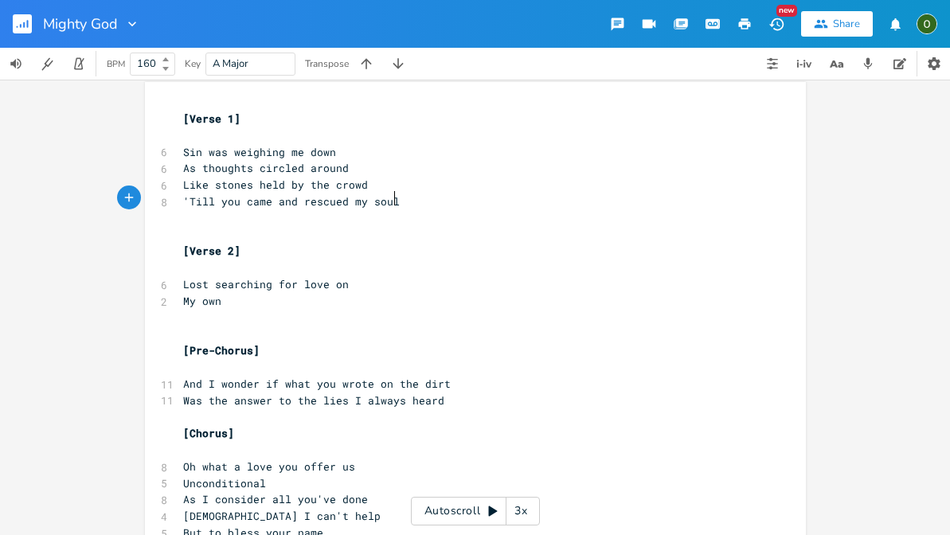
click at [356, 276] on pre "Lost searching for love on" at bounding box center [467, 284] width 575 height 17
click at [275, 293] on pre "My own" at bounding box center [467, 301] width 575 height 17
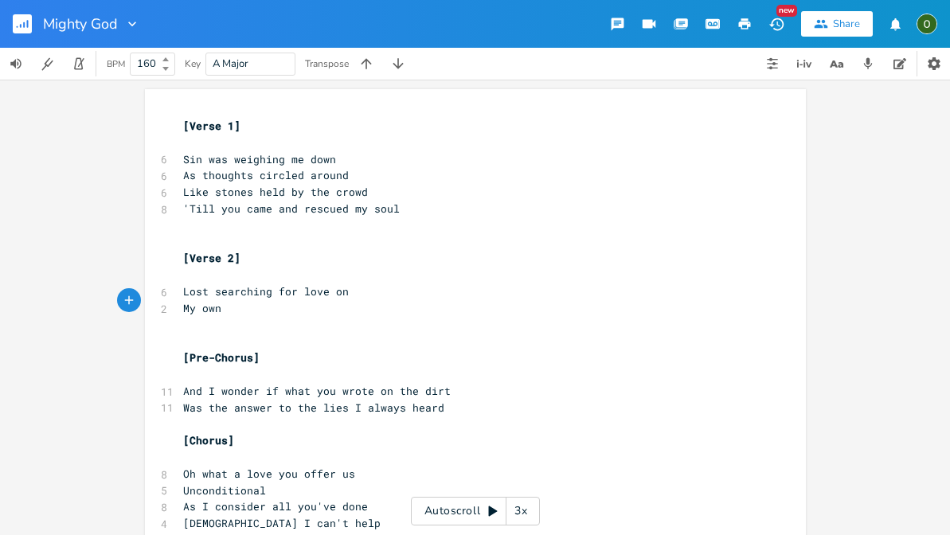
scroll to position [0, 0]
click at [393, 205] on pre "'Till you came and rescued my soul" at bounding box center [467, 209] width 575 height 17
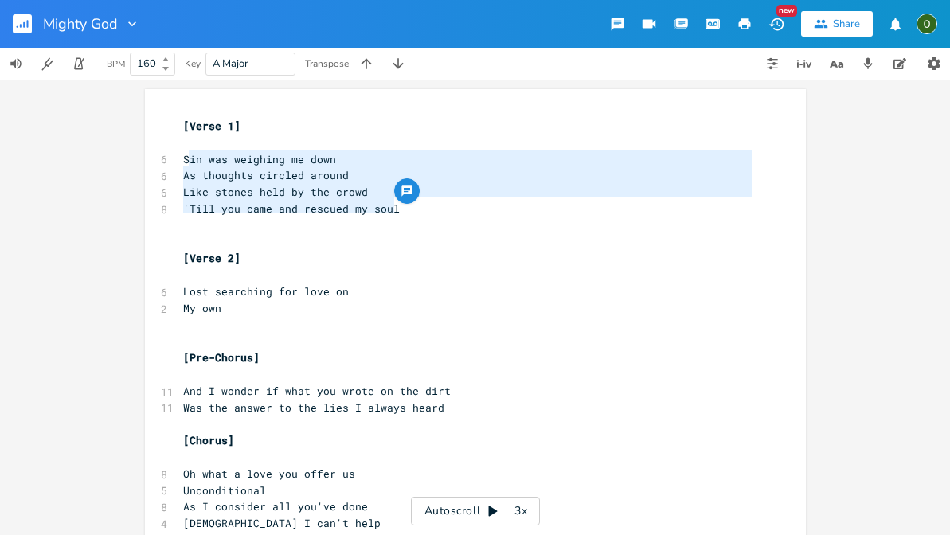
drag, startPoint x: 393, startPoint y: 205, endPoint x: 185, endPoint y: 158, distance: 213.6
click at [310, 213] on pre "'Till you came and rescued my soul" at bounding box center [467, 209] width 575 height 17
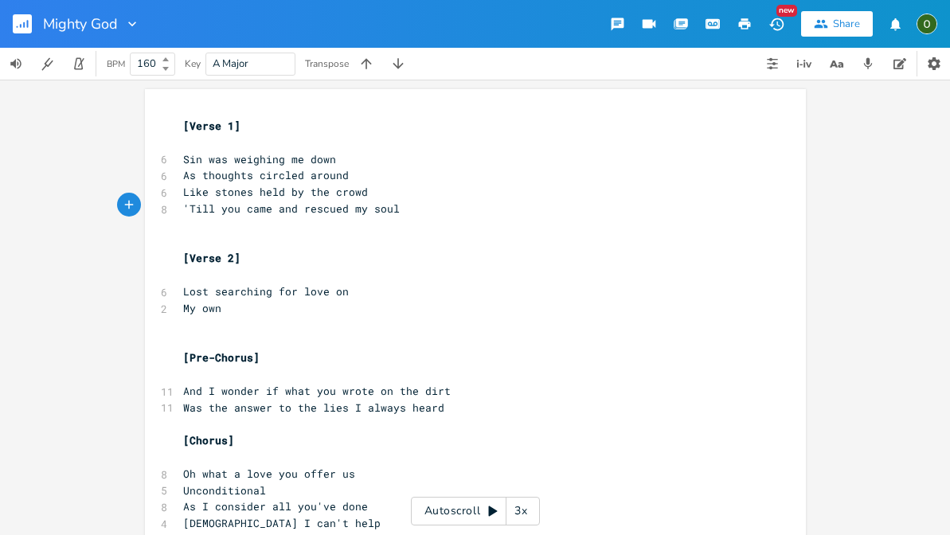
click at [405, 201] on pre "'Till you came and rescued my soul" at bounding box center [467, 209] width 575 height 17
click at [166, 59] on icon at bounding box center [165, 59] width 6 height 4
click at [408, 192] on pre "Like stones held by the crowd" at bounding box center [467, 192] width 575 height 17
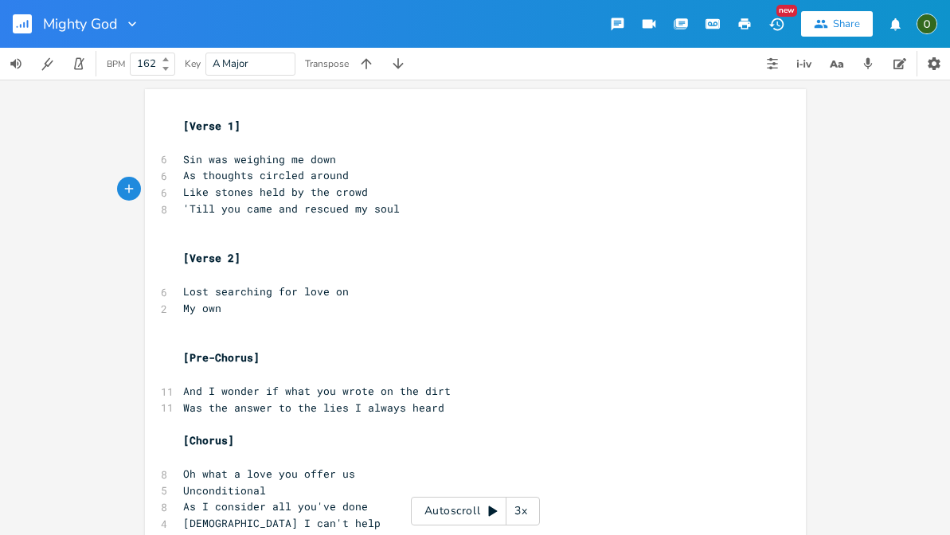
click at [388, 208] on span "'Till you came and rescued my soul" at bounding box center [291, 208] width 217 height 14
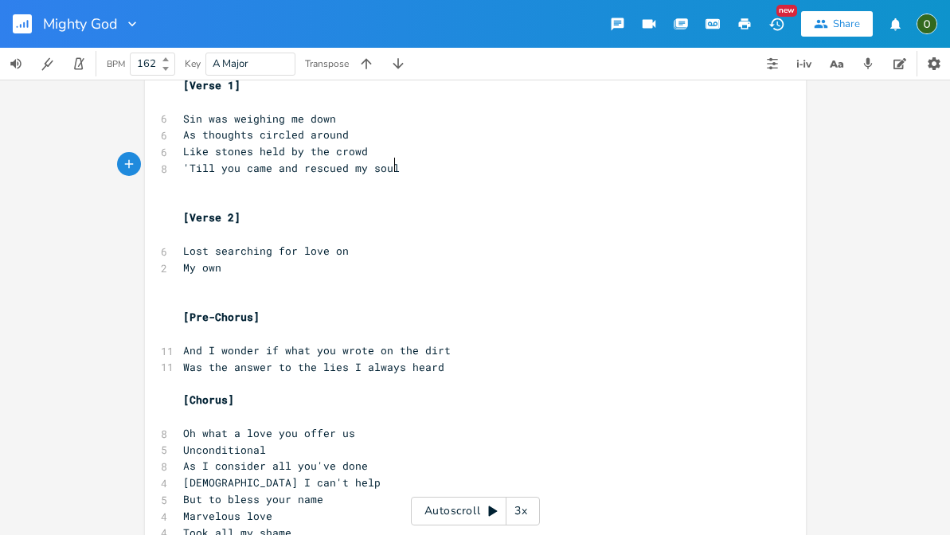
scroll to position [44, 0]
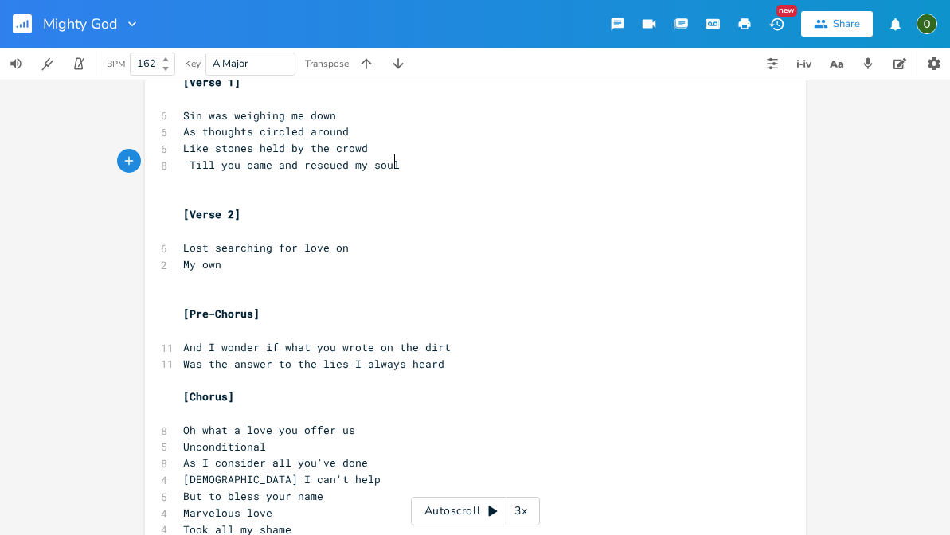
click at [243, 256] on pre "My own" at bounding box center [467, 264] width 575 height 17
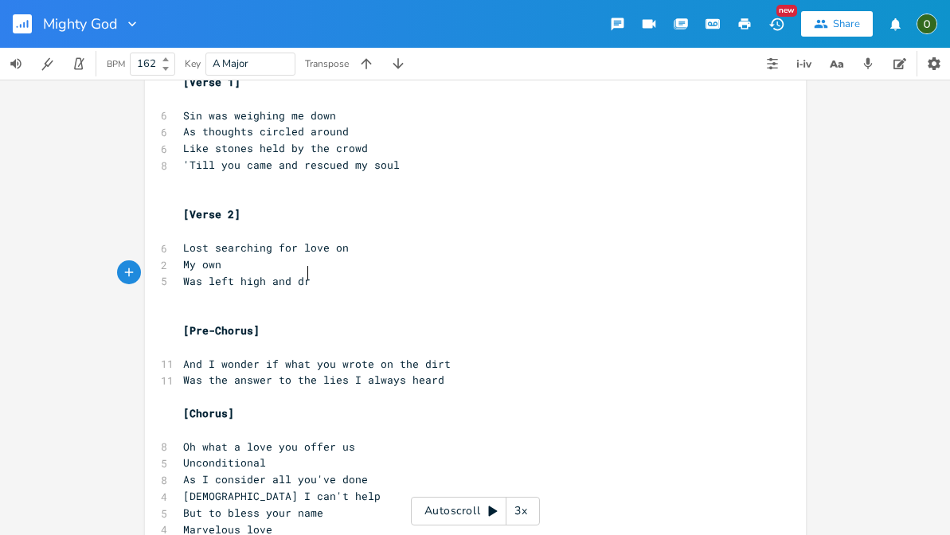
scroll to position [0, 49]
drag, startPoint x: 314, startPoint y: 275, endPoint x: 205, endPoint y: 272, distance: 109.9
click at [205, 273] on pre "Was left high and dry" at bounding box center [467, 281] width 575 height 17
click at [283, 277] on span "Was left high and dry" at bounding box center [250, 281] width 134 height 14
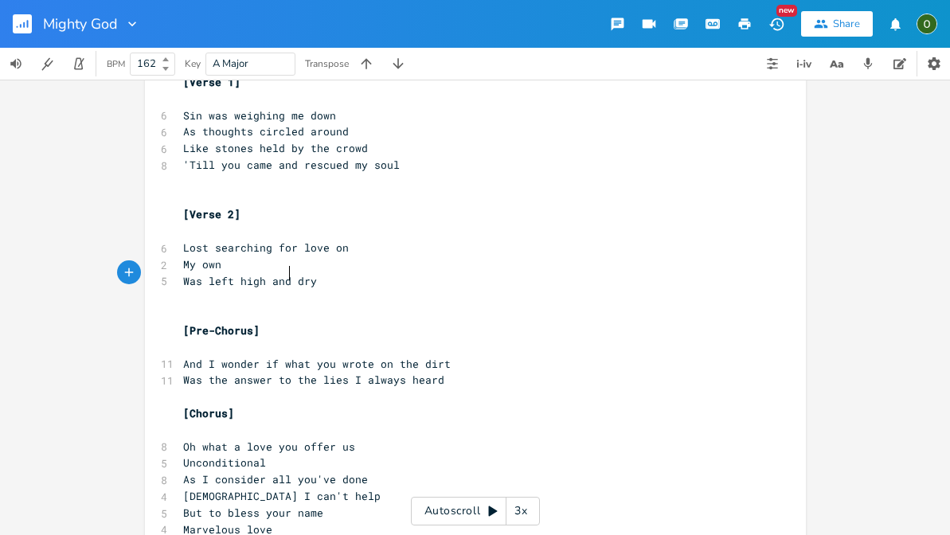
click at [331, 276] on pre "Was left high and dry" at bounding box center [467, 281] width 575 height 17
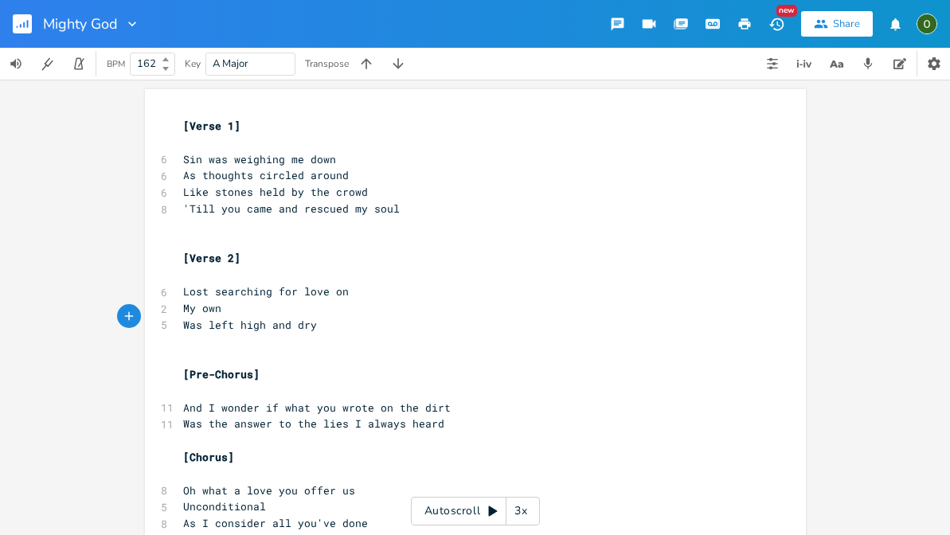
scroll to position [0, 0]
drag, startPoint x: 391, startPoint y: 205, endPoint x: 180, endPoint y: 201, distance: 211.0
click at [180, 201] on pre "'Till you came and rescued my soul" at bounding box center [467, 209] width 575 height 17
click at [327, 317] on pre "Was left high and dry" at bounding box center [467, 325] width 575 height 17
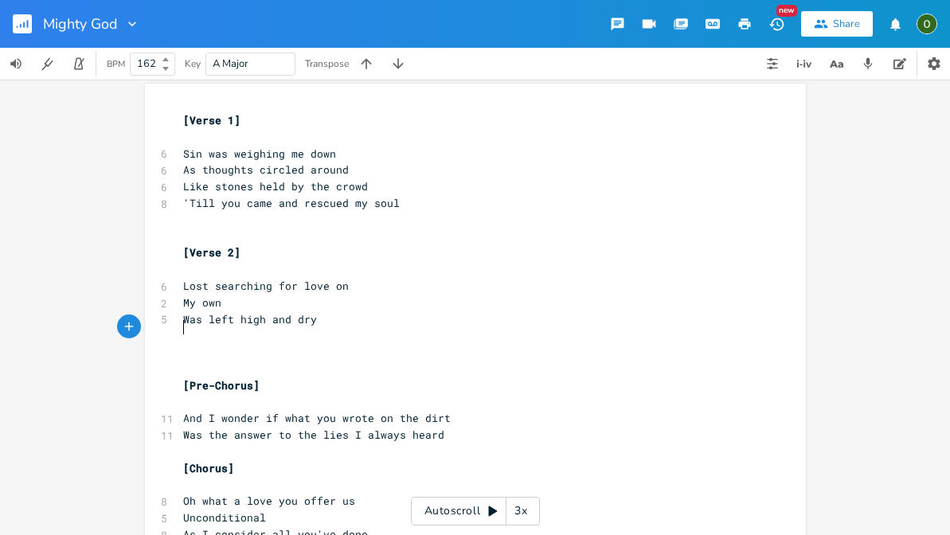
scroll to position [0, 3]
click at [324, 311] on pre "Was left high and dry" at bounding box center [467, 319] width 575 height 17
click at [220, 295] on pre "My own" at bounding box center [467, 303] width 575 height 17
click at [197, 295] on span "My own" at bounding box center [202, 302] width 38 height 14
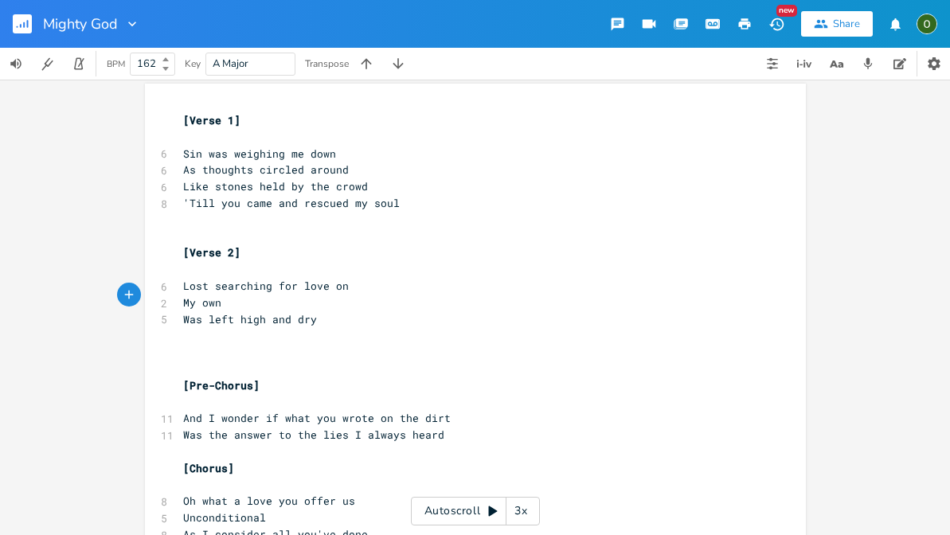
click at [228, 295] on pre "My own" at bounding box center [467, 303] width 575 height 17
click at [316, 314] on pre "Was left high and dry" at bounding box center [467, 319] width 575 height 17
click at [340, 311] on pre "Was left high and dry" at bounding box center [467, 319] width 575 height 17
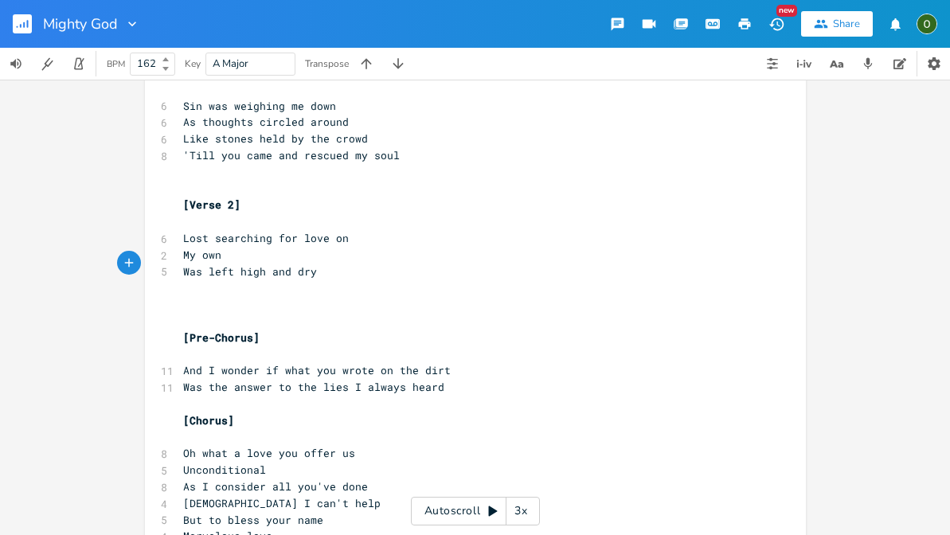
scroll to position [57, 0]
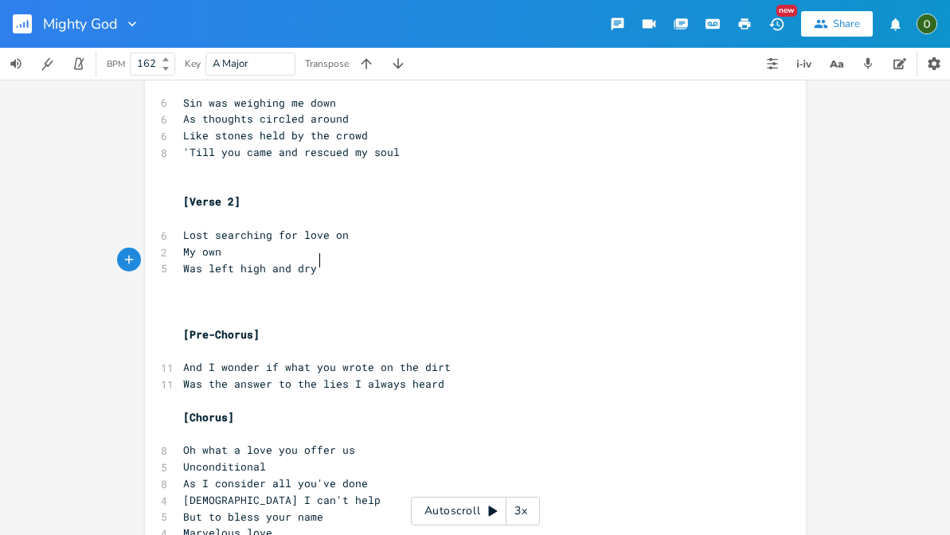
click at [330, 260] on pre "Was left high and dry" at bounding box center [467, 268] width 575 height 17
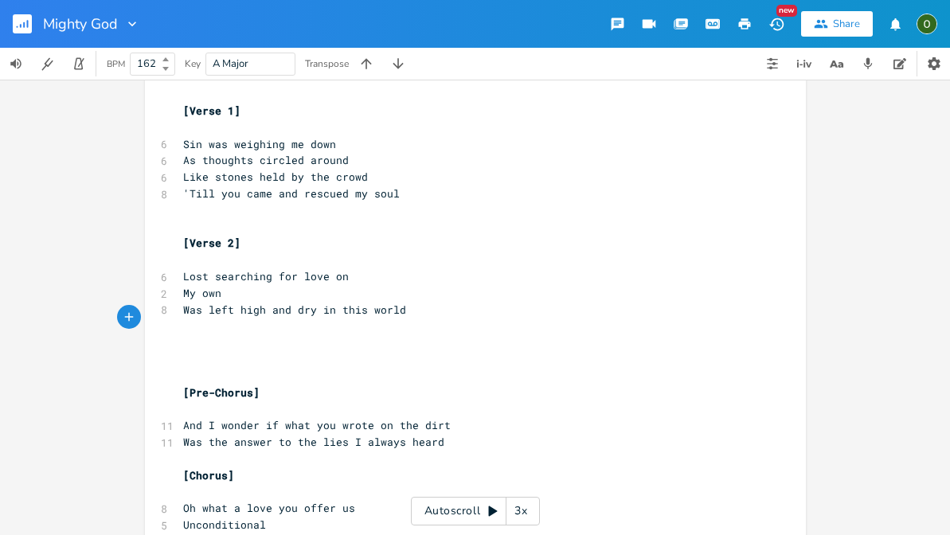
scroll to position [3, 0]
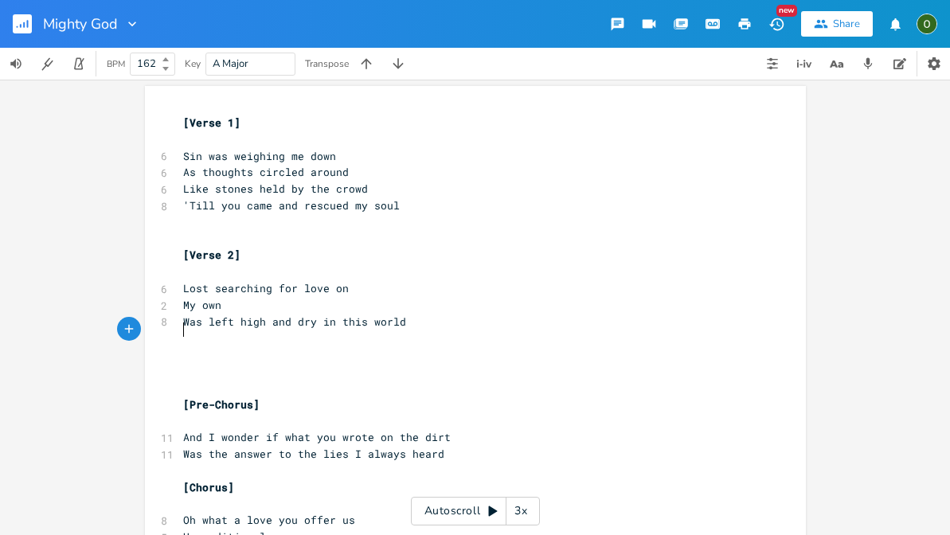
click at [199, 330] on pre "​" at bounding box center [467, 338] width 575 height 17
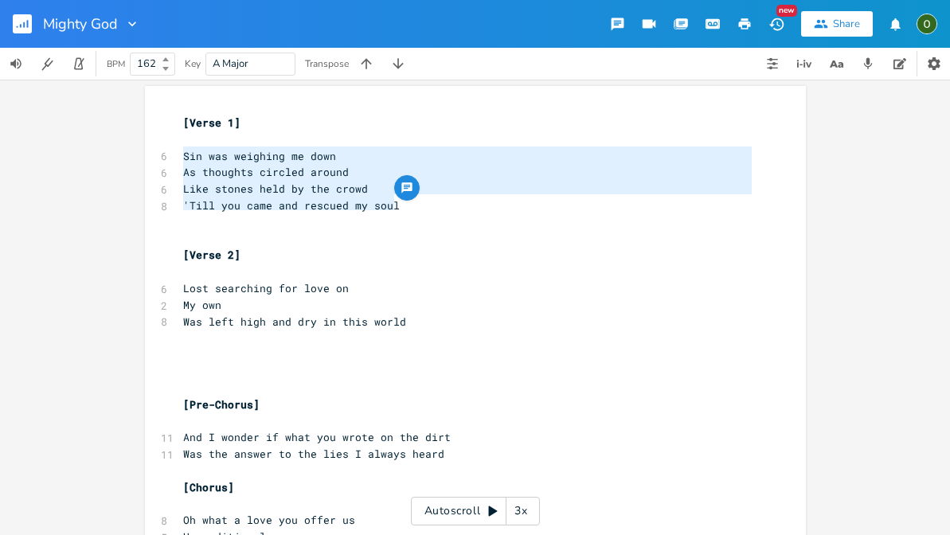
drag, startPoint x: 398, startPoint y: 204, endPoint x: 158, endPoint y: 152, distance: 245.1
click at [282, 165] on span "As thoughts circled around" at bounding box center [266, 172] width 166 height 14
drag, startPoint x: 394, startPoint y: 204, endPoint x: 170, endPoint y: 158, distance: 229.0
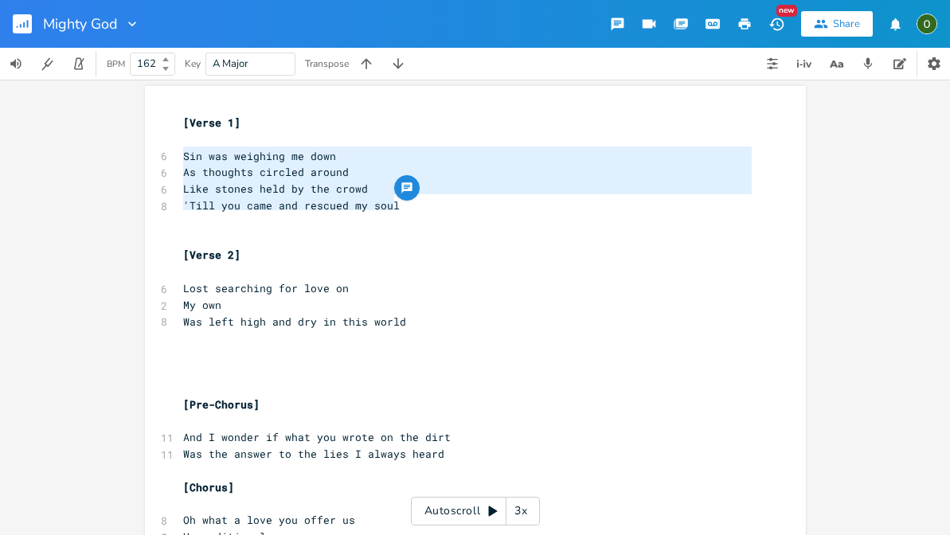
click at [341, 204] on span "'Till you came and rescued my soul" at bounding box center [291, 205] width 217 height 14
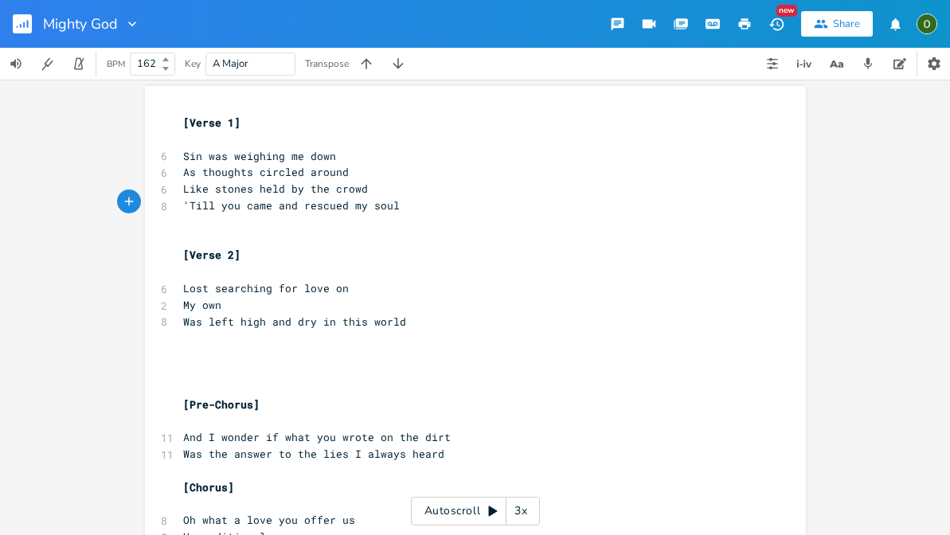
click at [388, 203] on span "'Till you came and rescued my soul" at bounding box center [291, 205] width 217 height 14
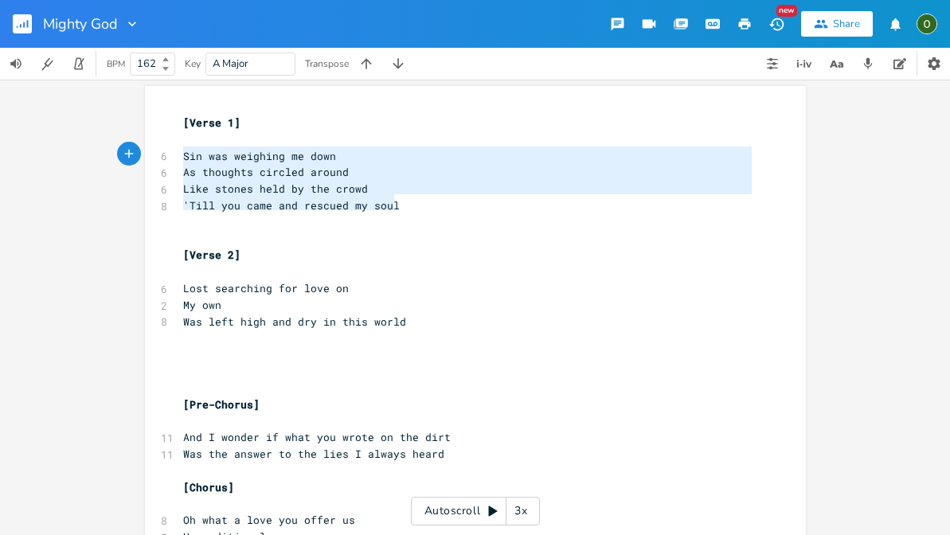
drag, startPoint x: 399, startPoint y: 204, endPoint x: 172, endPoint y: 147, distance: 233.8
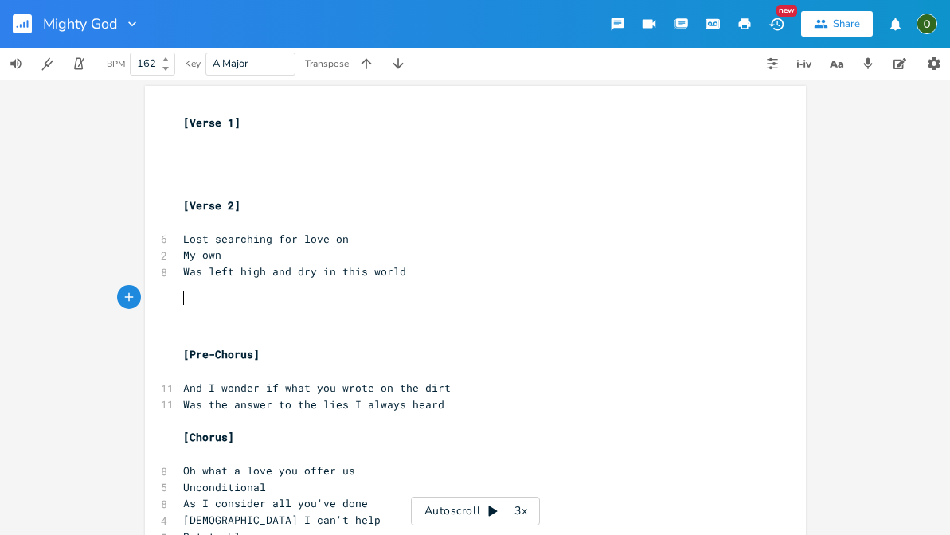
click at [197, 297] on pre "​" at bounding box center [467, 305] width 575 height 17
paste textarea "d"
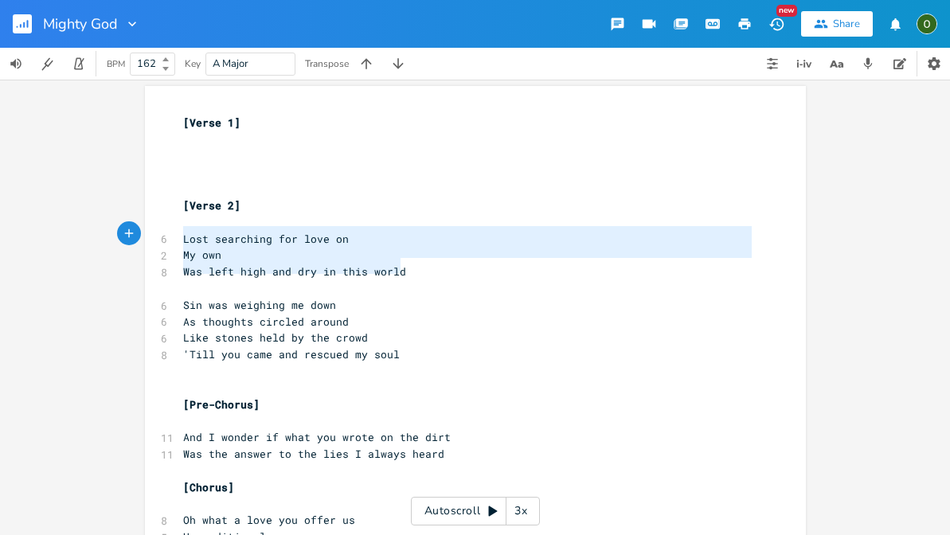
drag, startPoint x: 406, startPoint y: 263, endPoint x: 173, endPoint y: 236, distance: 234.7
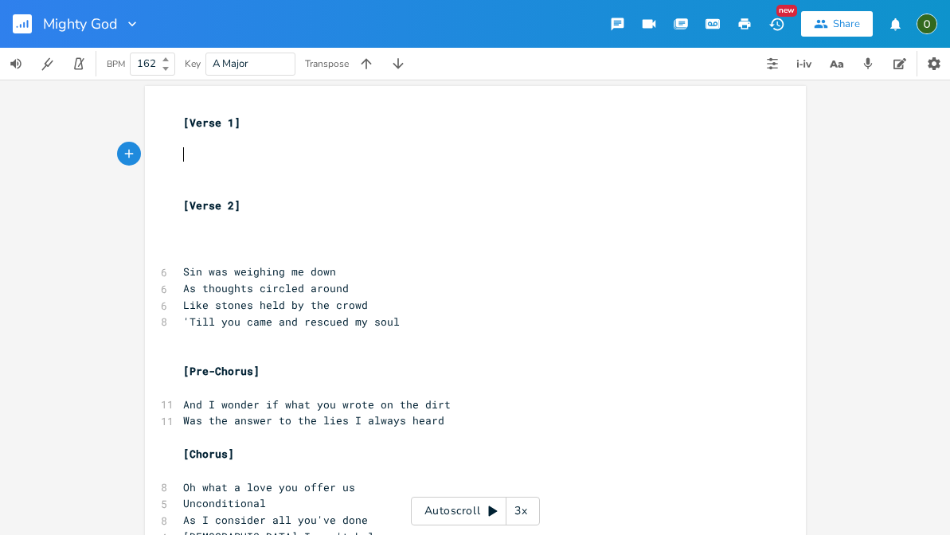
click at [187, 152] on pre "​" at bounding box center [467, 156] width 575 height 17
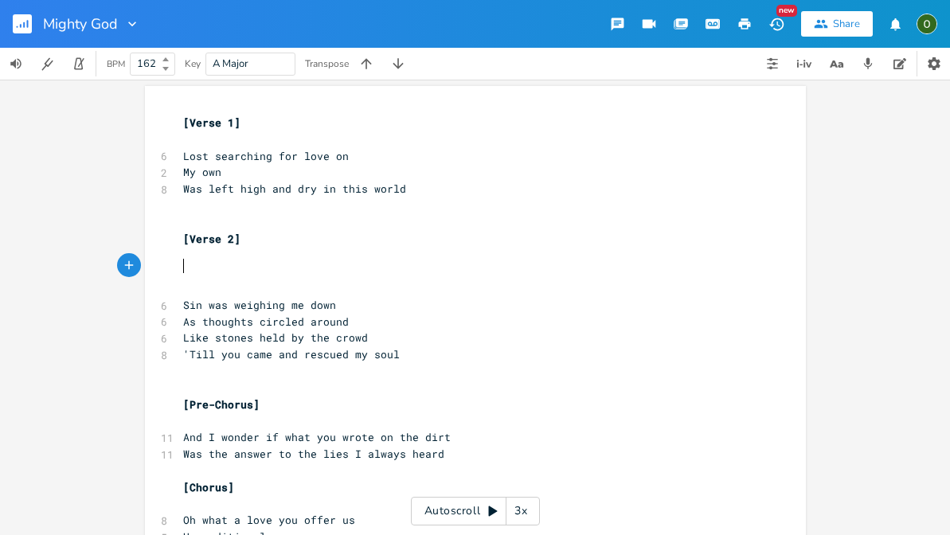
click at [193, 271] on pre "​" at bounding box center [467, 271] width 575 height 17
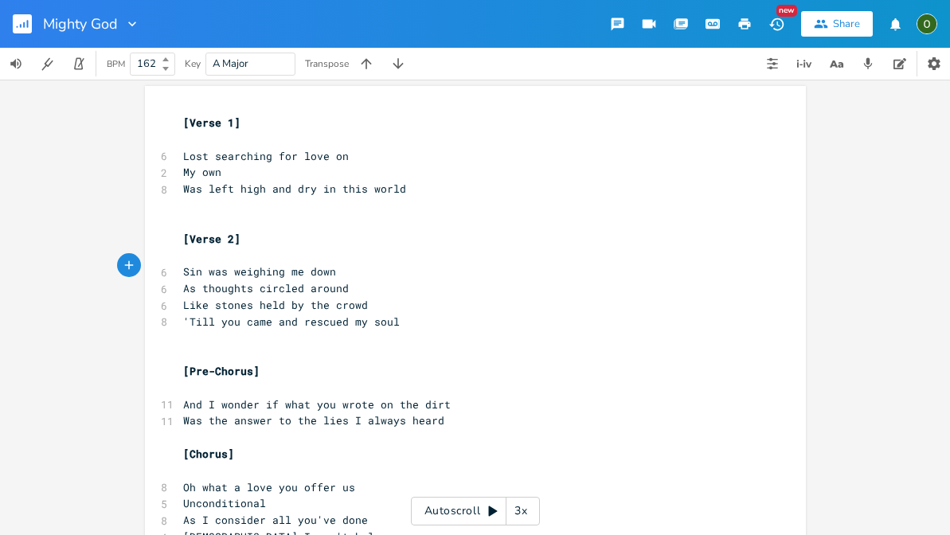
scroll to position [26, 0]
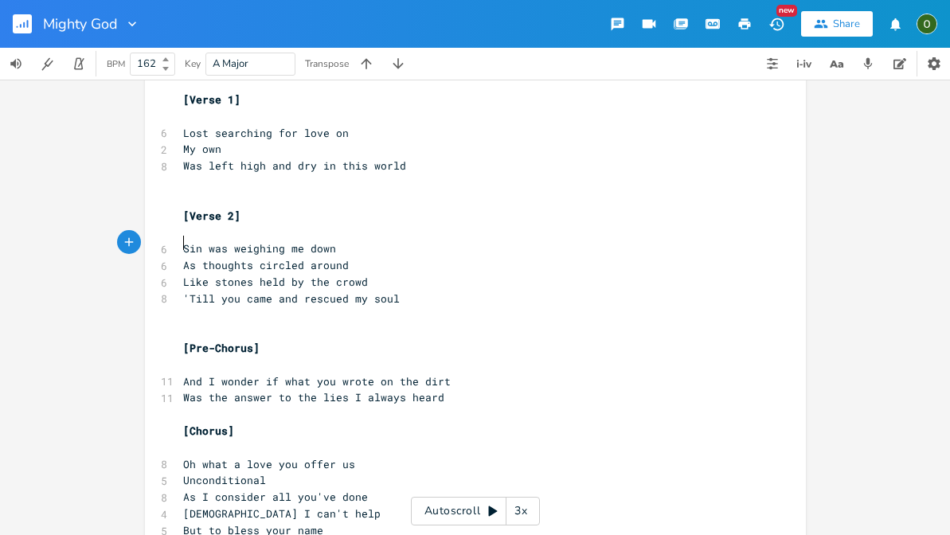
click at [402, 291] on pre "'Till you came and rescued my soul" at bounding box center [467, 299] width 575 height 17
click at [204, 181] on pre "​" at bounding box center [467, 182] width 575 height 17
click at [394, 306] on pre "​" at bounding box center [467, 314] width 575 height 17
click at [404, 295] on pre "'Till you came and rescued my soul" at bounding box center [467, 299] width 575 height 17
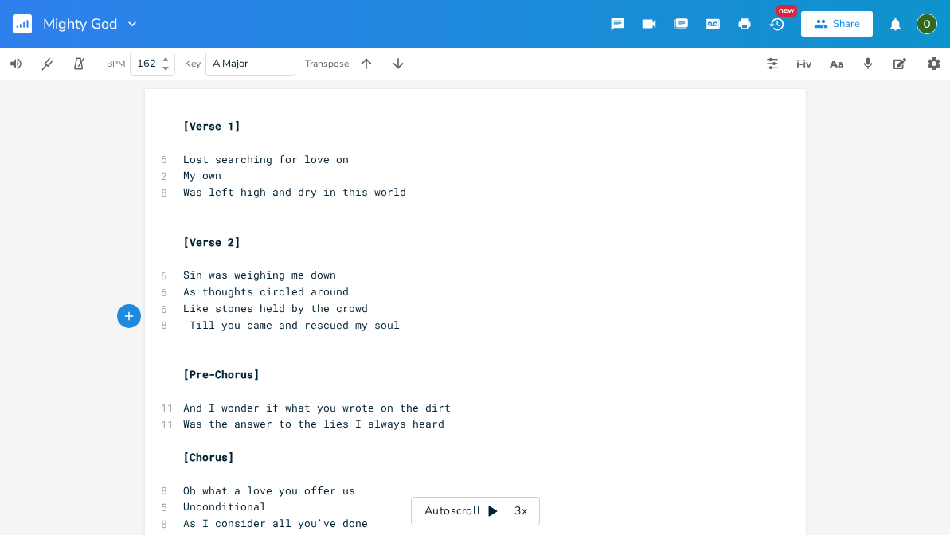
scroll to position [0, 0]
click at [190, 201] on pre "​" at bounding box center [467, 209] width 575 height 17
click at [393, 188] on span "Was left high and dry in this world" at bounding box center [294, 192] width 223 height 14
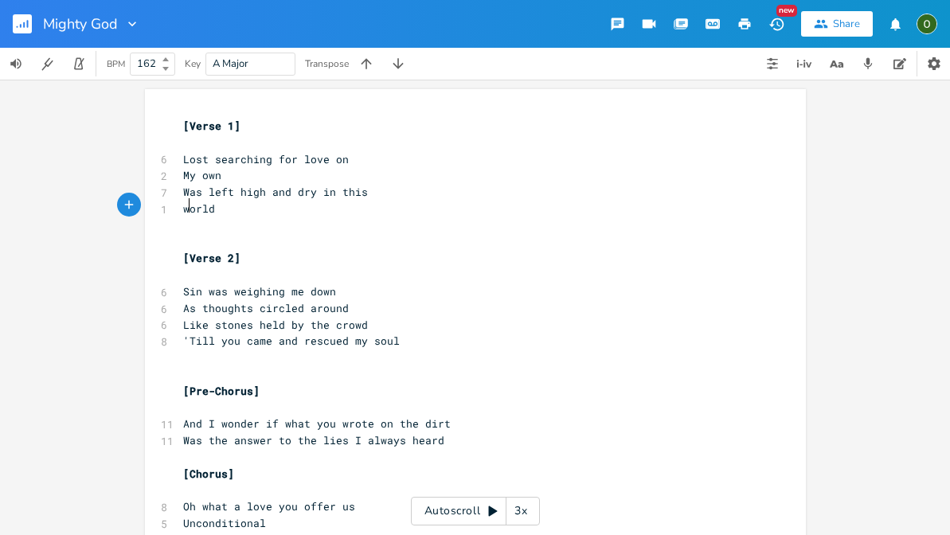
click at [186, 203] on span "world" at bounding box center [199, 208] width 32 height 14
click at [254, 217] on pre "​" at bounding box center [467, 225] width 575 height 17
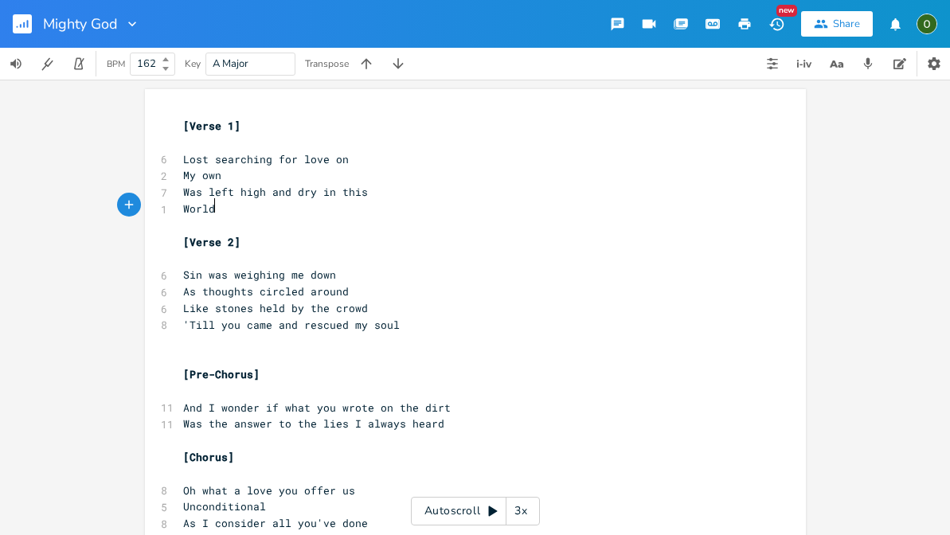
click at [201, 158] on span "Lost searching for love on" at bounding box center [266, 159] width 166 height 14
click at [230, 202] on pre "World" at bounding box center [467, 209] width 575 height 17
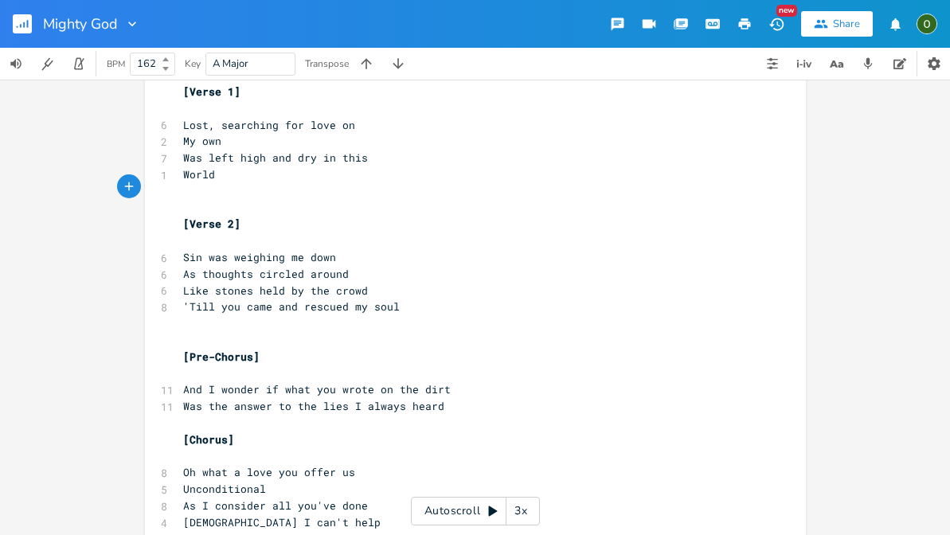
scroll to position [0, 10]
click at [400, 298] on pre "'Till you came and rescued my soul" at bounding box center [467, 306] width 575 height 17
click at [193, 187] on pre "​" at bounding box center [467, 191] width 575 height 17
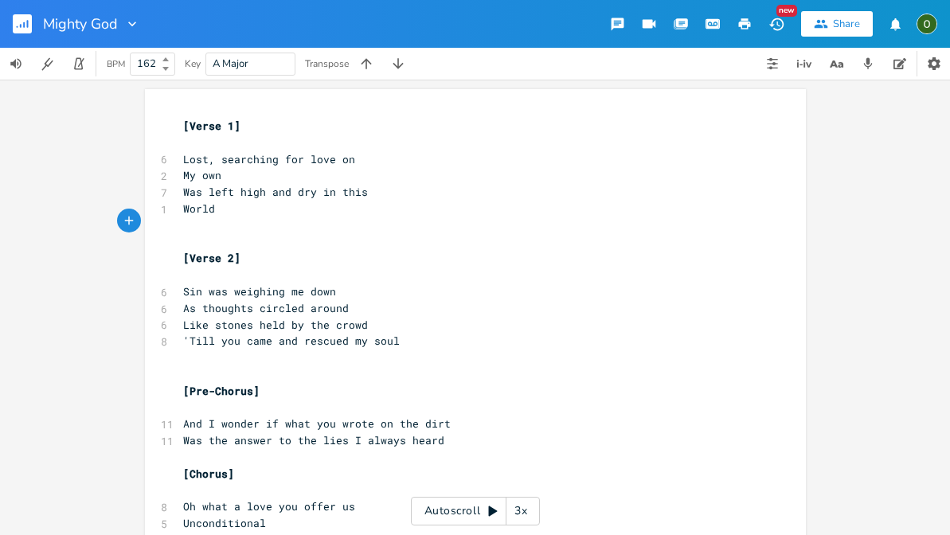
scroll to position [0, 5]
click at [185, 202] on span "World" at bounding box center [199, 208] width 32 height 14
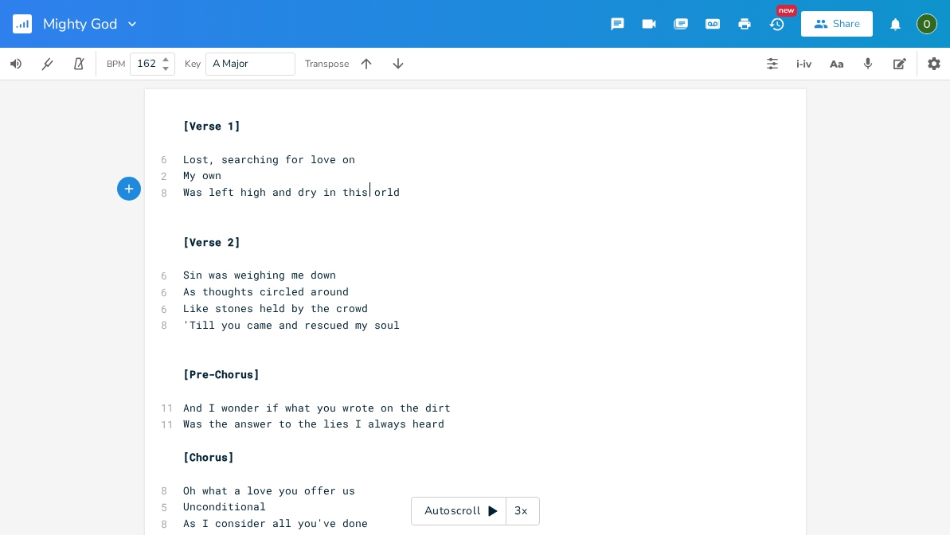
scroll to position [0, 10]
click at [185, 197] on pre "Was left high and dry in this world" at bounding box center [467, 192] width 575 height 17
click at [196, 205] on pre "​" at bounding box center [467, 209] width 575 height 17
click at [201, 163] on span "Lost, searching for love on" at bounding box center [269, 159] width 172 height 14
click at [211, 170] on span "My own" at bounding box center [202, 175] width 38 height 14
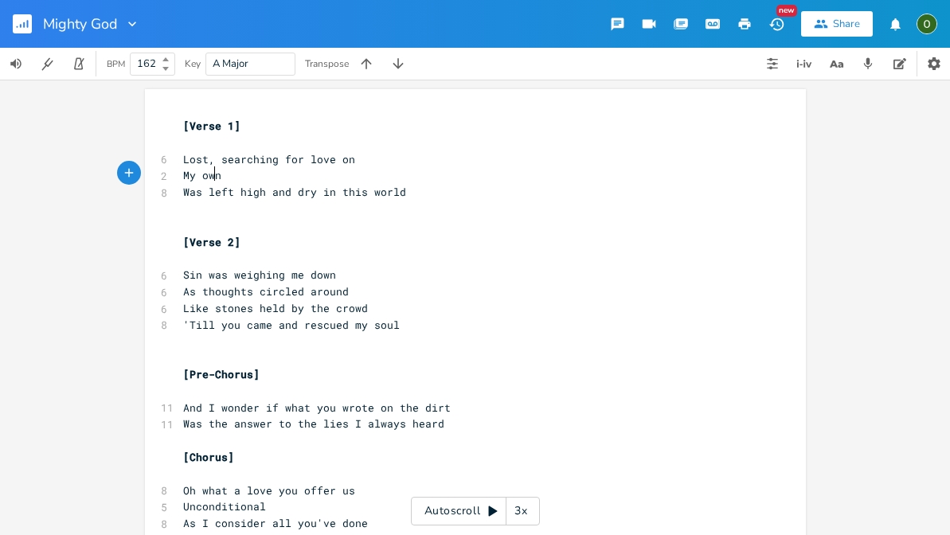
click at [220, 174] on pre "My own" at bounding box center [467, 175] width 575 height 17
click at [215, 155] on span "Lost, searching for love on" at bounding box center [269, 159] width 172 height 14
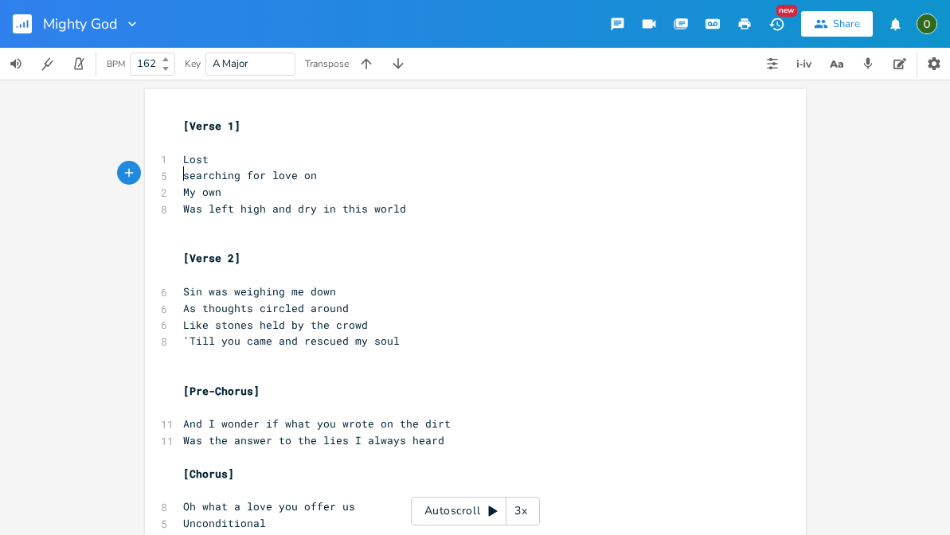
click at [244, 189] on pre "My own" at bounding box center [467, 192] width 575 height 17
drag, startPoint x: 244, startPoint y: 189, endPoint x: 176, endPoint y: 187, distance: 67.7
click at [180, 187] on pre "My own" at bounding box center [467, 192] width 575 height 17
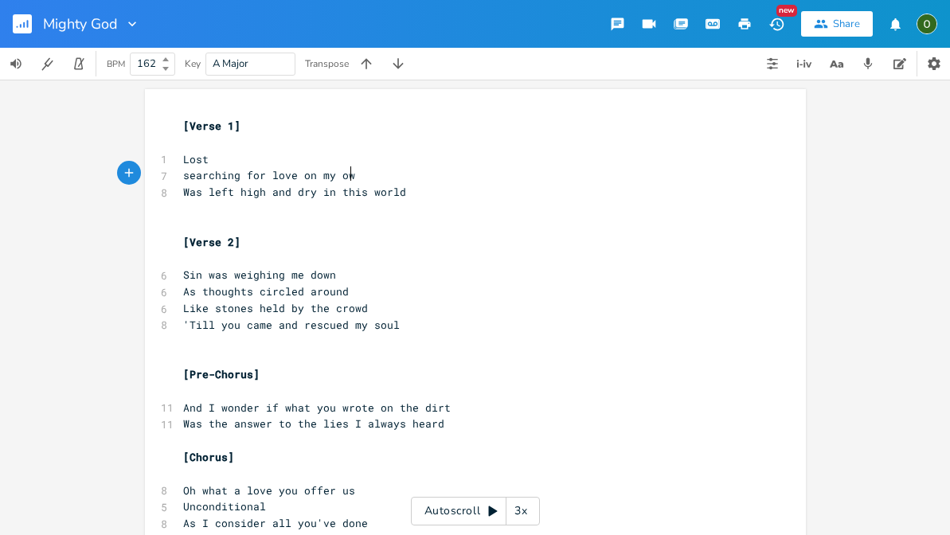
scroll to position [0, 33]
click at [185, 170] on span "searching for love on my own" at bounding box center [272, 175] width 178 height 14
click at [412, 192] on pre "Was left high and dry in this world" at bounding box center [467, 192] width 575 height 17
click at [347, 173] on span "Searching for love on my own" at bounding box center [272, 175] width 178 height 14
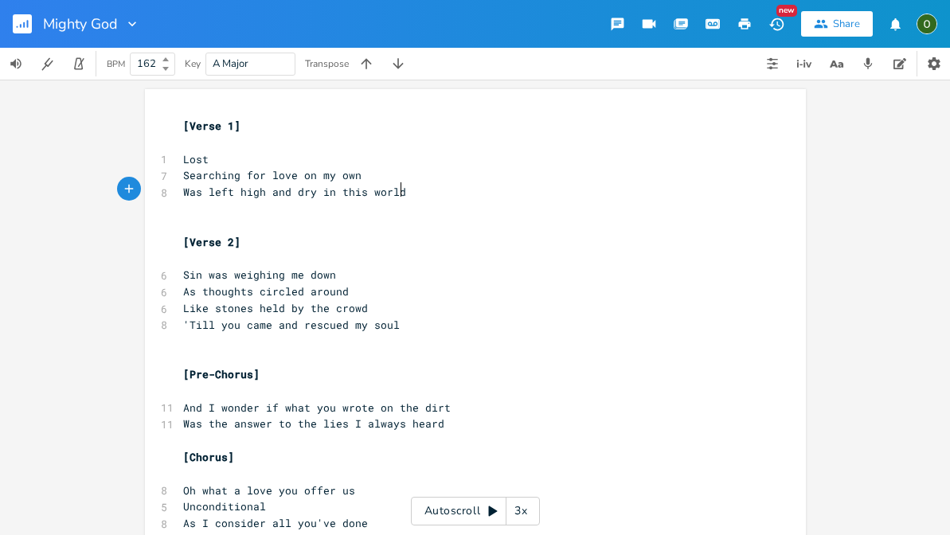
click at [347, 173] on span "Searching for love on my own" at bounding box center [272, 175] width 178 height 14
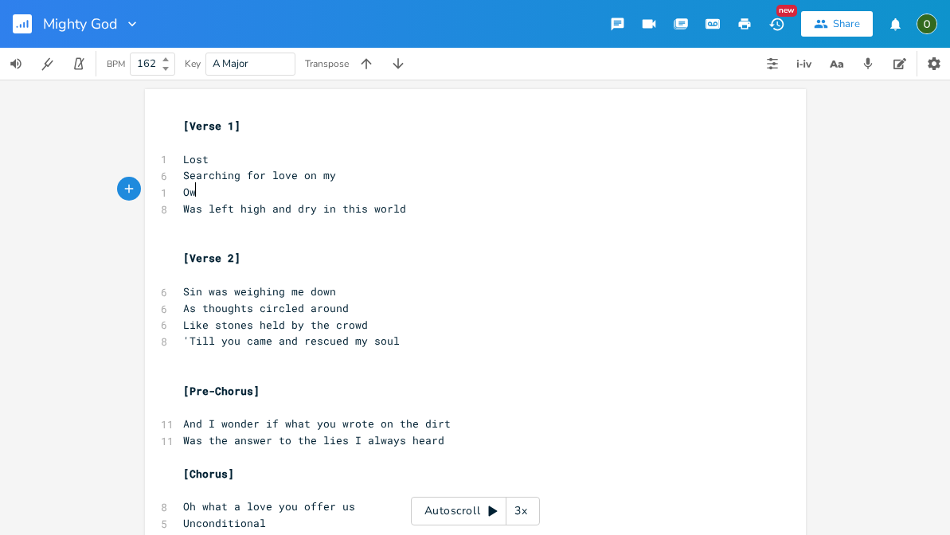
scroll to position [0, 18]
click at [444, 204] on pre "Was left high and dry in this world" at bounding box center [467, 209] width 575 height 17
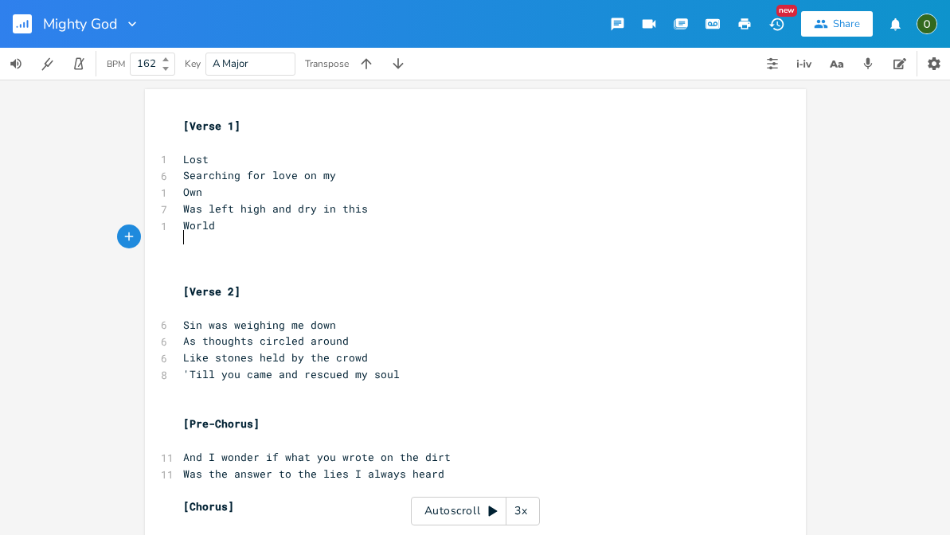
scroll to position [0, 0]
click at [934, 56] on icon "button" at bounding box center [934, 64] width 16 height 16
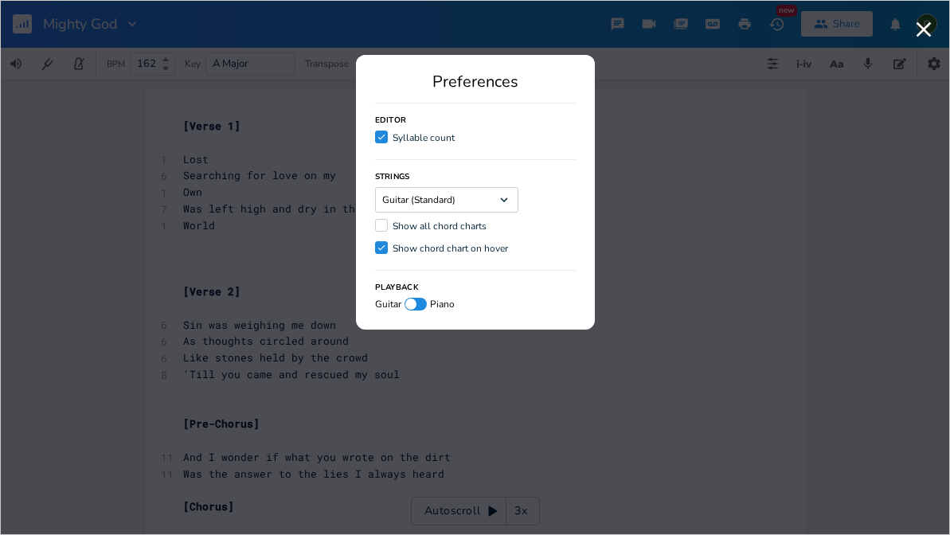
click at [494, 197] on div "Guitar (Standard) Dropdown" at bounding box center [446, 199] width 143 height 25
click at [564, 185] on div "Strings Guitar (Standard) Dropdown Show all chord charts Check Show chord chart…" at bounding box center [475, 208] width 201 height 98
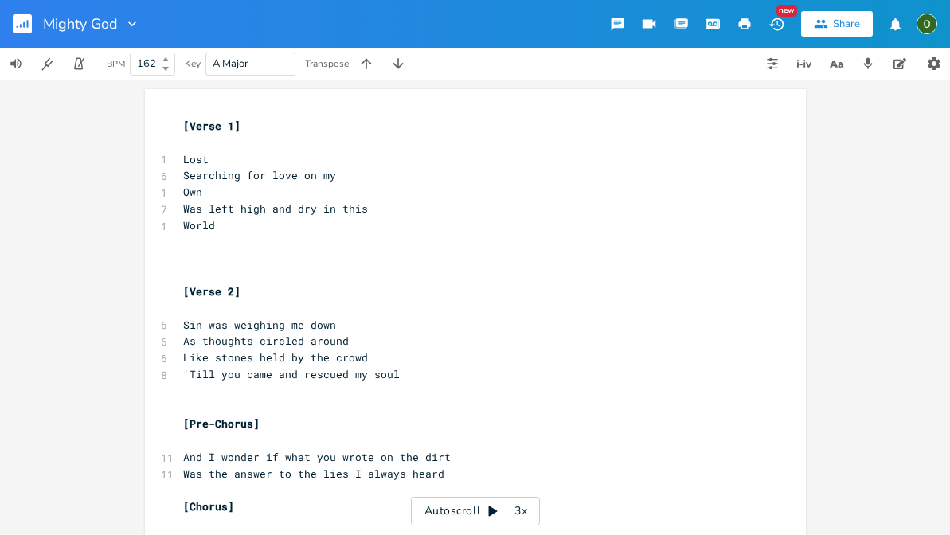
click at [180, 240] on pre "​" at bounding box center [467, 242] width 575 height 17
click at [259, 334] on span "As thoughts circled around" at bounding box center [266, 341] width 166 height 14
click at [192, 241] on pre "​" at bounding box center [467, 242] width 575 height 17
click at [314, 267] on pre "​" at bounding box center [467, 275] width 575 height 17
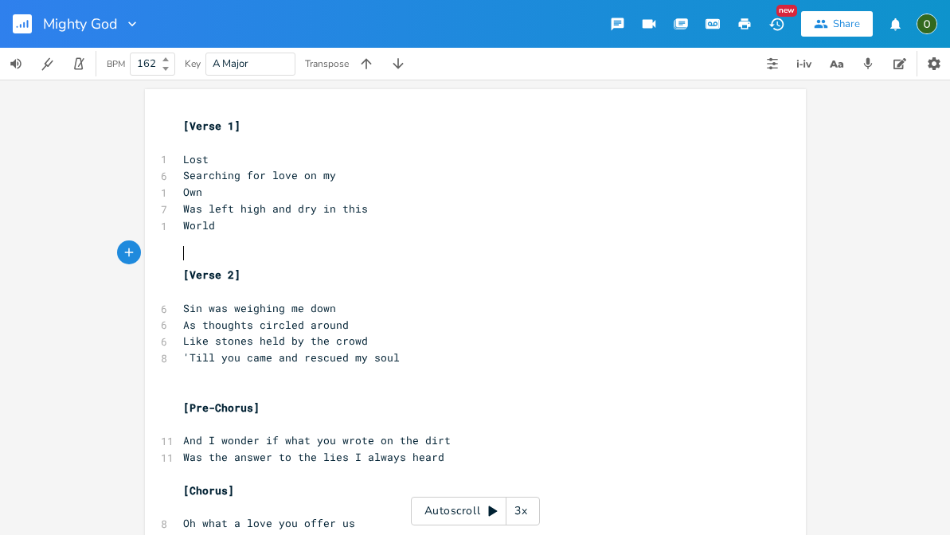
click at [185, 239] on pre "​" at bounding box center [467, 242] width 575 height 17
drag, startPoint x: 283, startPoint y: 240, endPoint x: 185, endPoint y: 239, distance: 97.9
click at [185, 239] on pre "Blinded by shame" at bounding box center [467, 242] width 575 height 17
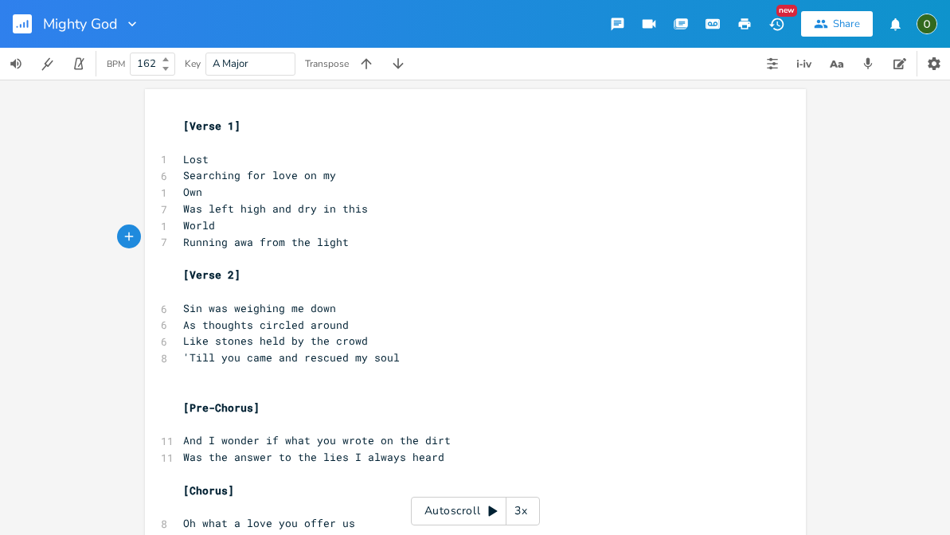
click at [249, 239] on span "Running awa from the light" at bounding box center [266, 242] width 166 height 14
click at [361, 250] on pre "​" at bounding box center [467, 258] width 575 height 17
click at [362, 240] on pre "Running away from the light" at bounding box center [467, 242] width 575 height 17
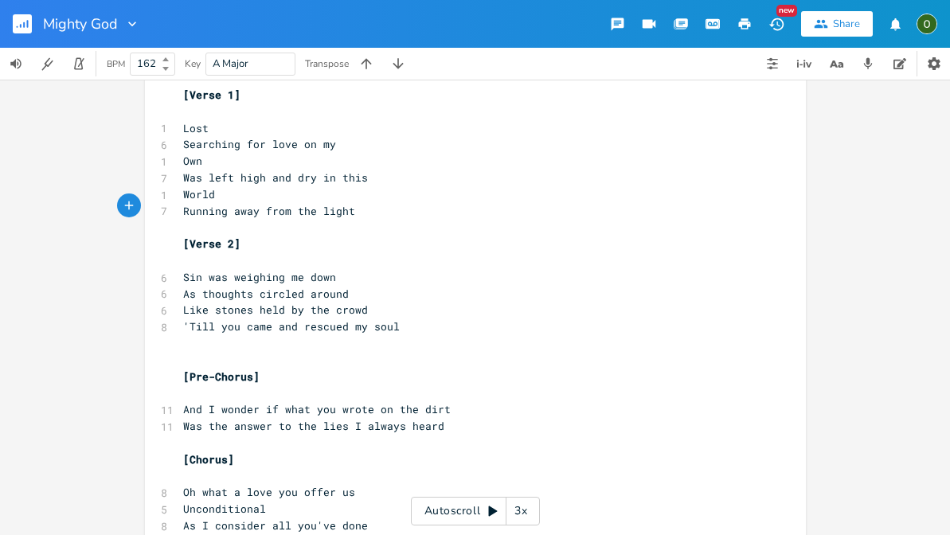
scroll to position [34, 0]
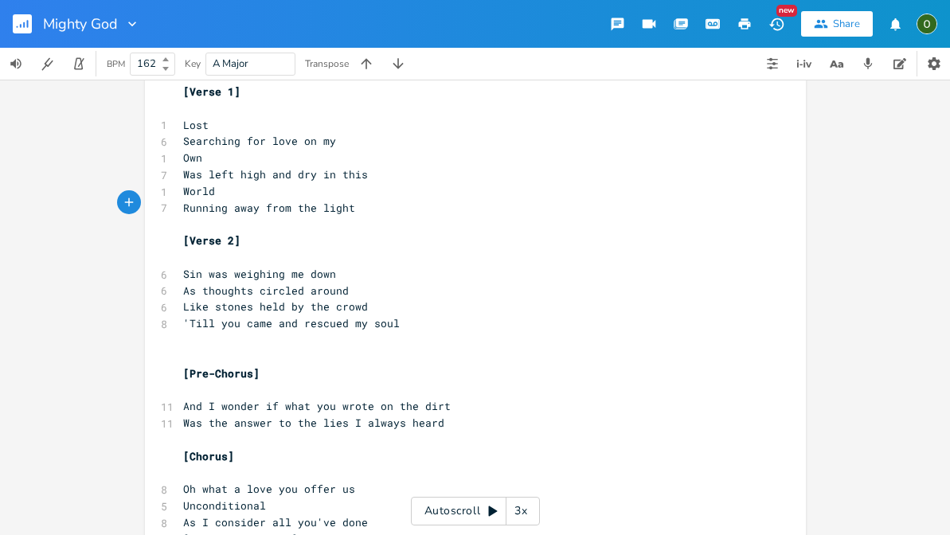
click at [202, 171] on span "Was left high and dry in this" at bounding box center [275, 174] width 185 height 14
click at [187, 170] on span "left high and dry in this" at bounding box center [262, 174] width 159 height 14
click at [245, 216] on pre "​" at bounding box center [467, 224] width 575 height 17
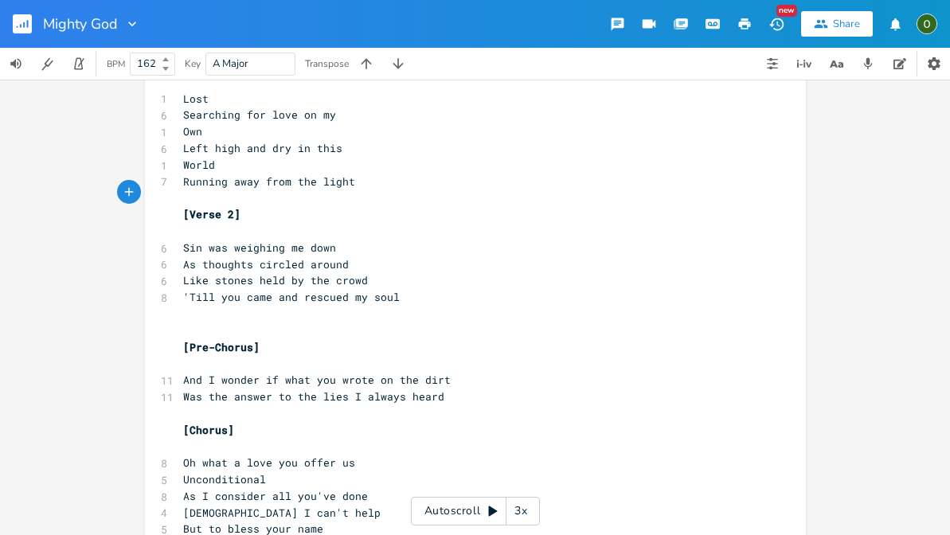
scroll to position [50, 0]
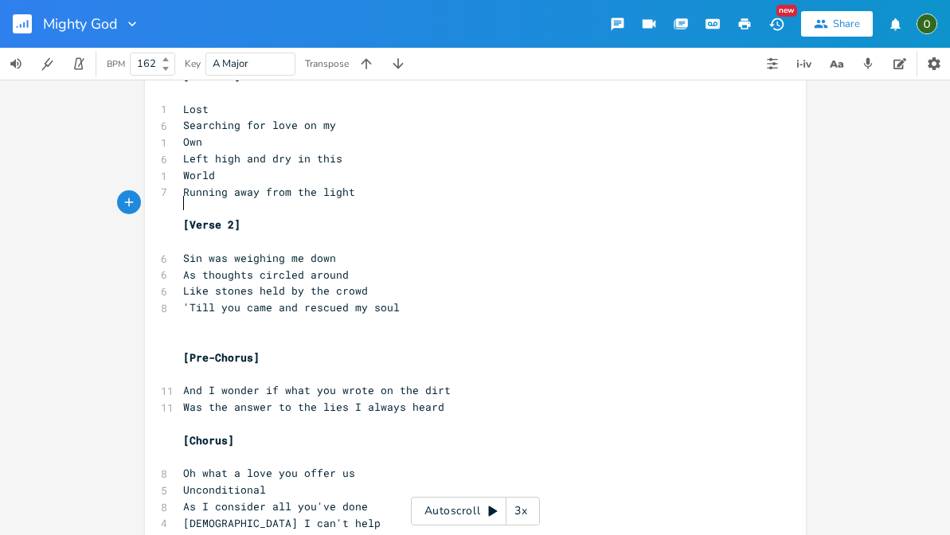
click at [255, 316] on pre "​" at bounding box center [467, 324] width 575 height 17
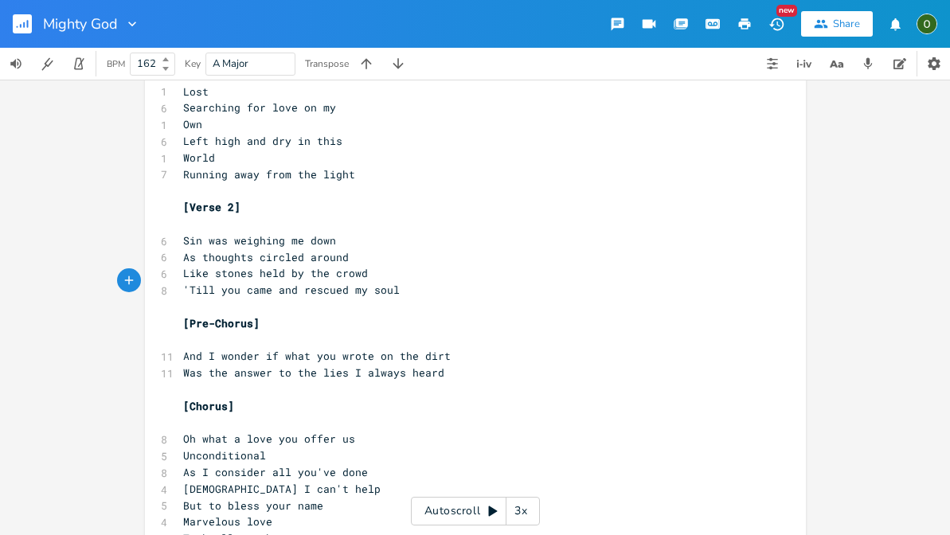
scroll to position [64, 0]
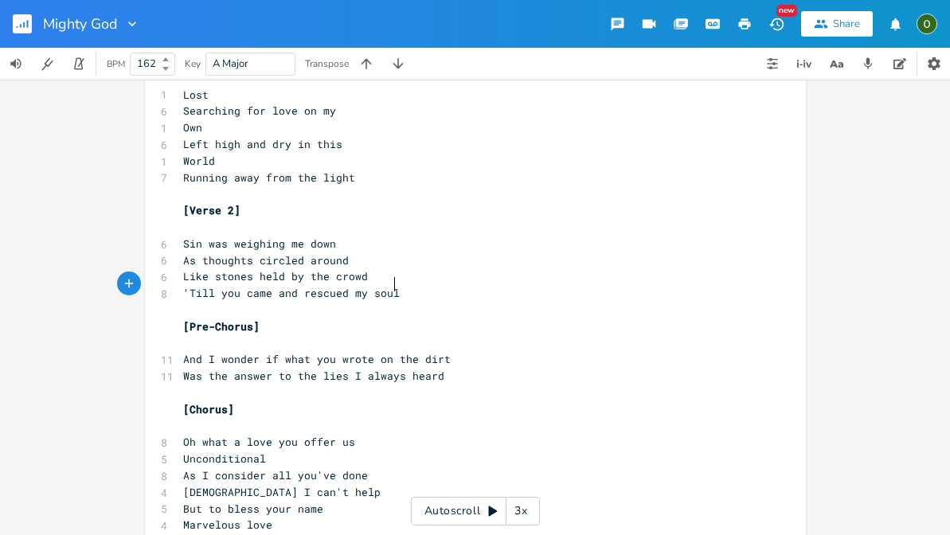
click at [349, 369] on span "Was the answer to the lies I always heard" at bounding box center [313, 376] width 261 height 14
click at [457, 368] on pre "Was the answer to the lies I always heard" at bounding box center [467, 376] width 575 height 17
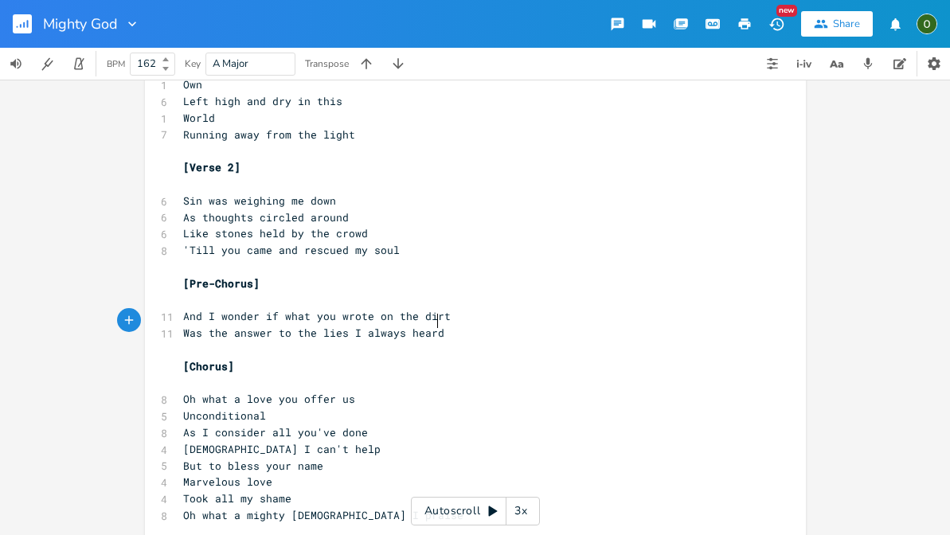
scroll to position [100, 0]
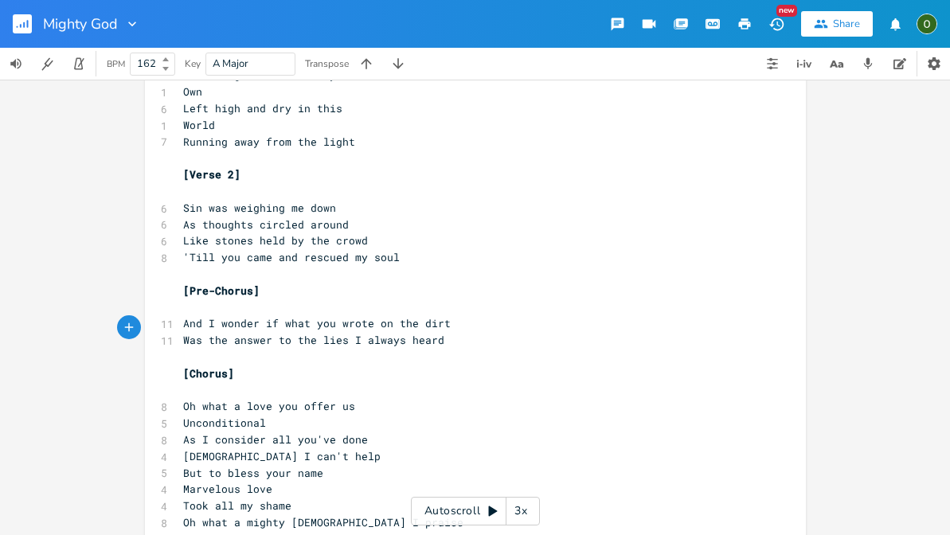
click at [320, 316] on span "And I wonder if what you wrote on the dirt" at bounding box center [316, 323] width 267 height 14
click at [430, 316] on span "And I wonder if what you wrote on the dirt" at bounding box center [316, 323] width 267 height 14
click at [435, 332] on pre "Was the answer to the lies I always heard" at bounding box center [467, 340] width 575 height 17
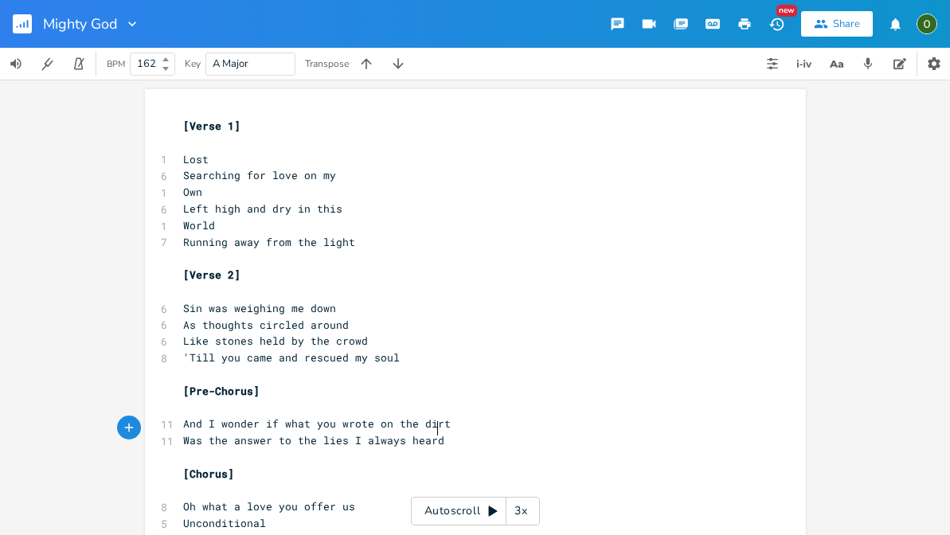
scroll to position [29, 0]
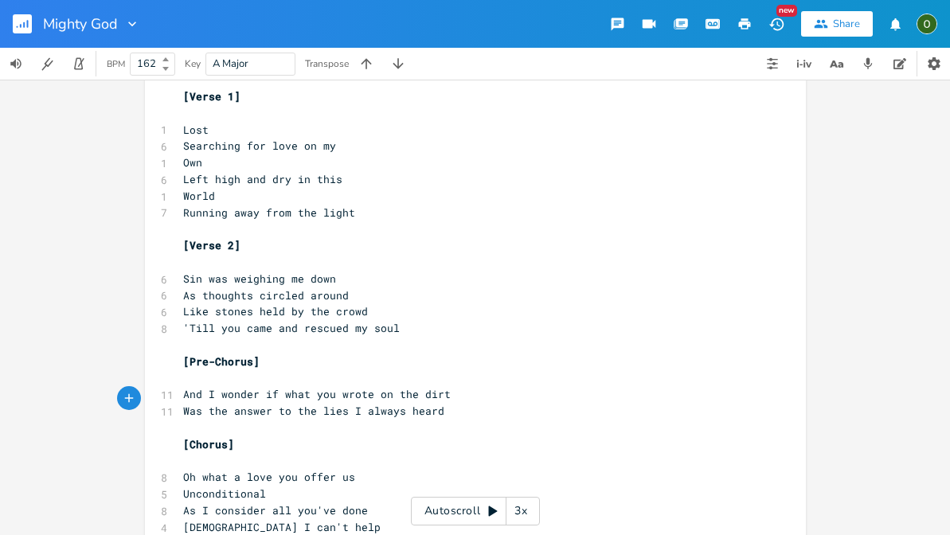
click at [296, 205] on span "Running away from the light" at bounding box center [269, 212] width 172 height 14
click at [343, 304] on span "Like stones held by the crowd" at bounding box center [275, 311] width 185 height 14
click at [302, 205] on span "Running away from the light" at bounding box center [269, 212] width 172 height 14
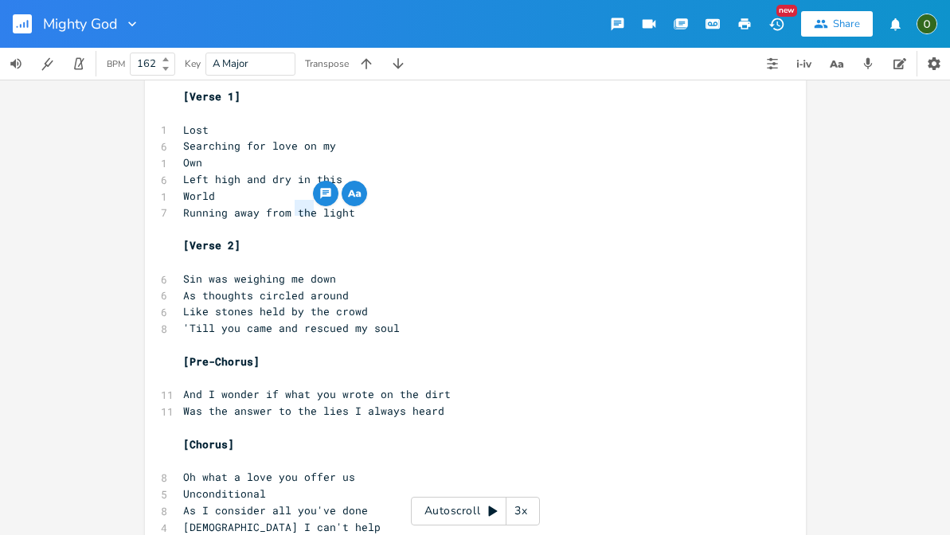
click at [353, 304] on span "Like stones held by the crowd" at bounding box center [275, 311] width 185 height 14
click at [364, 303] on pre "Like stones held by the crowd" at bounding box center [467, 311] width 575 height 17
click at [396, 320] on pre "'Till you came and rescued my soul" at bounding box center [467, 328] width 575 height 17
click at [362, 208] on pre "Running away from the light" at bounding box center [467, 213] width 575 height 17
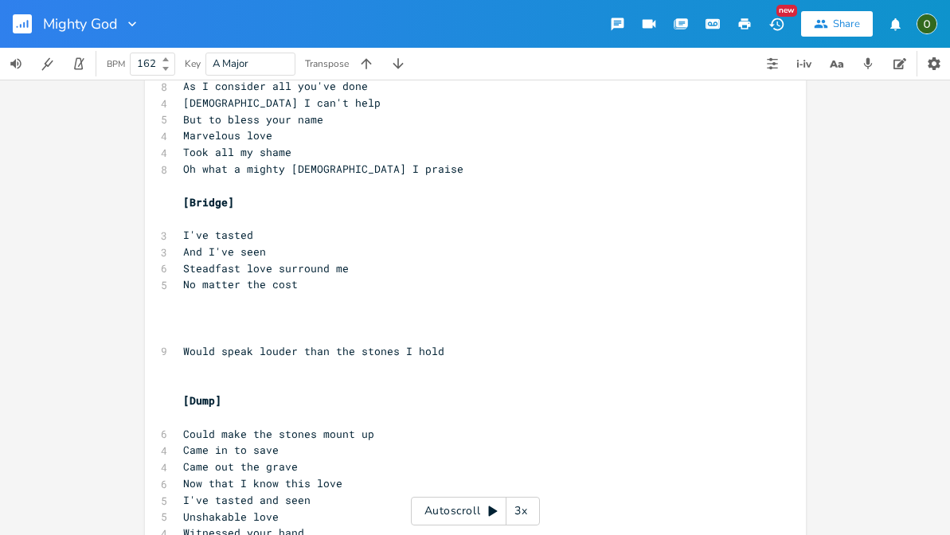
scroll to position [460, 0]
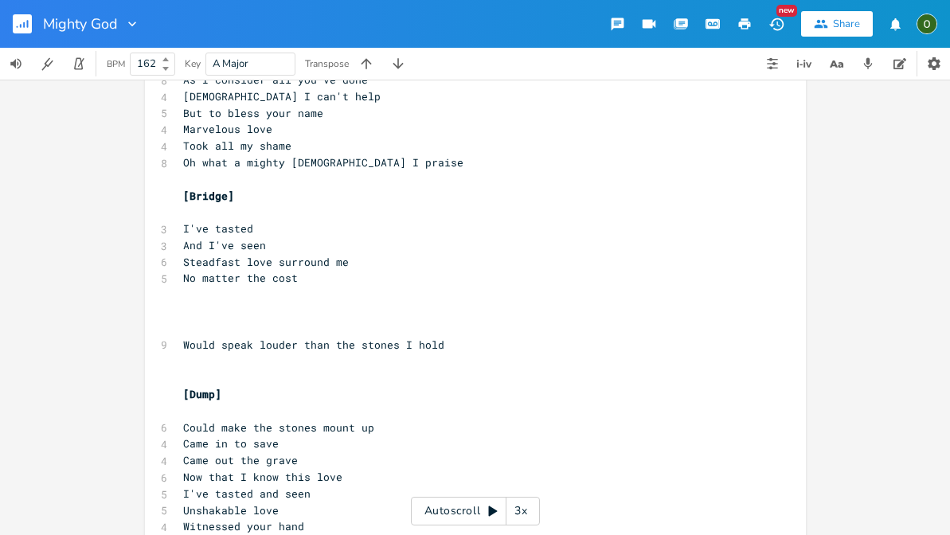
click at [240, 303] on pre "​" at bounding box center [467, 311] width 575 height 17
click at [208, 287] on pre "​" at bounding box center [467, 295] width 575 height 17
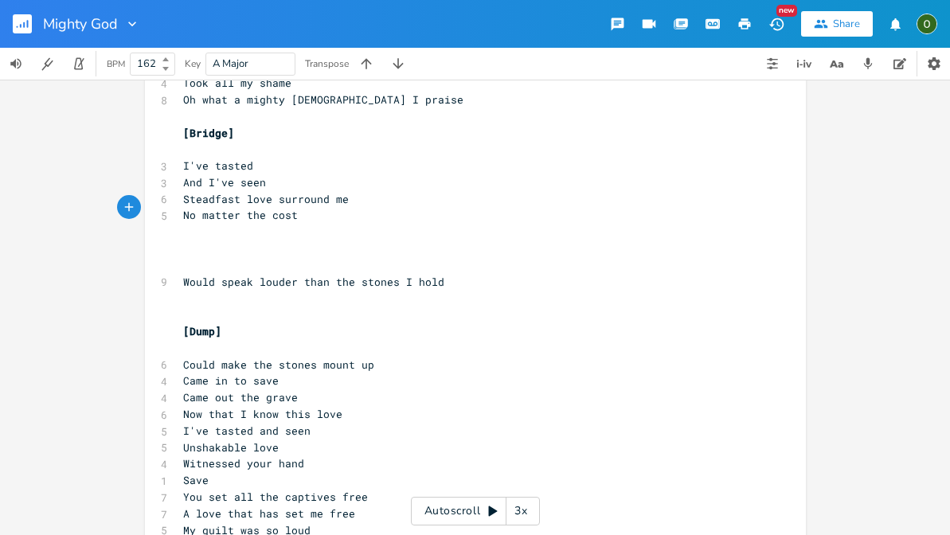
scroll to position [522, 0]
click at [899, 19] on icon "button" at bounding box center [895, 24] width 15 height 15
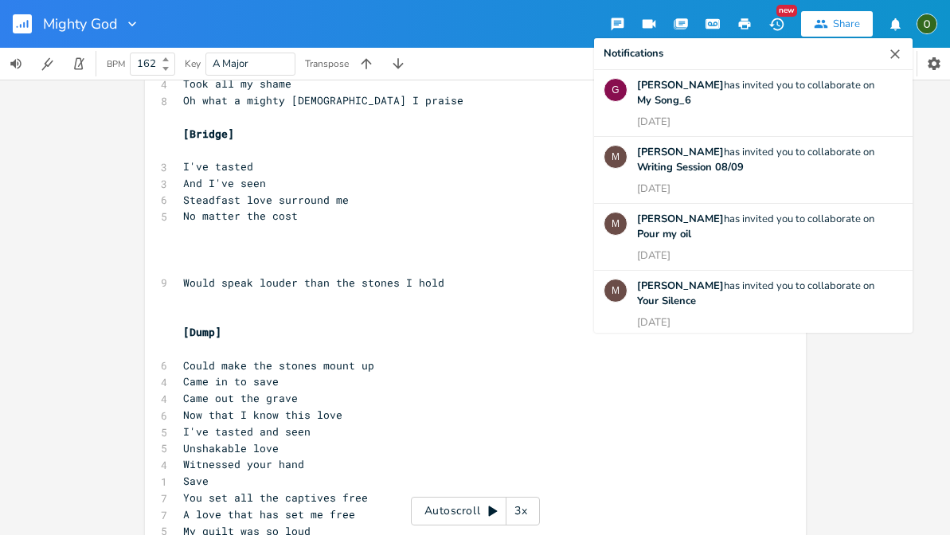
click at [899, 19] on icon "button" at bounding box center [895, 24] width 15 height 15
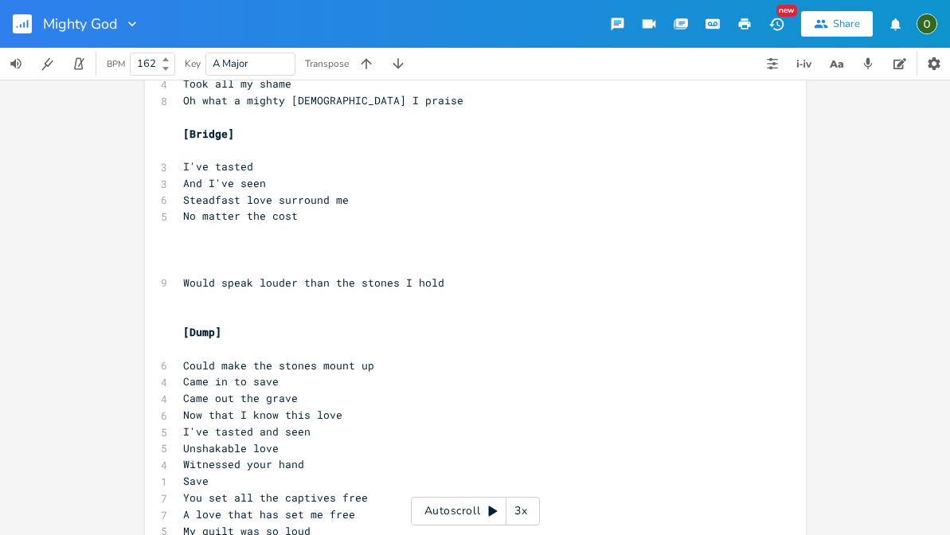
click at [888, 21] on icon "button" at bounding box center [895, 24] width 15 height 15
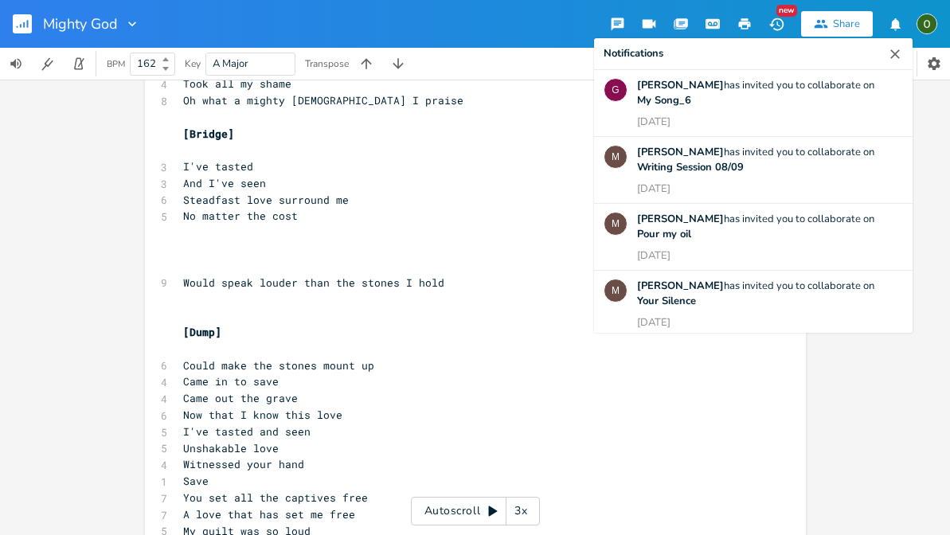
click at [888, 21] on icon "button" at bounding box center [895, 24] width 15 height 15
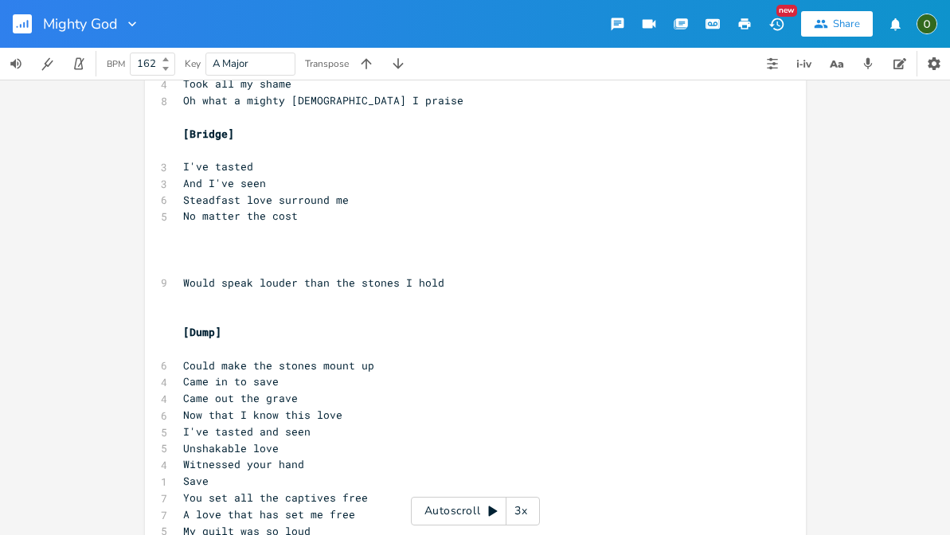
click at [631, 10] on button "button" at bounding box center [617, 24] width 32 height 29
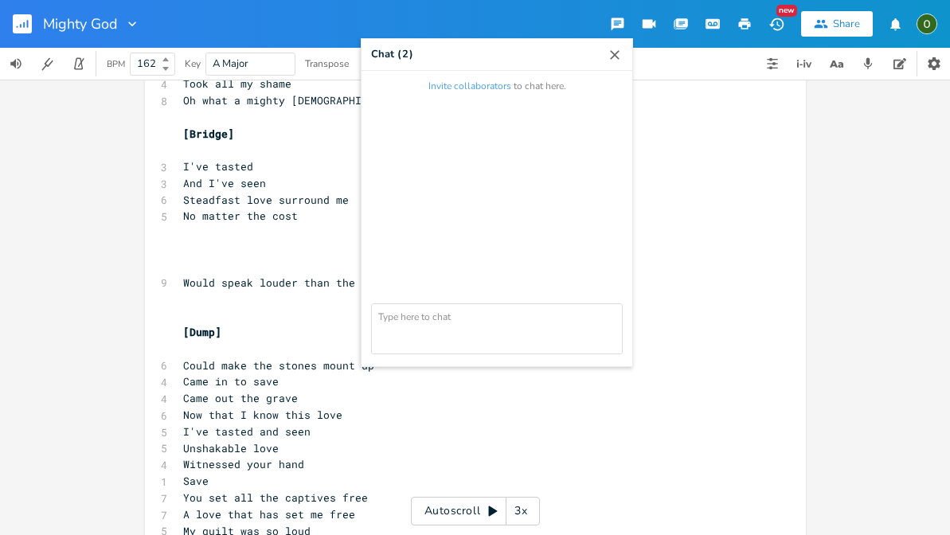
click at [614, 21] on icon "button" at bounding box center [617, 24] width 15 height 15
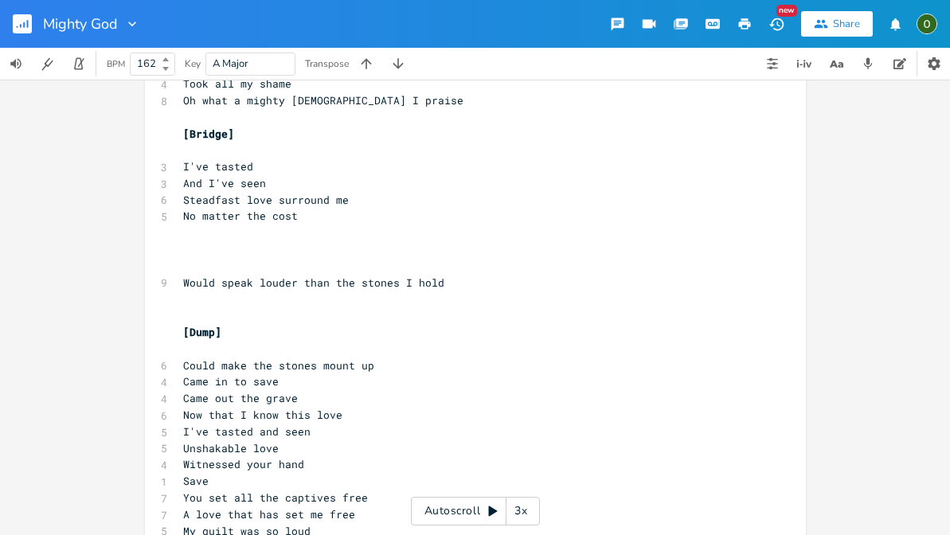
click at [681, 20] on icon "button" at bounding box center [682, 22] width 12 height 9
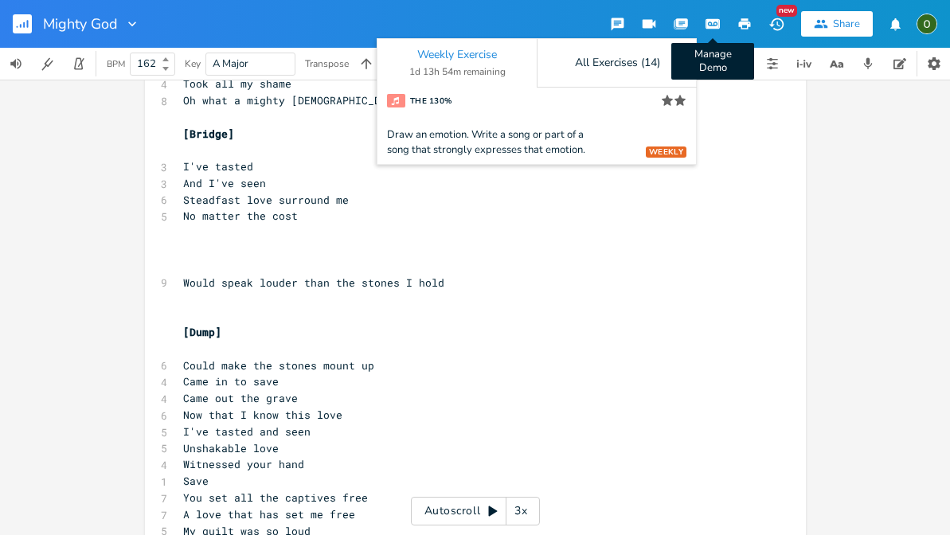
click at [719, 22] on icon "button" at bounding box center [712, 24] width 14 height 10
click at [743, 13] on button "button" at bounding box center [744, 24] width 32 height 29
click at [837, 21] on div "Share" at bounding box center [846, 24] width 27 height 14
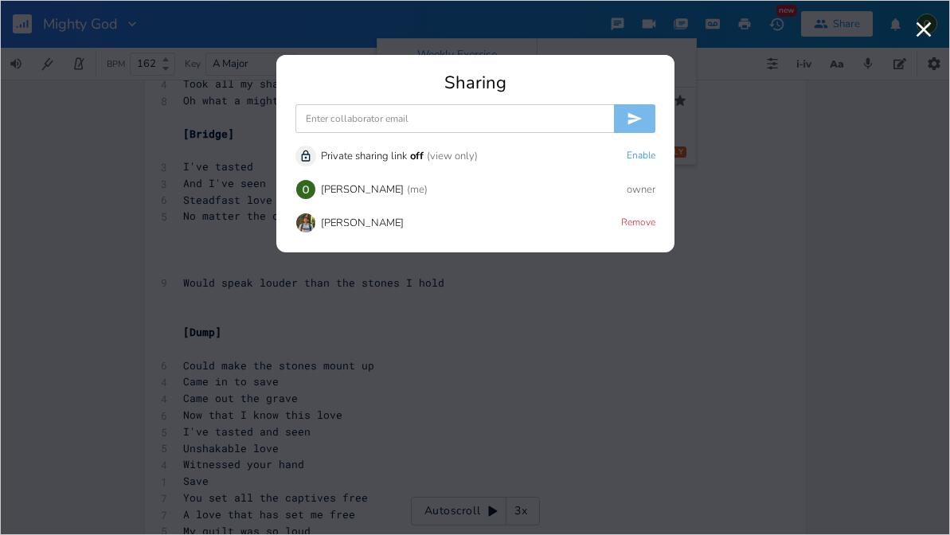
click at [465, 119] on input at bounding box center [454, 118] width 318 height 29
click at [310, 116] on input "[EMAIL_ADDRESS][DOMAIN_NAME]" at bounding box center [454, 118] width 318 height 29
click at [393, 119] on input "[EMAIL_ADDRESS][DOMAIN_NAME]" at bounding box center [454, 118] width 318 height 29
click at [442, 117] on input "[EMAIL_ADDRESS][DOMAIN_NAME]" at bounding box center [454, 118] width 318 height 29
click at [497, 114] on input "[EMAIL_ADDRESS][DOMAIN_NAME]" at bounding box center [454, 118] width 318 height 29
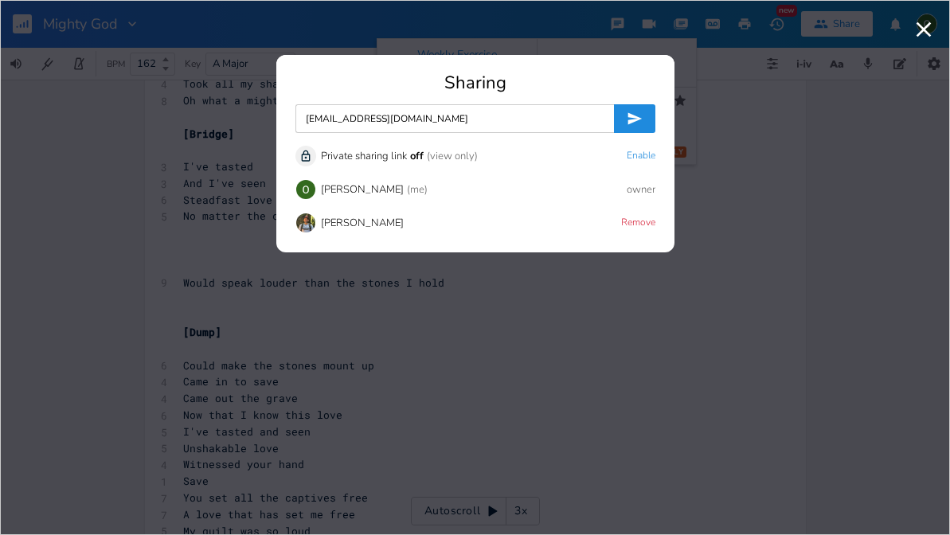
click at [642, 118] on icon "submit" at bounding box center [634, 119] width 16 height 16
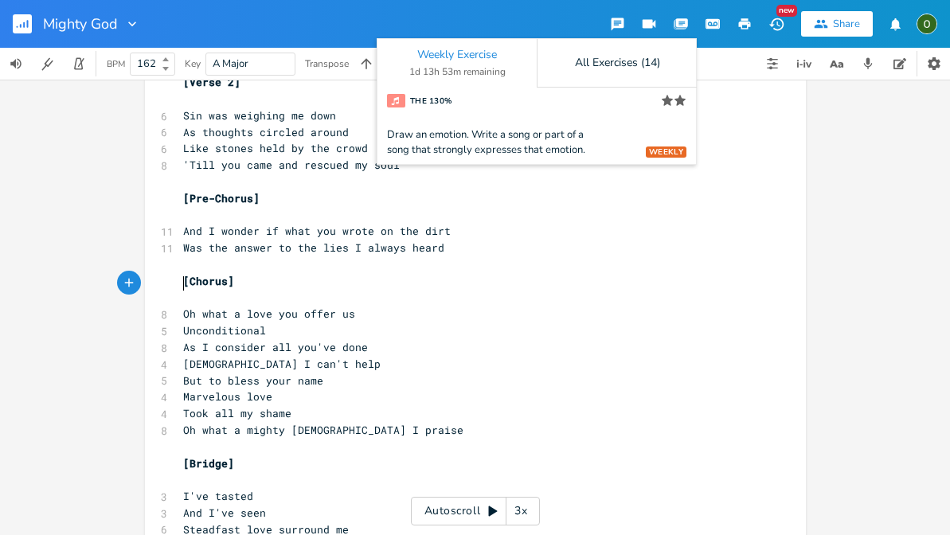
scroll to position [0, 0]
click at [615, 290] on pre "​" at bounding box center [467, 298] width 575 height 17
click at [482, 18] on div "Mighty [DEMOGRAPHIC_DATA] Weekly Exercise 1d 13h 53m remaining All Exercises (1…" at bounding box center [475, 24] width 950 height 48
click at [650, 18] on icon "button" at bounding box center [649, 24] width 18 height 18
click at [619, 23] on icon "button" at bounding box center [617, 24] width 15 height 15
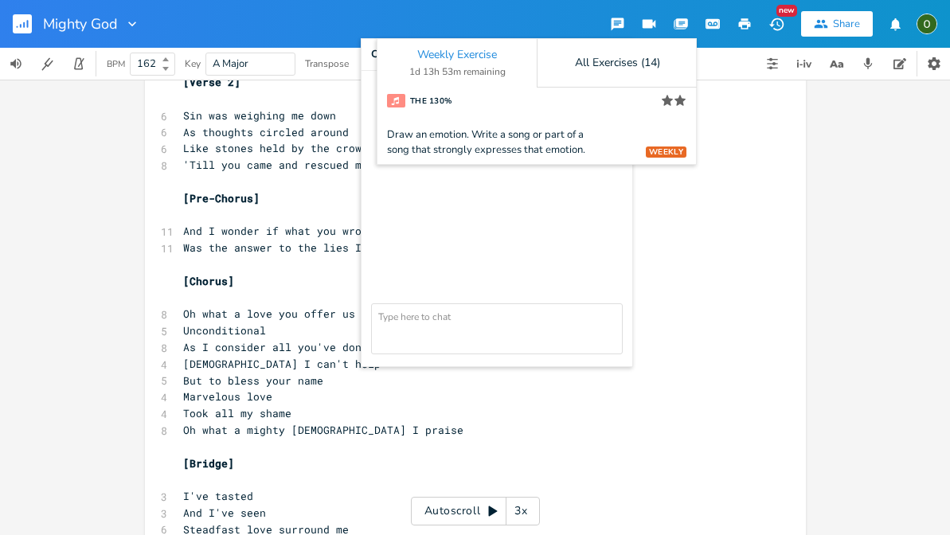
click at [619, 23] on icon "button" at bounding box center [617, 24] width 15 height 15
click at [689, 22] on button "button" at bounding box center [681, 24] width 32 height 29
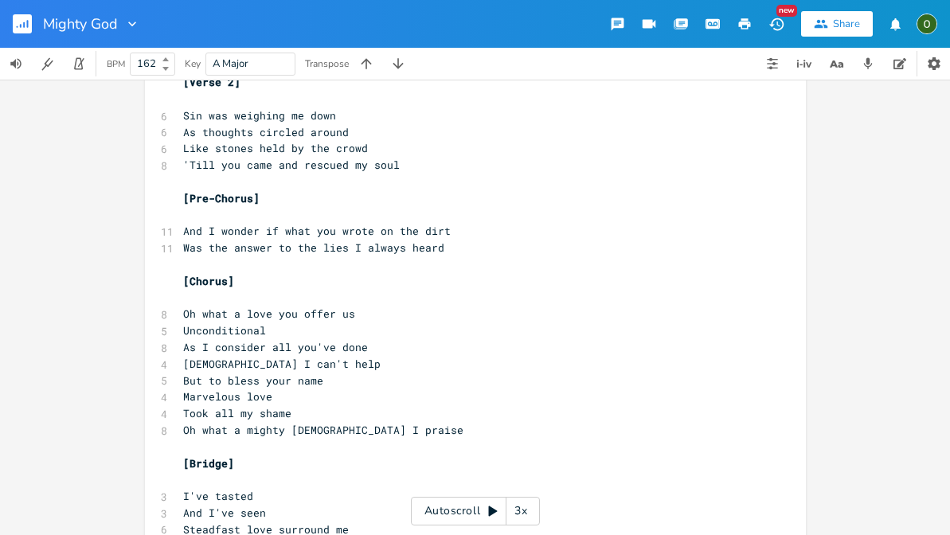
click at [685, 37] on button "button" at bounding box center [681, 24] width 32 height 29
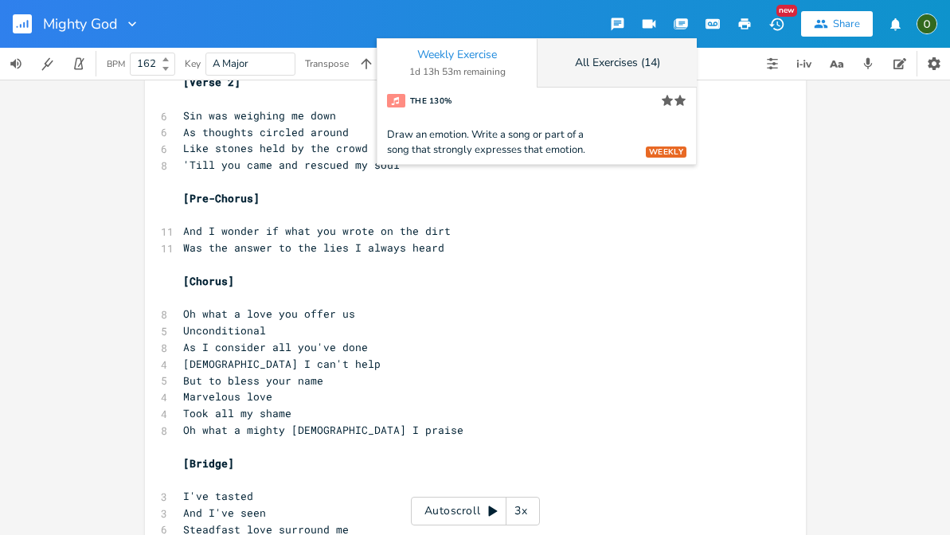
click at [635, 66] on div "All Exercises (14)" at bounding box center [617, 62] width 85 height 11
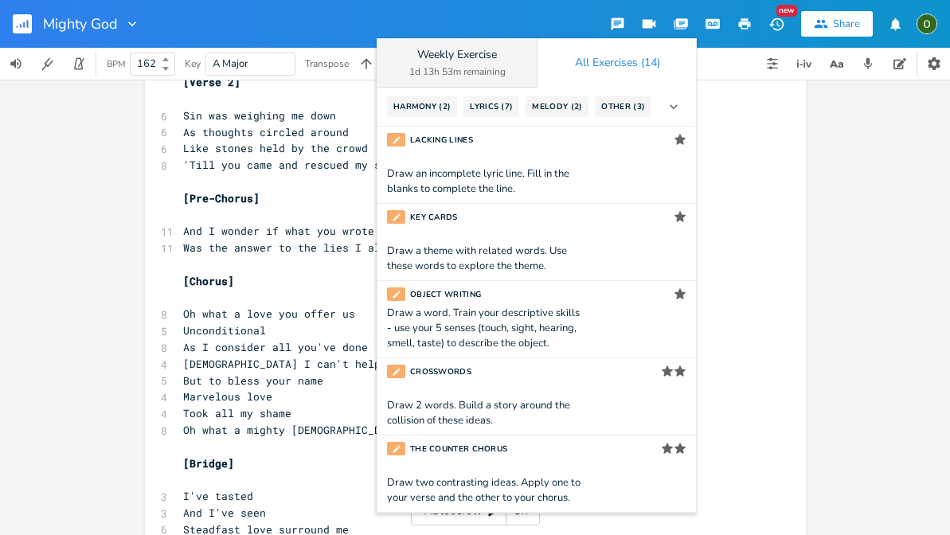
scroll to position [-1, 0]
click at [479, 63] on div "Weekly Exercise 1d 13h 53m remaining" at bounding box center [457, 63] width 160 height 49
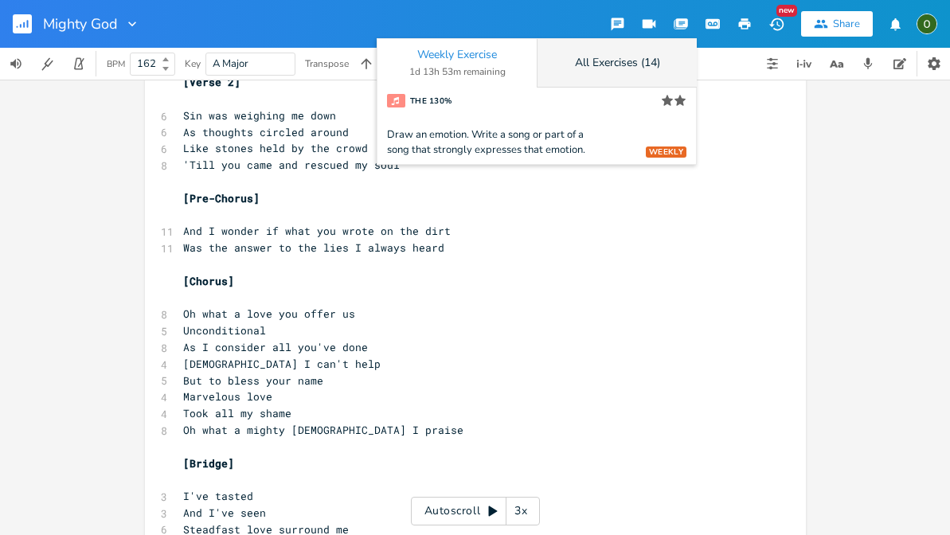
click at [630, 68] on div "All Exercises (14)" at bounding box center [617, 62] width 85 height 11
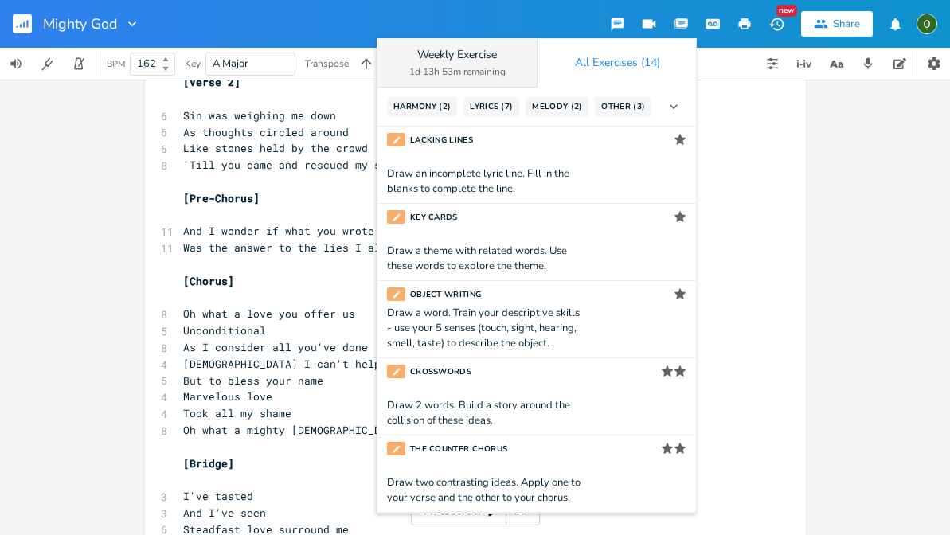
click at [459, 59] on div "Weekly Exercise" at bounding box center [457, 54] width 80 height 11
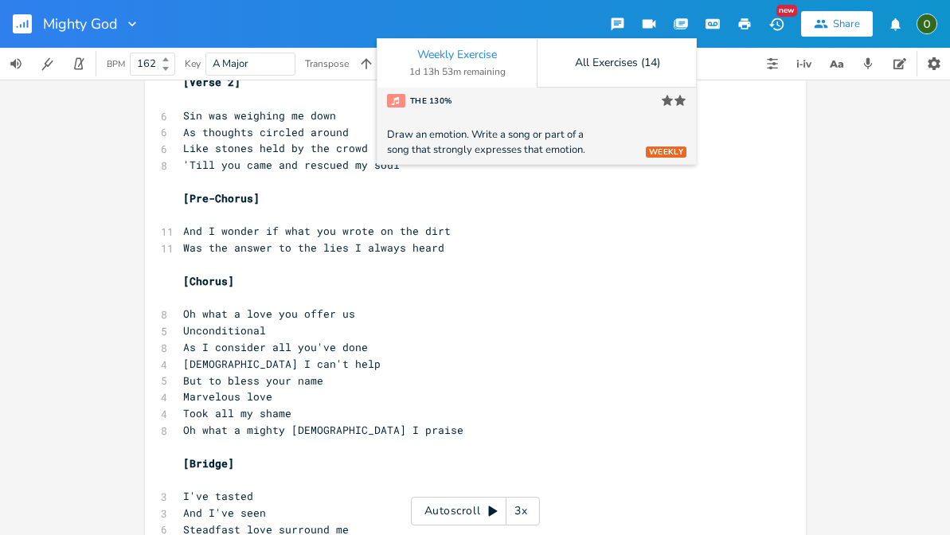
scroll to position [0, 0]
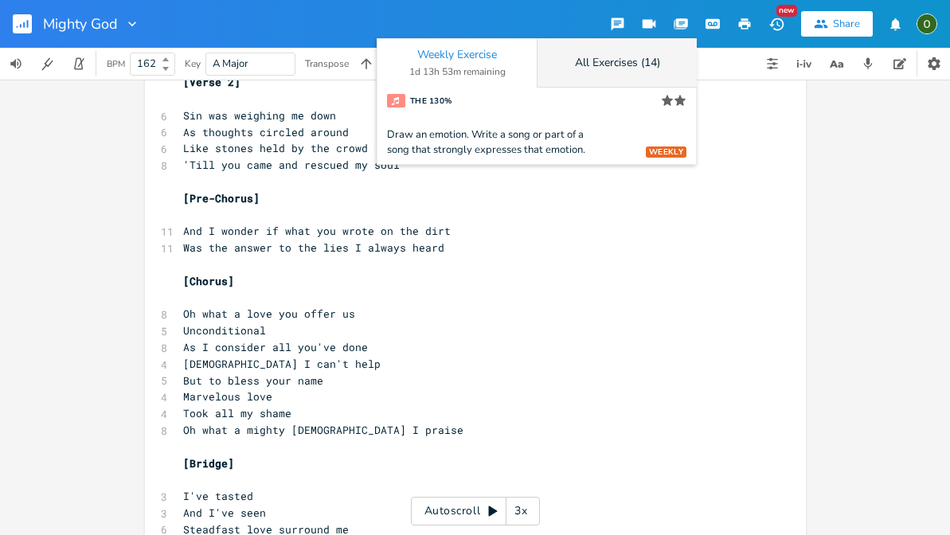
click at [602, 65] on div "All Exercises (14)" at bounding box center [617, 62] width 85 height 11
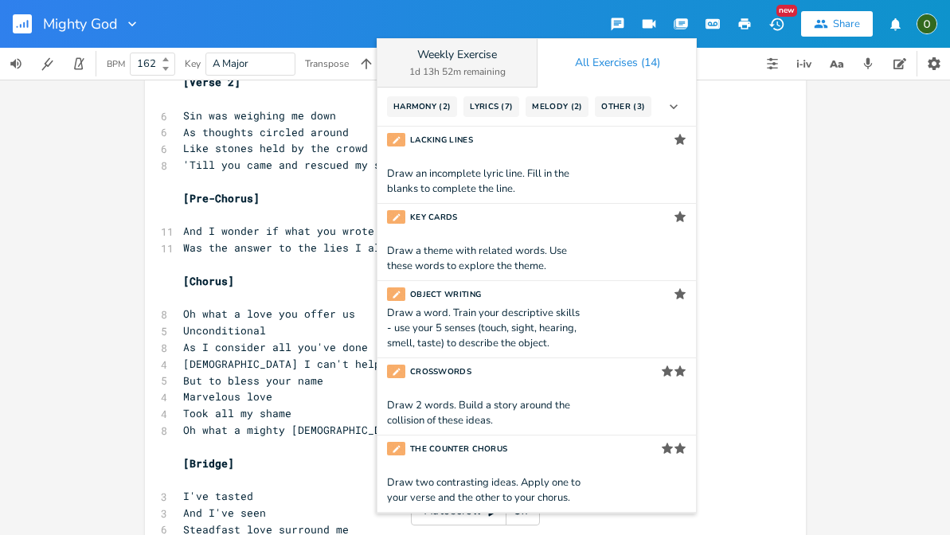
click at [496, 71] on div "1d 13h 52m remaining" at bounding box center [457, 72] width 96 height 10
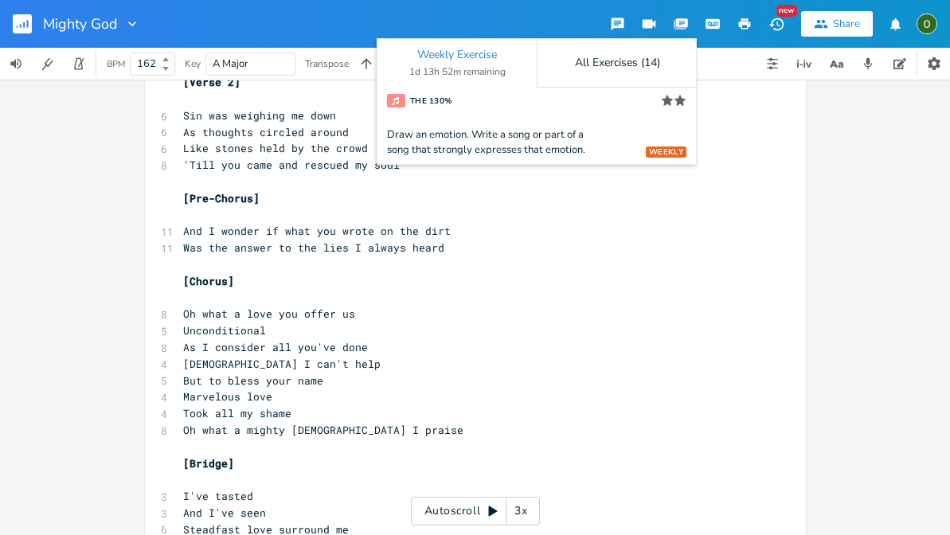
click at [502, 322] on pre "Unconditional" at bounding box center [467, 330] width 575 height 17
click at [400, 322] on pre "Unconditional" at bounding box center [467, 330] width 575 height 17
click at [675, 21] on icon "button" at bounding box center [680, 24] width 13 height 10
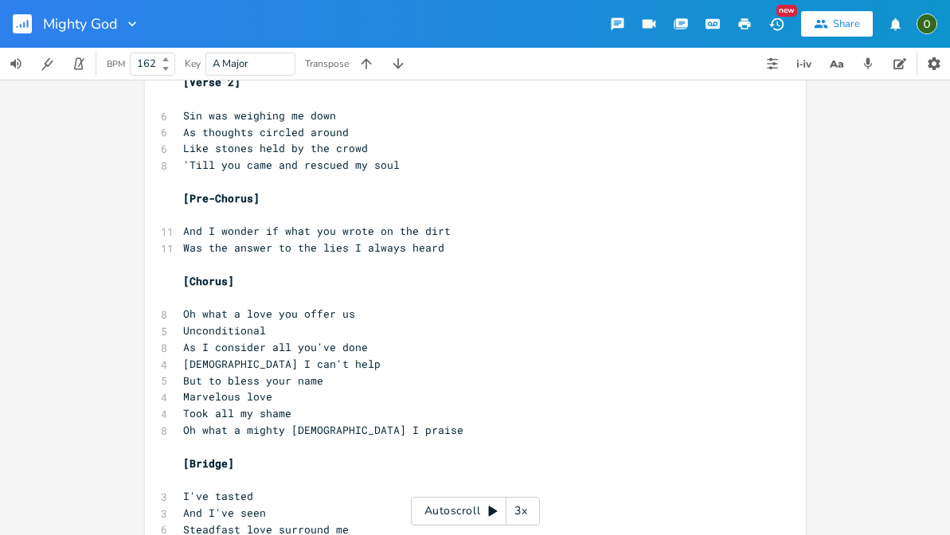
click at [675, 21] on icon "button" at bounding box center [680, 24] width 13 height 10
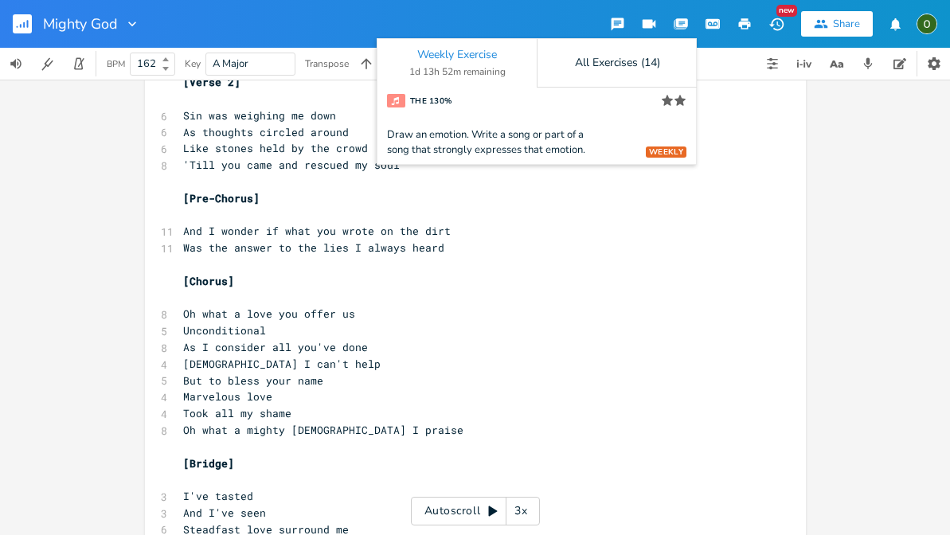
click at [675, 21] on icon "button" at bounding box center [680, 24] width 13 height 10
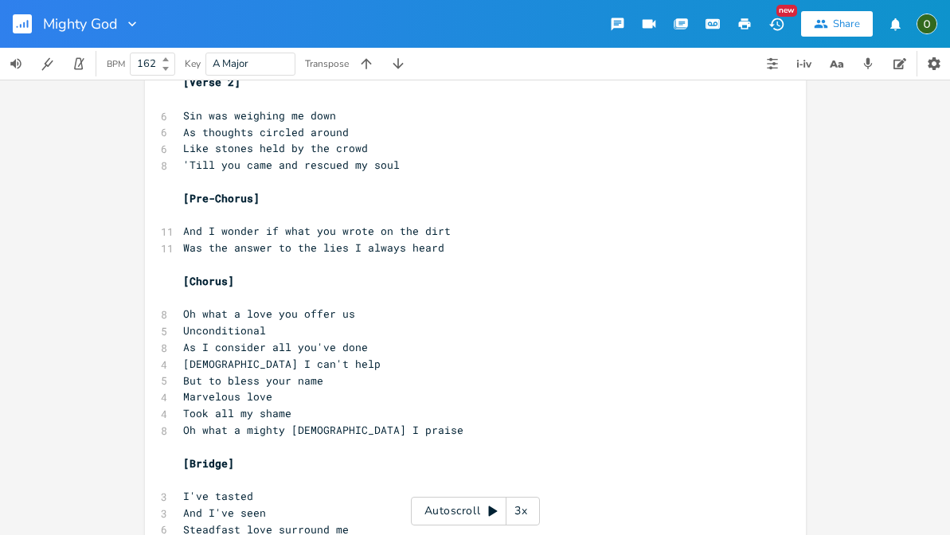
scroll to position [0, 1]
click at [523, 306] on pre "Oh what a love you offer us" at bounding box center [467, 314] width 575 height 17
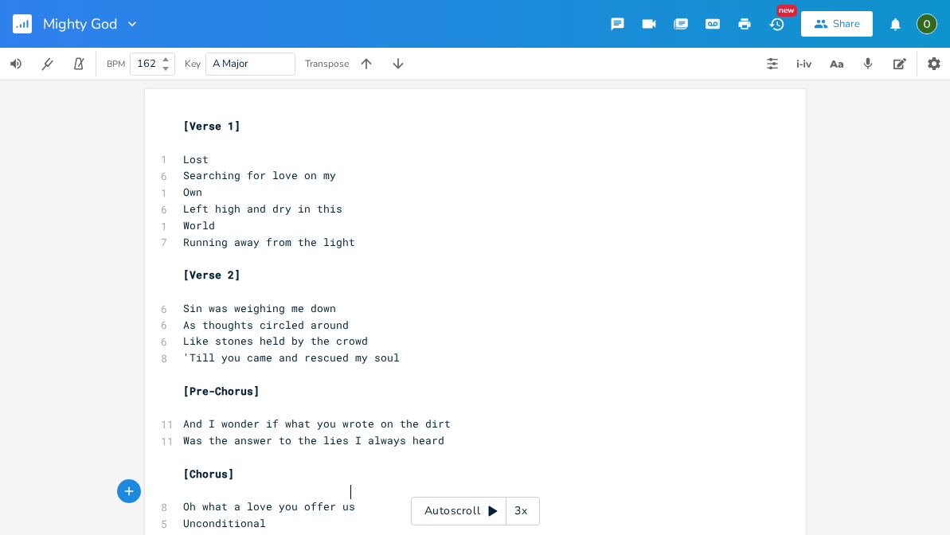
scroll to position [0, 0]
click at [135, 18] on icon "button" at bounding box center [132, 24] width 16 height 16
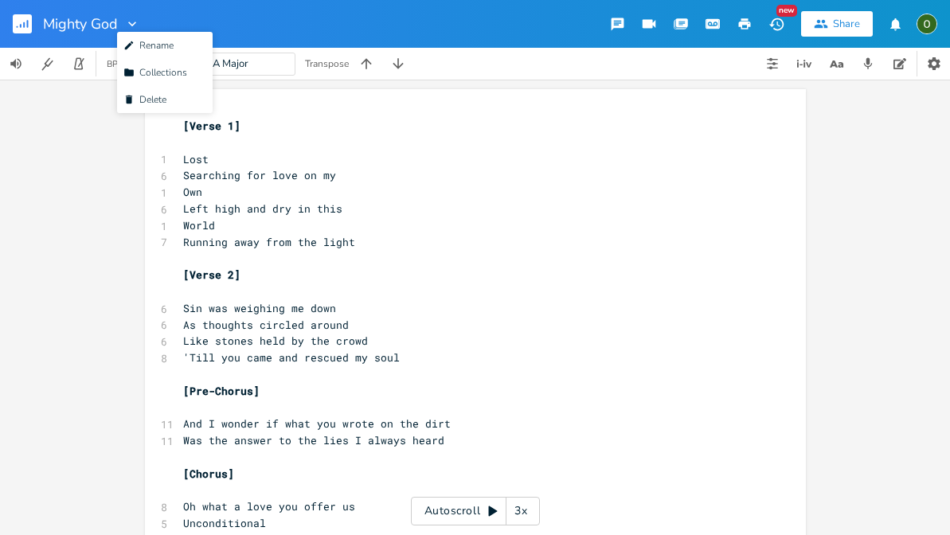
click at [135, 18] on icon "button" at bounding box center [132, 24] width 16 height 16
click at [90, 12] on div "Mighty God" at bounding box center [91, 24] width 97 height 48
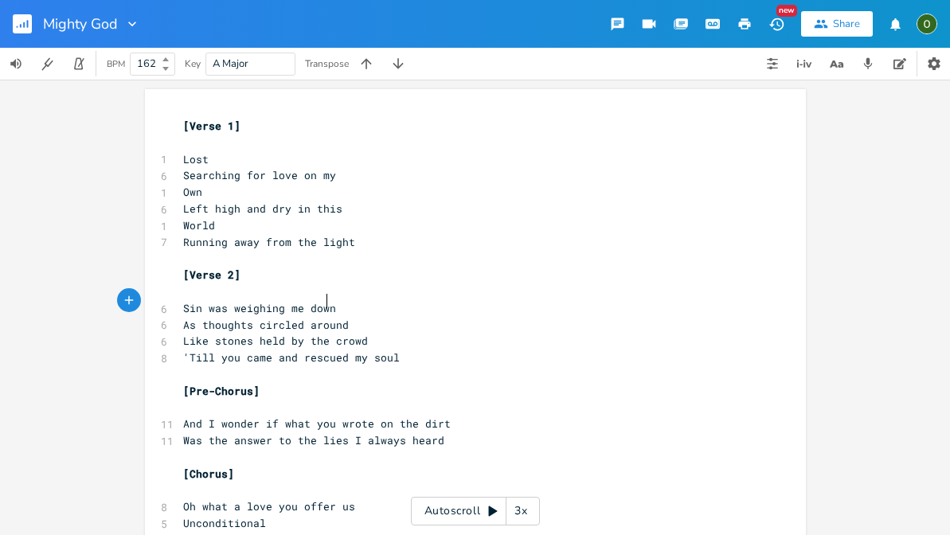
click at [320, 303] on span "Sin was weighing me down" at bounding box center [259, 308] width 153 height 14
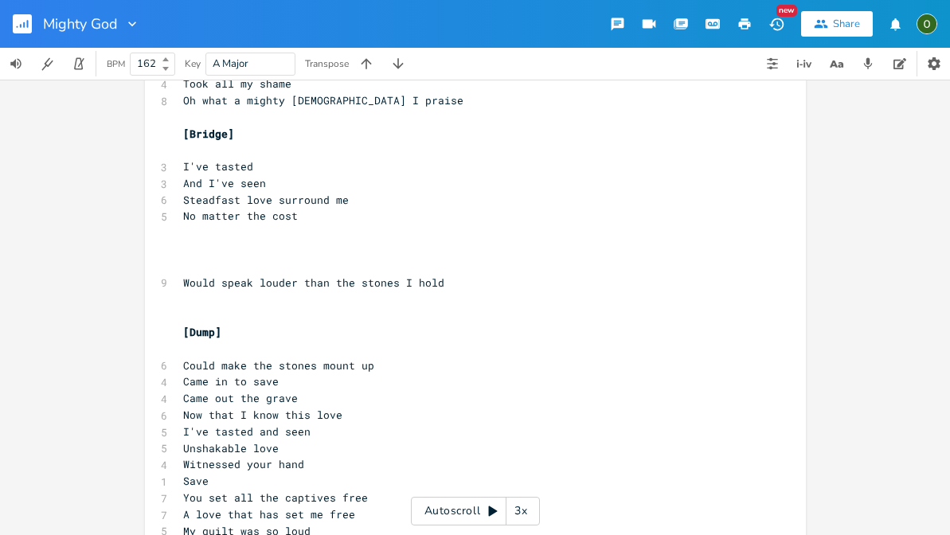
scroll to position [520, 0]
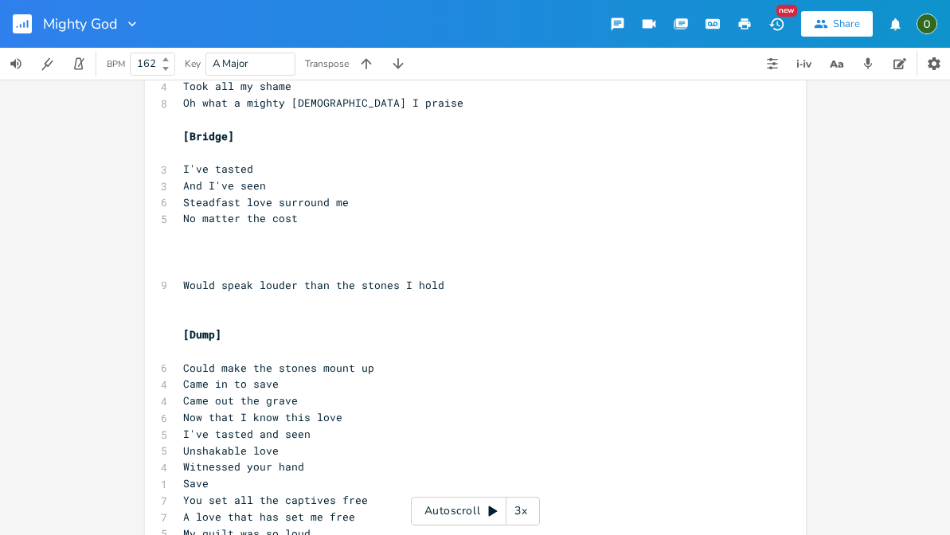
click at [778, 27] on icon "button" at bounding box center [776, 24] width 17 height 17
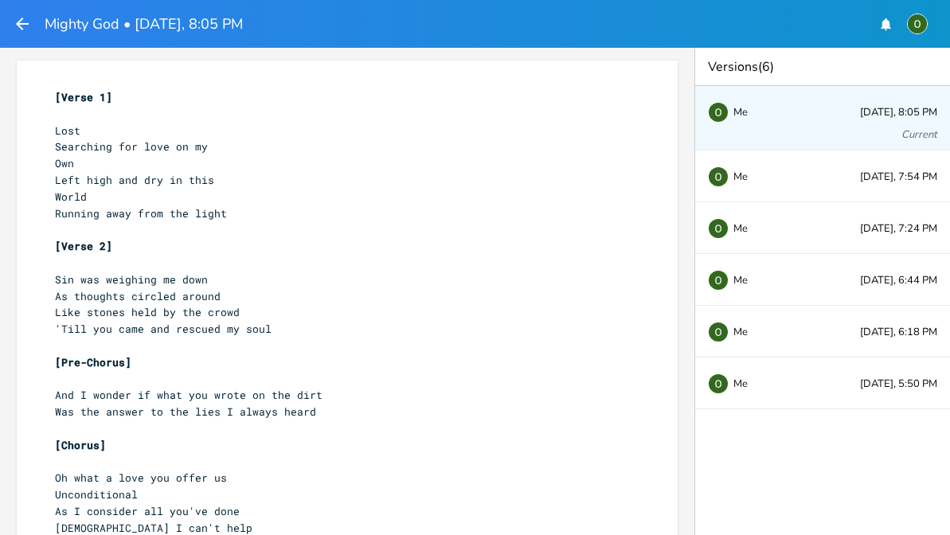
click at [18, 24] on icon "button" at bounding box center [22, 24] width 13 height 13
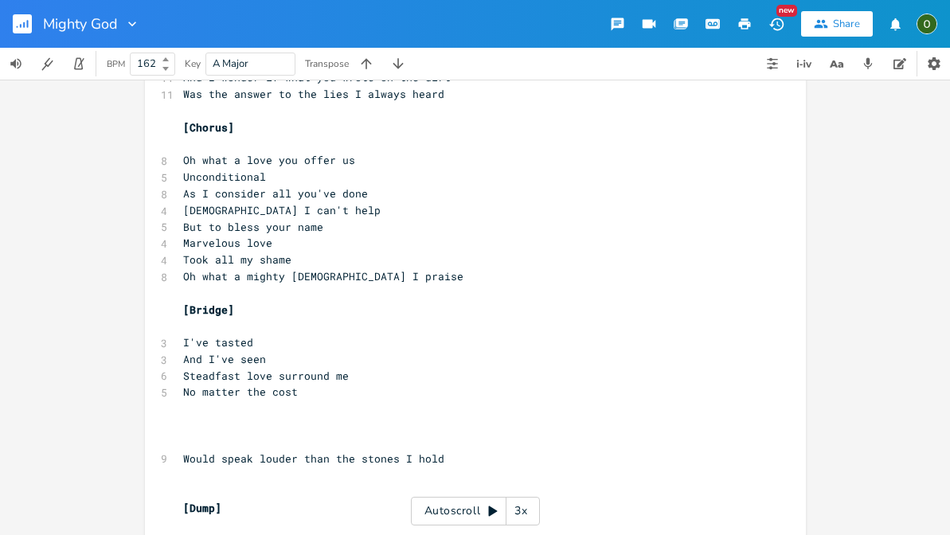
scroll to position [375, 0]
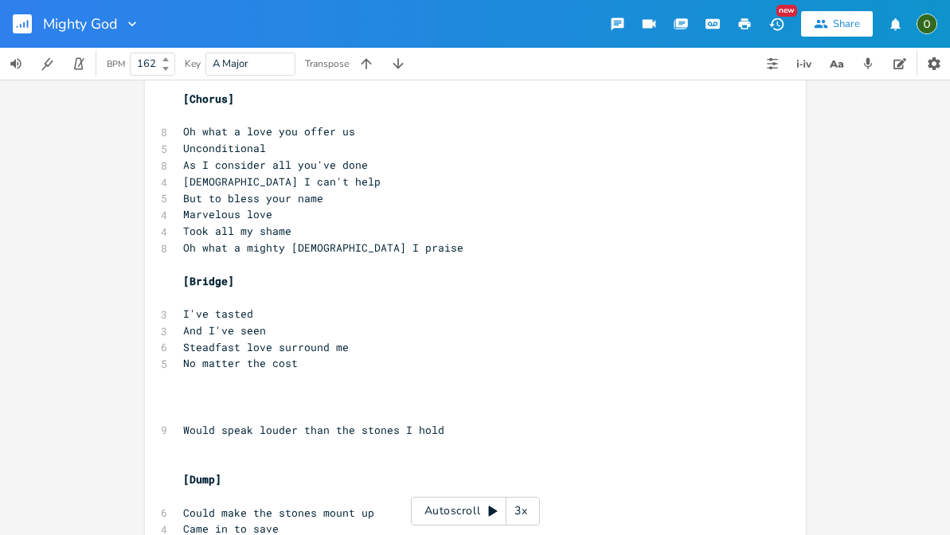
click at [250, 372] on pre "​" at bounding box center [467, 380] width 575 height 17
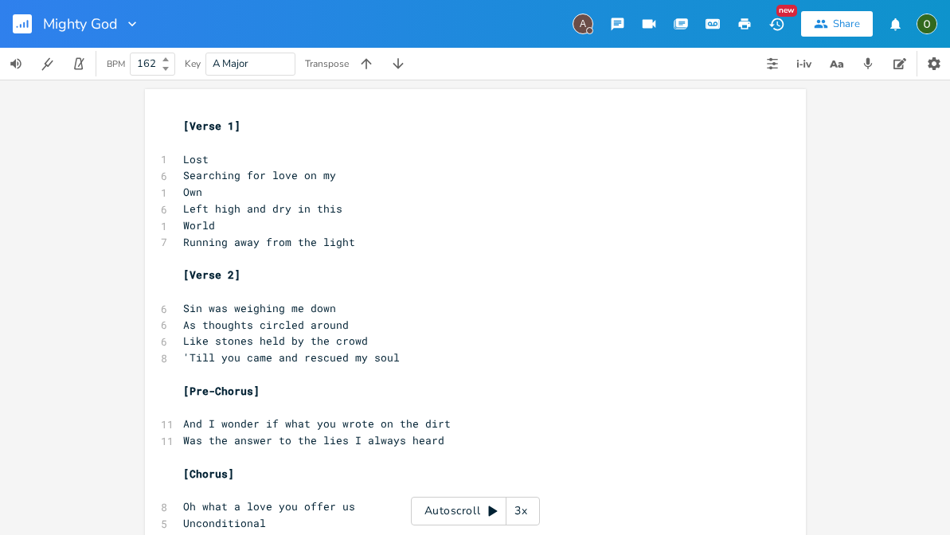
scroll to position [0, 0]
click at [579, 33] on div "A" at bounding box center [582, 24] width 21 height 21
click at [584, 22] on div "A" at bounding box center [582, 24] width 21 height 21
click at [589, 22] on div "A" at bounding box center [582, 24] width 21 height 21
click at [587, 28] on div "A" at bounding box center [582, 24] width 21 height 21
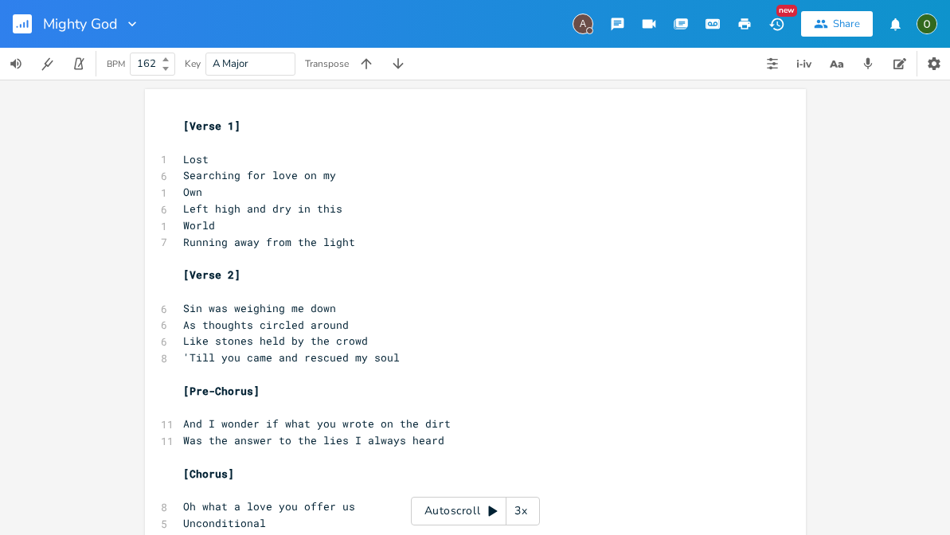
click at [777, 21] on icon "button" at bounding box center [775, 24] width 14 height 13
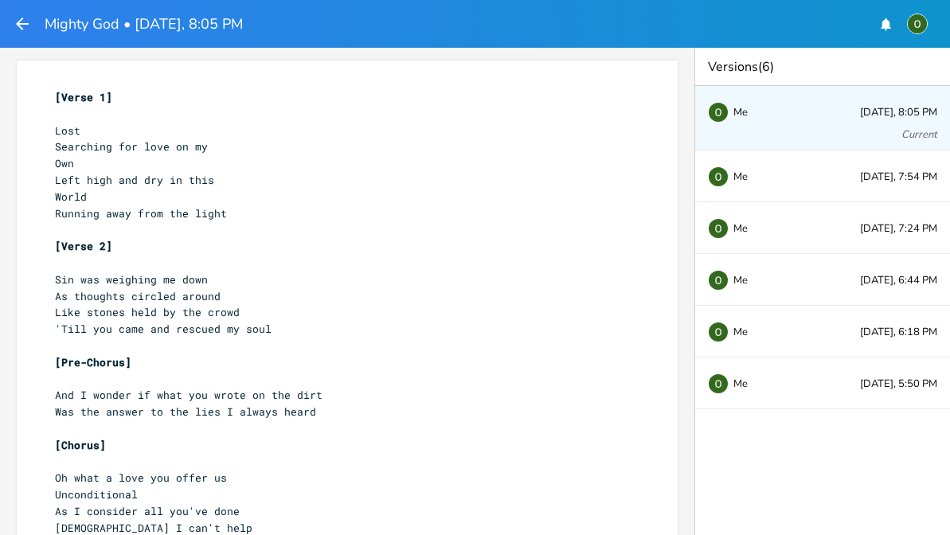
click at [25, 16] on icon "button" at bounding box center [22, 23] width 19 height 19
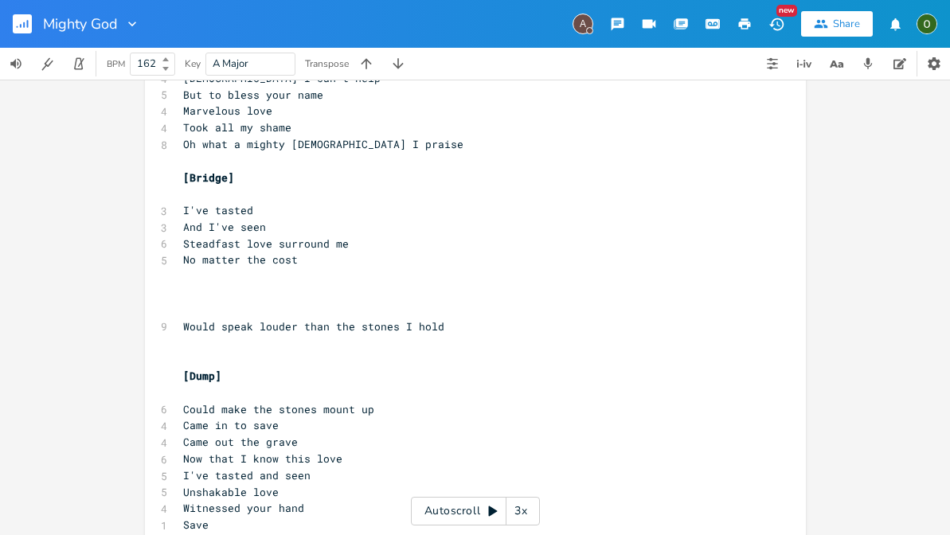
scroll to position [451, 0]
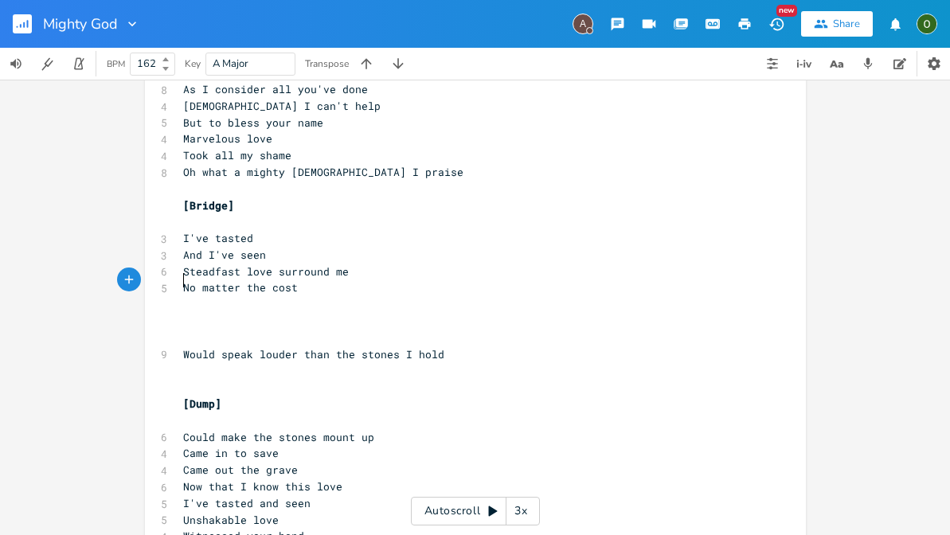
click at [241, 296] on pre "​" at bounding box center [467, 304] width 575 height 17
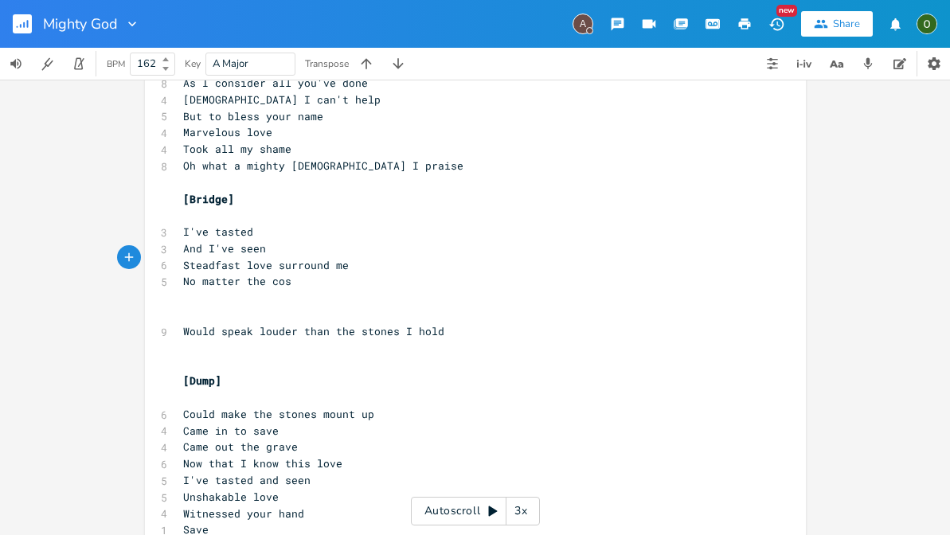
scroll to position [0, 2]
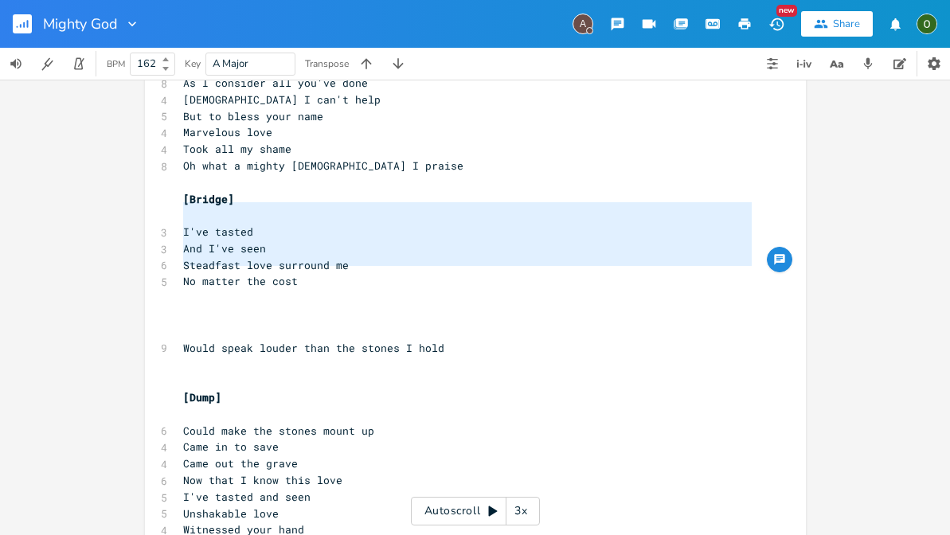
drag, startPoint x: 252, startPoint y: 273, endPoint x: 180, endPoint y: 214, distance: 92.7
click at [180, 214] on div "[Verse 1] ​ 1 Lost 6 Searching for love on my 1 Own 6 Left high and dry in this…" at bounding box center [467, 132] width 575 height 943
click at [291, 273] on pre "No matter the cost" at bounding box center [467, 281] width 575 height 17
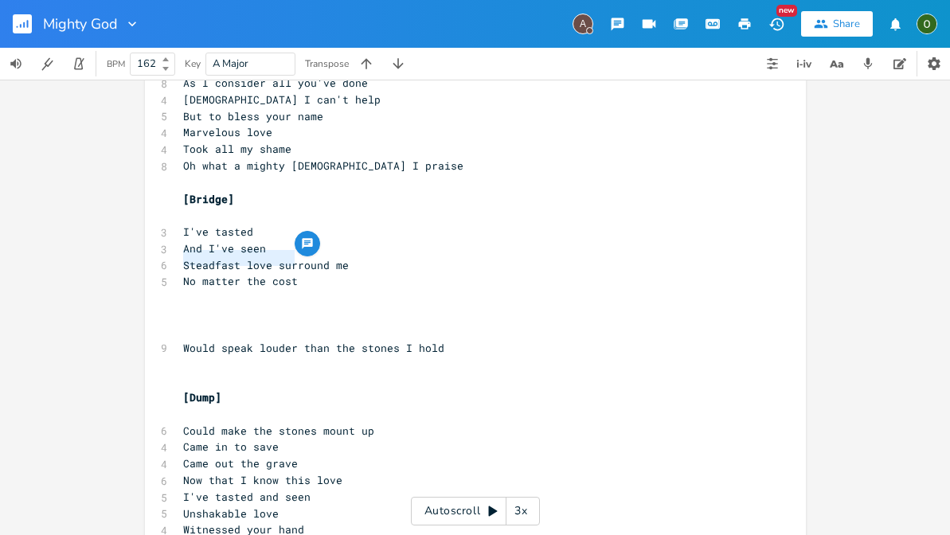
drag, startPoint x: 292, startPoint y: 256, endPoint x: 176, endPoint y: 256, distance: 116.2
click at [180, 273] on pre "No matter the cost" at bounding box center [467, 281] width 575 height 17
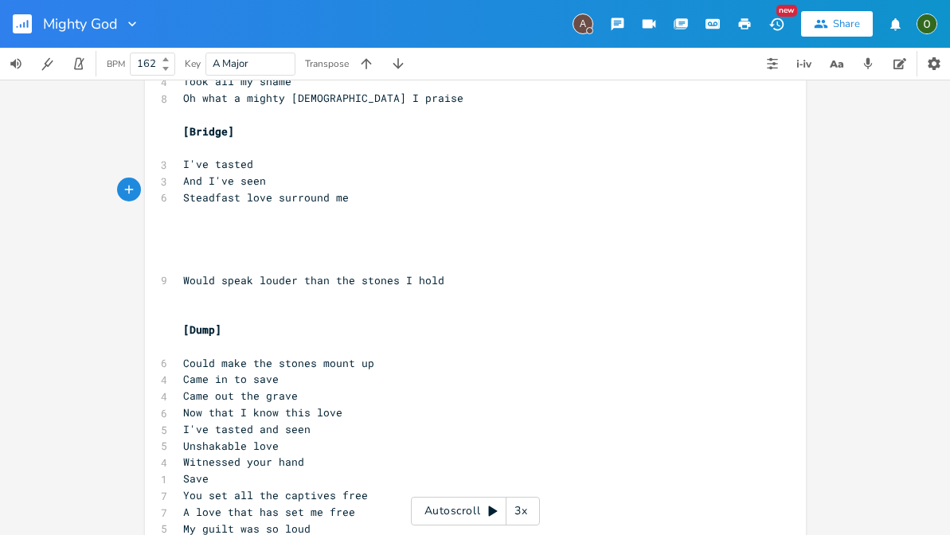
scroll to position [522, 0]
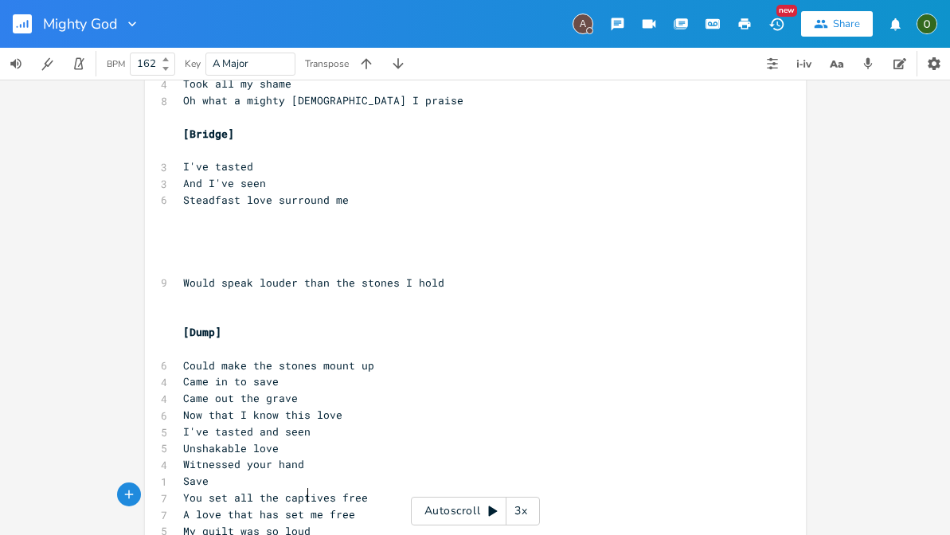
click at [346, 505] on div "x [Verse 1] ​ 1 Lost 6 Searching for love on my 1 Own 6 Left high and dry in th…" at bounding box center [467, 67] width 575 height 950
click at [256, 224] on pre "​" at bounding box center [467, 232] width 575 height 17
click at [229, 208] on pre "​" at bounding box center [467, 216] width 575 height 17
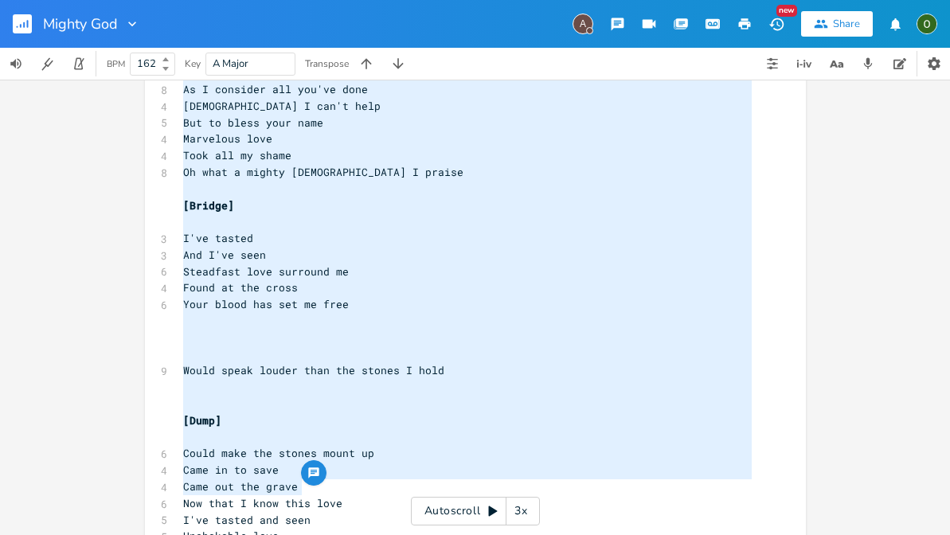
scroll to position [530, 0]
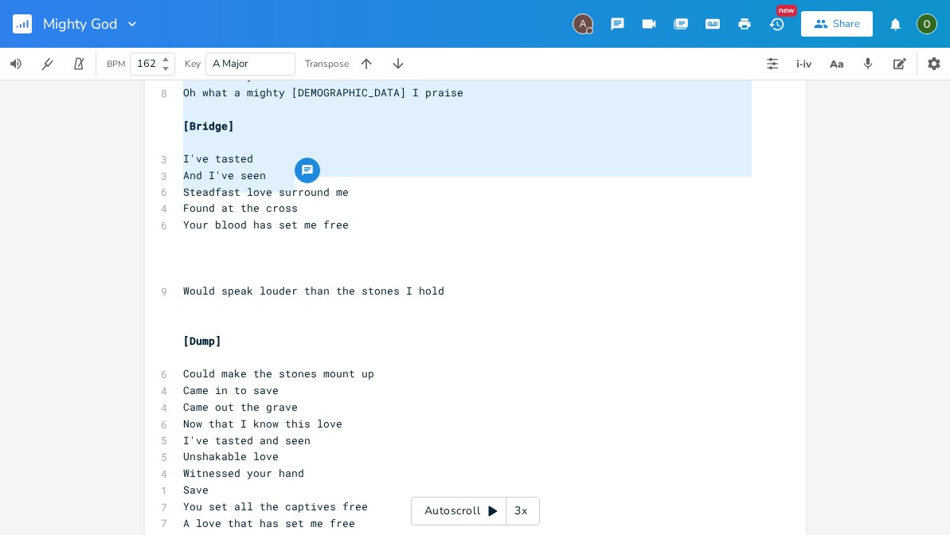
drag, startPoint x: 176, startPoint y: 123, endPoint x: 292, endPoint y: 189, distance: 133.3
click at [292, 189] on div "[Verse 1] ​ 1 Lost 6 Searching for love on my 1 Own 6 Left high and dry in this…" at bounding box center [467, 76] width 575 height 977
click at [280, 233] on pre "​" at bounding box center [467, 241] width 575 height 17
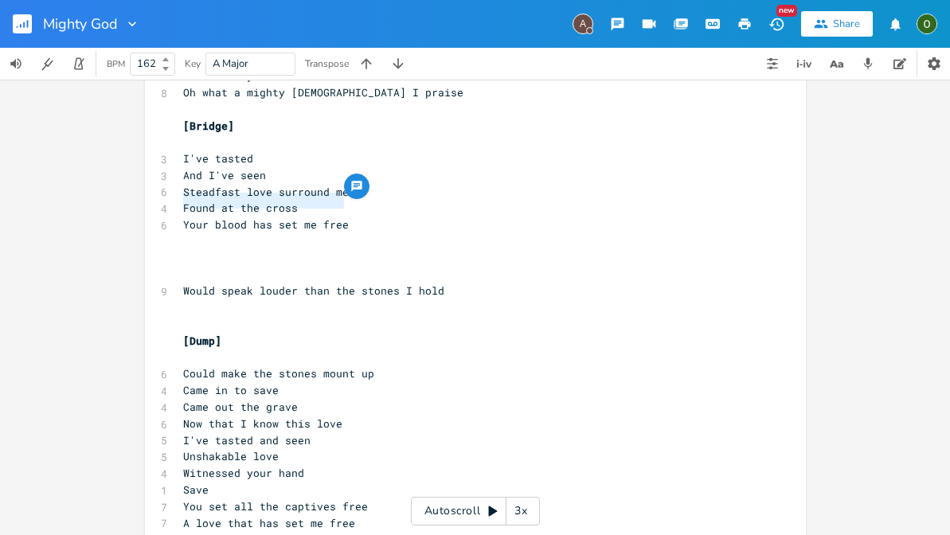
drag, startPoint x: 345, startPoint y: 200, endPoint x: 172, endPoint y: 194, distance: 173.6
click at [172, 194] on div "Your blood has set me free x [Verse 1] ​ 1 Lost 6 Searching for love on my 1 Ow…" at bounding box center [475, 73] width 661 height 1028
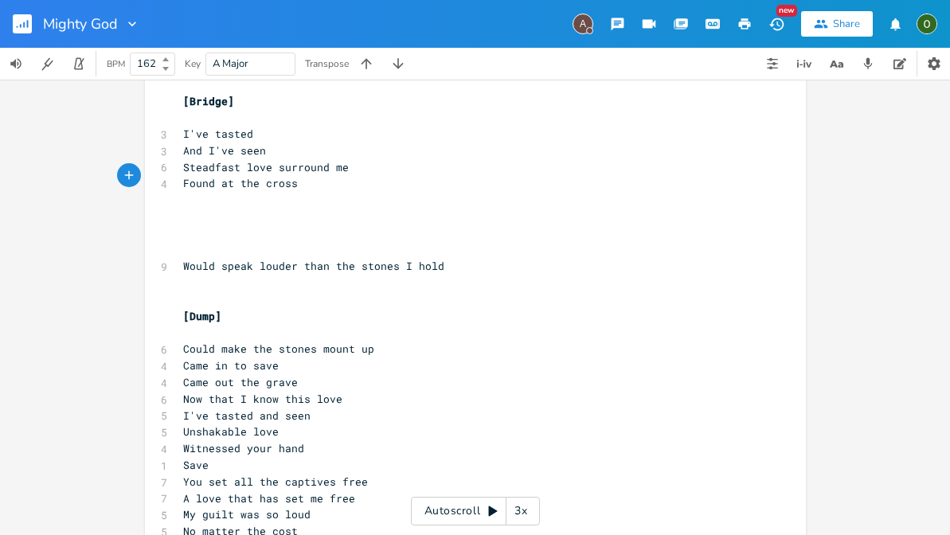
scroll to position [554, 0]
click at [305, 524] on pre "No matter the cost" at bounding box center [467, 532] width 575 height 17
click at [222, 193] on pre "​" at bounding box center [467, 201] width 575 height 17
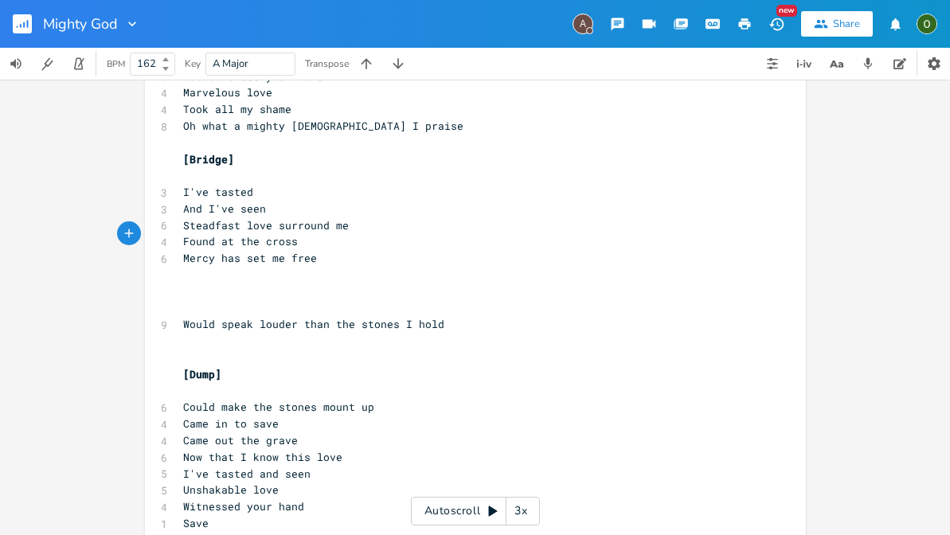
scroll to position [494, 0]
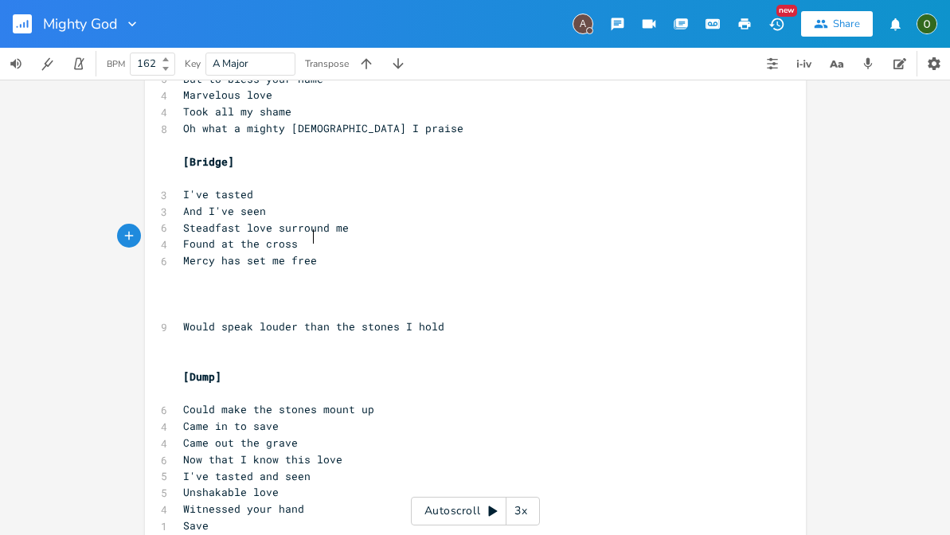
click at [183, 253] on span "Mercy has set me free" at bounding box center [250, 260] width 134 height 14
click at [537, 252] on pre "As your blood poured out for me [Mercy has set me free" at bounding box center [467, 260] width 575 height 17
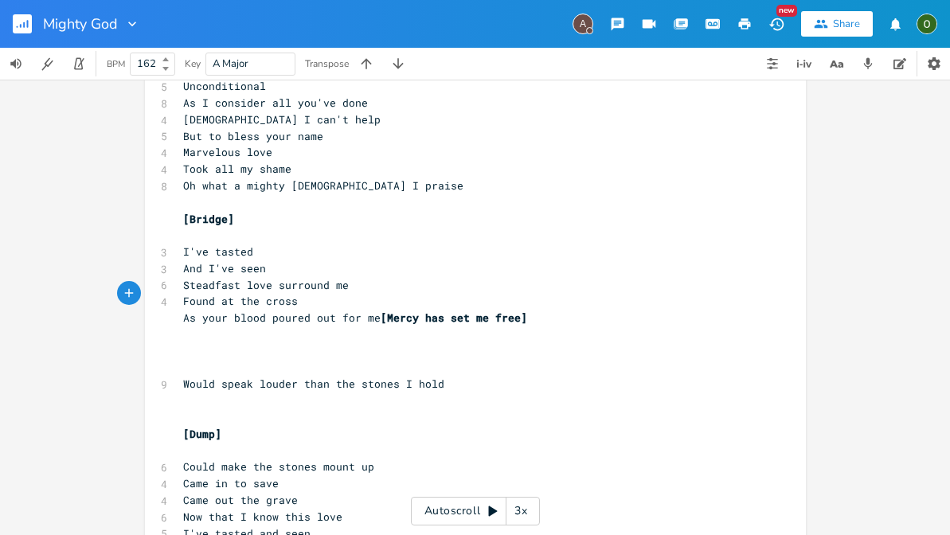
scroll to position [435, 0]
click at [201, 312] on span "As your blood poured out for me [Mercy has set me free]" at bounding box center [355, 319] width 344 height 14
click at [517, 311] on pre "Your blood poured out for me [Mercy has set me free]" at bounding box center [467, 319] width 575 height 17
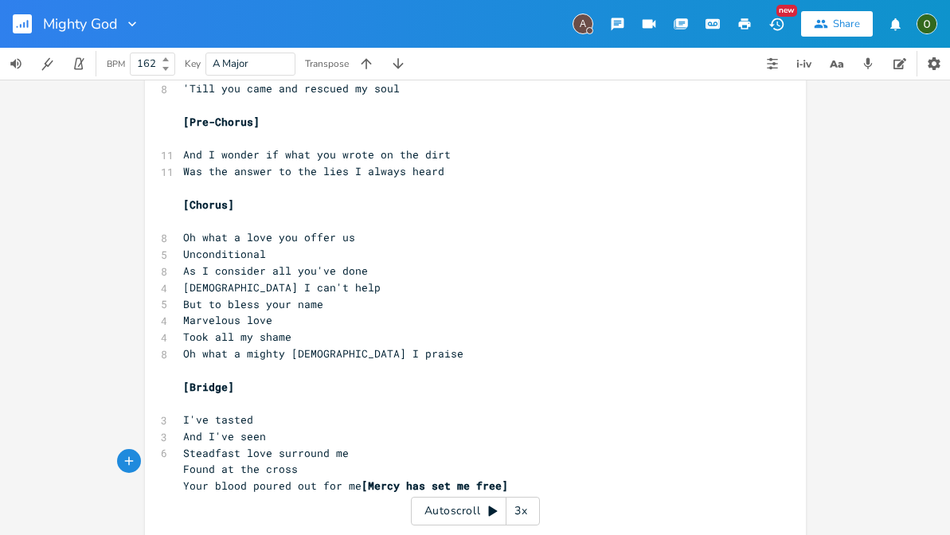
scroll to position [271, 0]
click at [779, 25] on icon "button" at bounding box center [775, 24] width 14 height 13
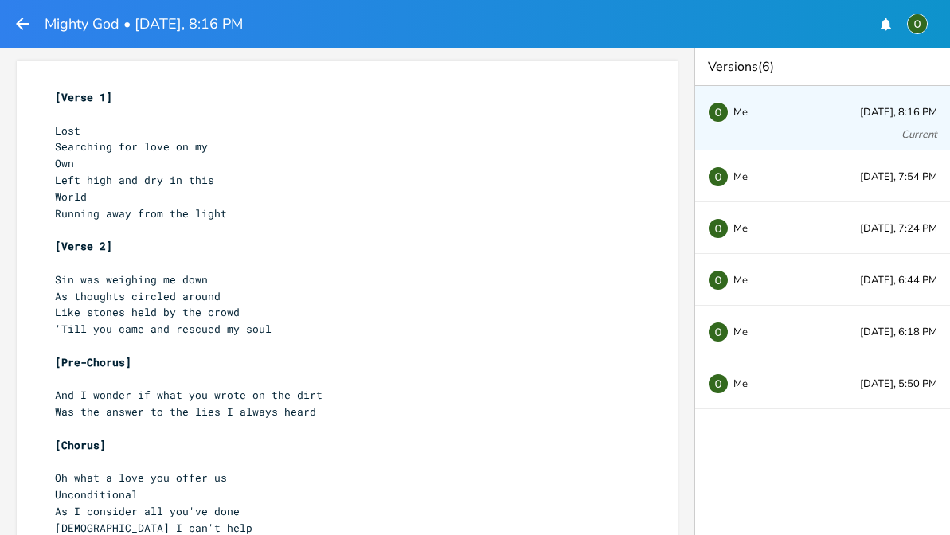
click at [24, 29] on icon "button" at bounding box center [22, 23] width 19 height 19
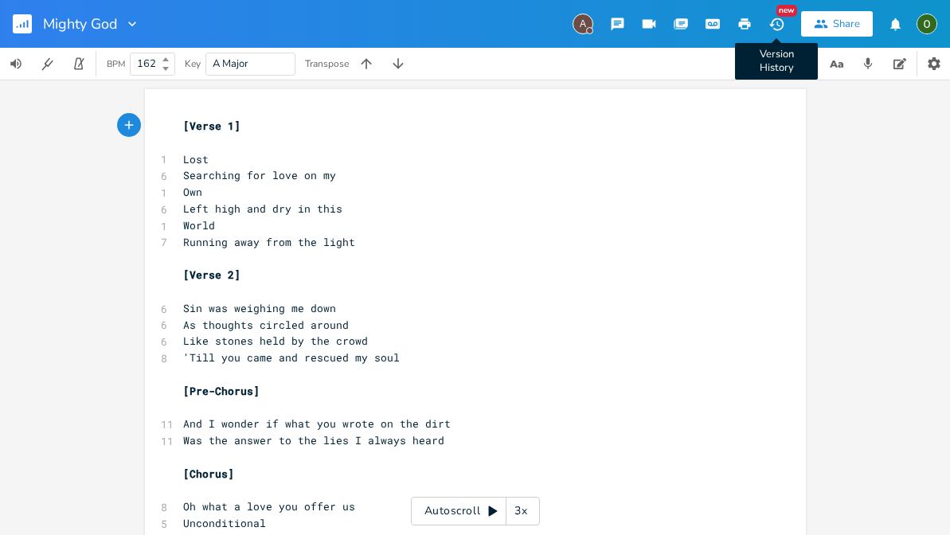
click at [770, 26] on icon "button" at bounding box center [776, 24] width 17 height 17
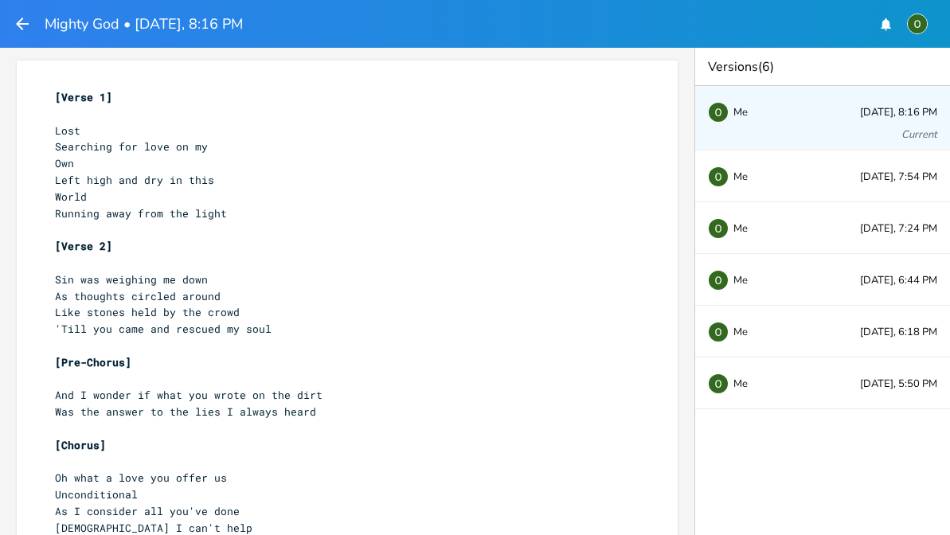
click at [19, 18] on icon "button" at bounding box center [22, 23] width 19 height 19
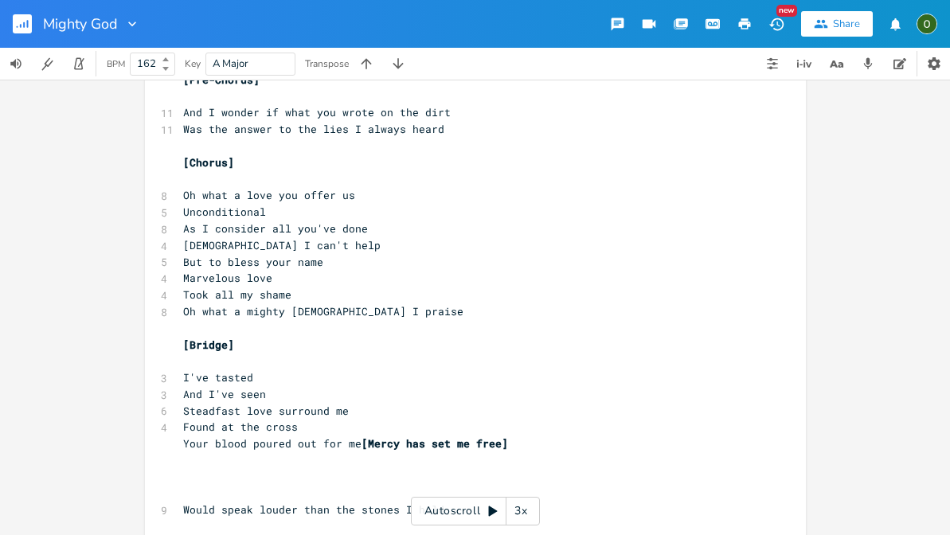
scroll to position [337, 0]
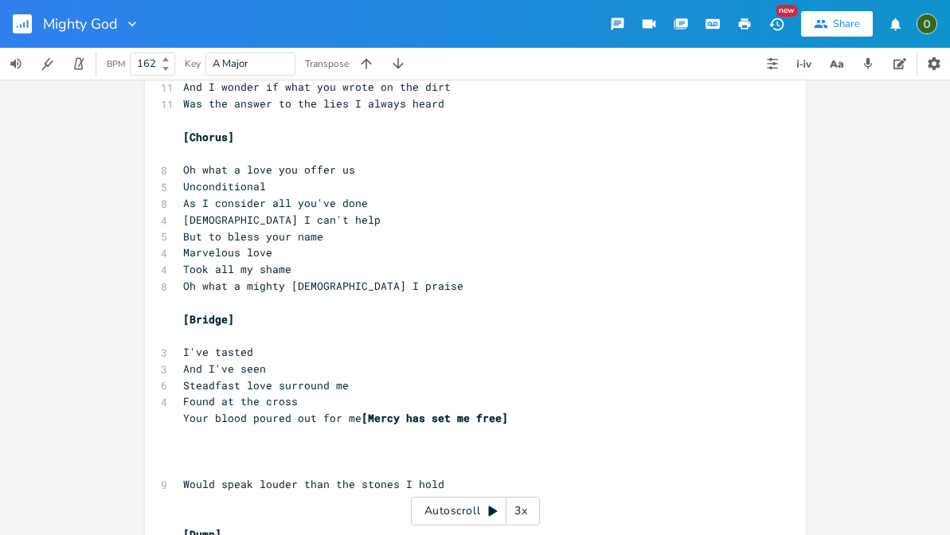
click at [533, 427] on pre "​" at bounding box center [467, 435] width 575 height 17
click at [525, 410] on pre "Your blood poured out for me [Mercy has set me free]" at bounding box center [467, 418] width 575 height 17
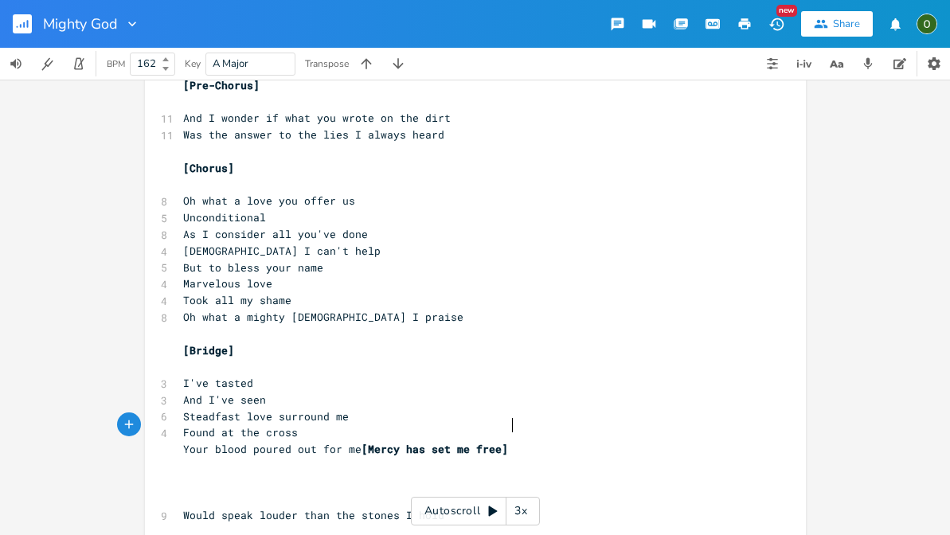
scroll to position [289, 0]
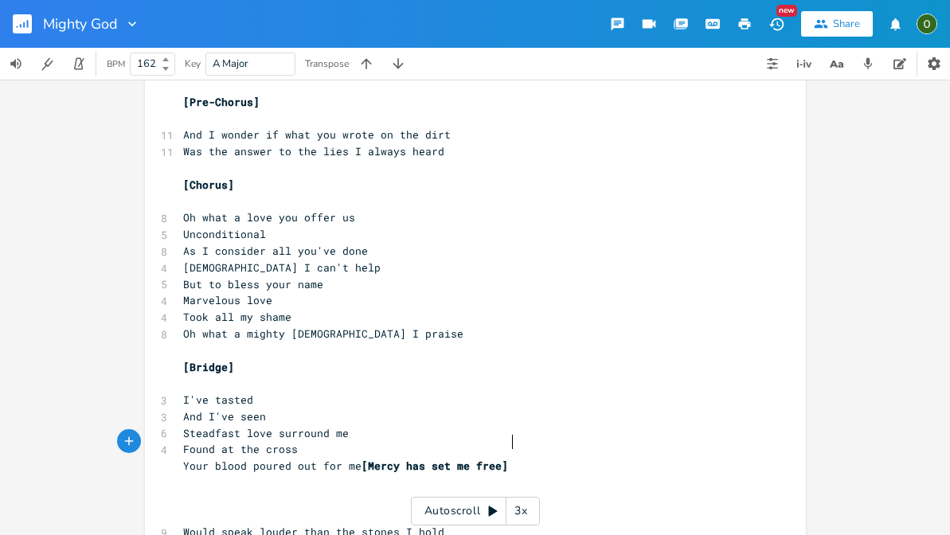
click at [367, 458] on span "[Mercy has set me free]" at bounding box center [434, 465] width 146 height 14
click at [501, 458] on pre "Your blood poured out for me Mercy has set me free]" at bounding box center [467, 466] width 575 height 17
click at [360, 458] on span "Your blood poured out for me Mercy has set me free" at bounding box center [342, 465] width 318 height 14
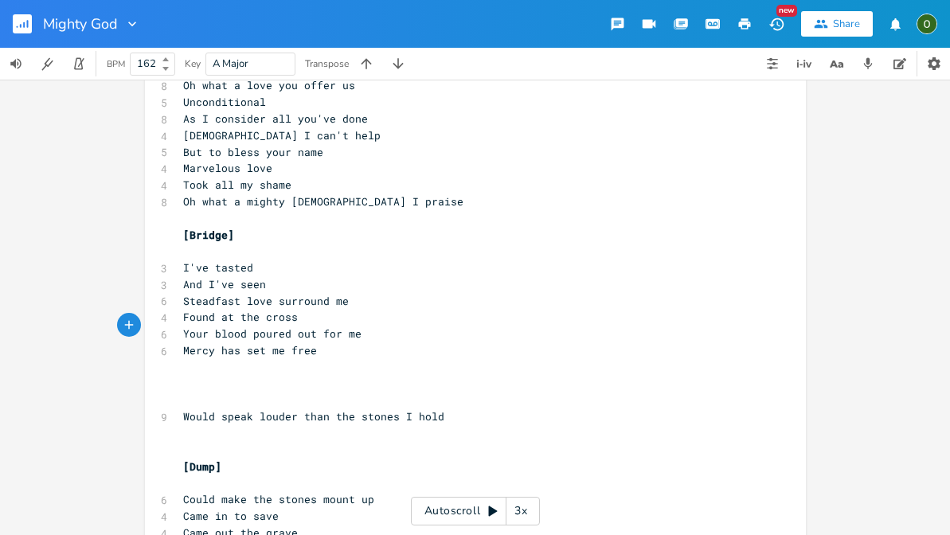
scroll to position [429, 0]
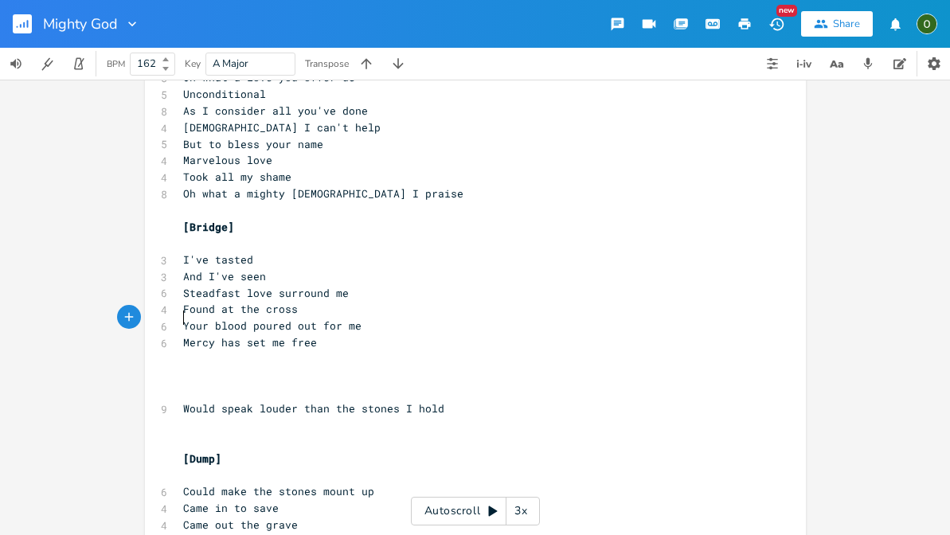
click at [786, 11] on div "New" at bounding box center [786, 11] width 21 height 12
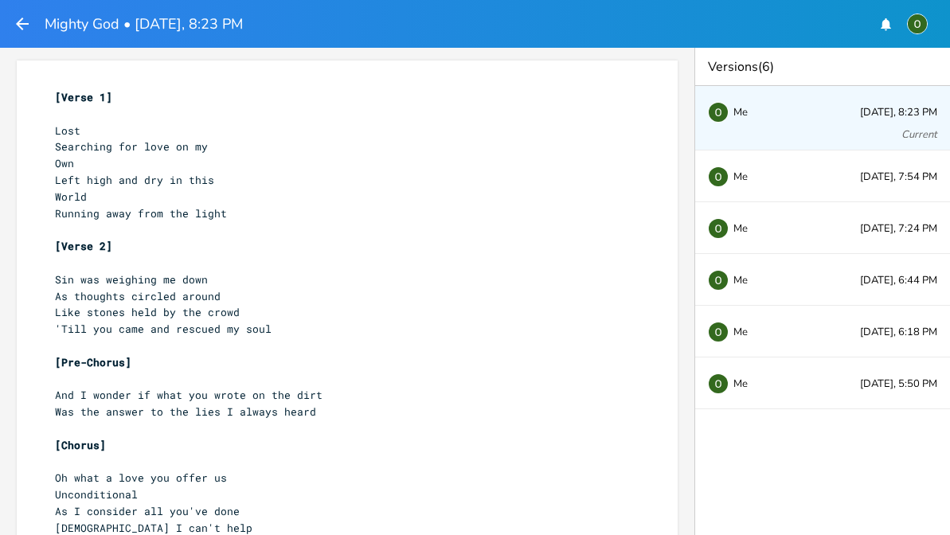
click at [19, 22] on icon "button" at bounding box center [22, 24] width 13 height 13
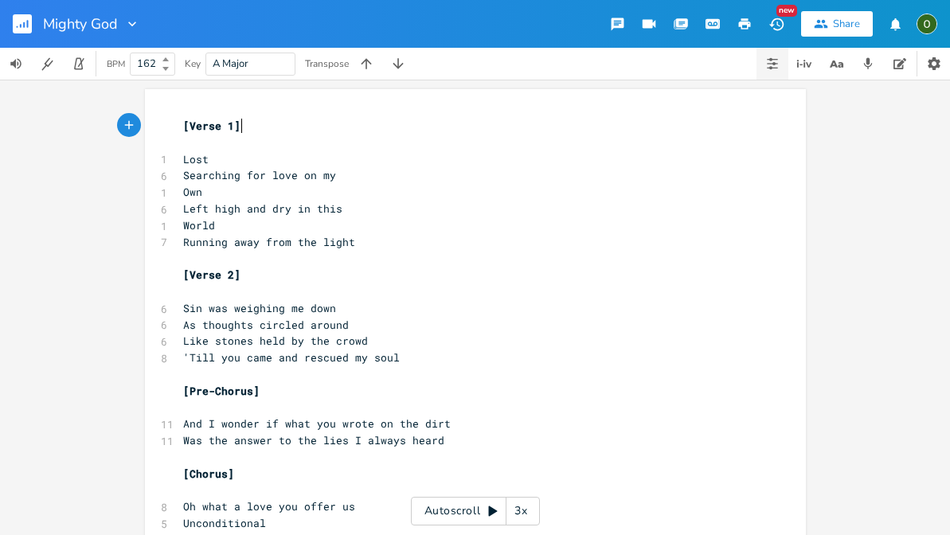
click at [776, 68] on icon "button" at bounding box center [772, 68] width 10 height 1
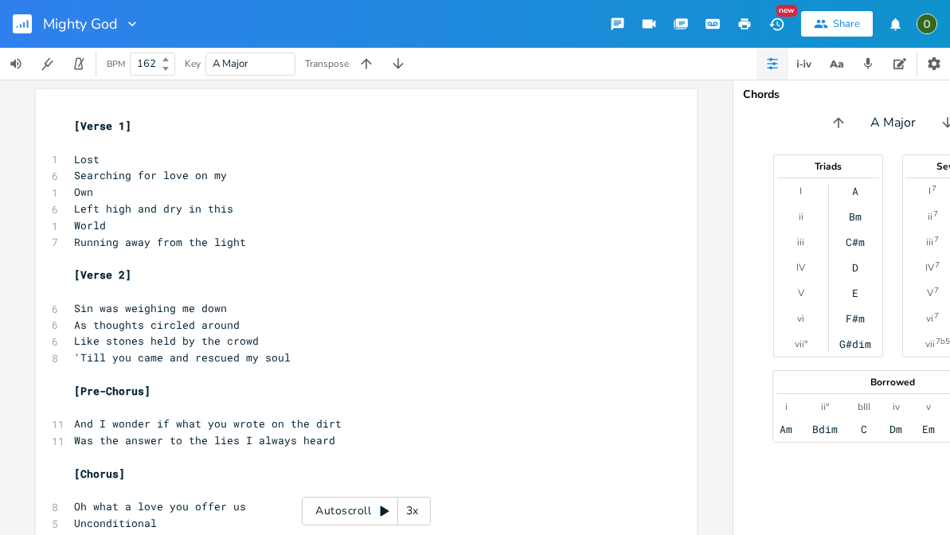
click at [776, 68] on icon "button" at bounding box center [772, 68] width 10 height 1
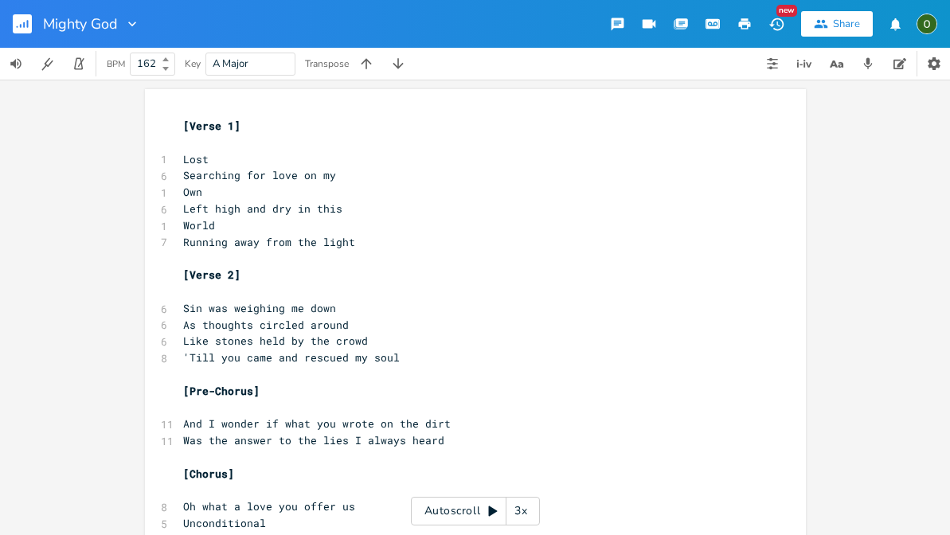
click at [774, 21] on icon "button" at bounding box center [776, 24] width 17 height 17
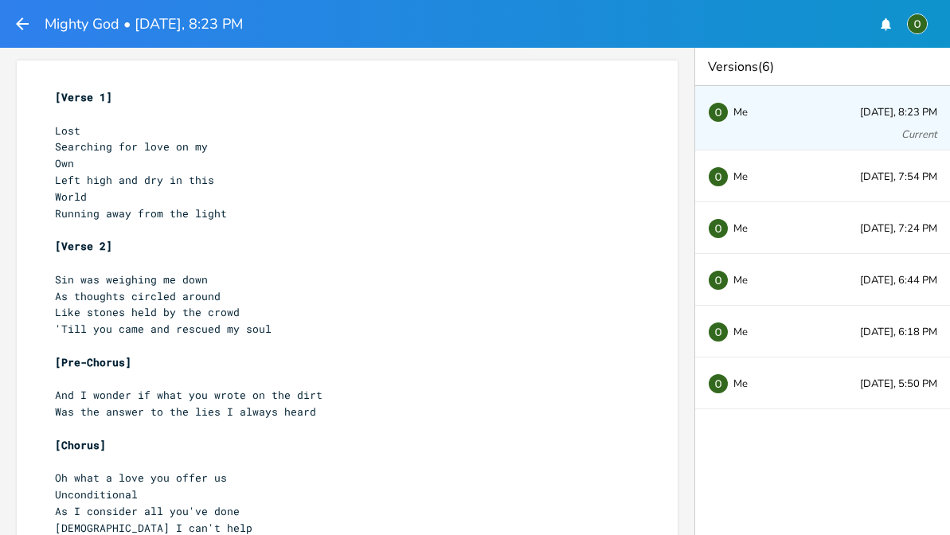
click at [19, 27] on icon "button" at bounding box center [22, 24] width 13 height 13
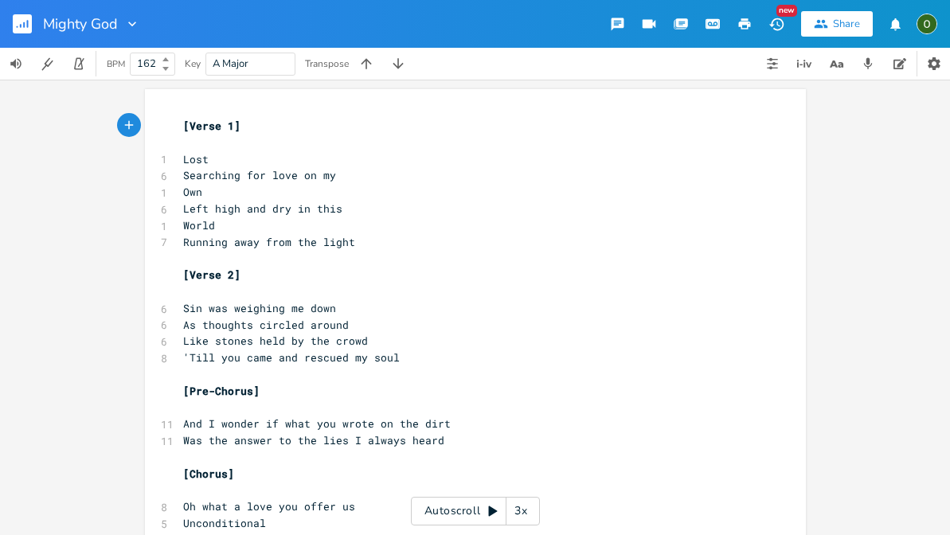
click at [779, 11] on div "New" at bounding box center [786, 11] width 21 height 12
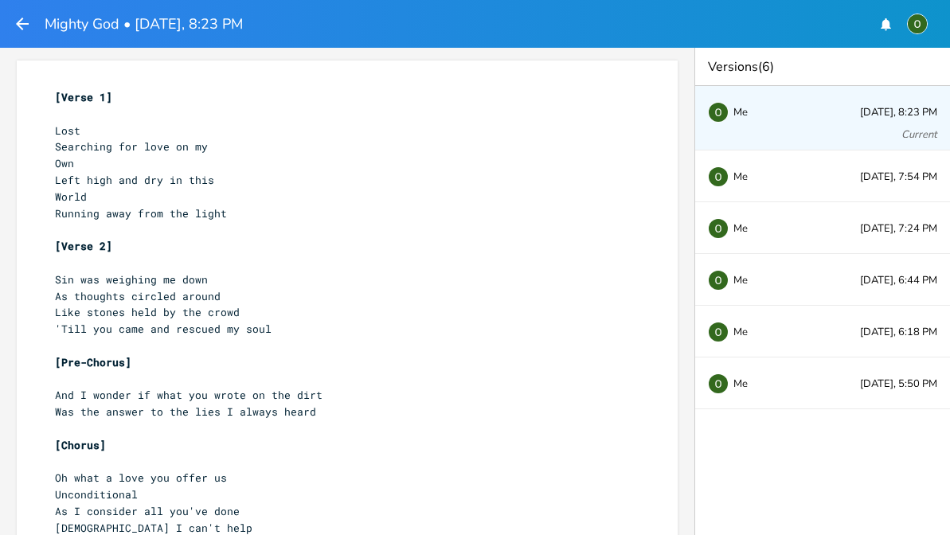
click at [29, 33] on icon "button" at bounding box center [22, 23] width 19 height 19
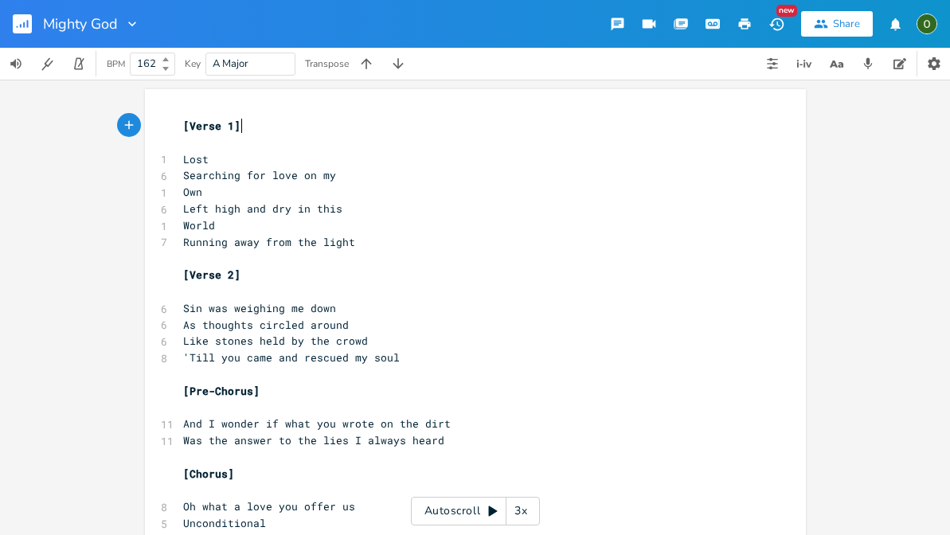
click at [893, 13] on button "button" at bounding box center [895, 24] width 32 height 29
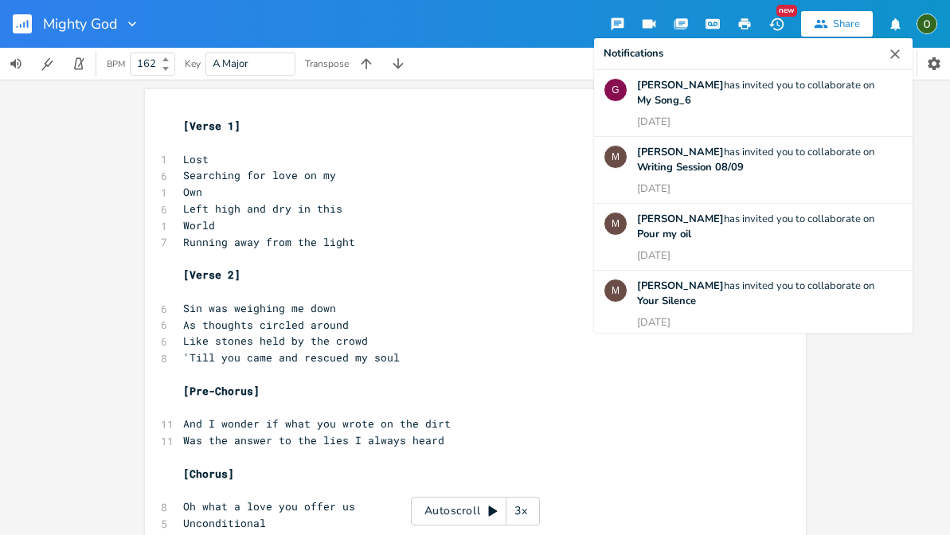
click at [893, 13] on button "button" at bounding box center [895, 24] width 32 height 29
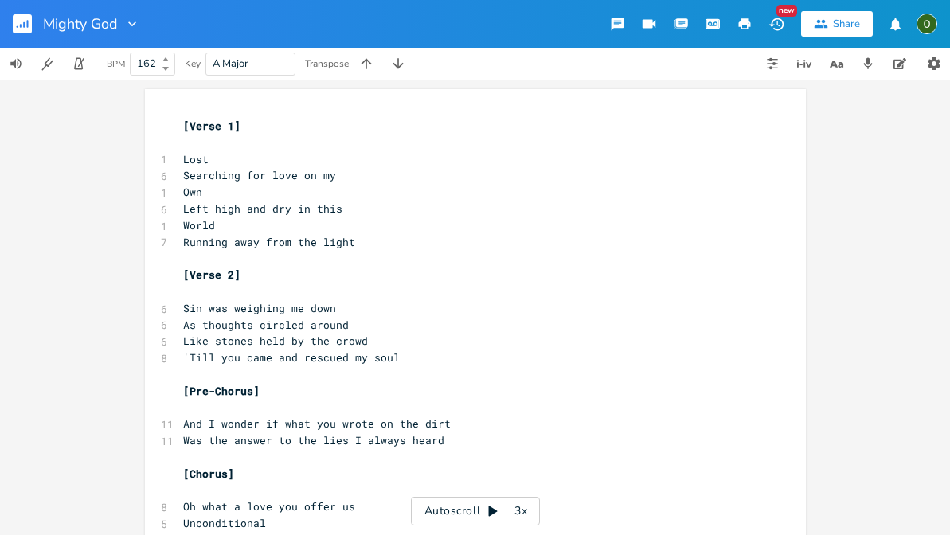
click at [479, 268] on pre "[Verse 2]" at bounding box center [467, 275] width 575 height 17
click at [573, 366] on pre "​" at bounding box center [467, 374] width 575 height 17
click at [900, 25] on icon "button" at bounding box center [895, 24] width 15 height 15
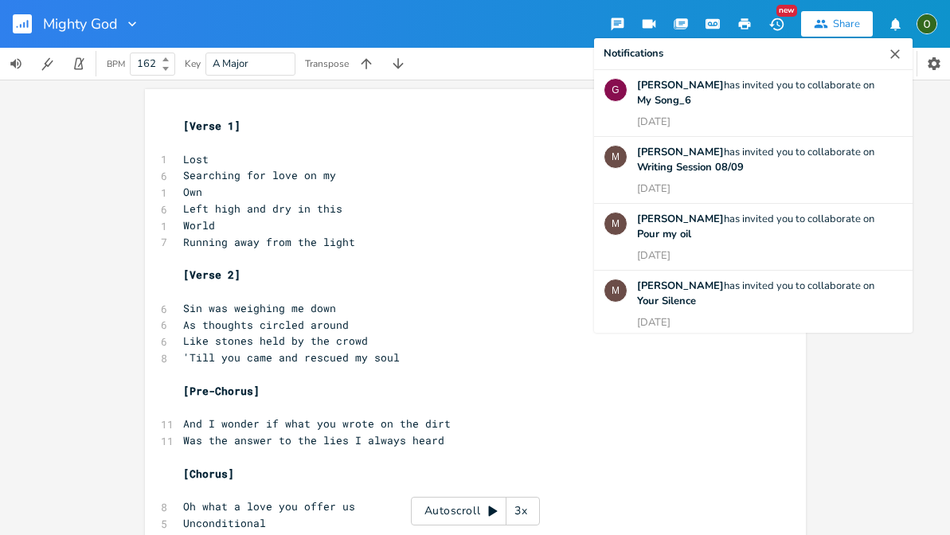
click at [900, 25] on icon "button" at bounding box center [895, 24] width 15 height 15
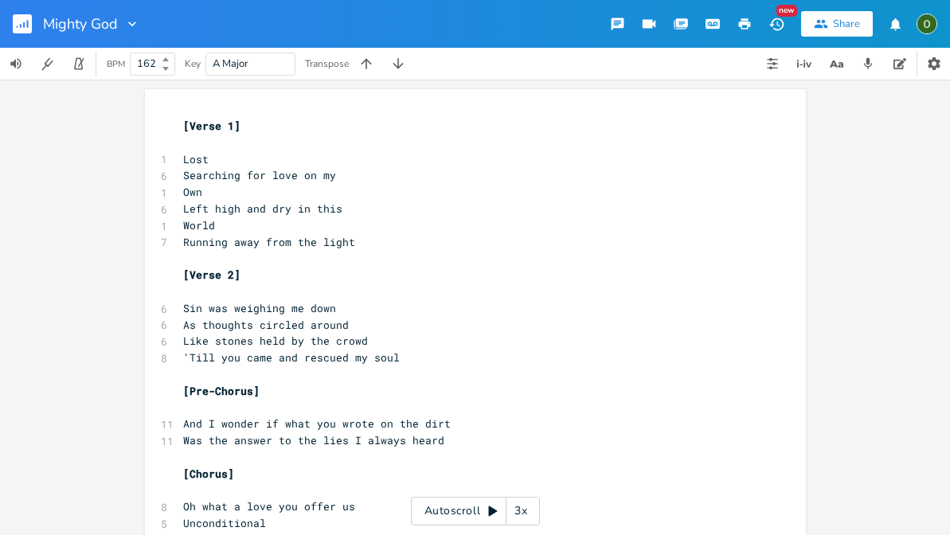
click at [790, 24] on button "New" at bounding box center [776, 24] width 32 height 29
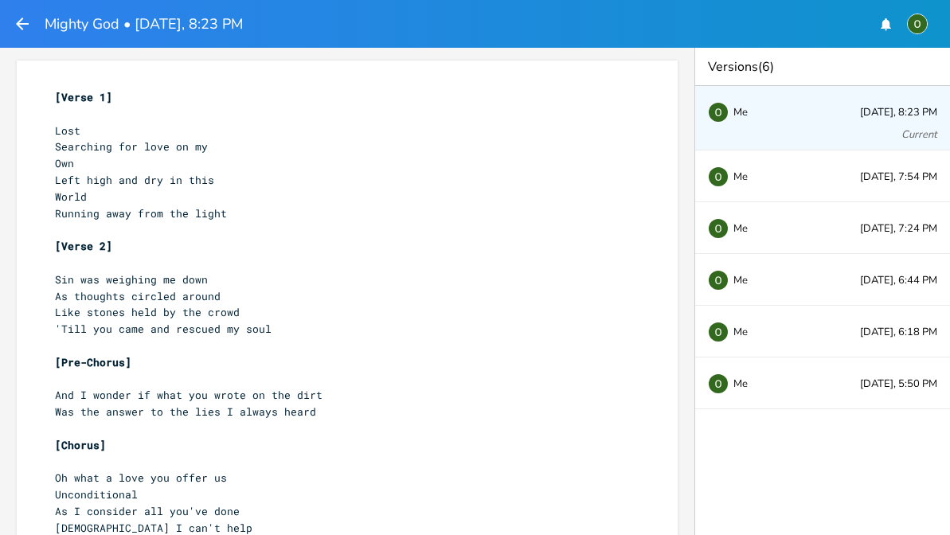
click at [25, 21] on icon "button" at bounding box center [22, 23] width 19 height 19
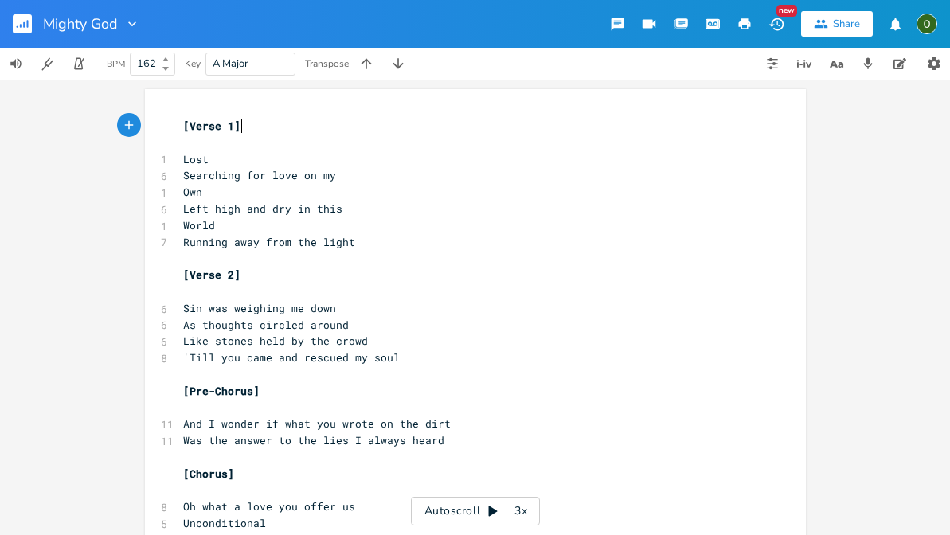
click at [476, 349] on pre "'Till you came and rescued my soul" at bounding box center [467, 357] width 575 height 17
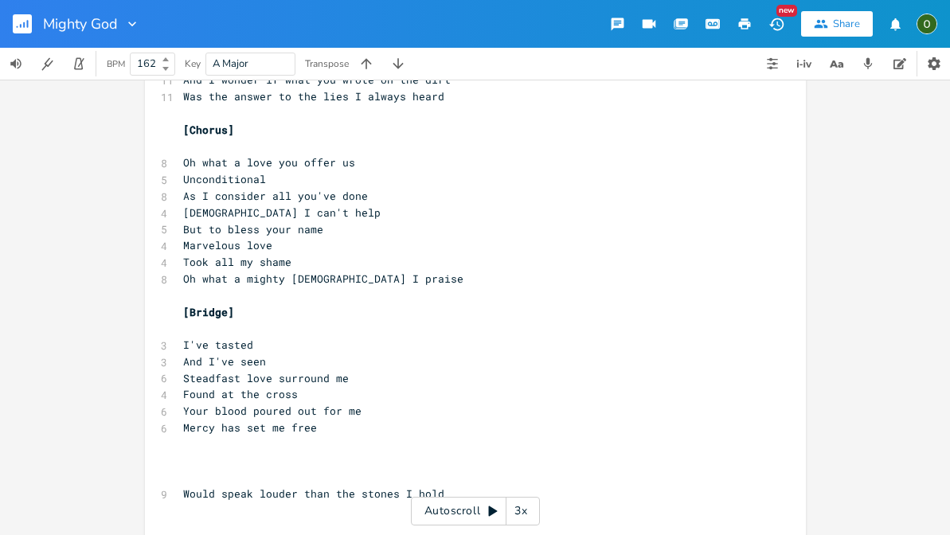
scroll to position [64, 0]
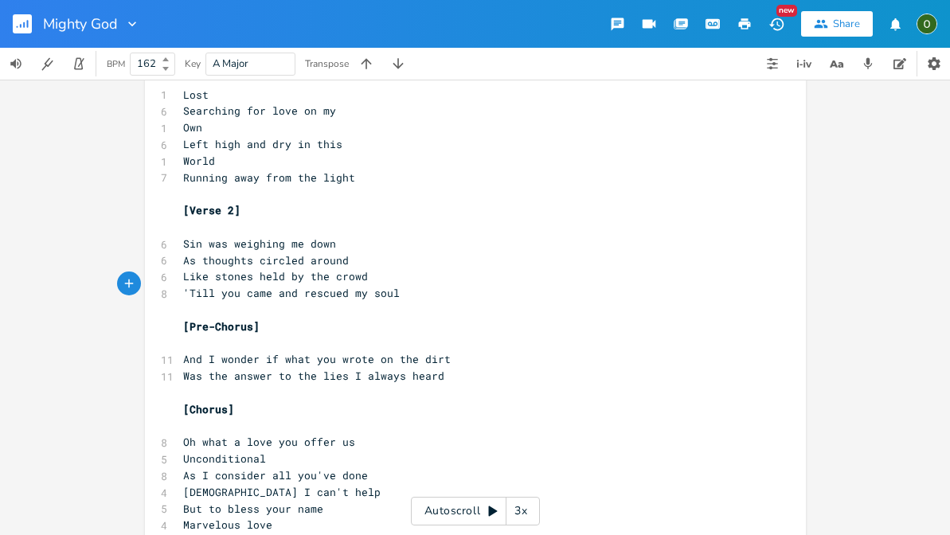
click at [557, 205] on pre "[Verse 2]" at bounding box center [467, 210] width 575 height 17
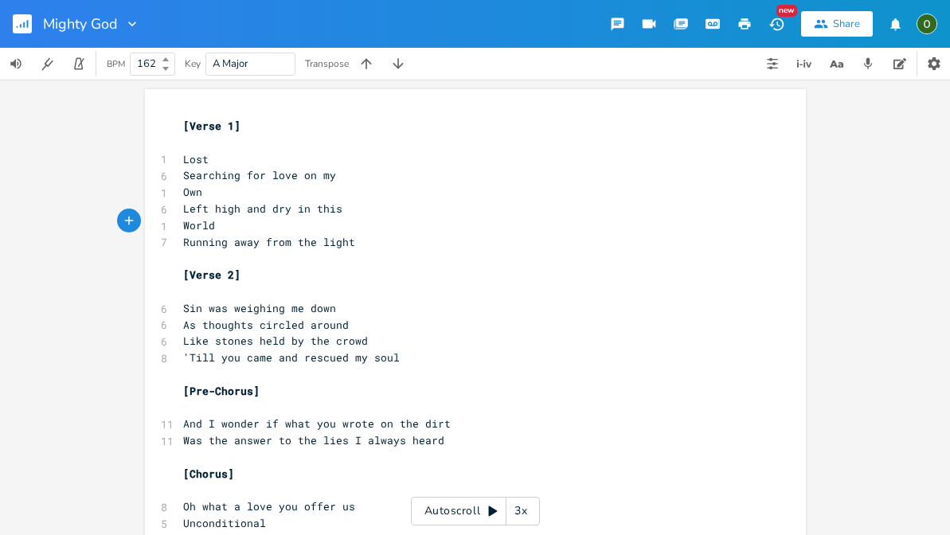
scroll to position [0, 0]
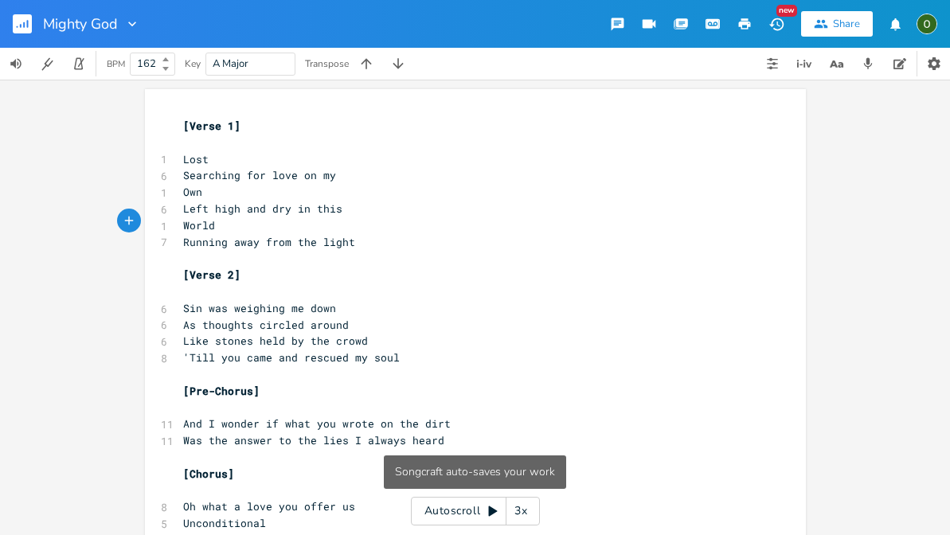
click at [783, 27] on icon "button" at bounding box center [776, 24] width 17 height 17
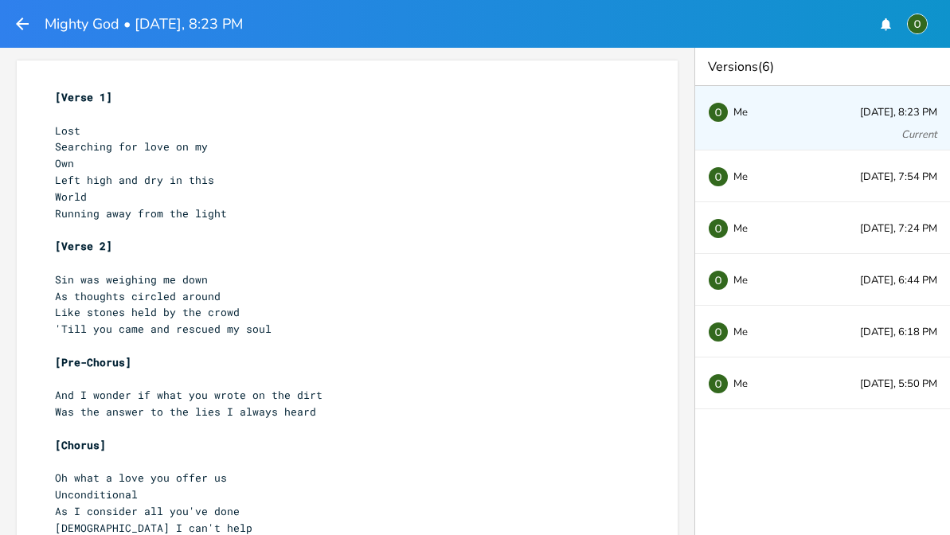
click at [25, 25] on icon "button" at bounding box center [22, 23] width 19 height 19
